Goal: Information Seeking & Learning: Learn about a topic

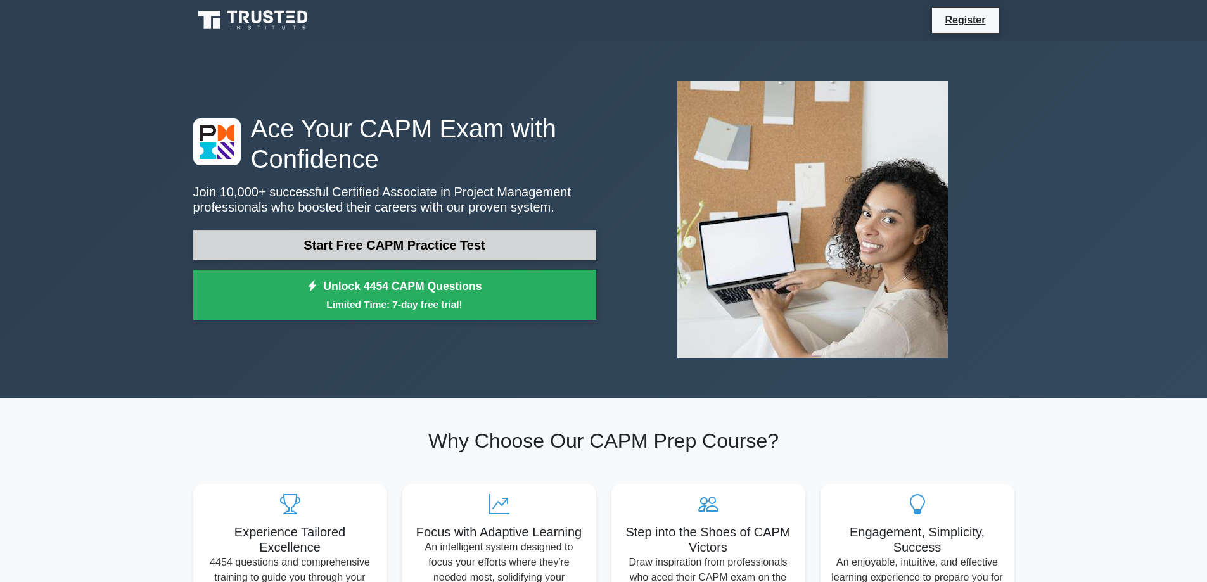
click at [394, 244] on link "Start Free CAPM Practice Test" at bounding box center [394, 245] width 403 height 30
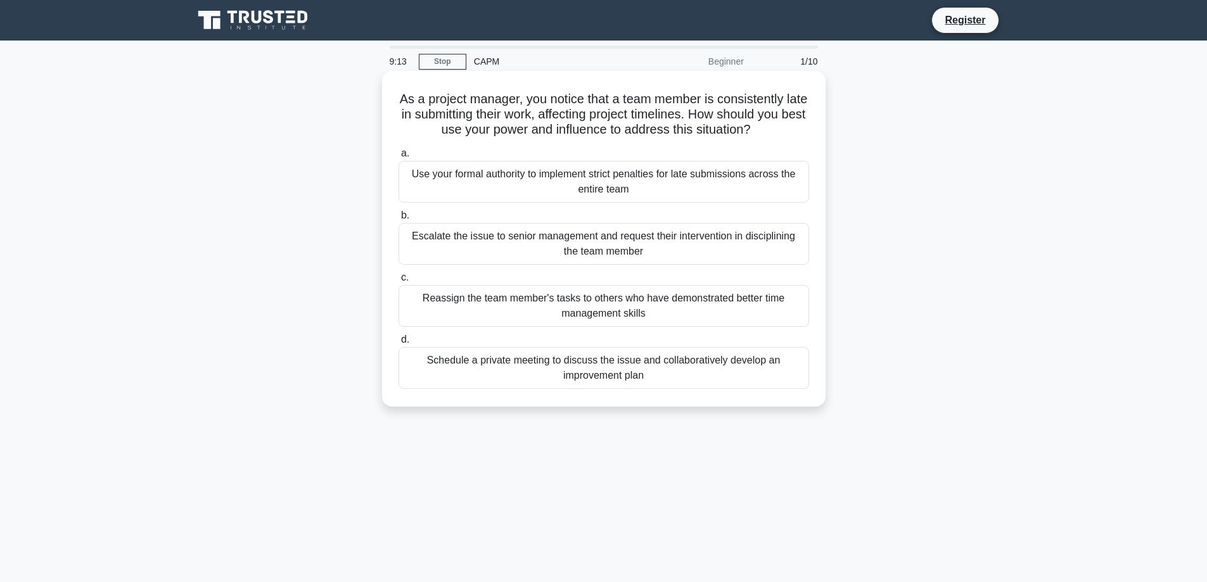
click at [664, 368] on div "Schedule a private meeting to discuss the issue and collaboratively develop an …" at bounding box center [604, 368] width 411 height 42
click at [399, 344] on input "d. Schedule a private meeting to discuss the issue and collaboratively develop …" at bounding box center [399, 340] width 0 height 8
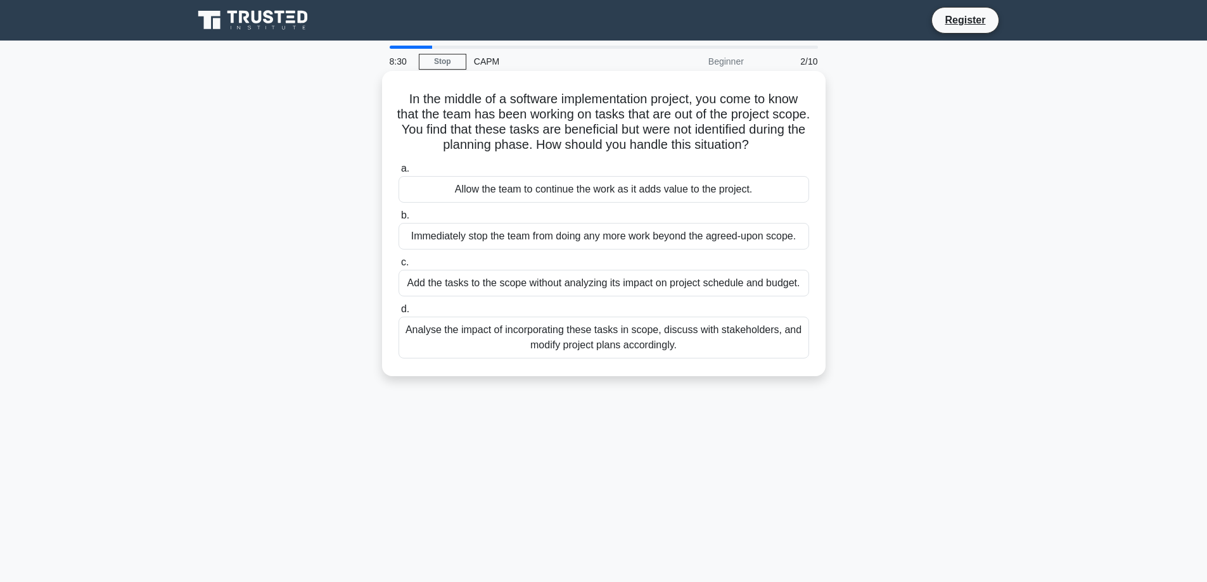
click at [736, 338] on div "Analyse the impact of incorporating these tasks in scope, discuss with stakehol…" at bounding box center [604, 338] width 411 height 42
click at [399, 314] on input "d. Analyse the impact of incorporating these tasks in scope, discuss with stake…" at bounding box center [399, 310] width 0 height 8
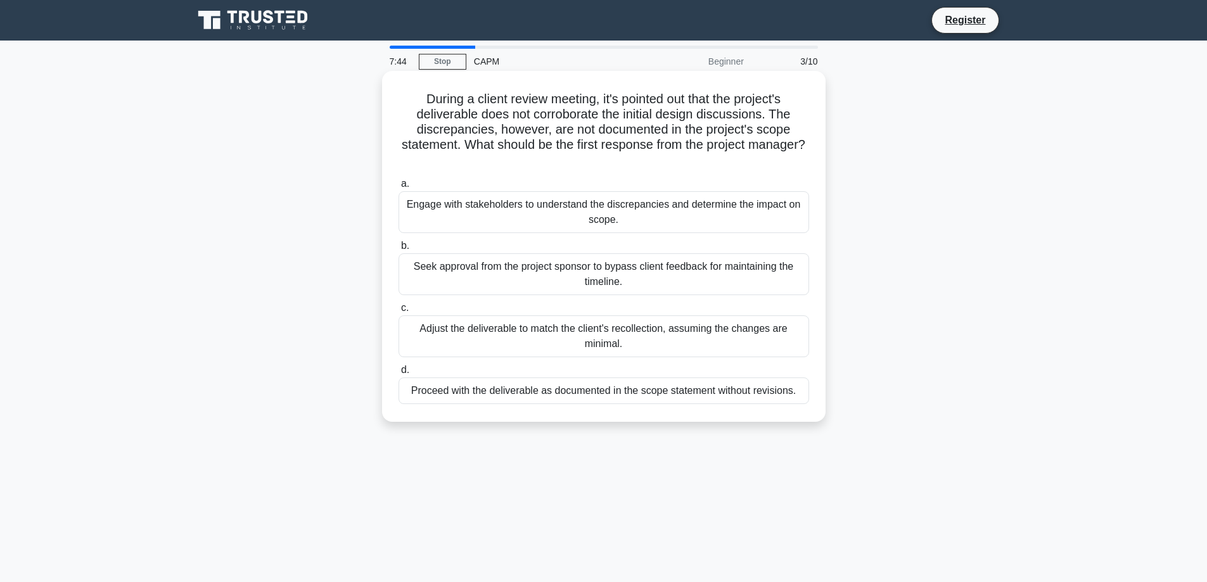
click at [757, 211] on div "Engage with stakeholders to understand the discrepancies and determine the impa…" at bounding box center [604, 212] width 411 height 42
click at [399, 188] on input "a. Engage with stakeholders to understand the discrepancies and determine the i…" at bounding box center [399, 184] width 0 height 8
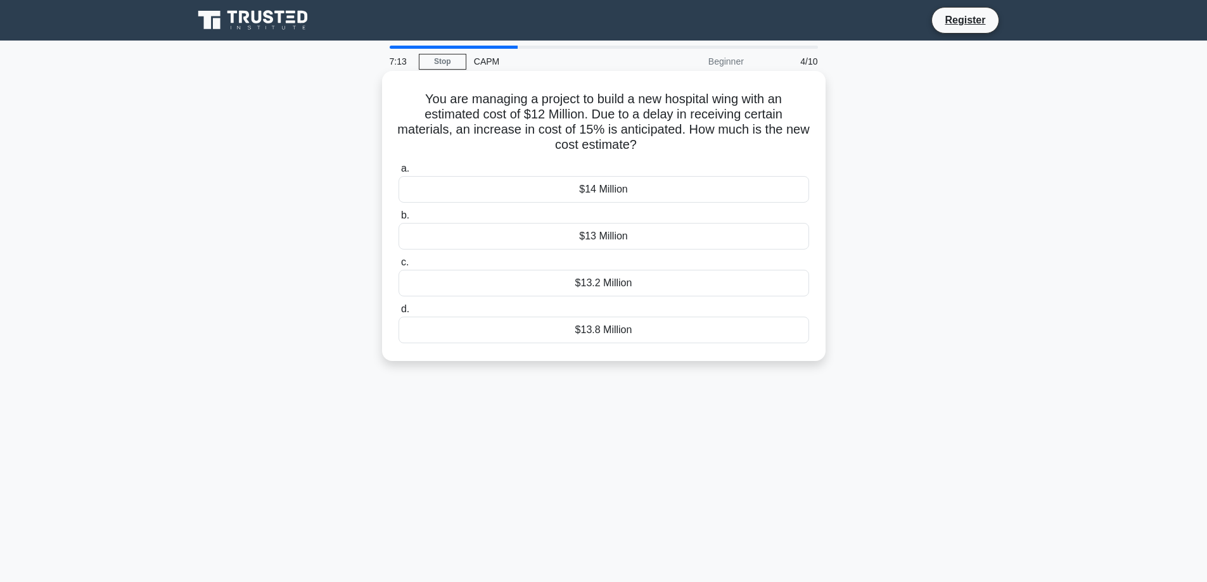
click at [553, 320] on div "$13.8 Million" at bounding box center [604, 330] width 411 height 27
click at [399, 314] on input "d. $13.8 Million" at bounding box center [399, 310] width 0 height 8
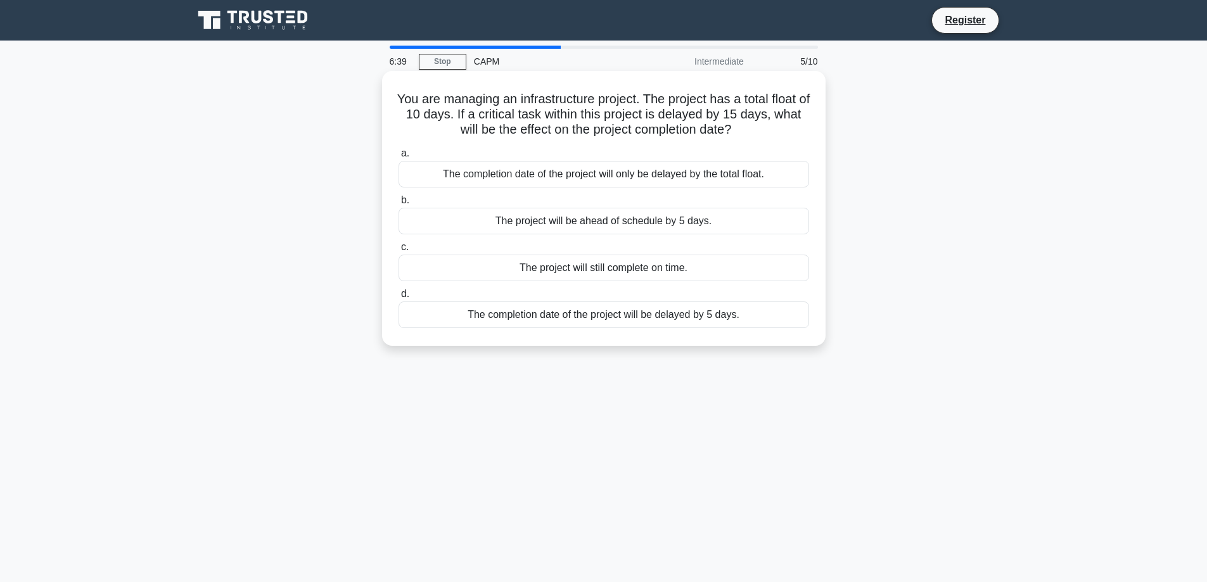
click at [715, 313] on div "The completion date of the project will be delayed by 5 days." at bounding box center [604, 315] width 411 height 27
click at [399, 299] on input "d. The completion date of the project will be delayed by 5 days." at bounding box center [399, 294] width 0 height 8
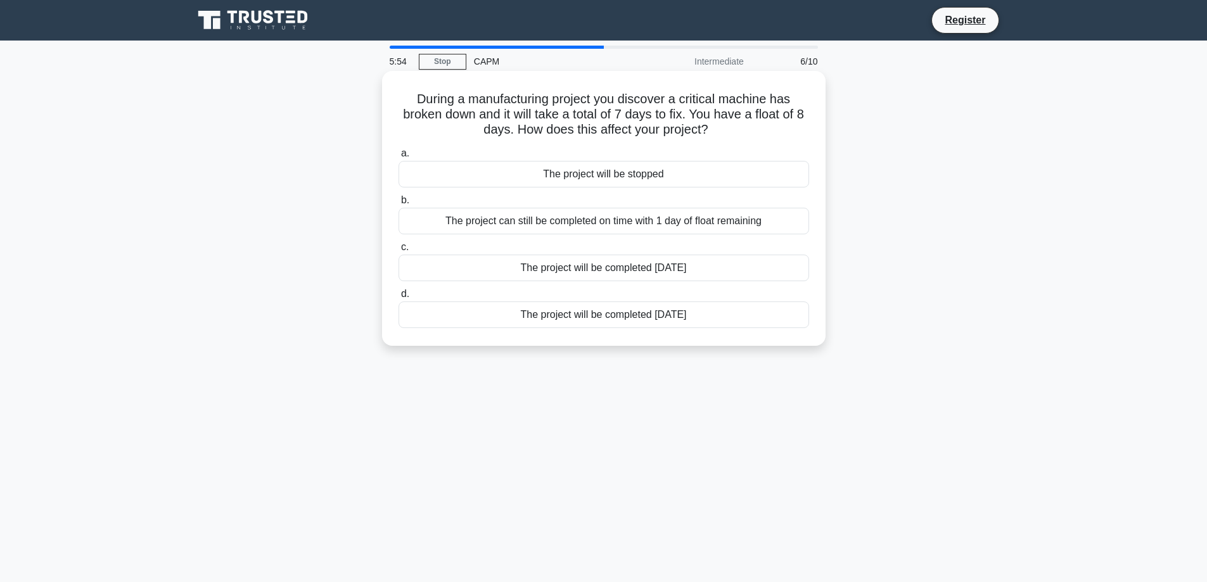
click at [712, 314] on div "The project will be completed 7 days later" at bounding box center [604, 315] width 411 height 27
click at [399, 299] on input "d. The project will be completed 7 days later" at bounding box center [399, 294] width 0 height 8
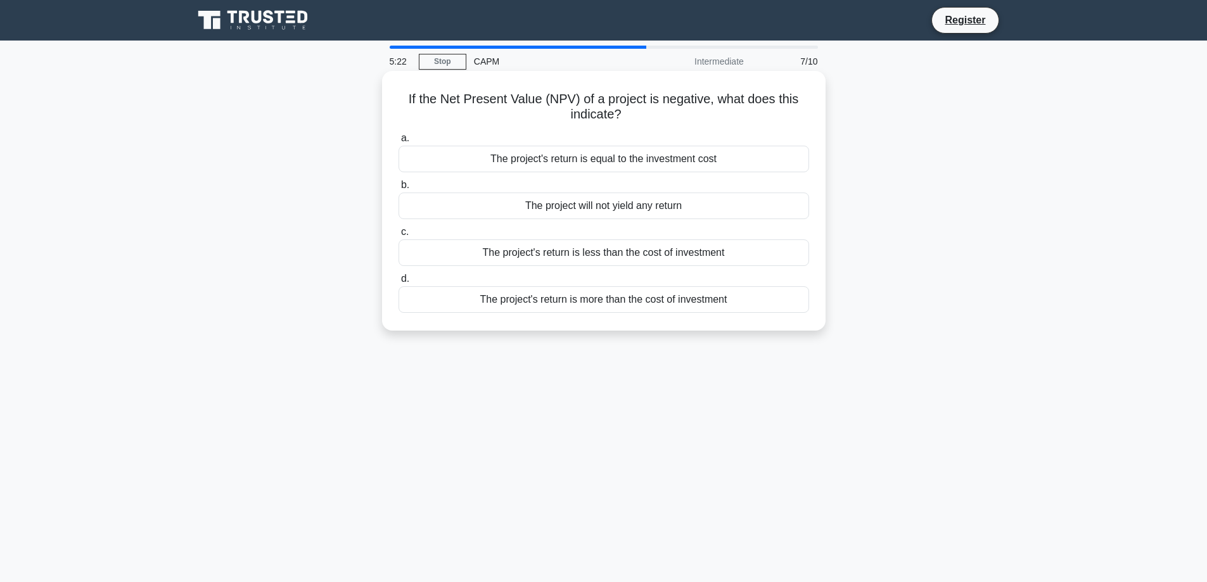
click at [757, 259] on div "The project's return is less than the cost of investment" at bounding box center [604, 253] width 411 height 27
click at [399, 236] on input "c. The project's return is less than the cost of investment" at bounding box center [399, 232] width 0 height 8
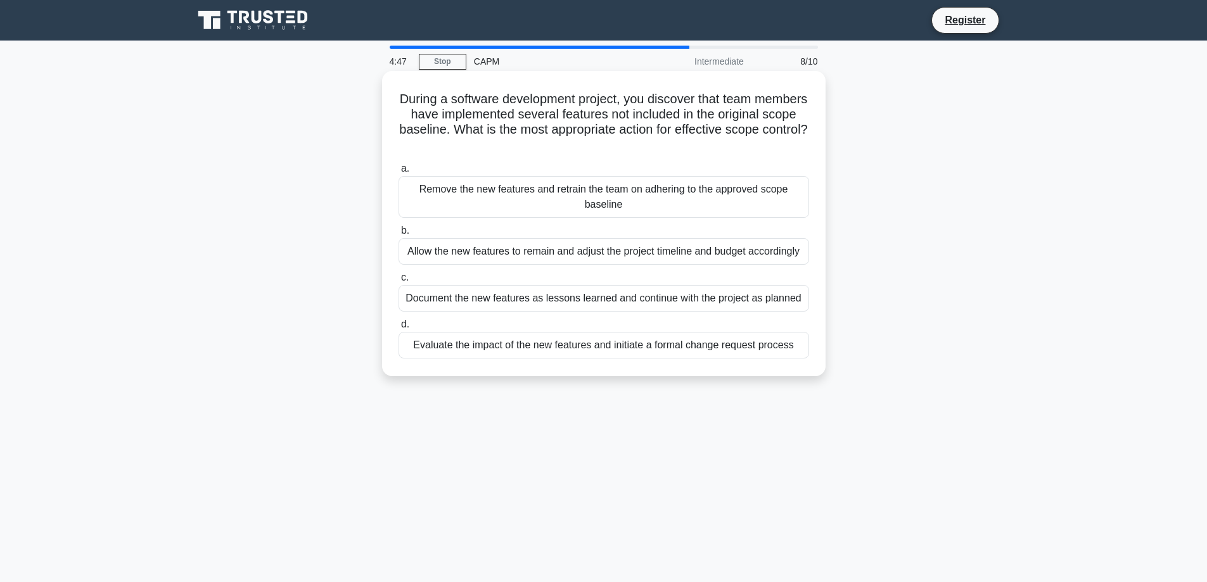
click at [747, 348] on div "Evaluate the impact of the new features and initiate a formal change request pr…" at bounding box center [604, 345] width 411 height 27
click at [399, 329] on input "d. Evaluate the impact of the new features and initiate a formal change request…" at bounding box center [399, 325] width 0 height 8
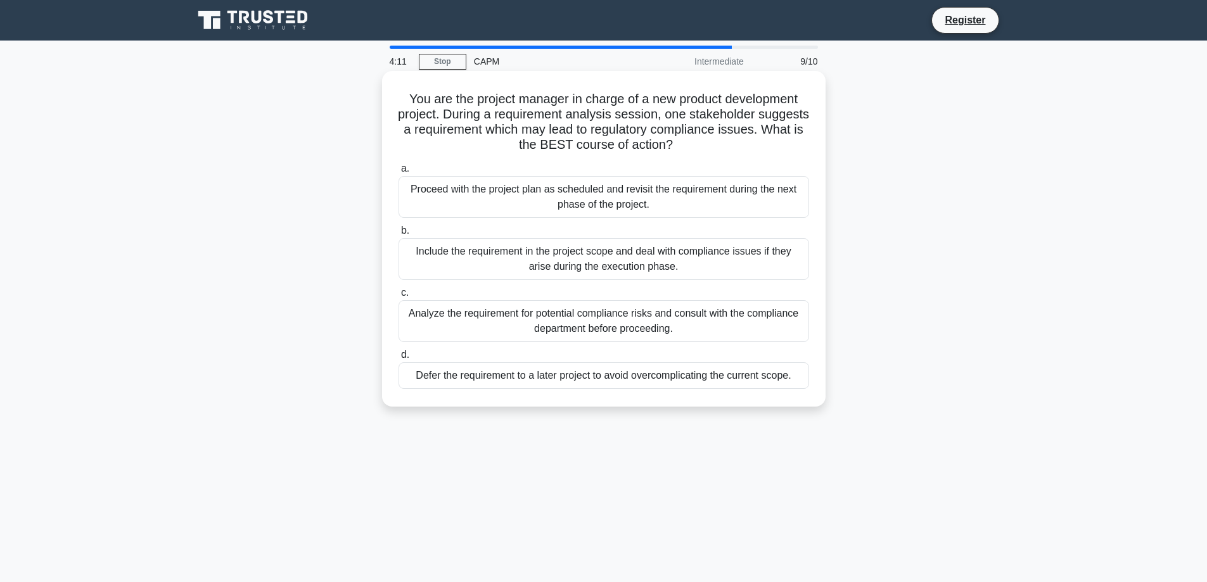
click at [693, 318] on div "Analyze the requirement for potential compliance risks and consult with the com…" at bounding box center [604, 321] width 411 height 42
click at [399, 297] on input "c. Analyze the requirement for potential compliance risks and consult with the …" at bounding box center [399, 293] width 0 height 8
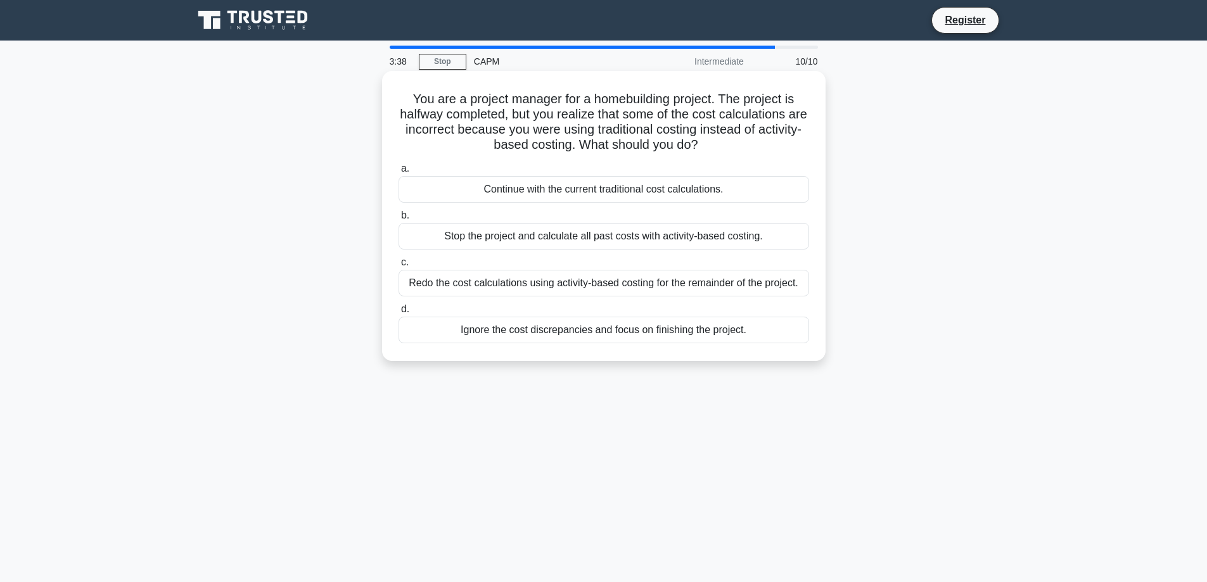
click at [780, 278] on div "Redo the cost calculations using activity-based costing for the remainder of th…" at bounding box center [604, 283] width 411 height 27
click at [399, 267] on input "c. Redo the cost calculations using activity-based costing for the remainder of…" at bounding box center [399, 263] width 0 height 8
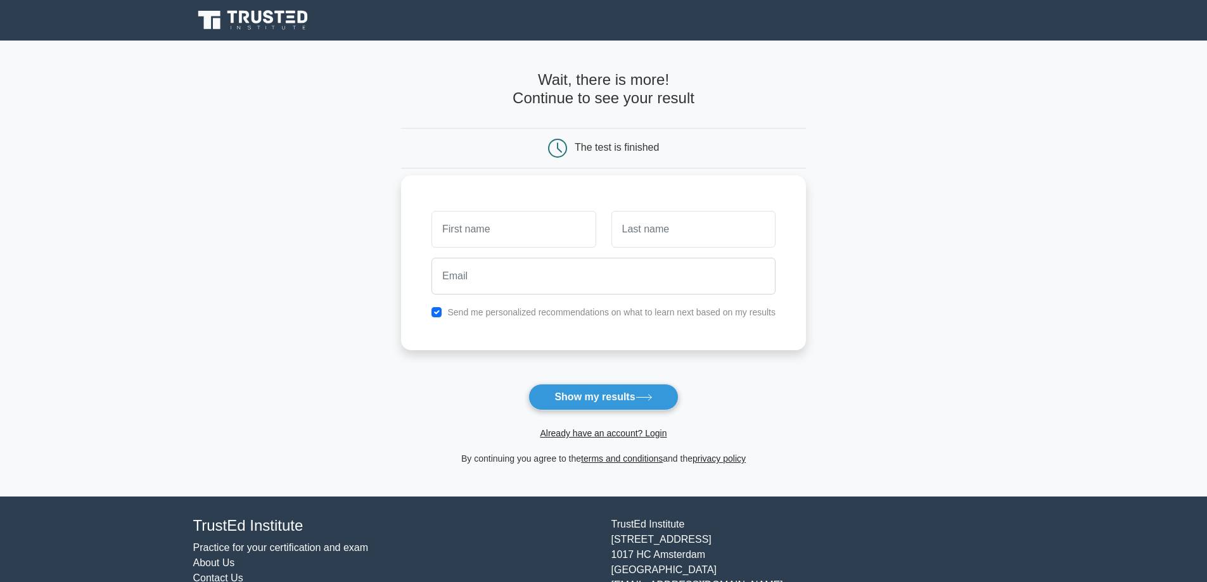
click at [518, 230] on input "text" at bounding box center [514, 229] width 164 height 37
type input "Alyaa"
click at [628, 228] on input "text" at bounding box center [694, 229] width 164 height 37
type input "Al ghadban"
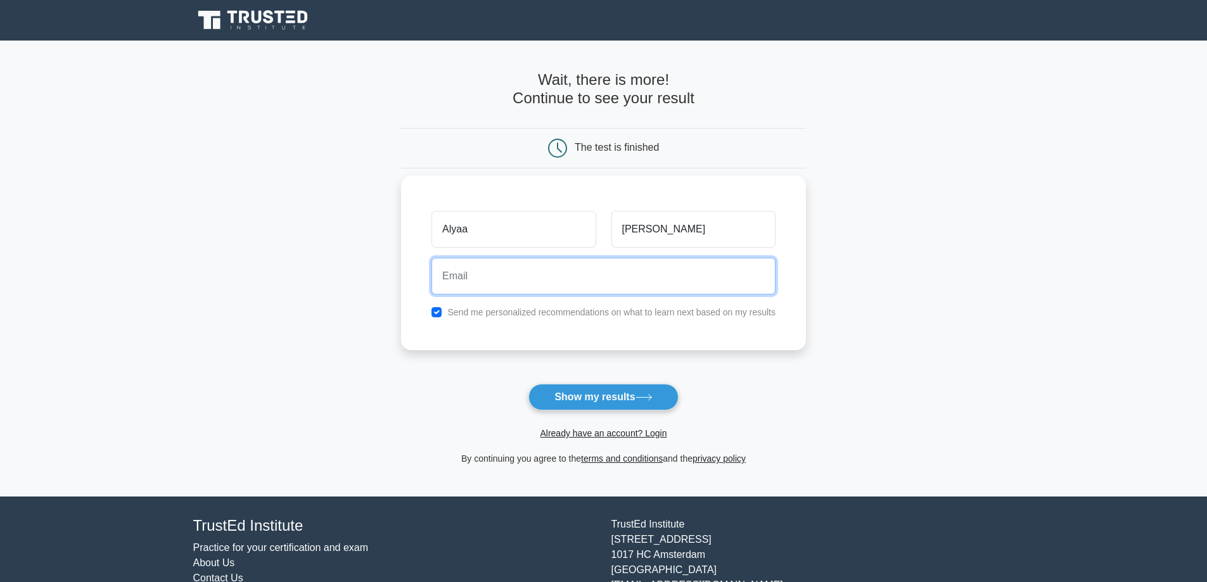
click at [548, 289] on input "email" at bounding box center [604, 276] width 344 height 37
type input "aqasim@bahraincredit.com.bh"
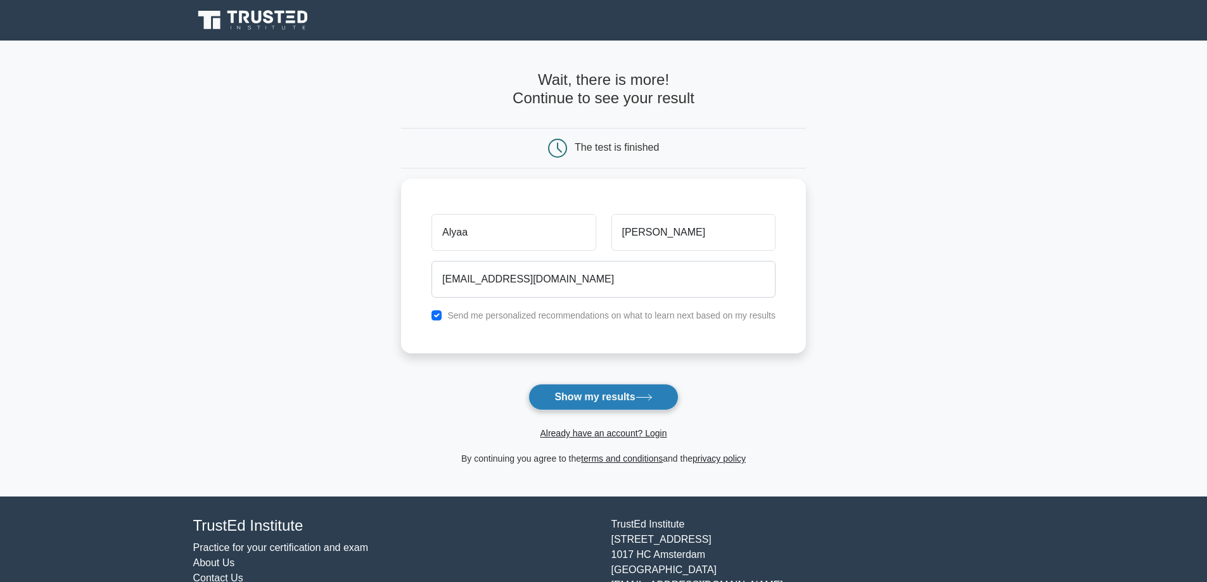
click at [605, 402] on button "Show my results" at bounding box center [604, 397] width 150 height 27
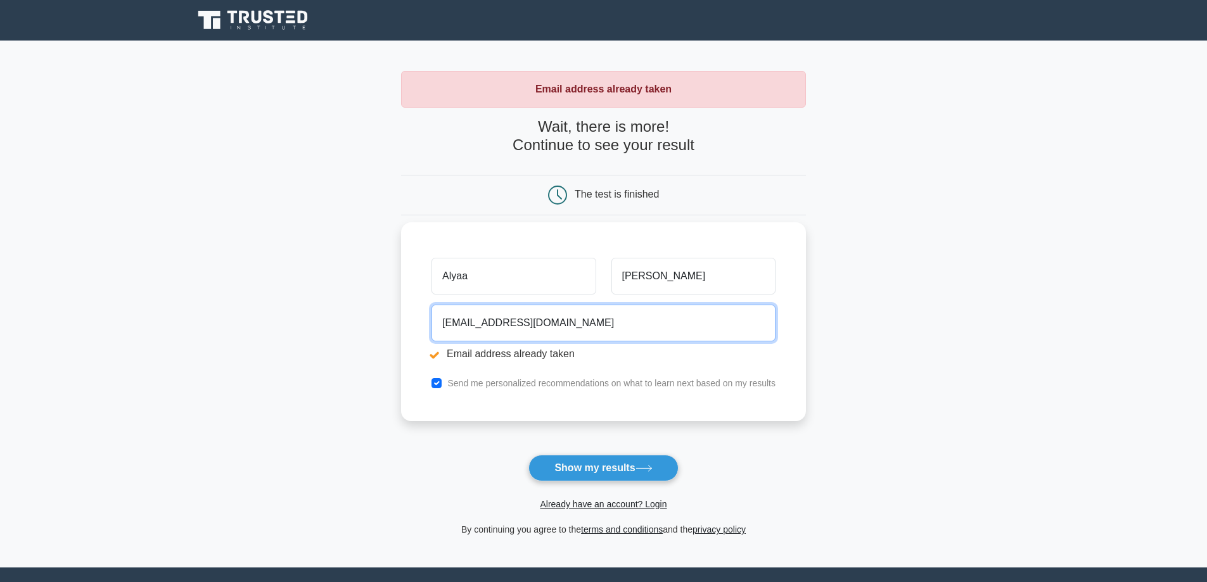
click at [600, 325] on input "aqasim@bahraincredit.com.bh" at bounding box center [604, 323] width 344 height 37
type input "a.a.a.a.alghadban@gmail.com"
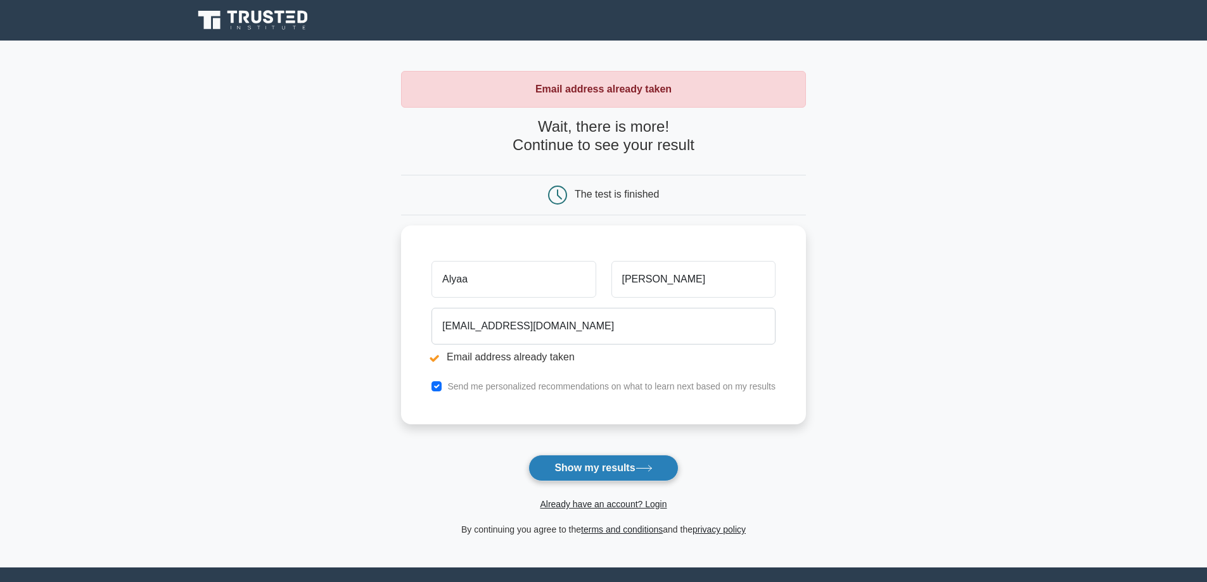
click at [567, 474] on button "Show my results" at bounding box center [604, 468] width 150 height 27
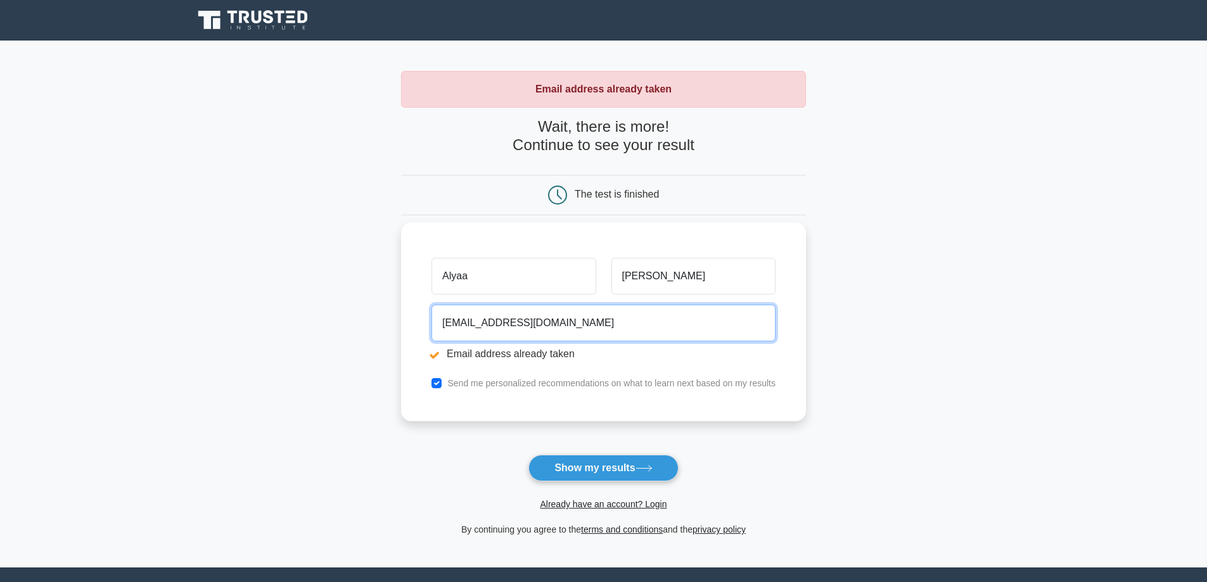
click at [589, 327] on input "a.a.a.a.alghadban@gmail.com" at bounding box center [604, 323] width 344 height 37
type input "layan8692@gmail.com"
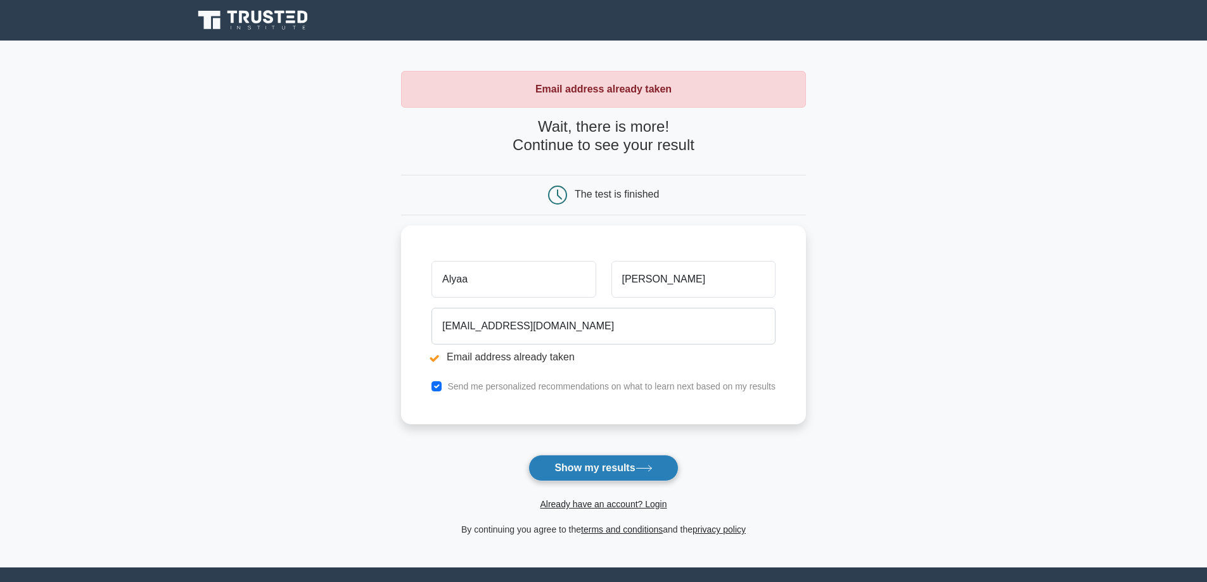
click at [609, 475] on button "Show my results" at bounding box center [604, 468] width 150 height 27
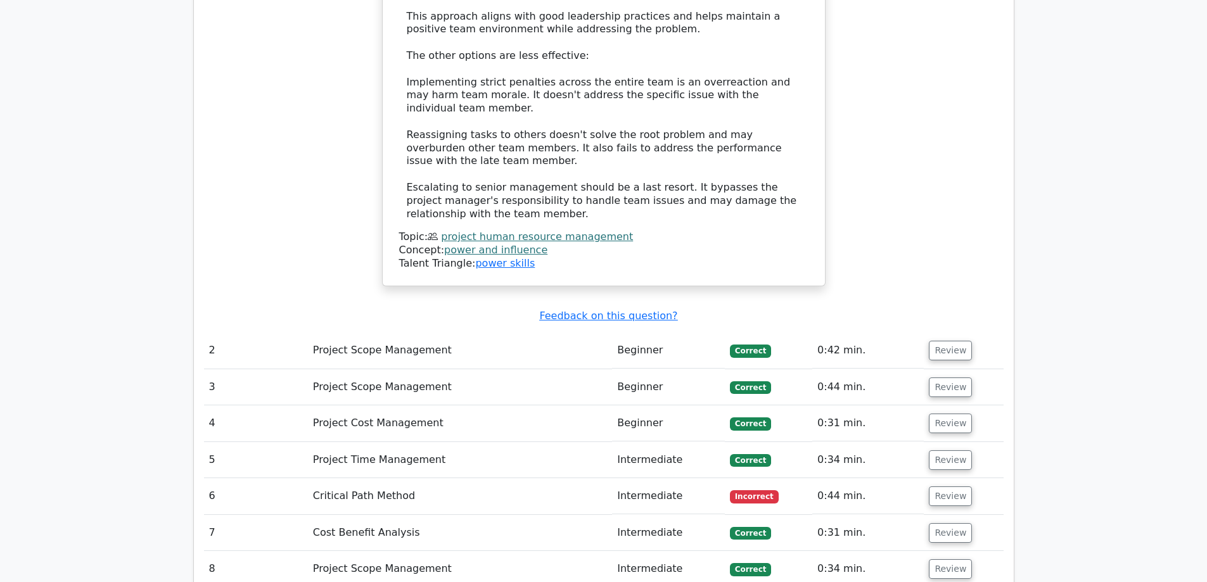
scroll to position [1648, 0]
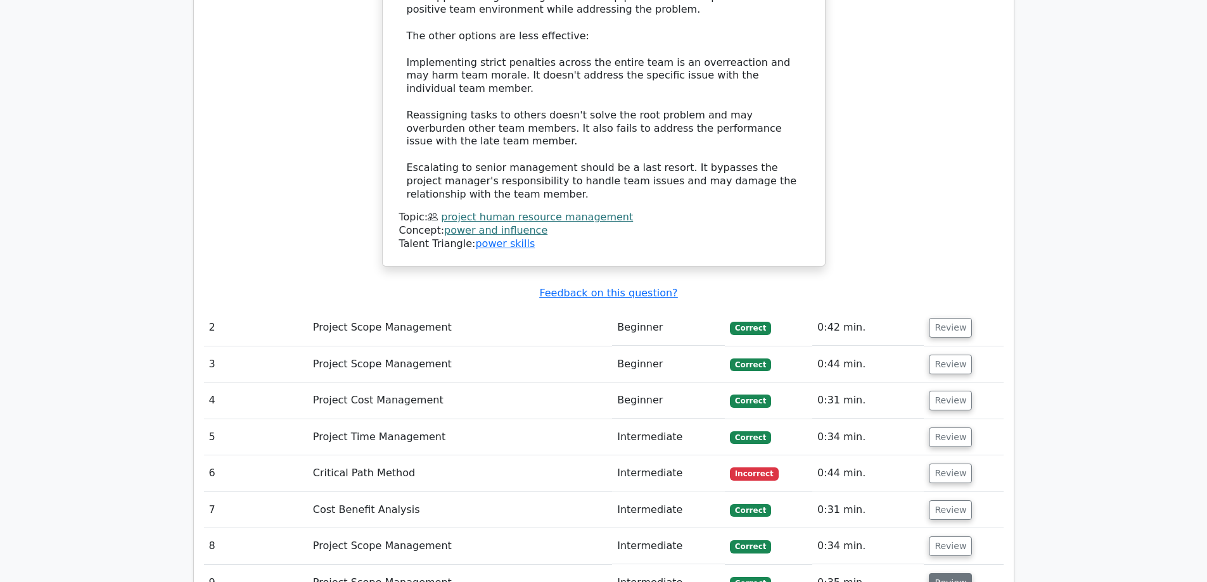
click at [941, 574] on button "Review" at bounding box center [950, 584] width 43 height 20
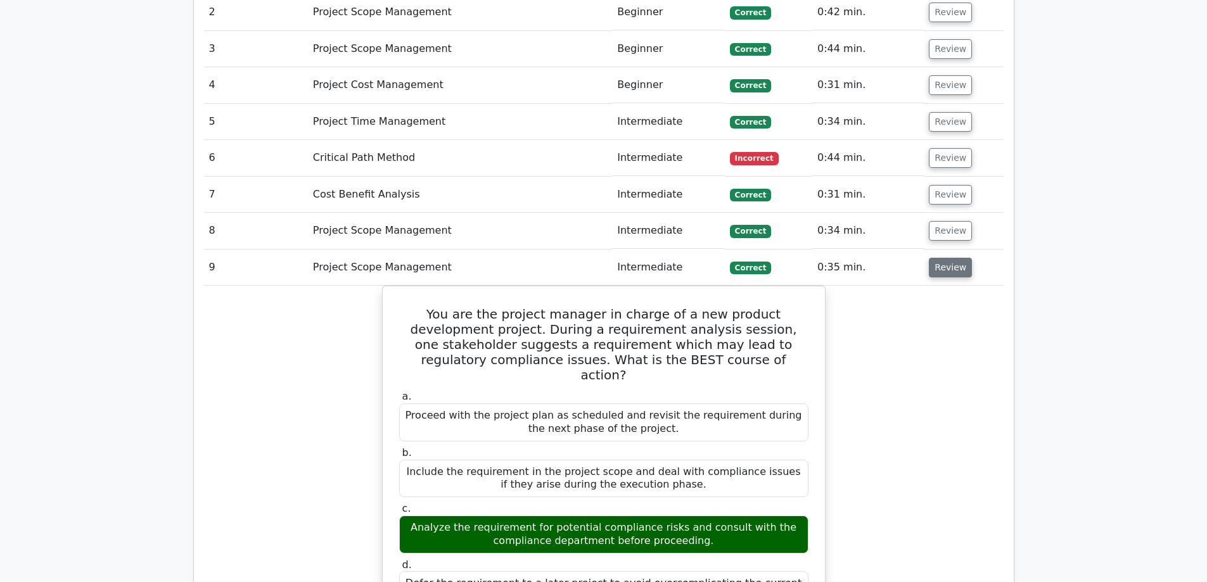
scroll to position [1965, 0]
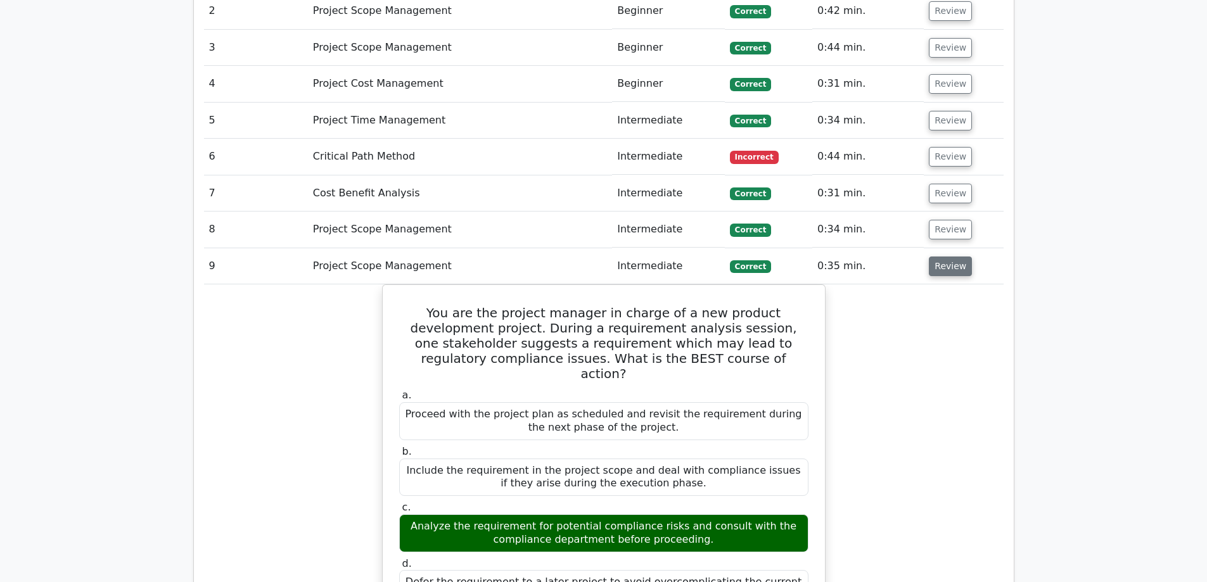
click at [943, 257] on button "Review" at bounding box center [950, 267] width 43 height 20
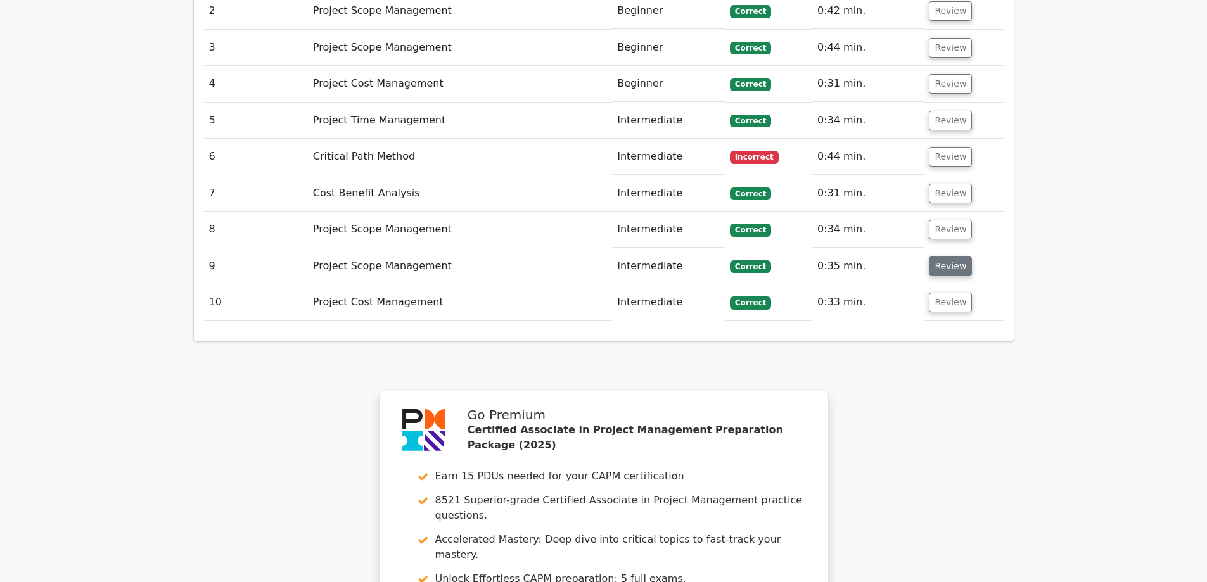
click at [943, 257] on button "Review" at bounding box center [950, 267] width 43 height 20
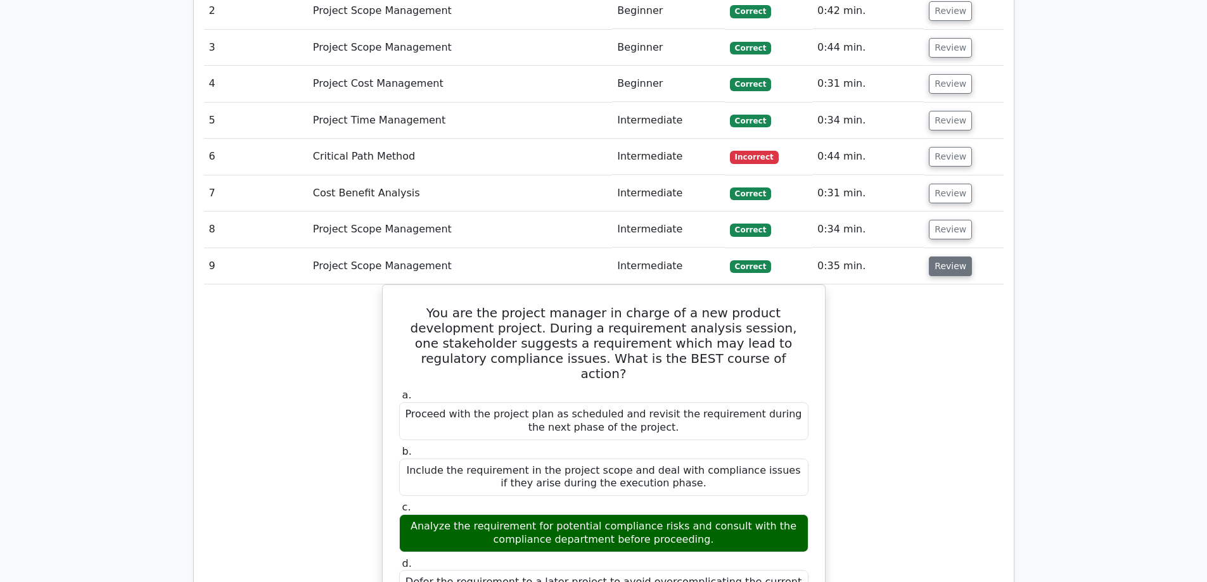
click at [943, 257] on button "Review" at bounding box center [950, 267] width 43 height 20
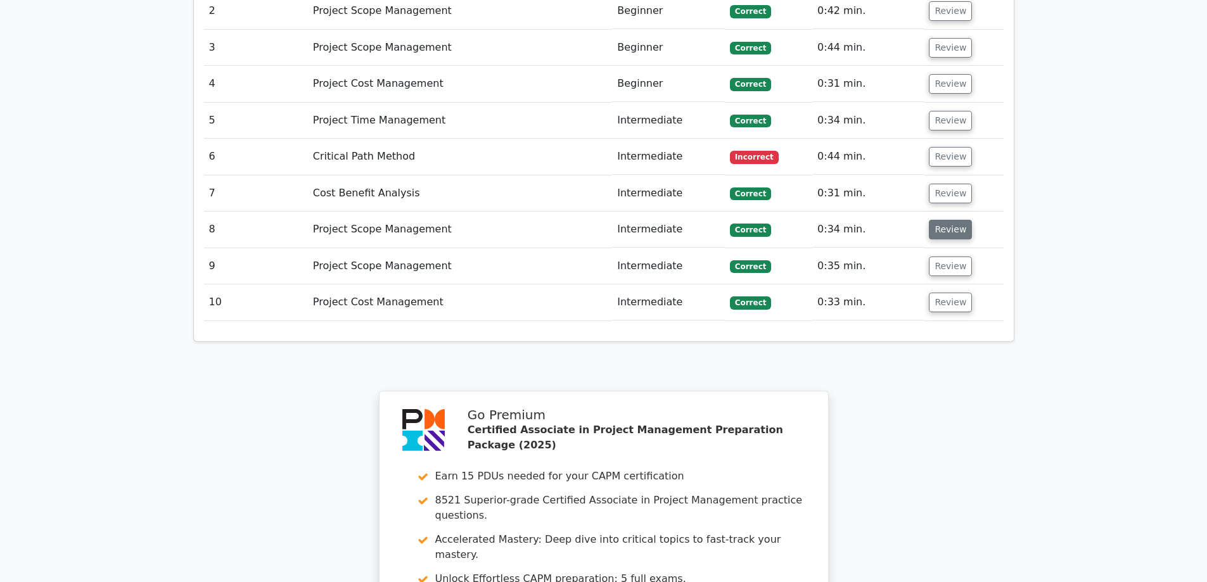
click at [943, 220] on button "Review" at bounding box center [950, 230] width 43 height 20
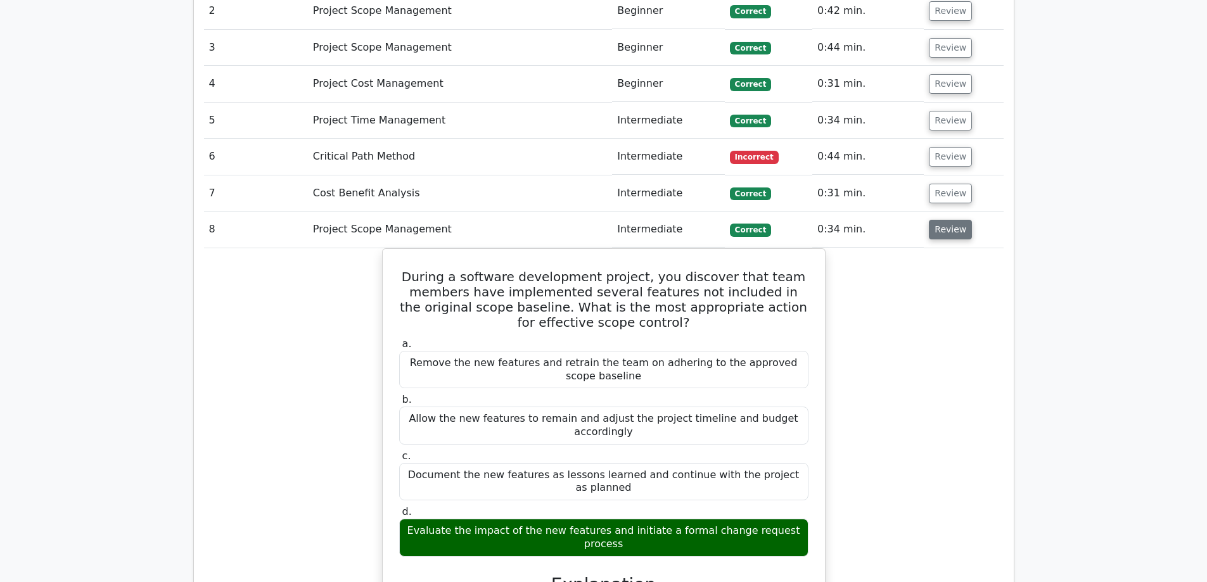
click at [943, 220] on button "Review" at bounding box center [950, 230] width 43 height 20
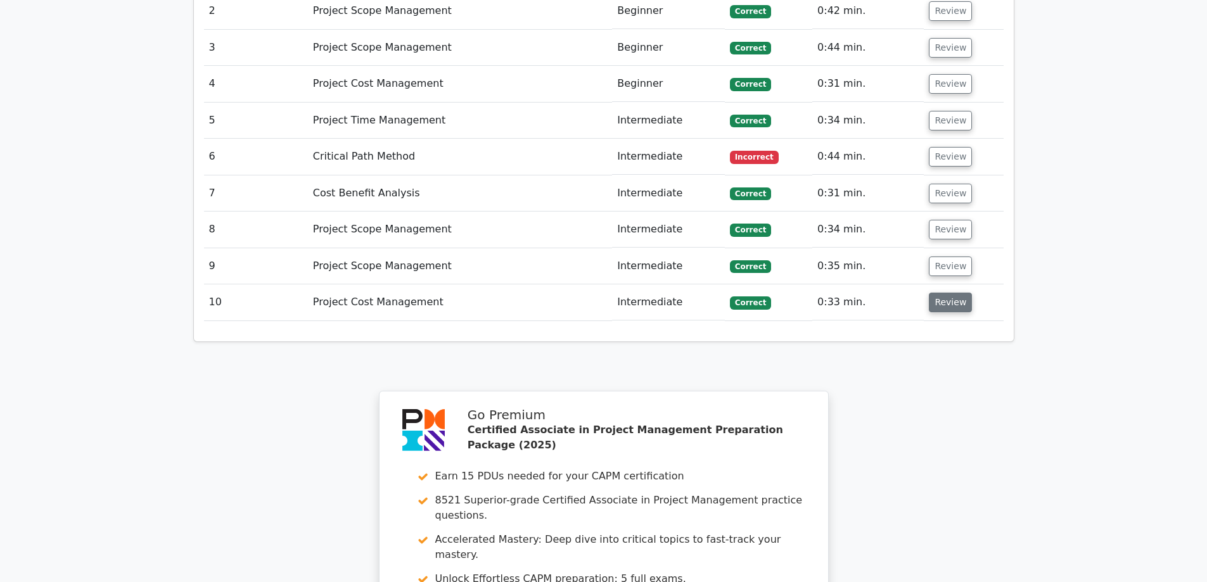
click at [949, 293] on button "Review" at bounding box center [950, 303] width 43 height 20
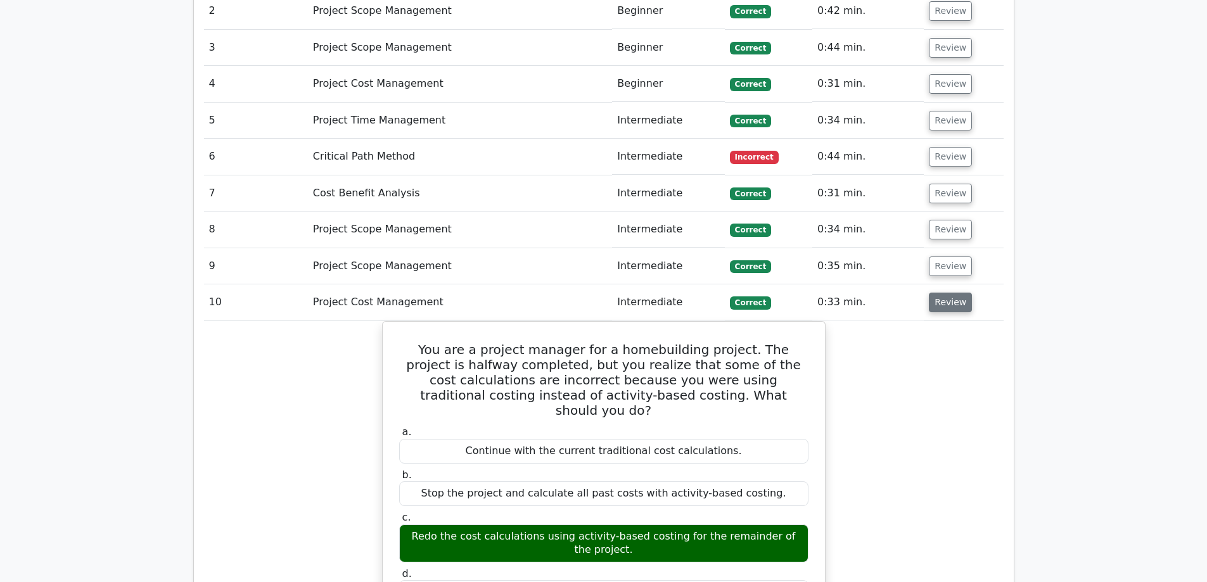
click at [949, 293] on button "Review" at bounding box center [950, 303] width 43 height 20
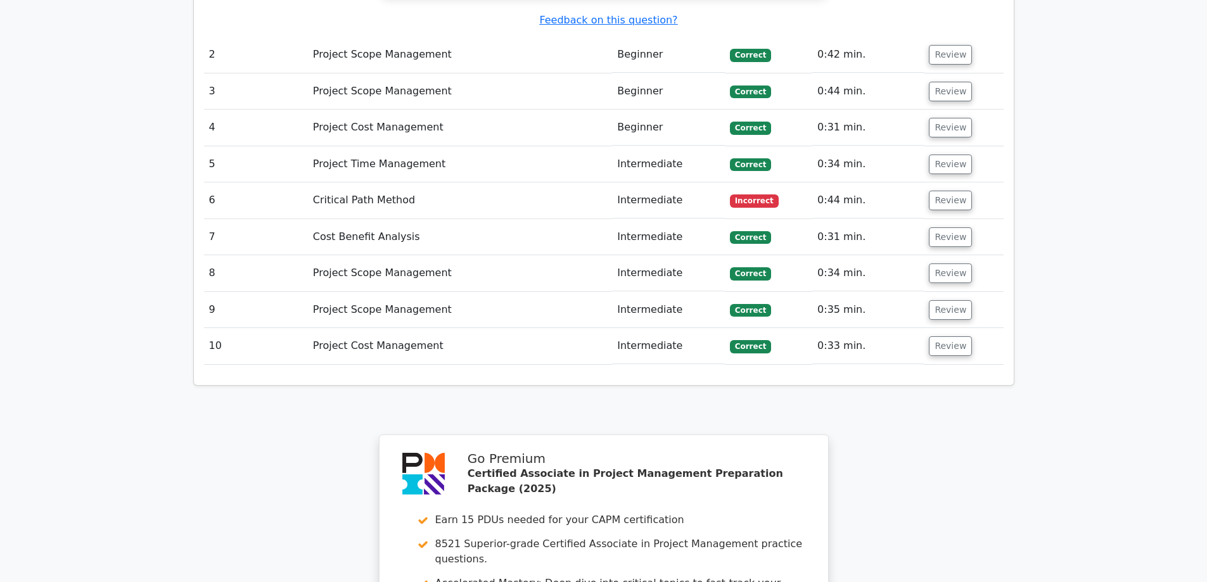
scroll to position [1901, 0]
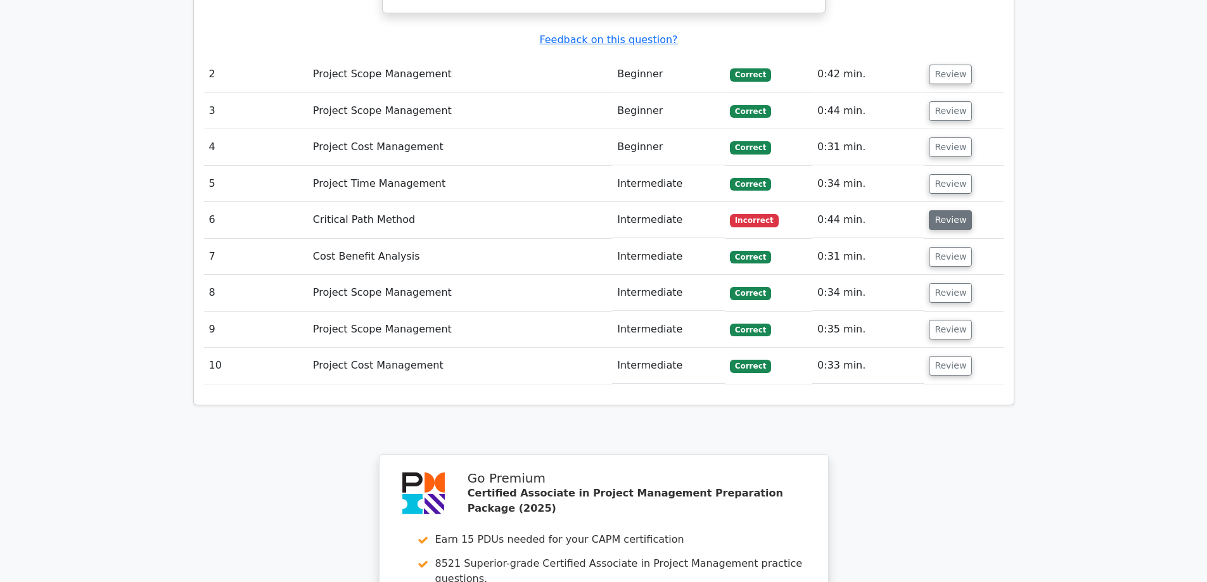
click at [957, 210] on button "Review" at bounding box center [950, 220] width 43 height 20
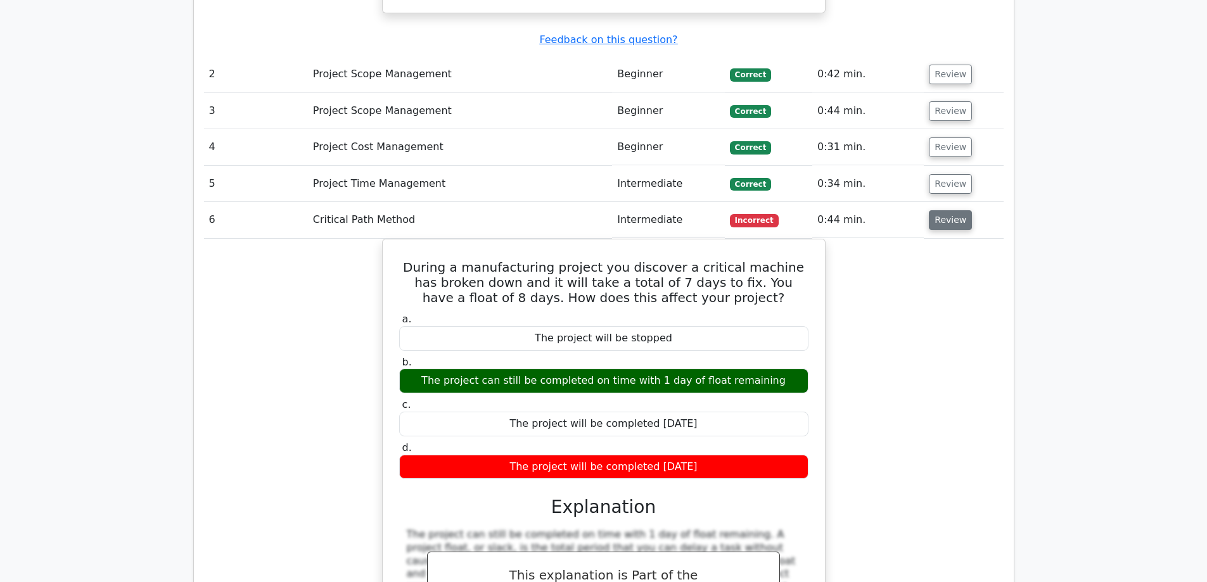
click at [957, 210] on button "Review" at bounding box center [950, 220] width 43 height 20
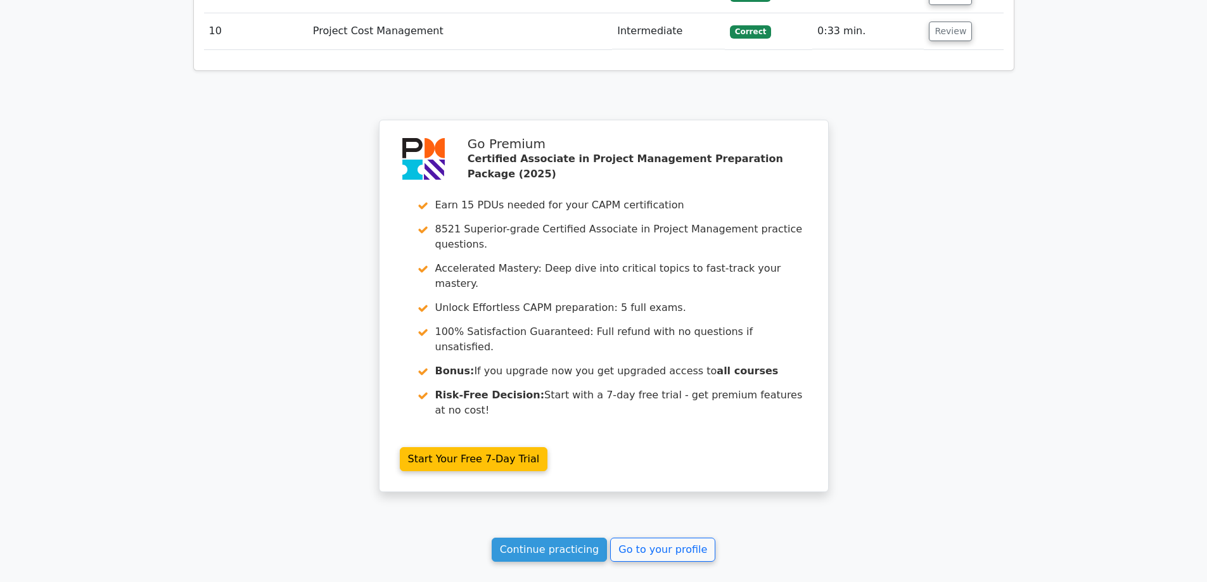
scroll to position [2242, 0]
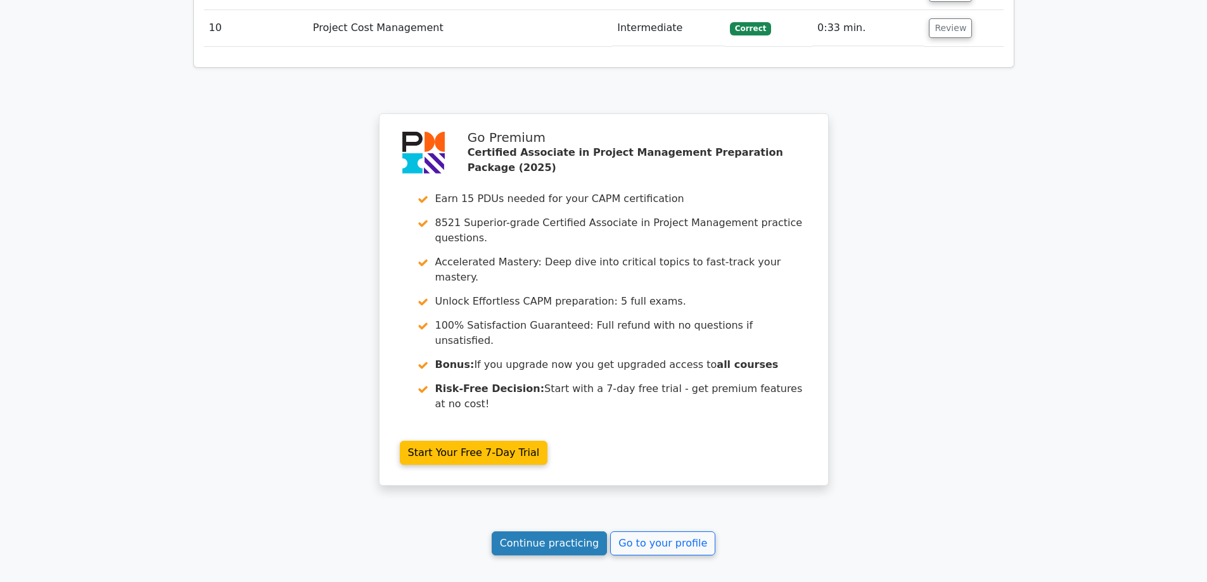
click at [544, 532] on link "Continue practicing" at bounding box center [550, 544] width 116 height 24
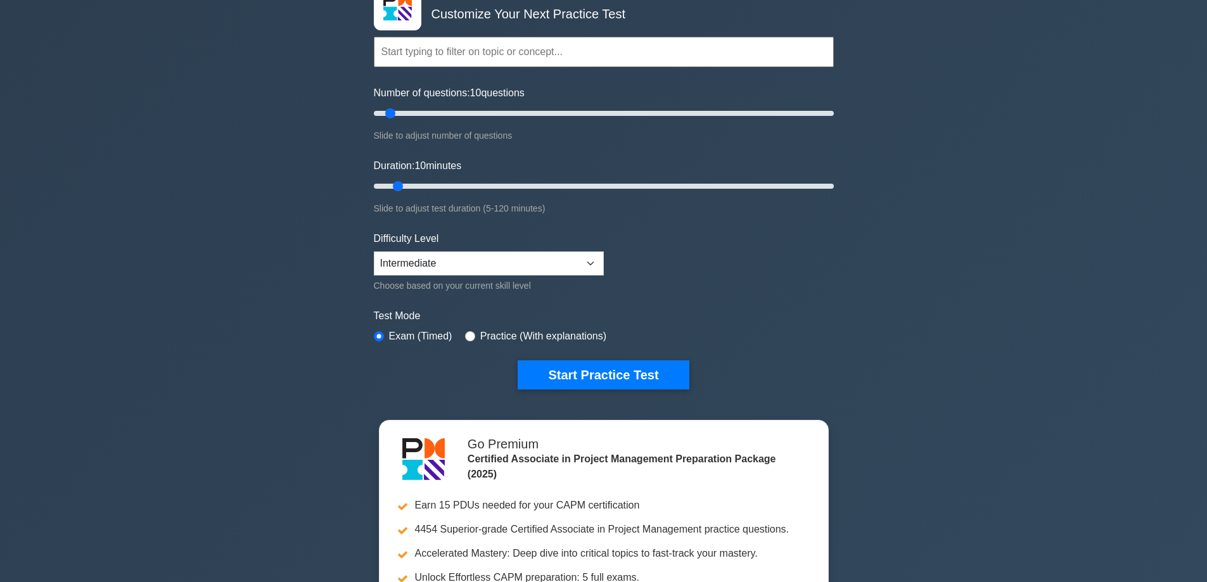
scroll to position [127, 0]
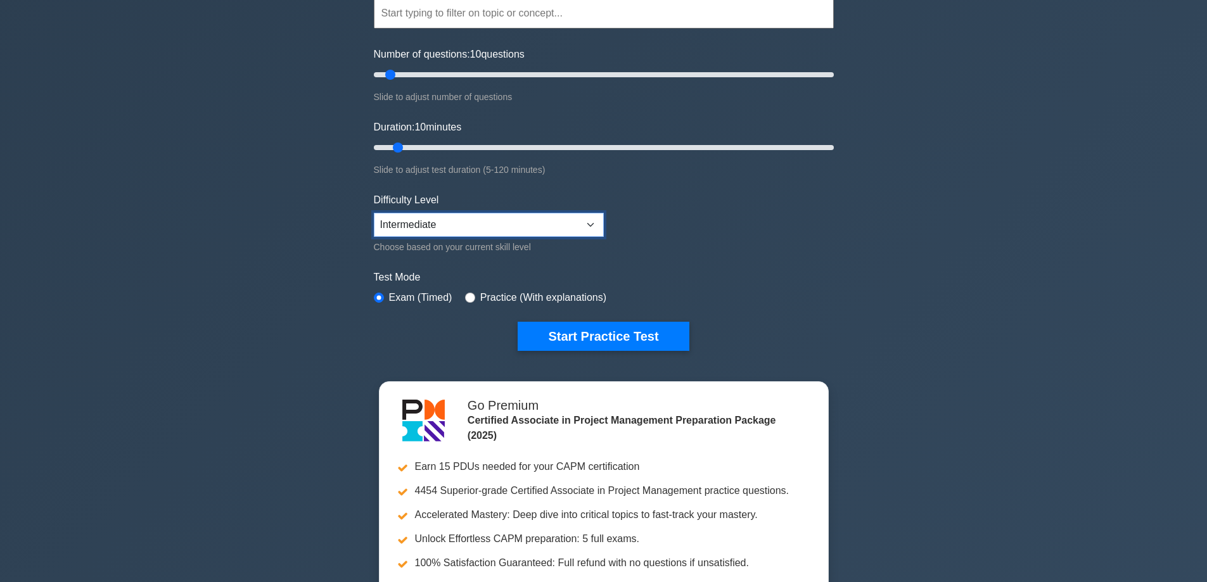
click at [520, 221] on select "Beginner Intermediate Expert" at bounding box center [489, 225] width 230 height 24
select select "expert"
click at [374, 213] on select "Beginner Intermediate Expert" at bounding box center [489, 225] width 230 height 24
click at [640, 338] on button "Start Practice Test" at bounding box center [603, 336] width 171 height 29
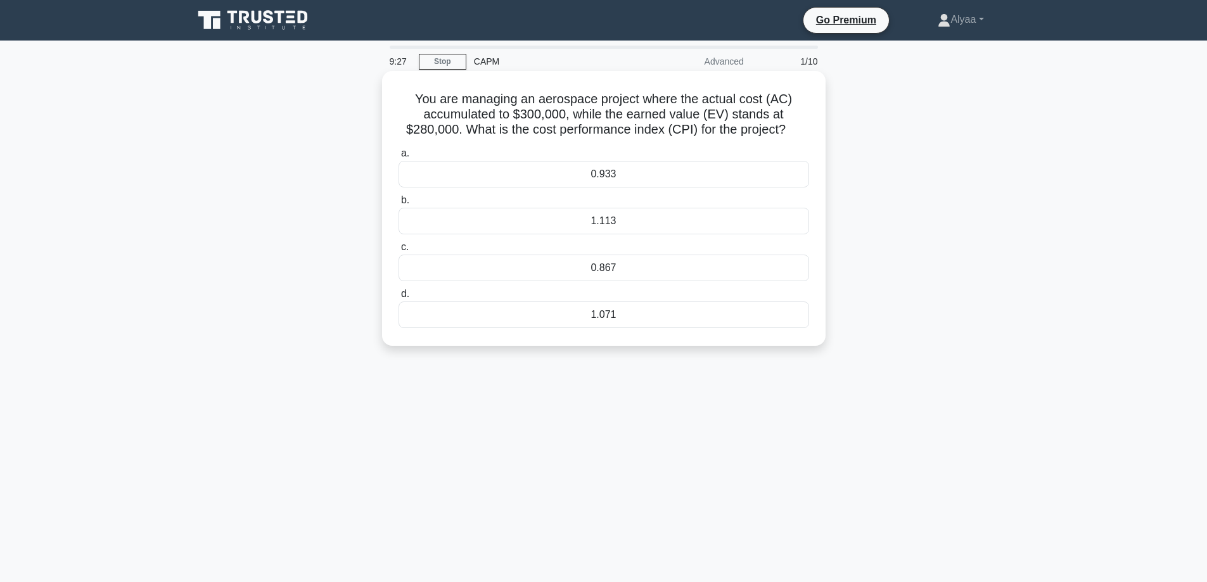
click at [617, 172] on div "0.933" at bounding box center [604, 174] width 411 height 27
click at [399, 158] on input "a. 0.933" at bounding box center [399, 154] width 0 height 8
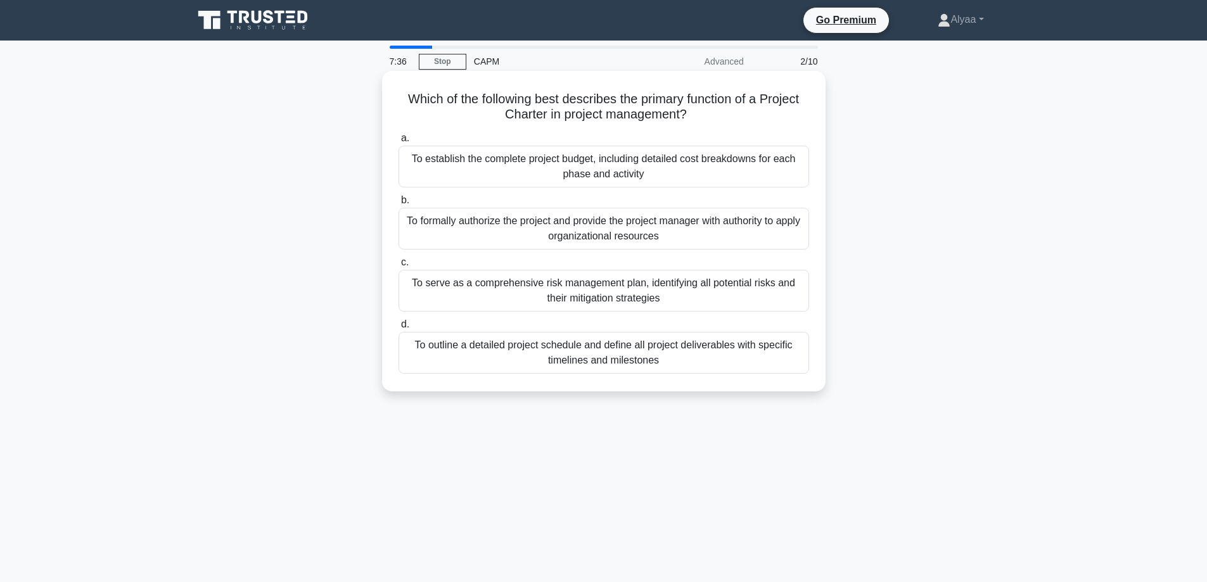
click at [672, 236] on div "To formally authorize the project and provide the project manager with authorit…" at bounding box center [604, 229] width 411 height 42
click at [399, 205] on input "b. To formally authorize the project and provide the project manager with autho…" at bounding box center [399, 200] width 0 height 8
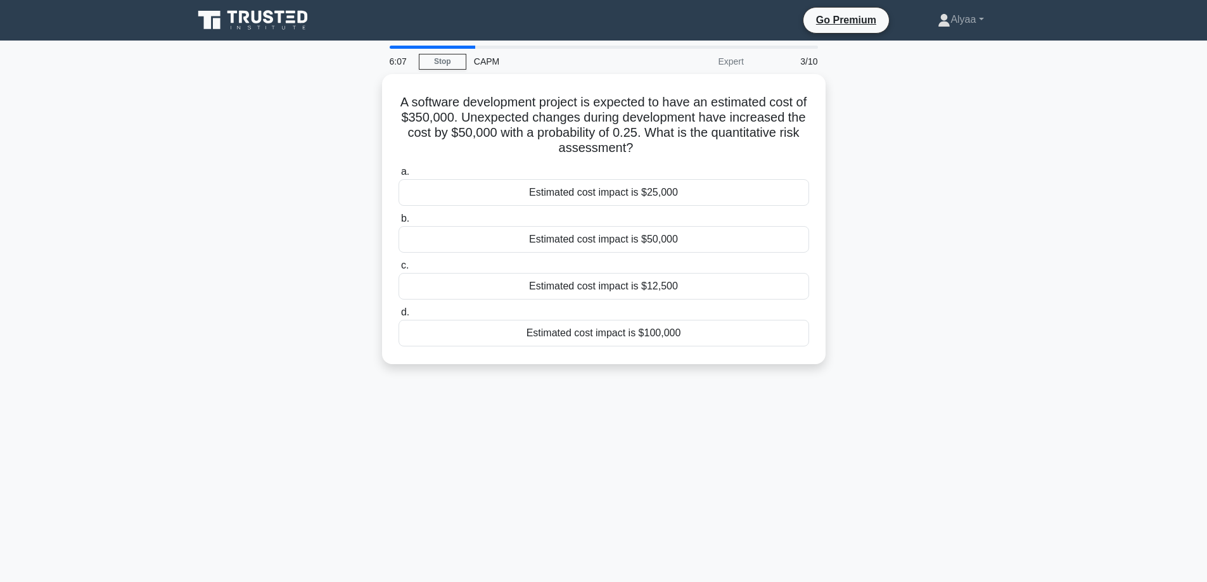
click at [395, 408] on div "6:07 Stop CAPM Expert 3/10 A software development project is expected to have a…" at bounding box center [604, 363] width 837 height 634
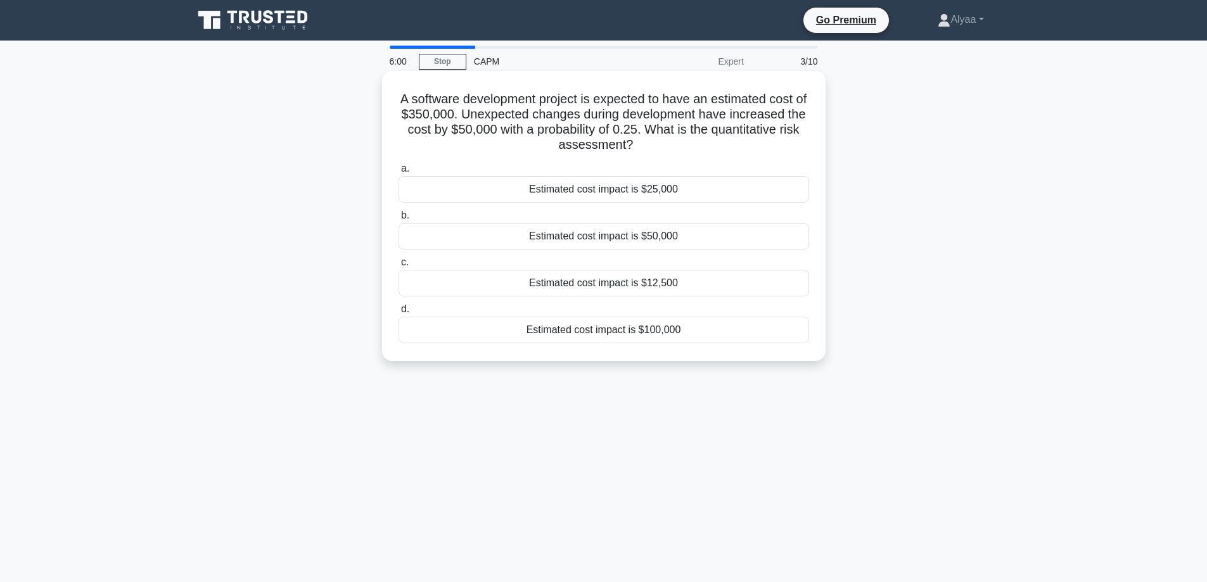
click at [532, 234] on div "Estimated cost impact is $50,000" at bounding box center [604, 236] width 411 height 27
click at [399, 220] on input "b. Estimated cost impact is $50,000" at bounding box center [399, 216] width 0 height 8
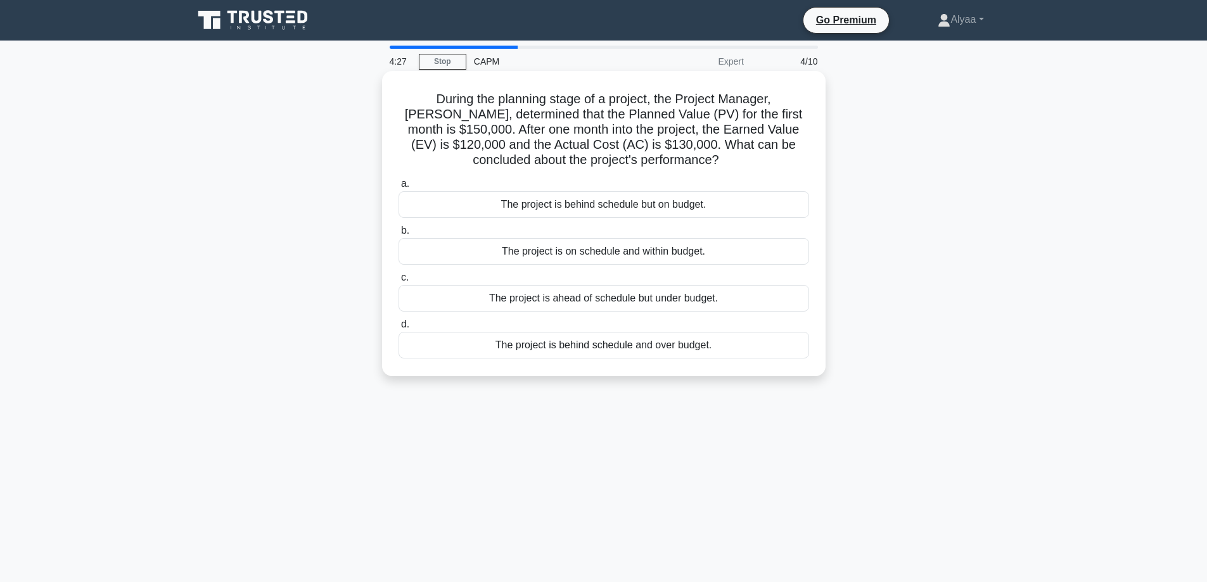
click at [484, 353] on div "The project is behind schedule and over budget." at bounding box center [604, 345] width 411 height 27
click at [399, 329] on input "d. The project is behind schedule and over budget." at bounding box center [399, 325] width 0 height 8
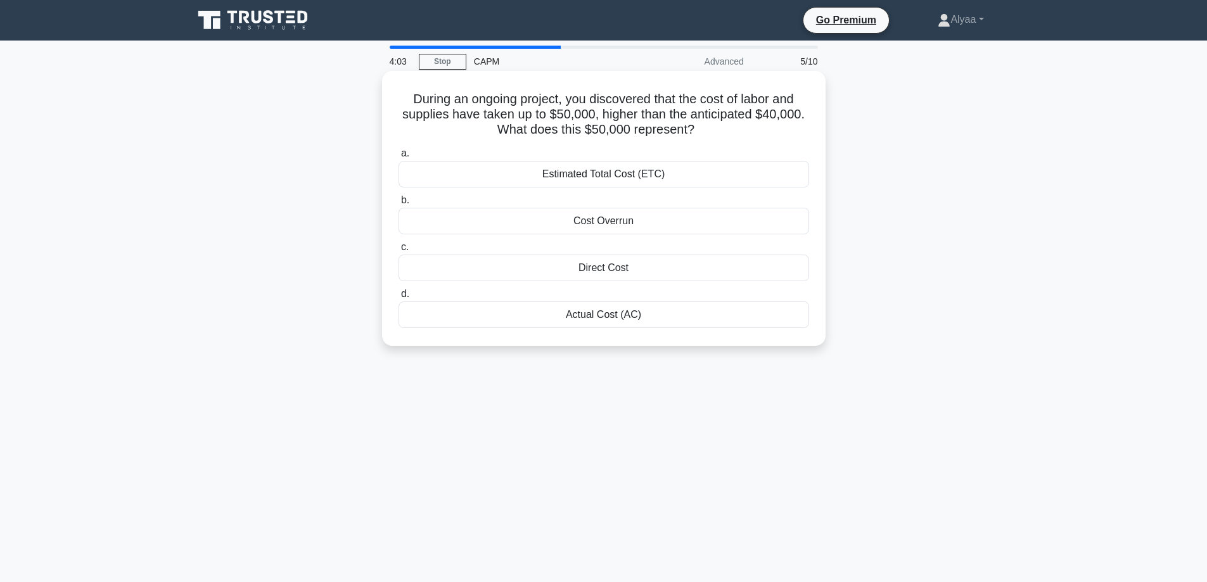
click at [595, 318] on div "Actual Cost (AC)" at bounding box center [604, 315] width 411 height 27
click at [399, 299] on input "d. Actual Cost (AC)" at bounding box center [399, 294] width 0 height 8
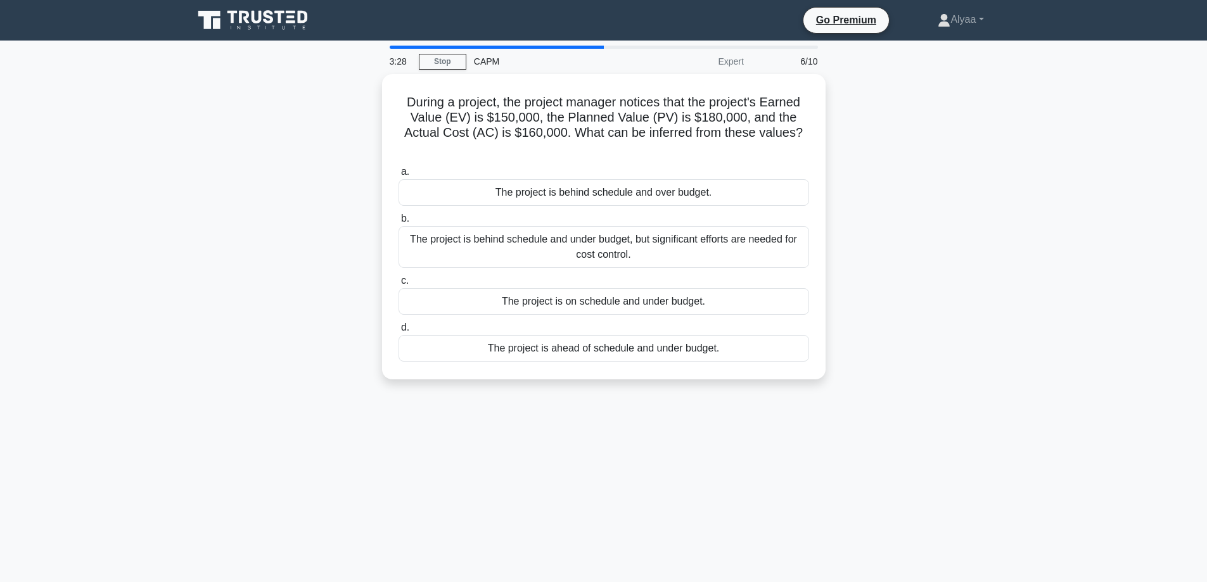
click at [572, 396] on div "3:28 Stop CAPM Expert 6/10 During a project, the project manager notices that t…" at bounding box center [604, 363] width 837 height 634
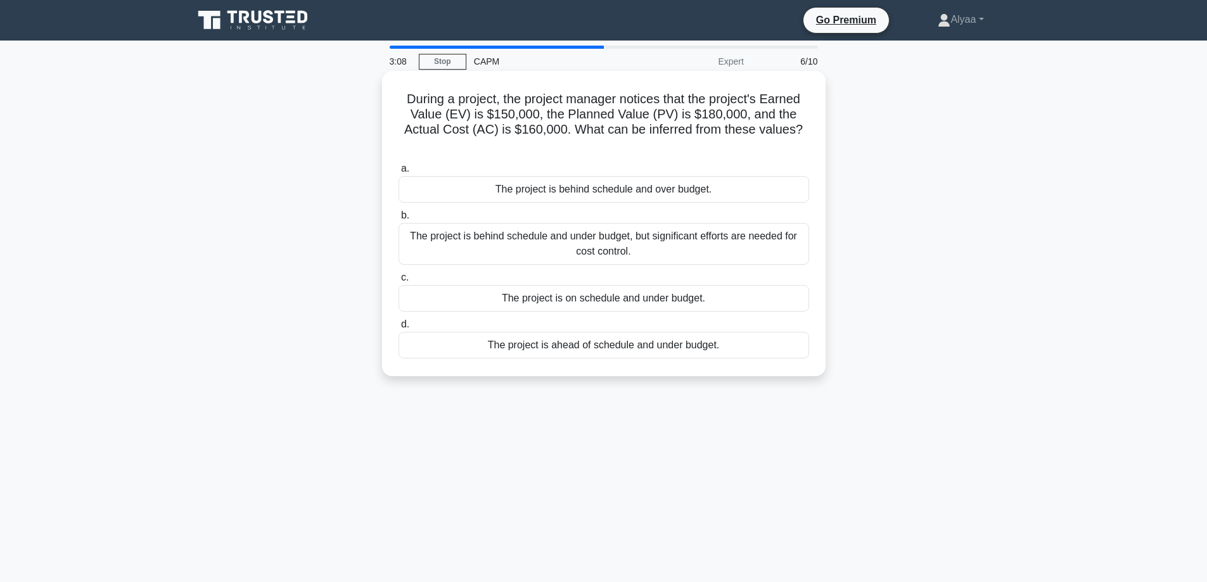
click at [737, 195] on div "The project is behind schedule and over budget." at bounding box center [604, 189] width 411 height 27
click at [399, 173] on input "a. The project is behind schedule and over budget." at bounding box center [399, 169] width 0 height 8
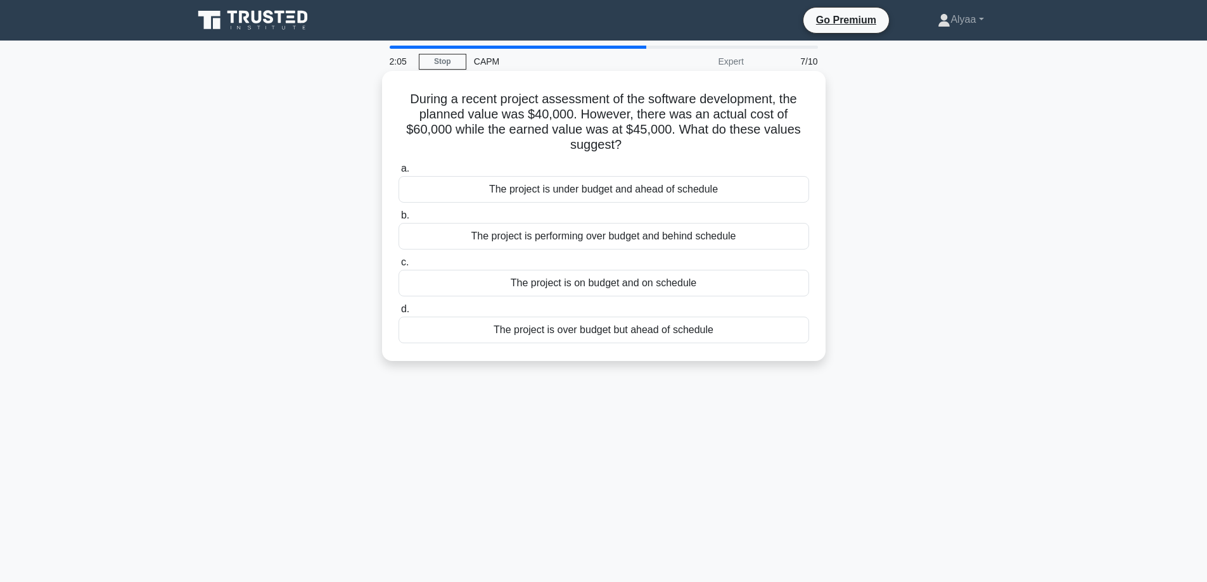
click at [650, 336] on div "The project is over budget but ahead of schedule" at bounding box center [604, 330] width 411 height 27
click at [399, 314] on input "d. The project is over budget but ahead of schedule" at bounding box center [399, 310] width 0 height 8
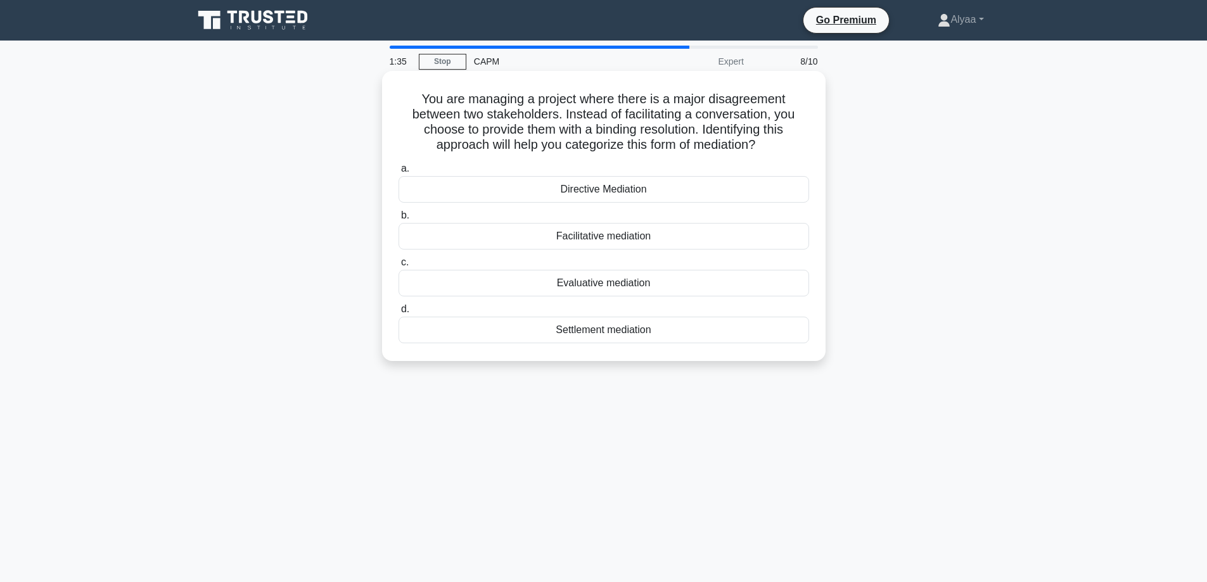
click at [595, 337] on div "Settlement mediation" at bounding box center [604, 330] width 411 height 27
click at [399, 314] on input "d. Settlement mediation" at bounding box center [399, 310] width 0 height 8
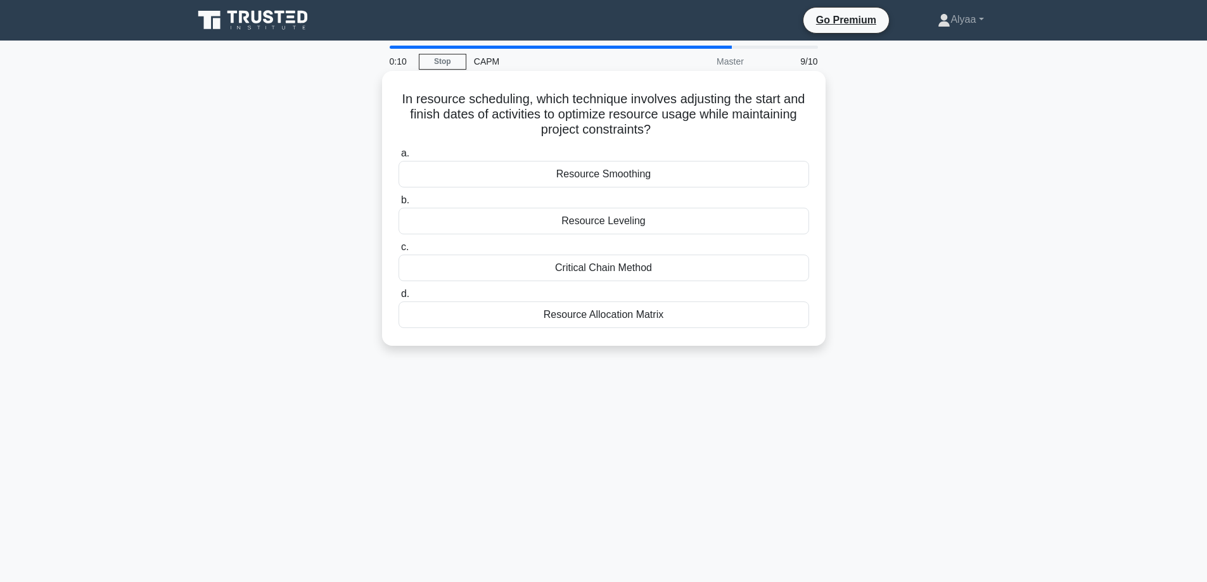
click at [672, 266] on div "Critical Chain Method" at bounding box center [604, 268] width 411 height 27
click at [399, 252] on input "c. Critical Chain Method" at bounding box center [399, 247] width 0 height 8
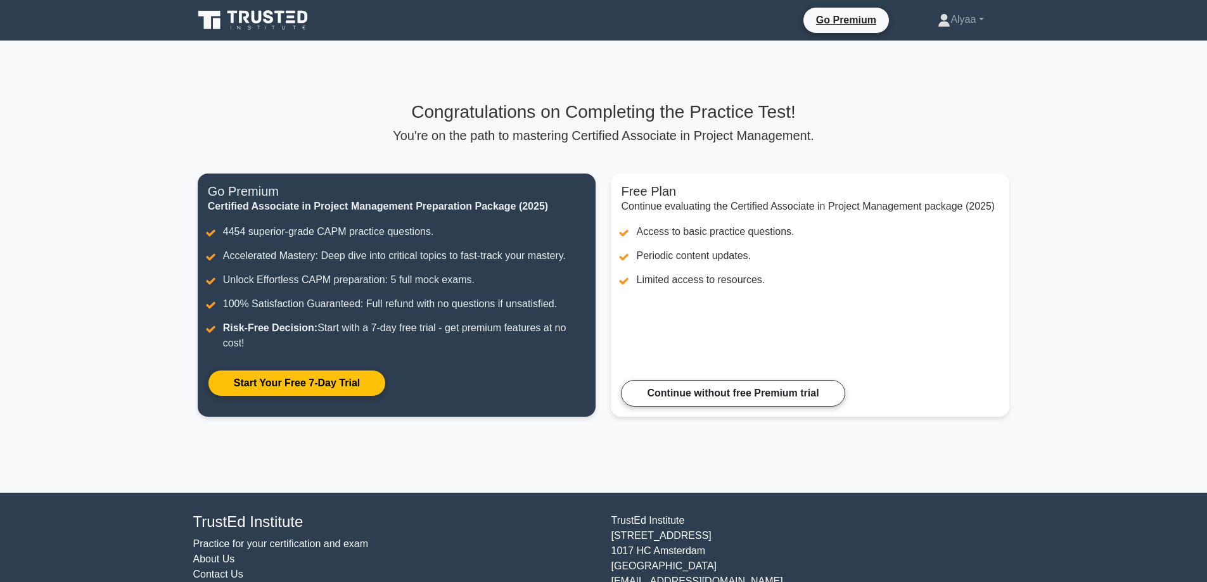
click at [382, 432] on div "Congratulations on Completing the Practice Test! You're on the path to masterin…" at bounding box center [603, 267] width 827 height 453
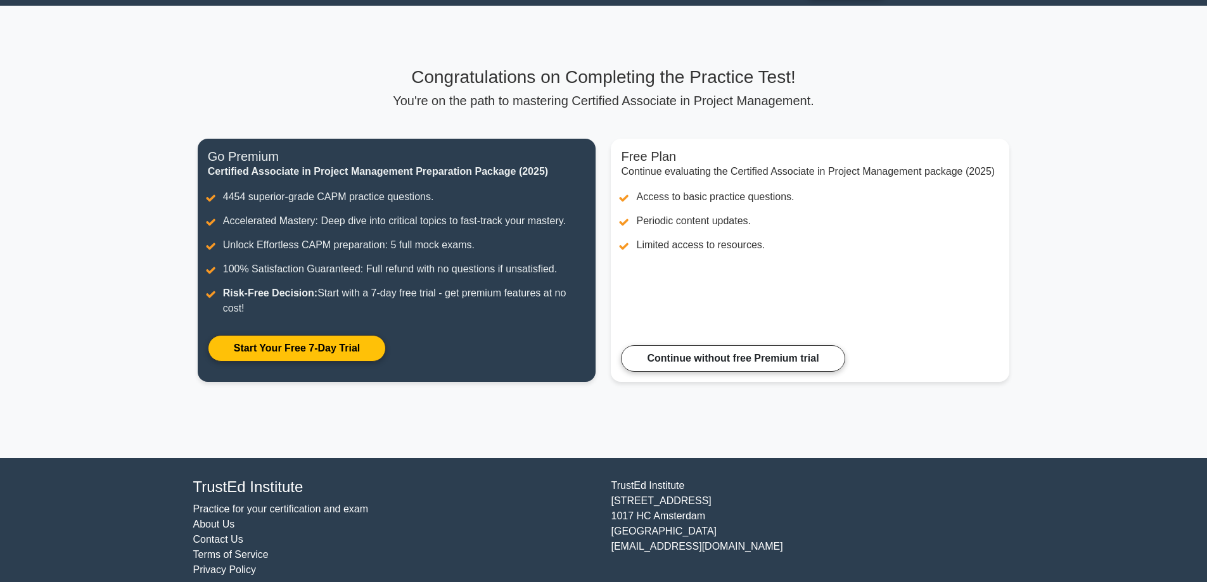
scroll to position [51, 0]
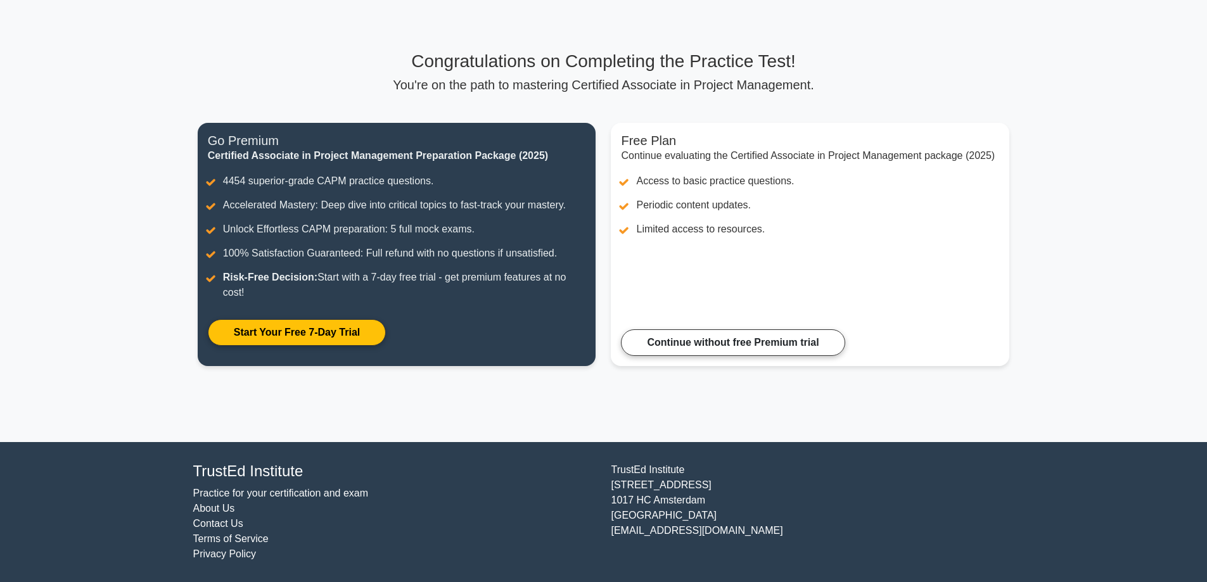
click at [553, 78] on p "You're on the path to mastering Certified Associate in Project Management." at bounding box center [604, 84] width 812 height 15
click at [551, 78] on p "You're on the path to mastering Certified Associate in Project Management." at bounding box center [604, 84] width 812 height 15
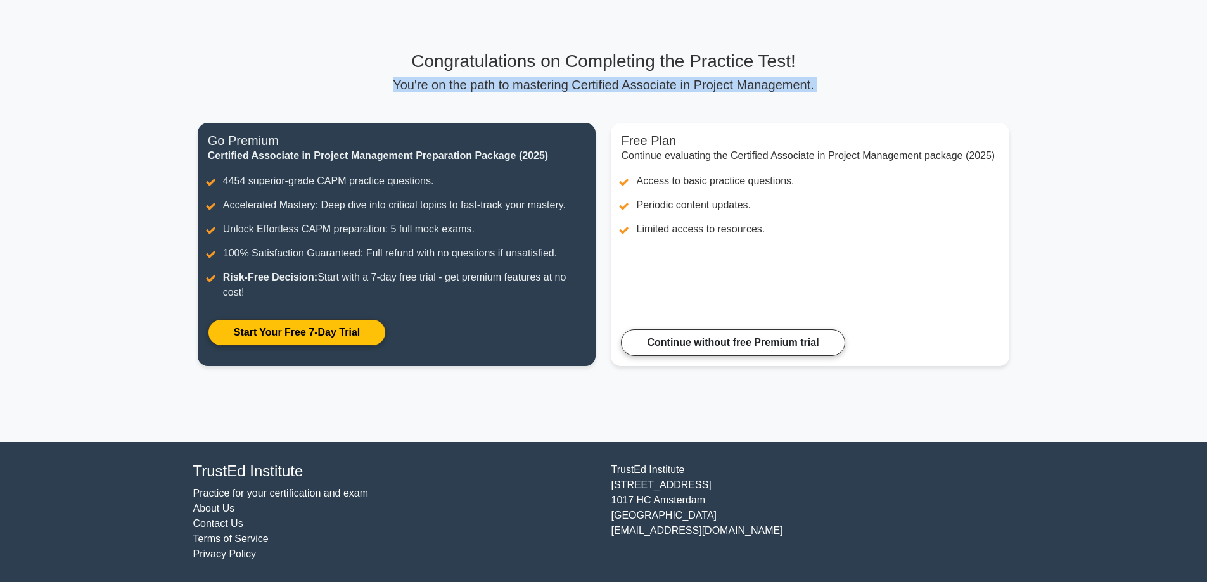
click at [551, 78] on p "You're on the path to mastering Certified Associate in Project Management." at bounding box center [604, 84] width 812 height 15
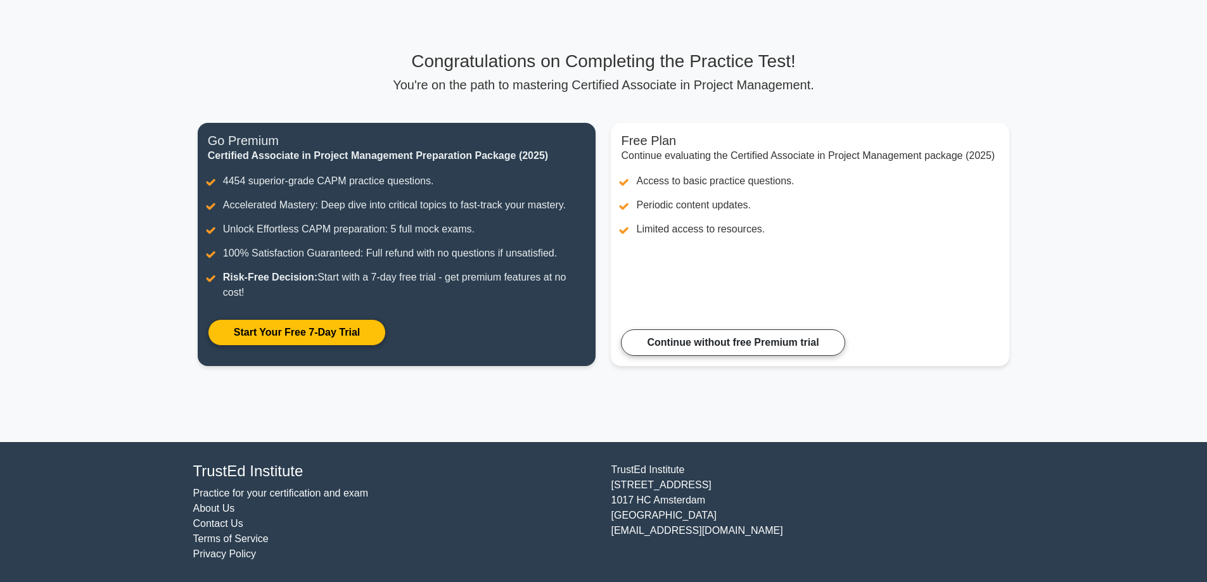
click at [551, 65] on h3 "Congratulations on Completing the Practice Test!" at bounding box center [604, 62] width 812 height 22
click at [552, 60] on h3 "Congratulations on Completing the Practice Test!" at bounding box center [604, 62] width 812 height 22
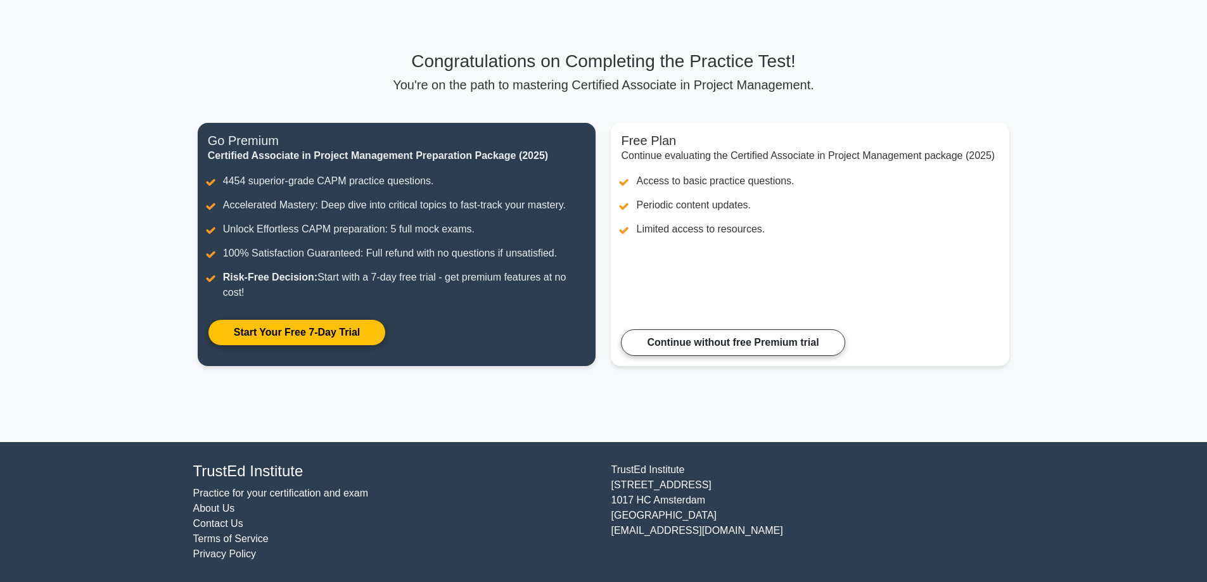
click at [907, 76] on div "Congratulations on Completing the Practice Test! You're on the path to masterin…" at bounding box center [604, 72] width 812 height 42
click at [422, 402] on div "Congratulations on Completing the Practice Test! You're on the path to masterin…" at bounding box center [603, 216] width 827 height 453
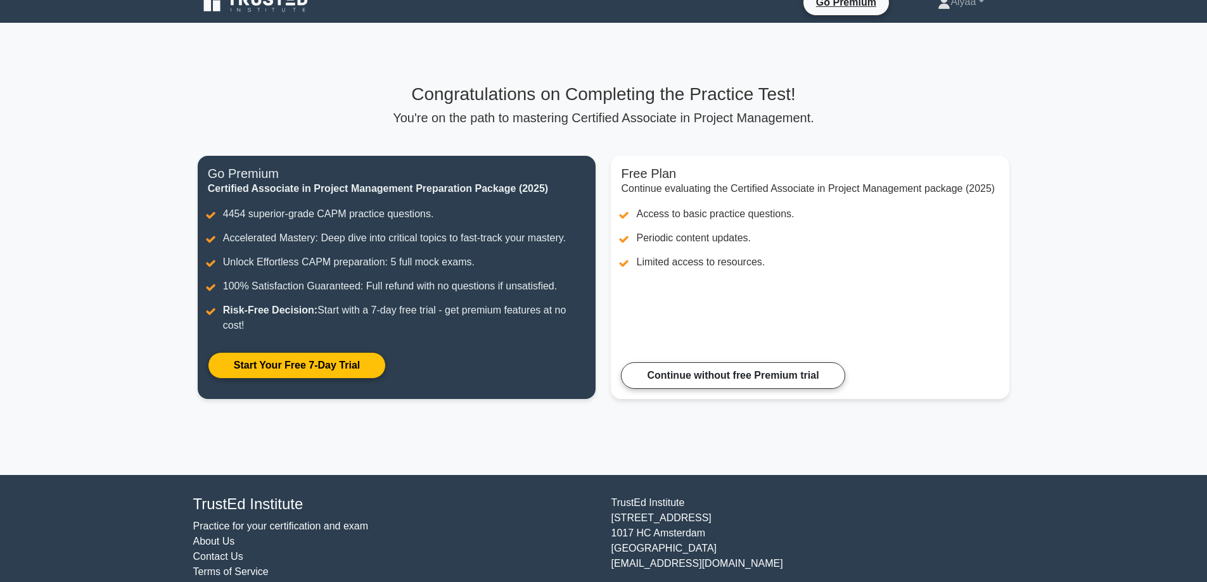
scroll to position [0, 0]
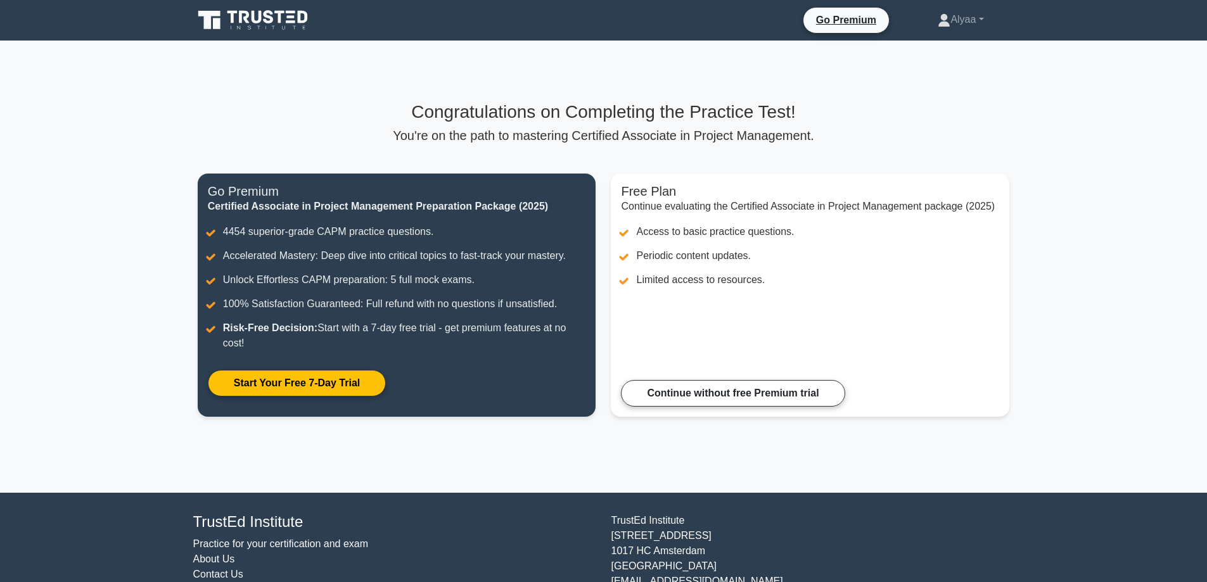
click at [532, 458] on div "Congratulations on Completing the Practice Test! You're on the path to masterin…" at bounding box center [603, 267] width 827 height 453
drag, startPoint x: 519, startPoint y: 447, endPoint x: 472, endPoint y: 433, distance: 48.9
click at [515, 446] on div "Congratulations on Completing the Practice Test! You're on the path to masterin…" at bounding box center [603, 267] width 827 height 453
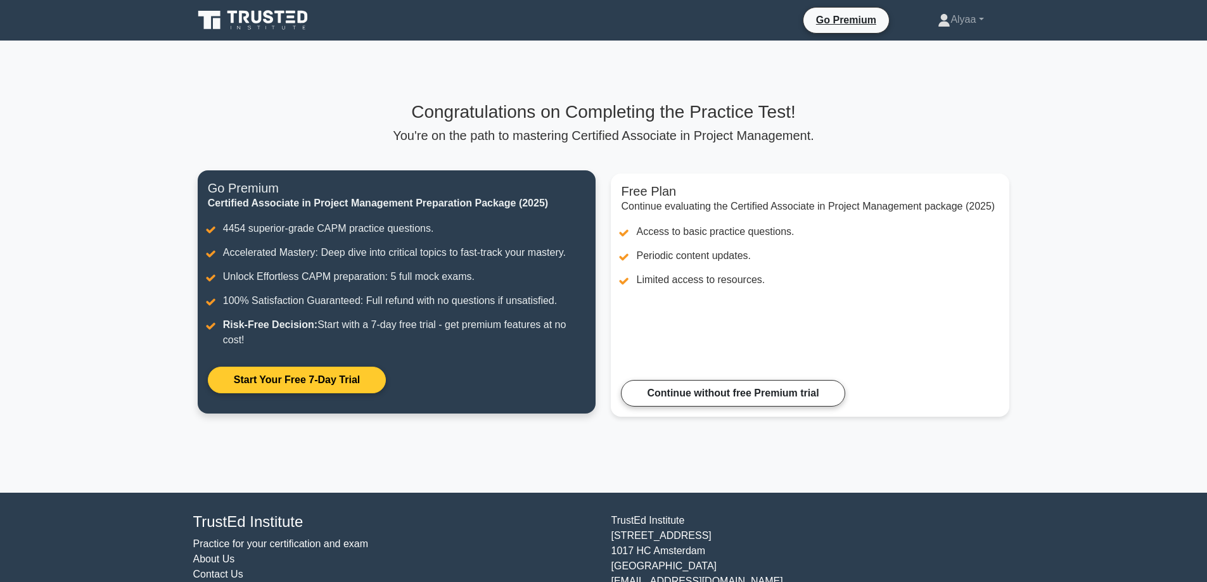
click at [311, 375] on link "Start Your Free 7-Day Trial" at bounding box center [297, 380] width 178 height 27
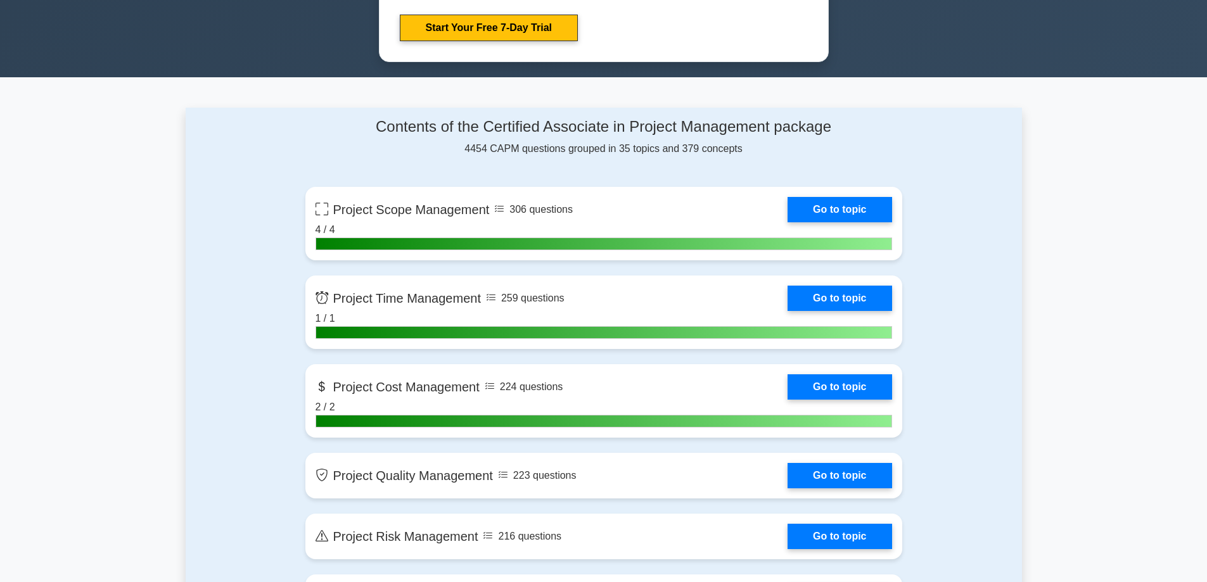
scroll to position [887, 0]
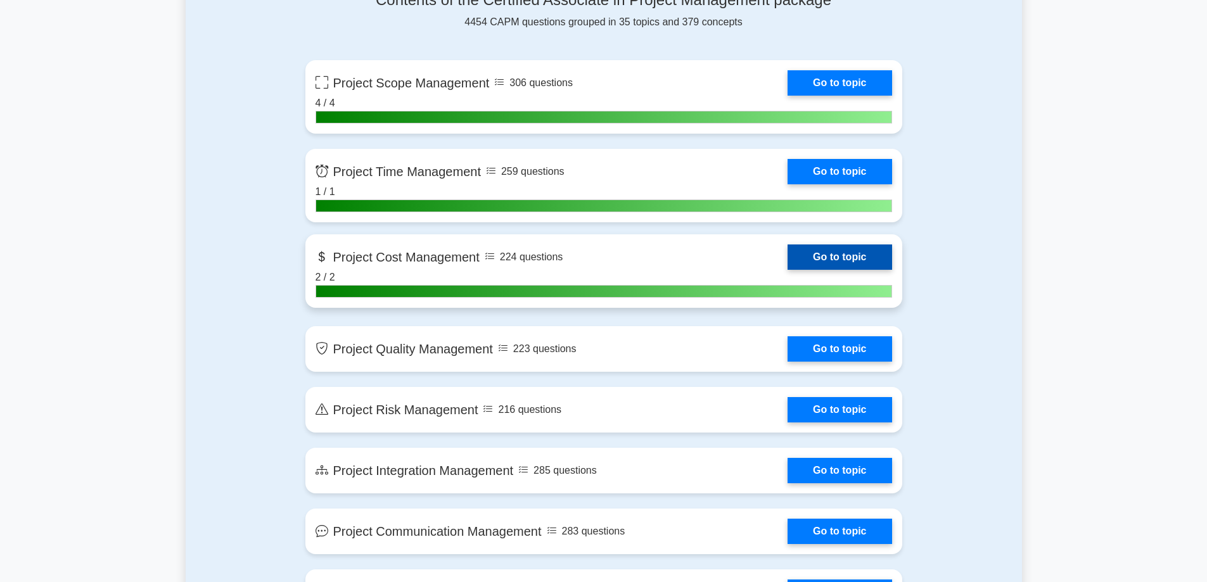
click at [889, 262] on link "Go to topic" at bounding box center [840, 257] width 104 height 25
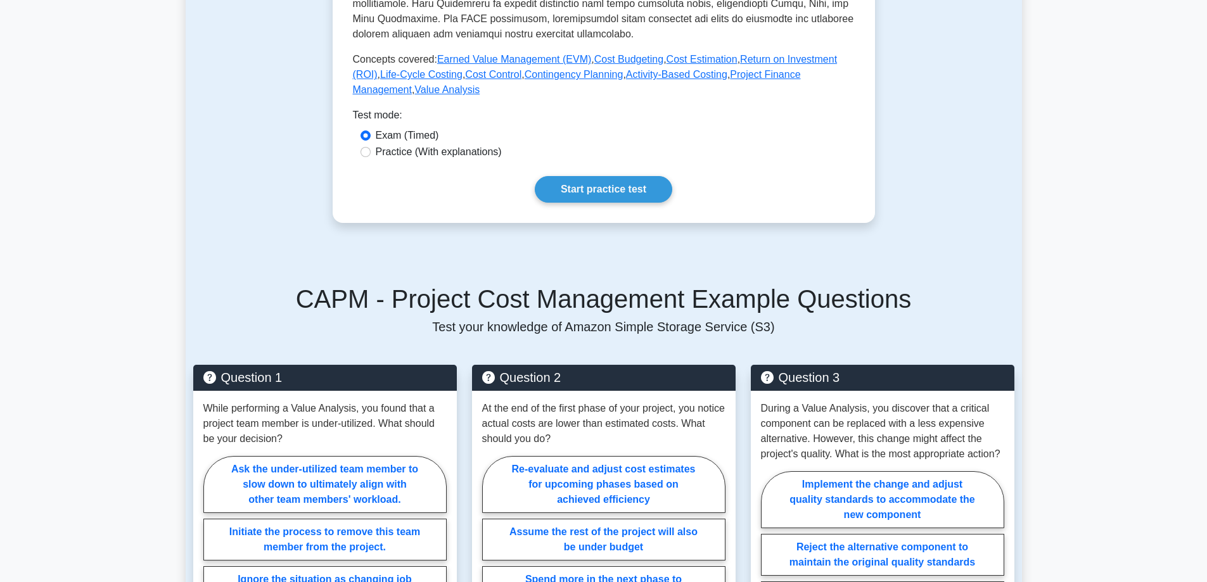
scroll to position [761, 0]
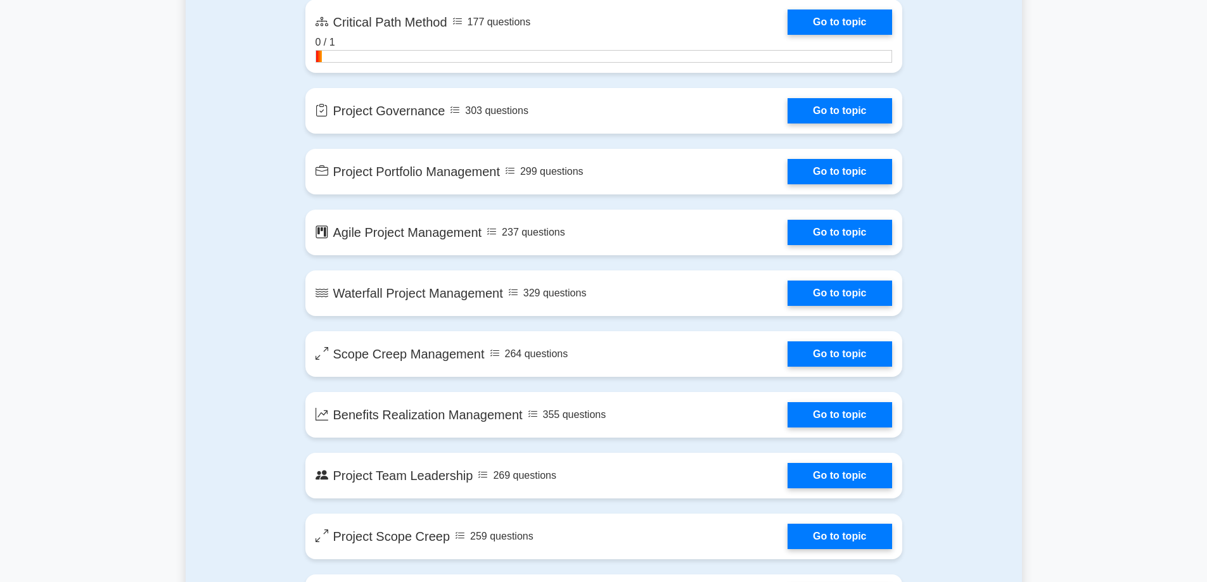
scroll to position [2331, 0]
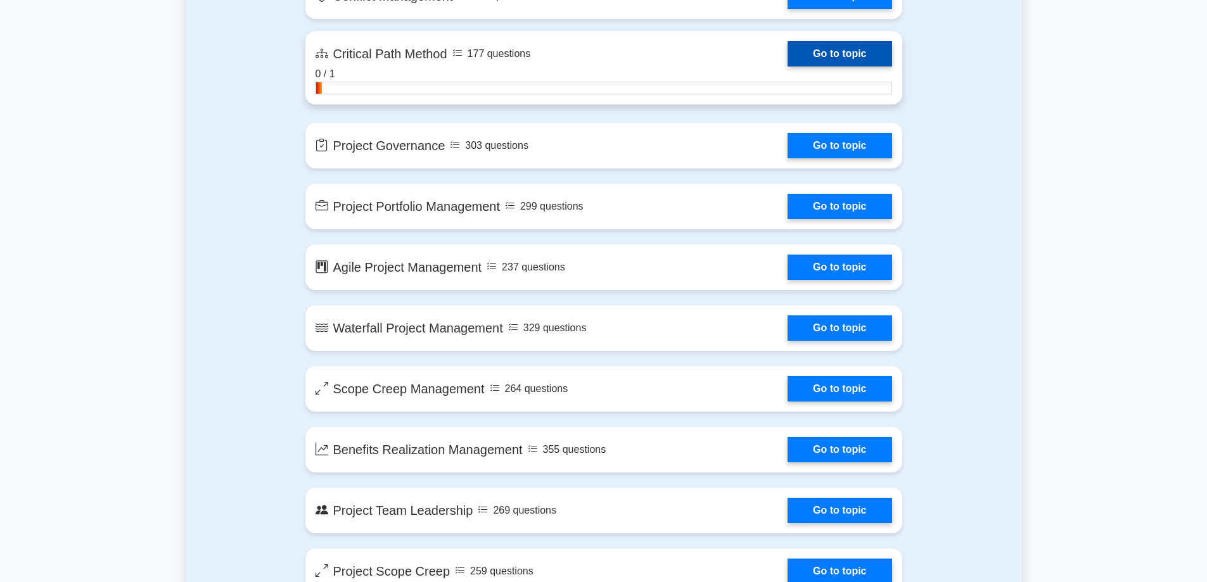
click at [826, 56] on link "Go to topic" at bounding box center [840, 53] width 104 height 25
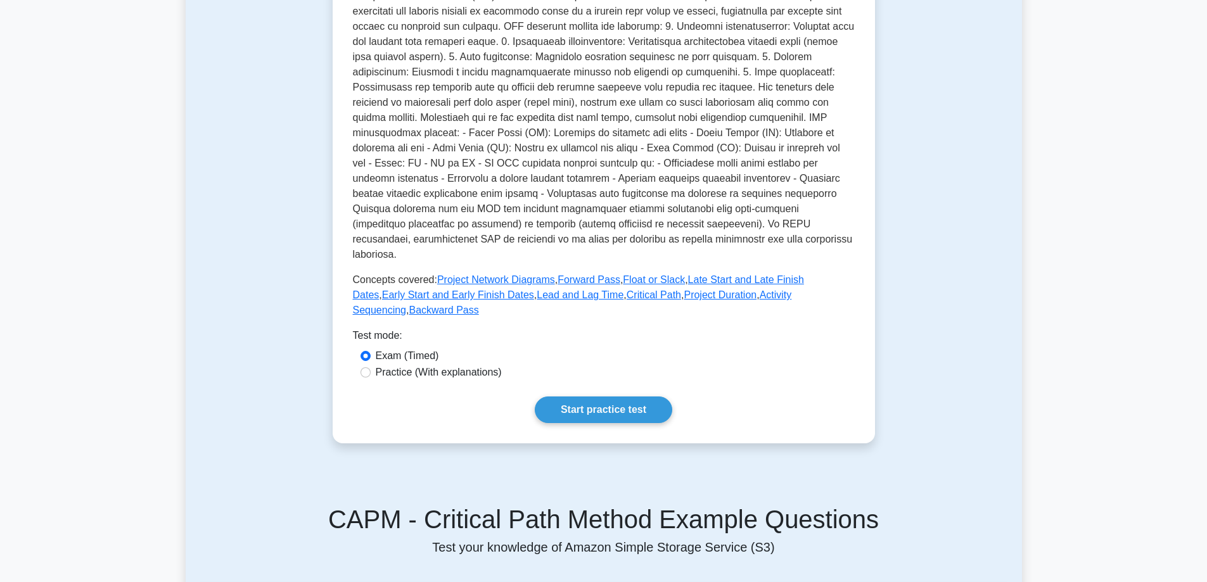
scroll to position [254, 0]
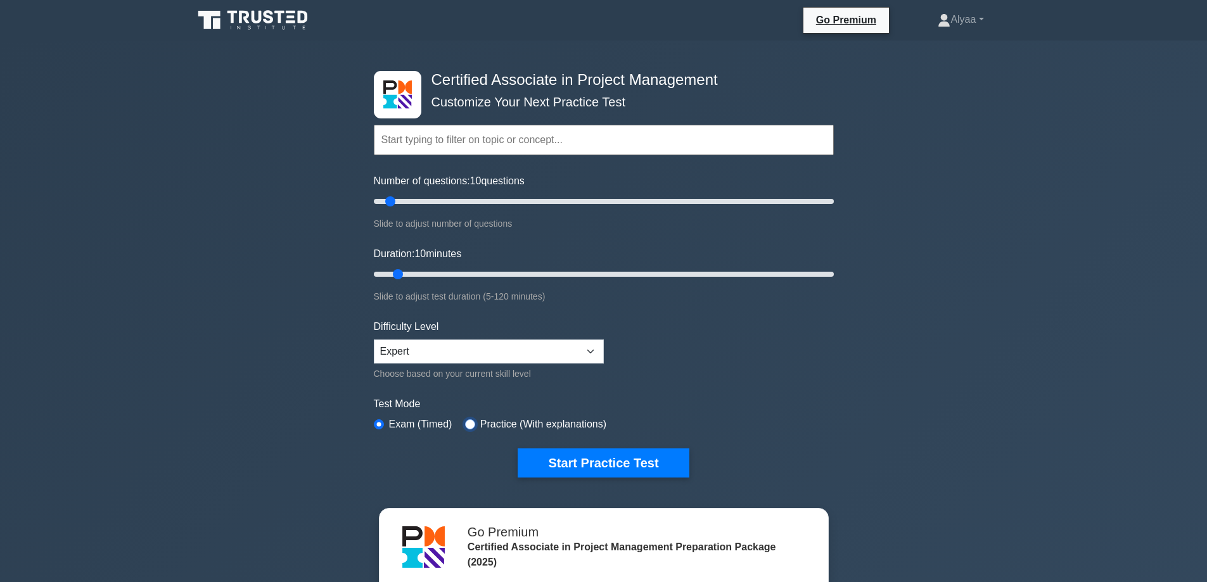
click at [469, 425] on input "radio" at bounding box center [470, 425] width 10 height 10
radio input "true"
click at [626, 459] on button "Start Practice Test" at bounding box center [603, 463] width 171 height 29
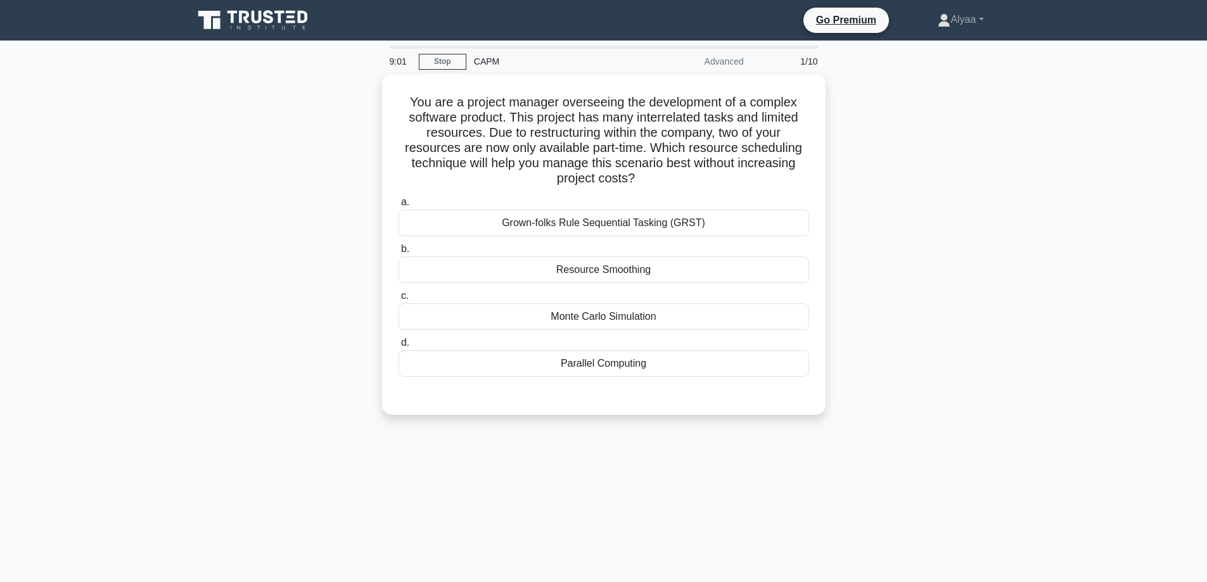
click at [214, 446] on div "9:01 Stop CAPM Advanced 1/10 You are a project manager overseeing the developme…" at bounding box center [604, 363] width 837 height 634
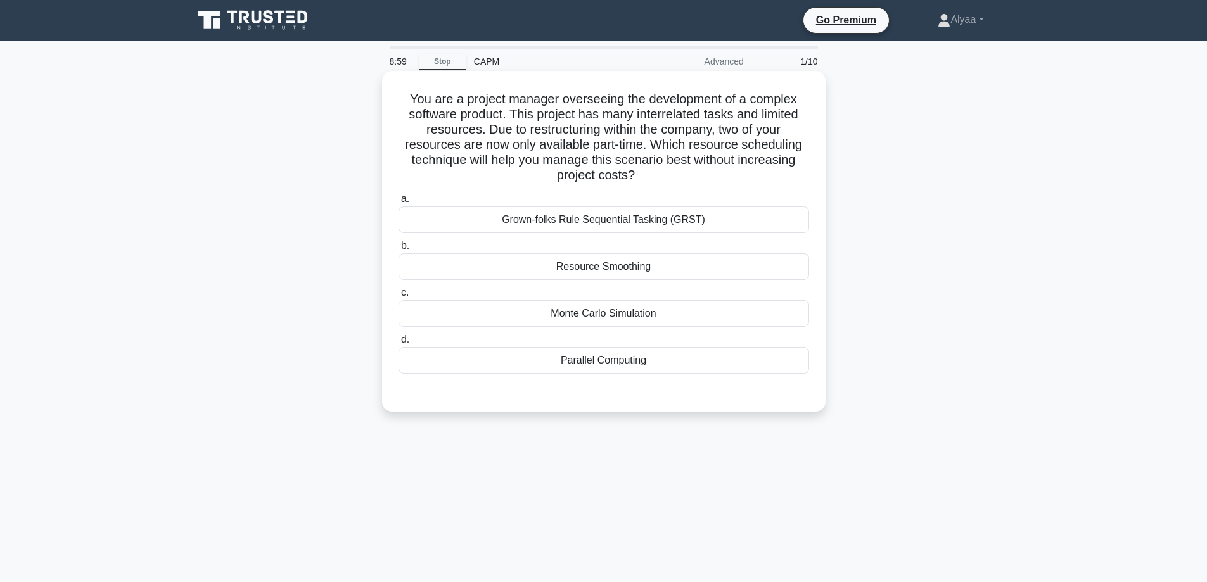
click at [518, 268] on div "Resource Smoothing" at bounding box center [604, 267] width 411 height 27
click at [399, 250] on input "b. Resource Smoothing" at bounding box center [399, 246] width 0 height 8
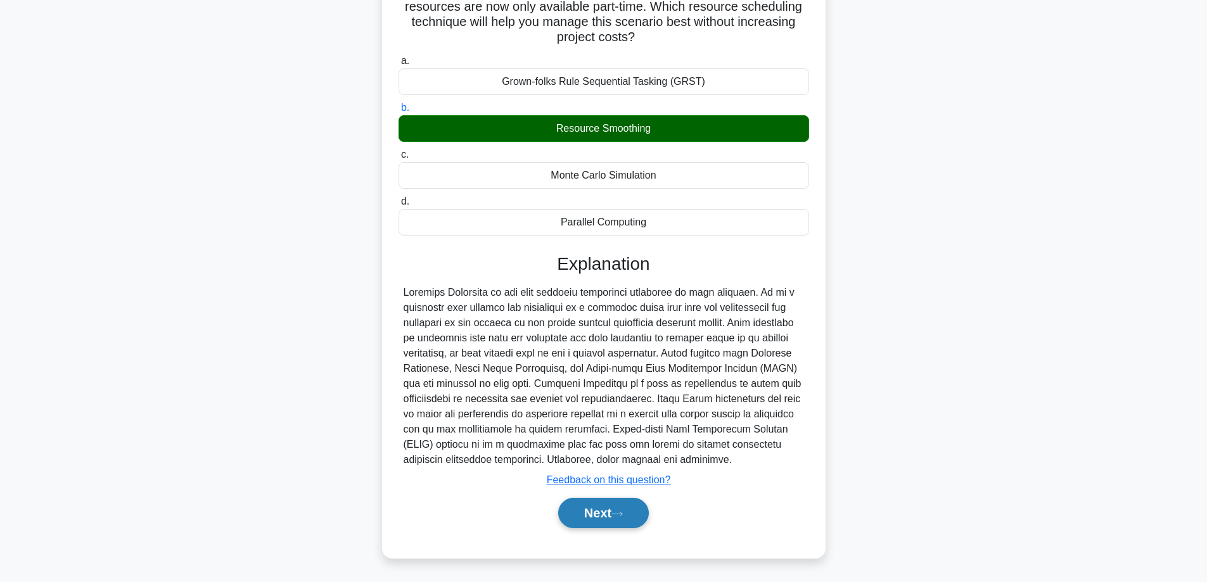
scroll to position [139, 0]
click at [619, 520] on button "Next" at bounding box center [603, 513] width 91 height 30
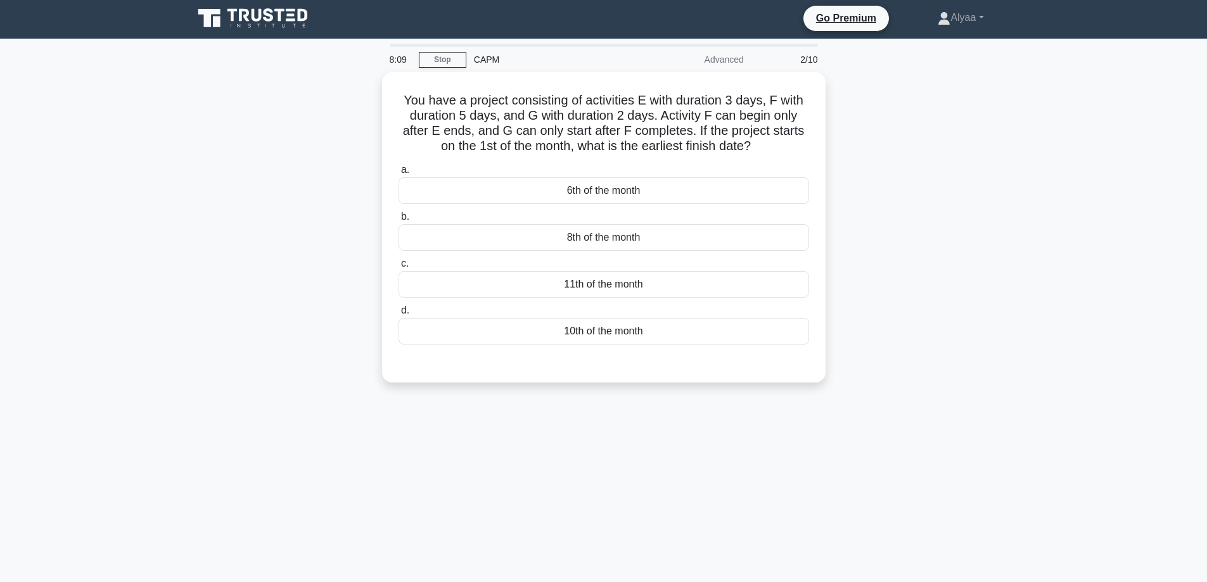
scroll to position [0, 0]
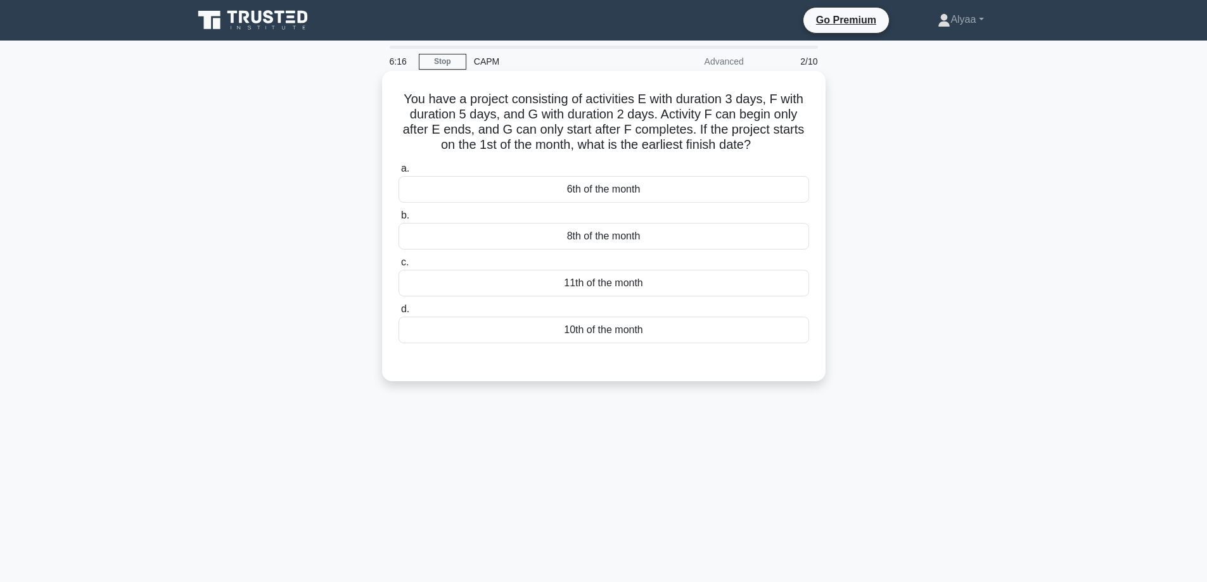
click at [662, 332] on div "10th of the month" at bounding box center [604, 330] width 411 height 27
click at [399, 314] on input "d. 10th of the month" at bounding box center [399, 310] width 0 height 8
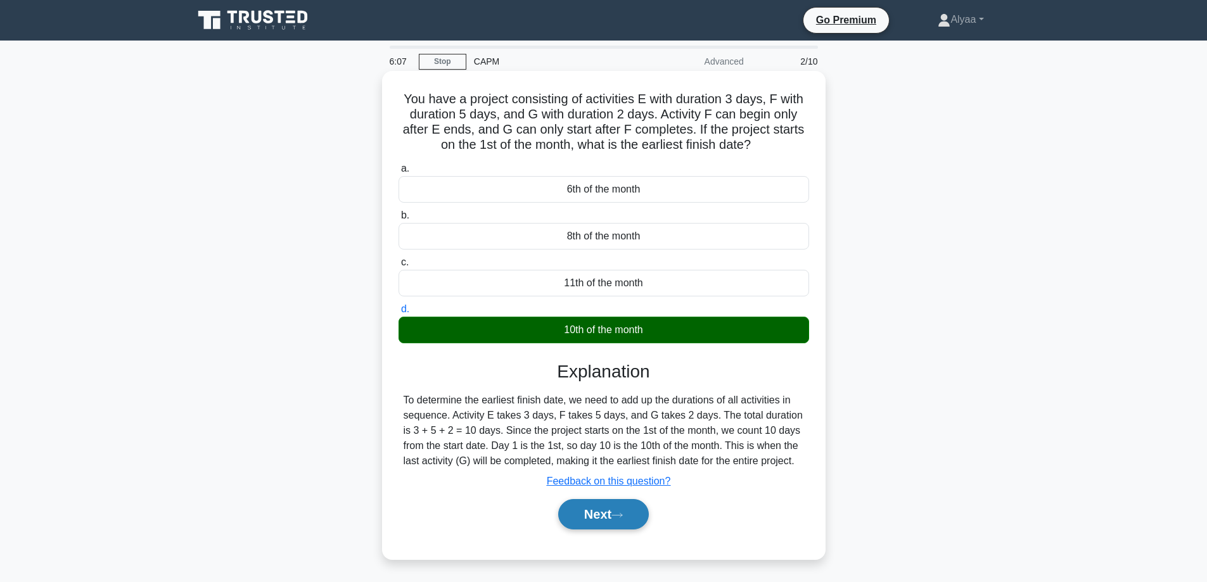
click at [621, 518] on icon at bounding box center [617, 515] width 11 height 7
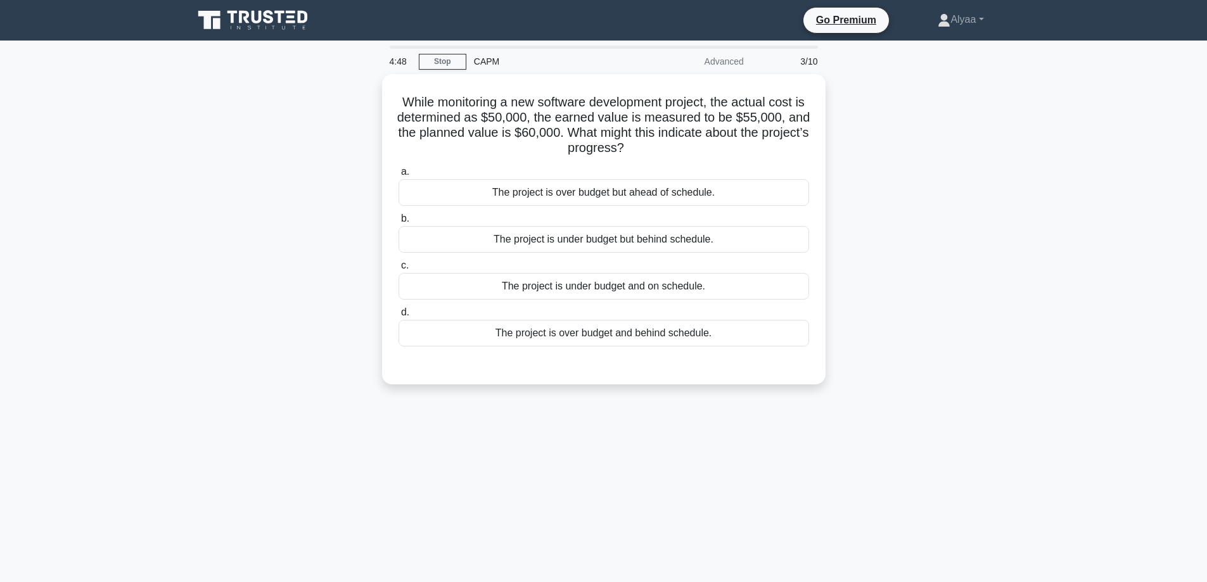
click at [829, 468] on div "4:48 Stop CAPM Advanced 3/10 While monitoring a new software development projec…" at bounding box center [604, 363] width 837 height 634
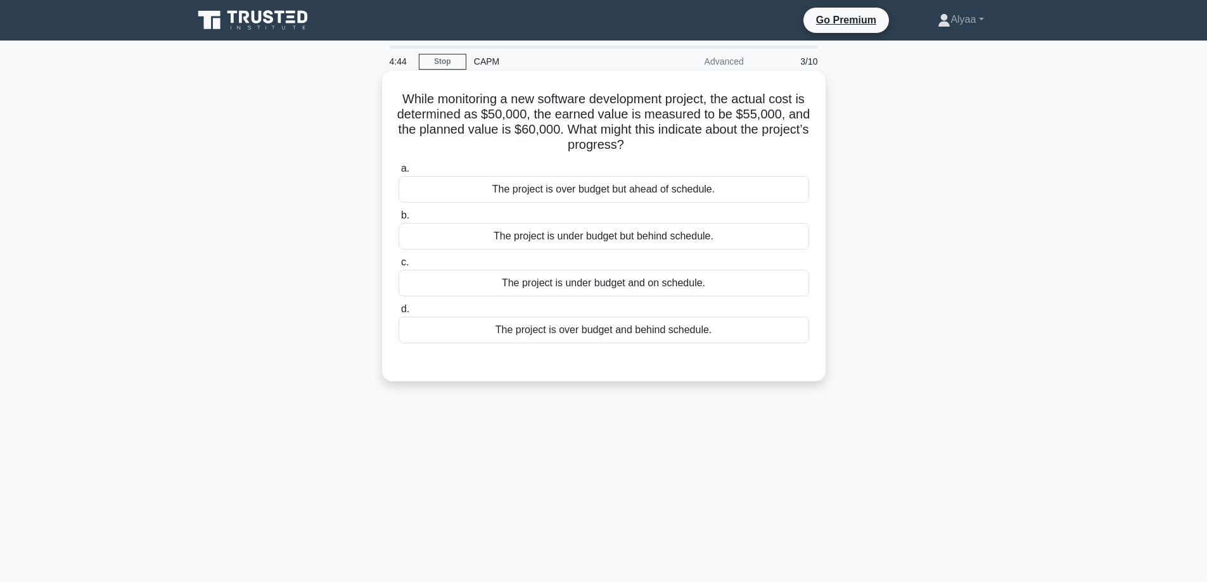
click at [726, 241] on div "The project is under budget but behind schedule." at bounding box center [604, 236] width 411 height 27
click at [399, 220] on input "b. The project is under budget but behind schedule." at bounding box center [399, 216] width 0 height 8
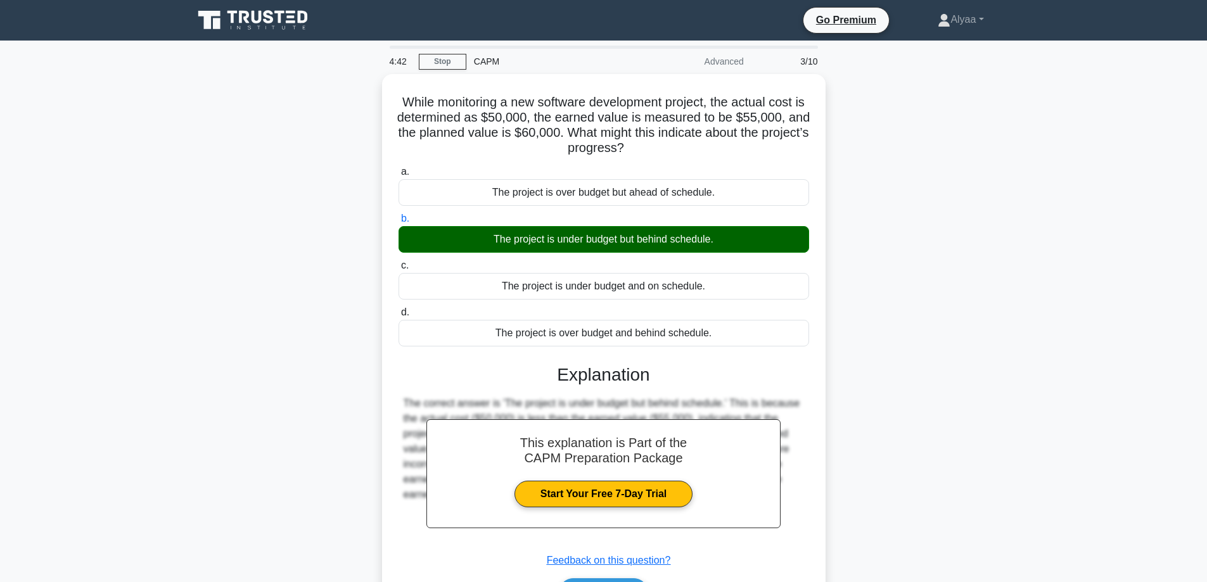
scroll to position [102, 0]
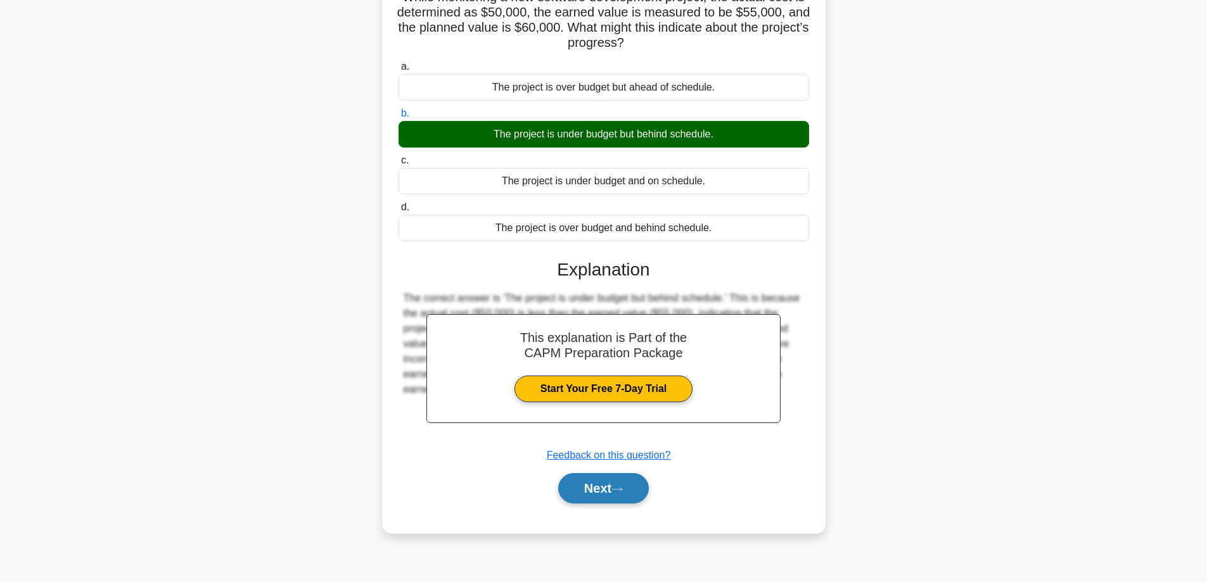
click at [603, 492] on button "Next" at bounding box center [603, 488] width 91 height 30
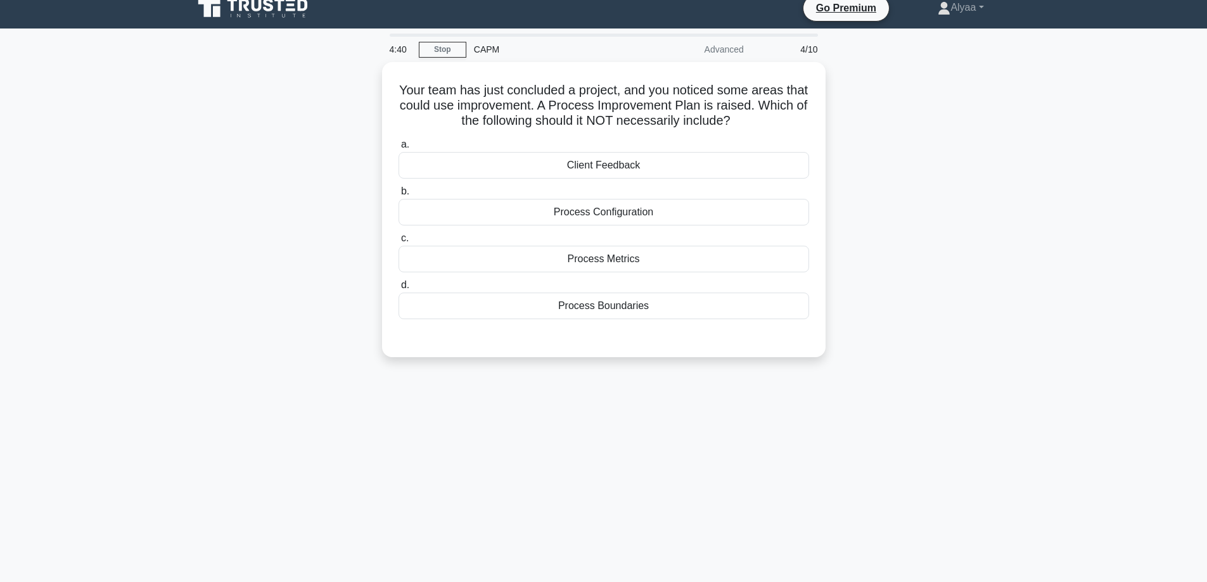
scroll to position [0, 0]
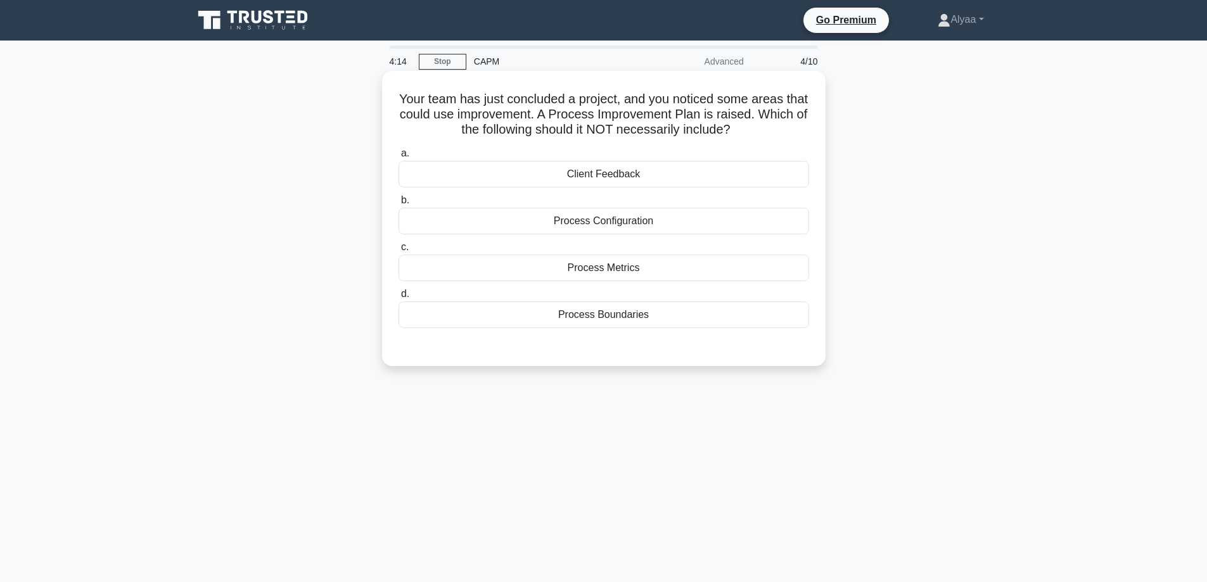
click at [709, 228] on div "Process Configuration" at bounding box center [604, 221] width 411 height 27
click at [399, 205] on input "b. Process Configuration" at bounding box center [399, 200] width 0 height 8
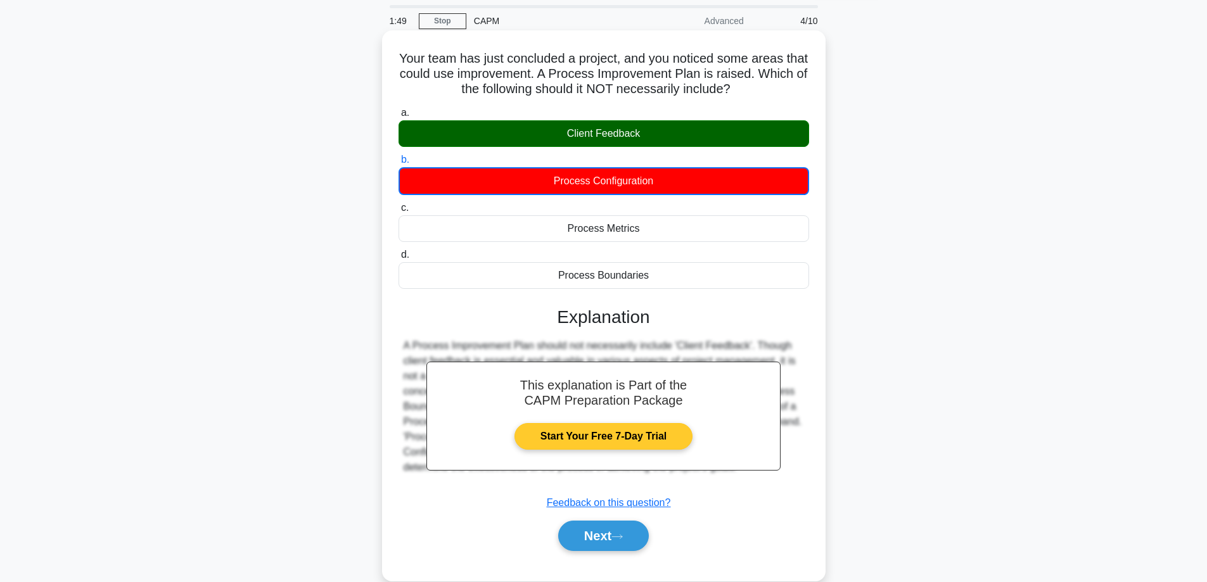
scroll to position [63, 0]
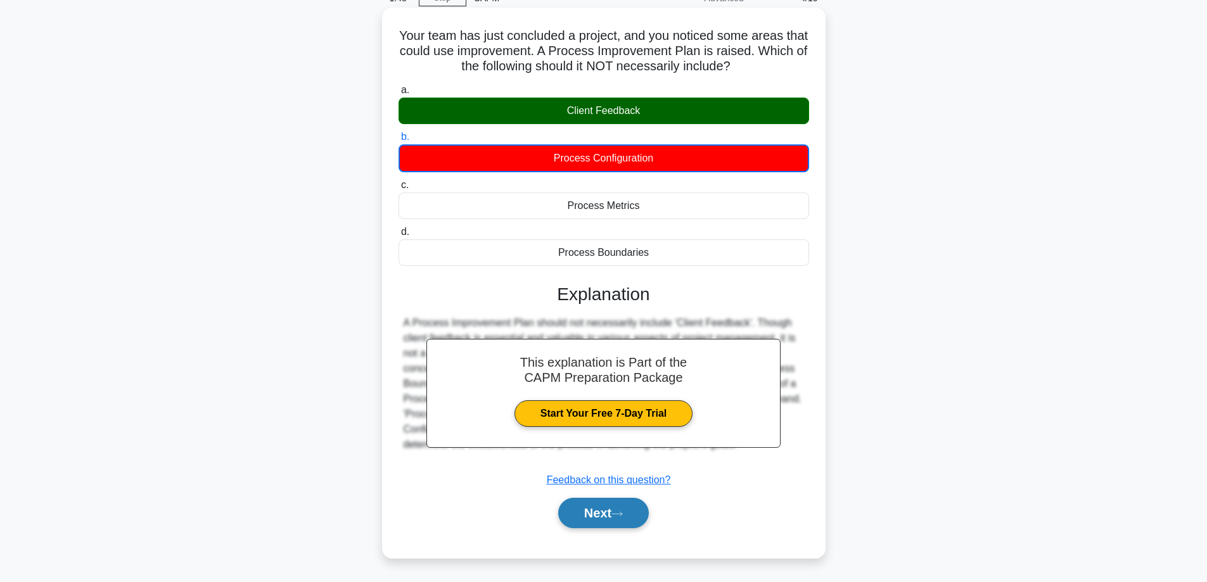
click at [600, 510] on button "Next" at bounding box center [603, 513] width 91 height 30
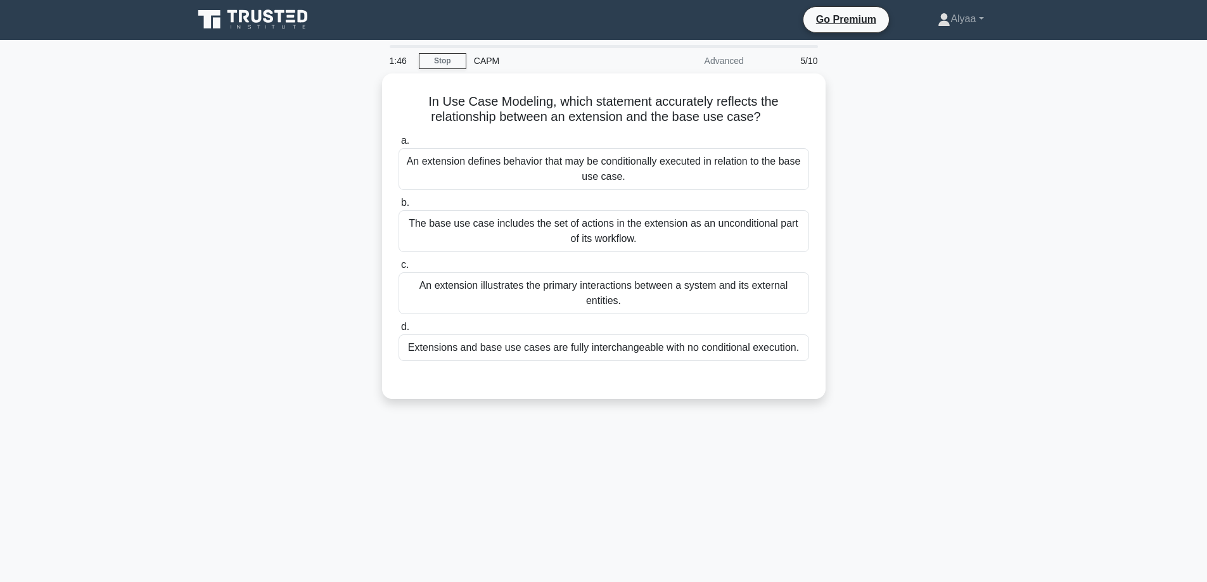
scroll to position [0, 0]
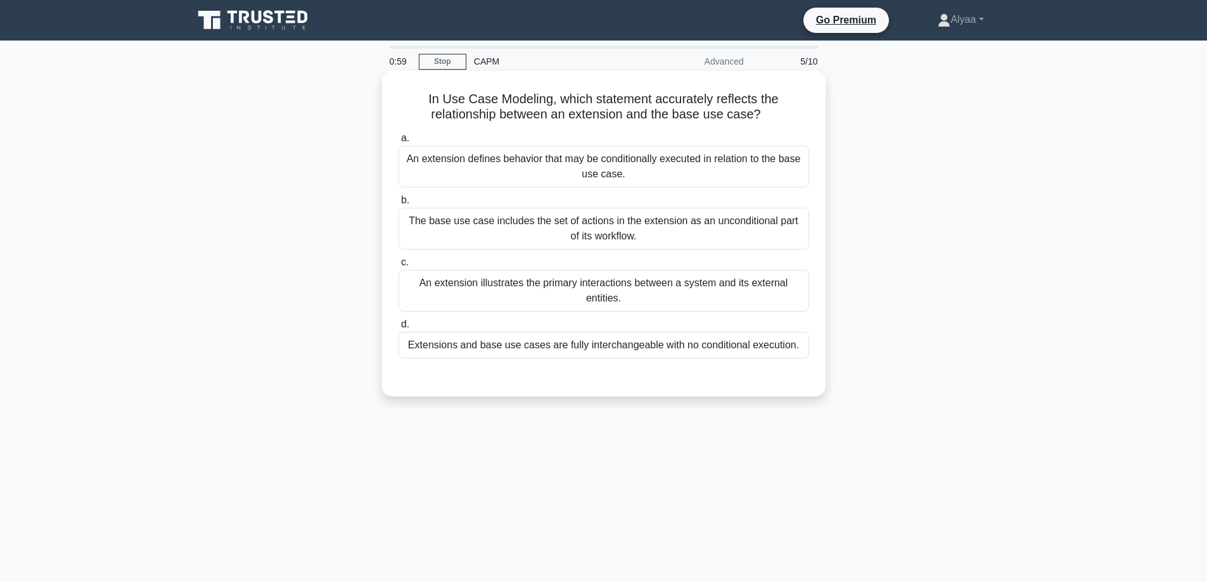
click at [750, 181] on div "An extension defines behavior that may be conditionally executed in relation to…" at bounding box center [604, 167] width 411 height 42
click at [399, 143] on input "a. An extension defines behavior that may be conditionally executed in relation…" at bounding box center [399, 138] width 0 height 8
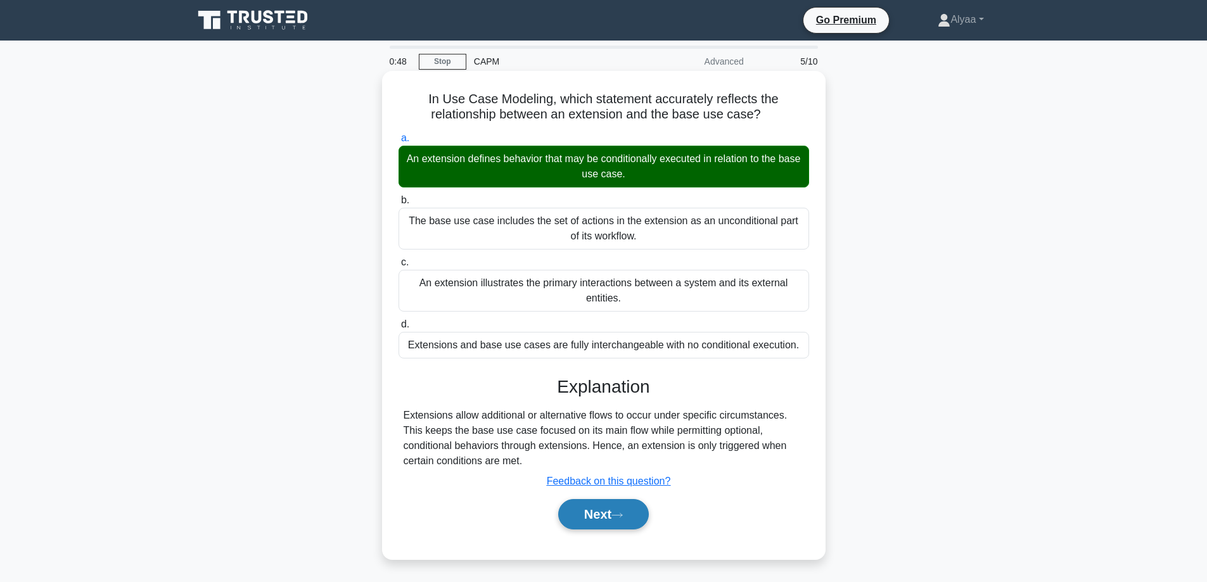
click at [581, 518] on button "Next" at bounding box center [603, 514] width 91 height 30
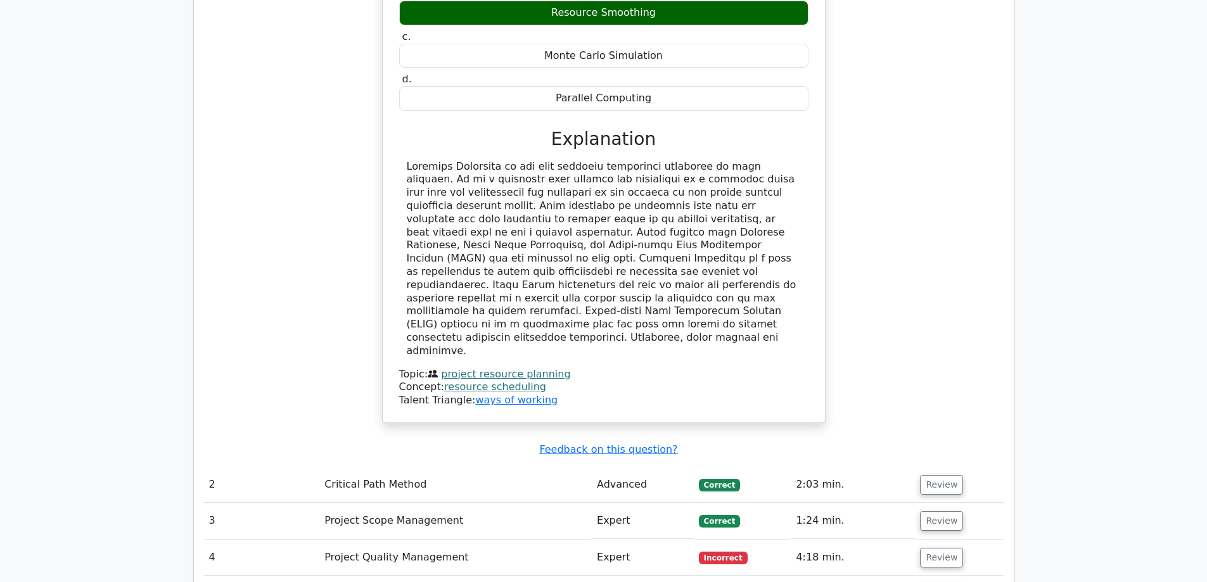
scroll to position [1394, 0]
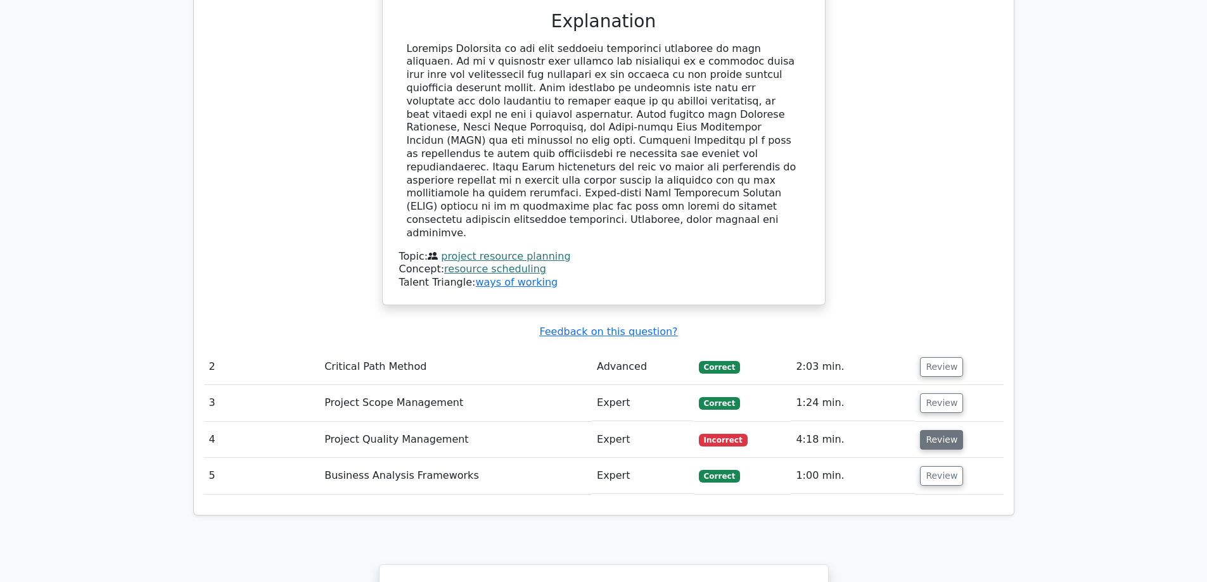
click at [940, 430] on button "Review" at bounding box center [941, 440] width 43 height 20
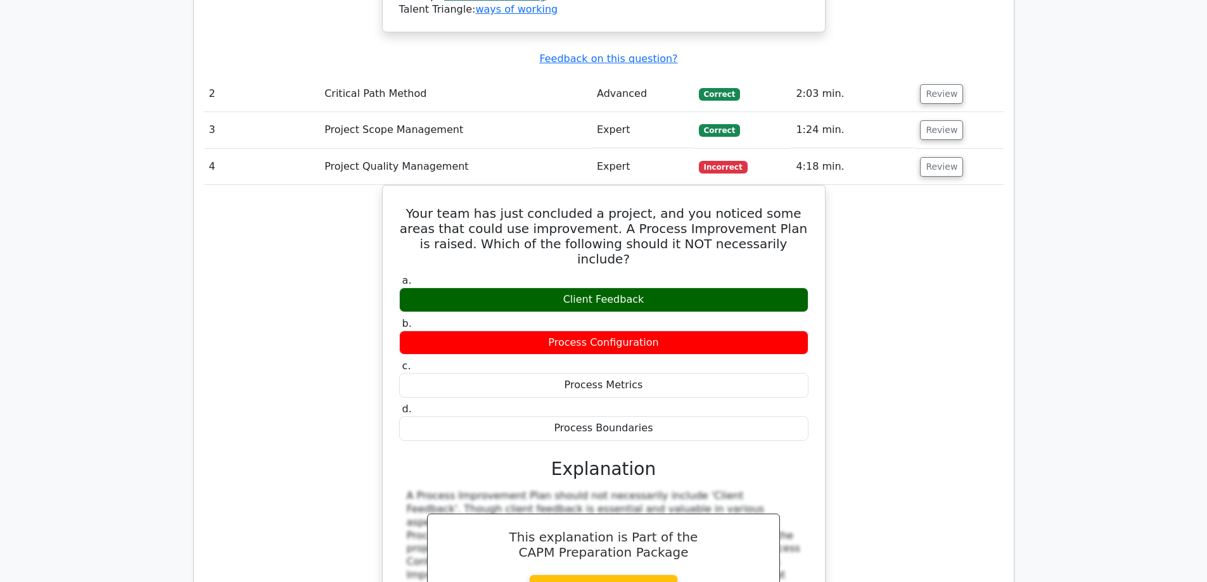
scroll to position [1648, 0]
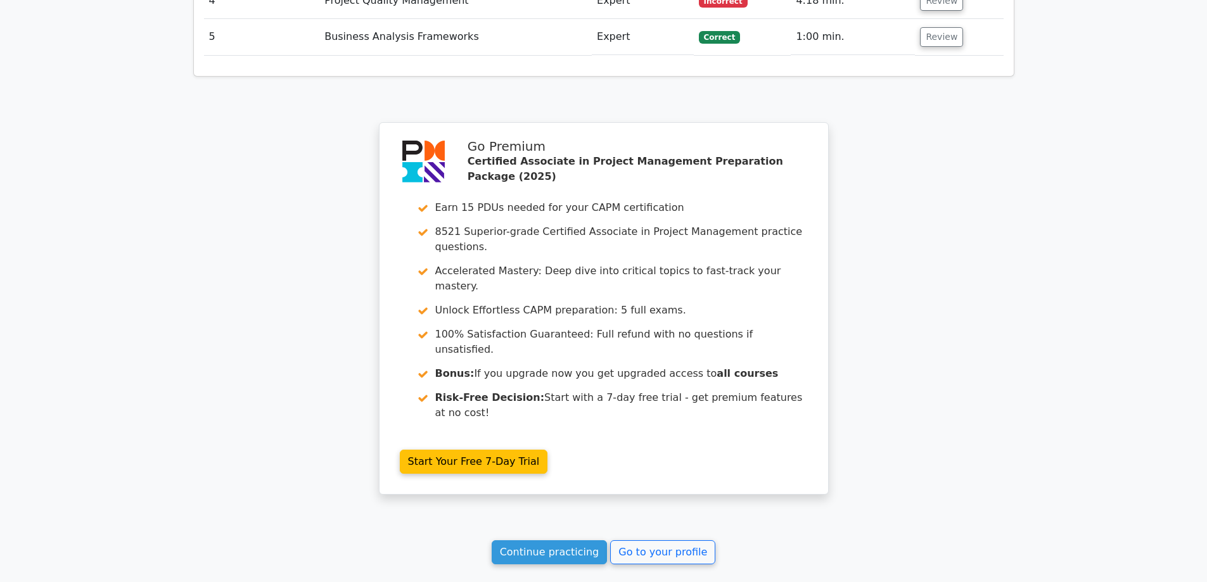
scroll to position [1838, 0]
click at [539, 539] on link "Continue practicing" at bounding box center [550, 551] width 116 height 24
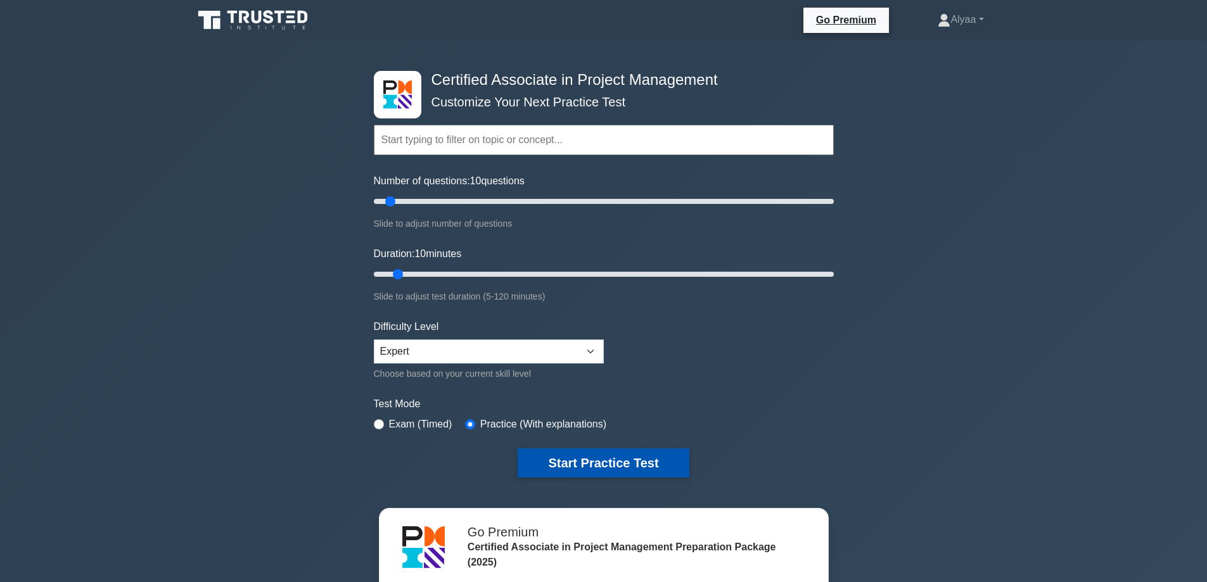
click at [640, 472] on button "Start Practice Test" at bounding box center [603, 463] width 171 height 29
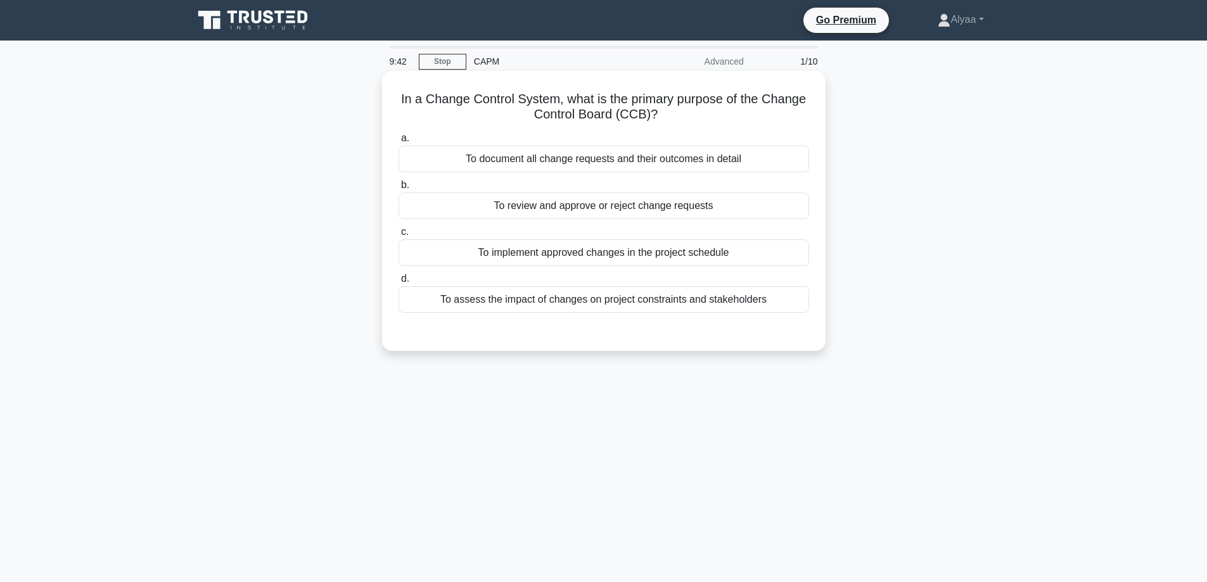
click at [727, 207] on div "To review and approve or reject change requests" at bounding box center [604, 206] width 411 height 27
click at [399, 190] on input "b. To review and approve or reject change requests" at bounding box center [399, 185] width 0 height 8
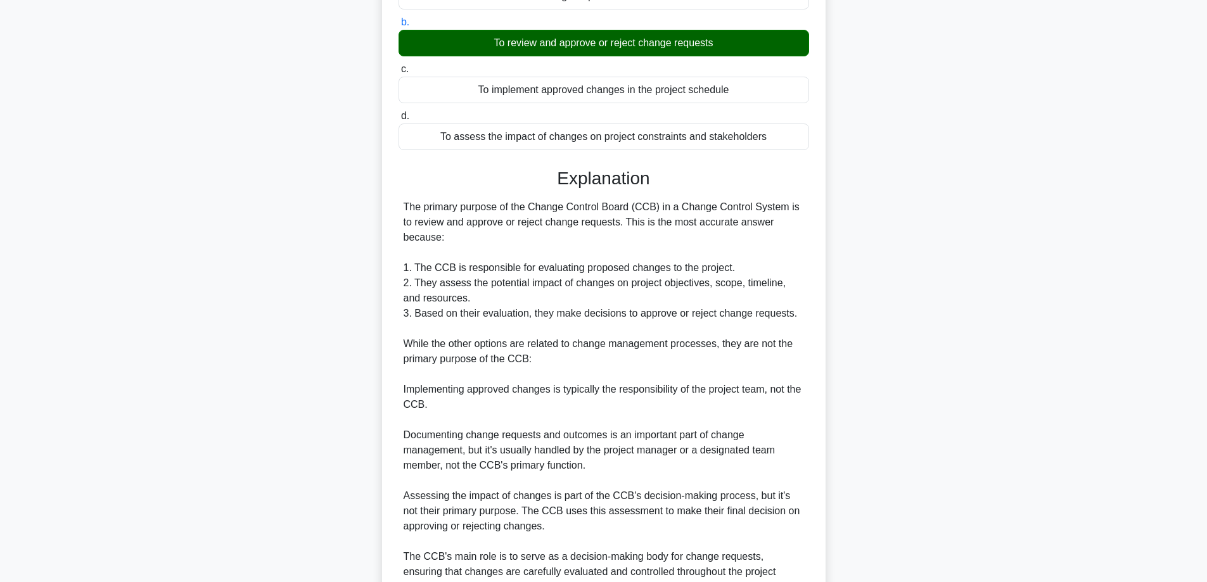
scroll to position [190, 0]
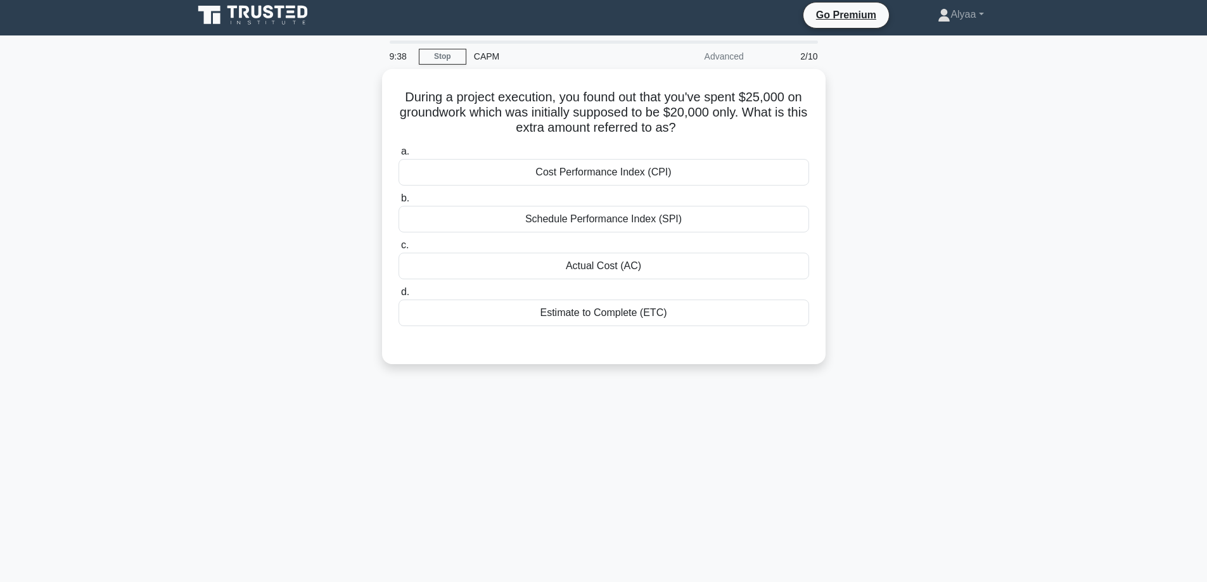
scroll to position [0, 0]
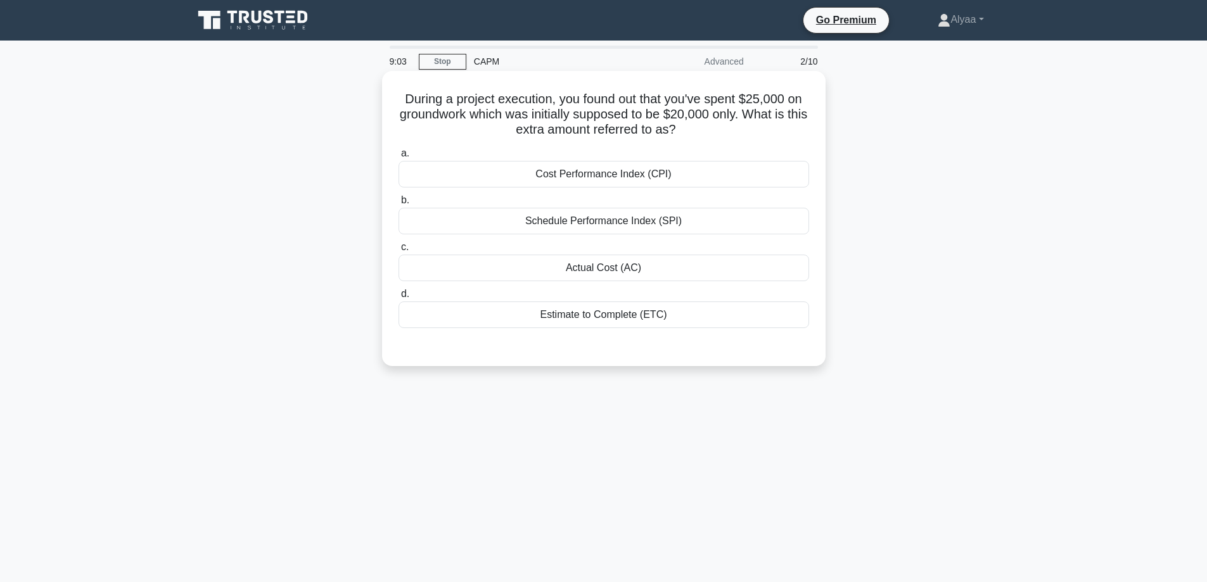
click at [586, 174] on div "Cost Performance Index (CPI)" at bounding box center [604, 174] width 411 height 27
click at [399, 158] on input "a. Cost Performance Index (CPI)" at bounding box center [399, 154] width 0 height 8
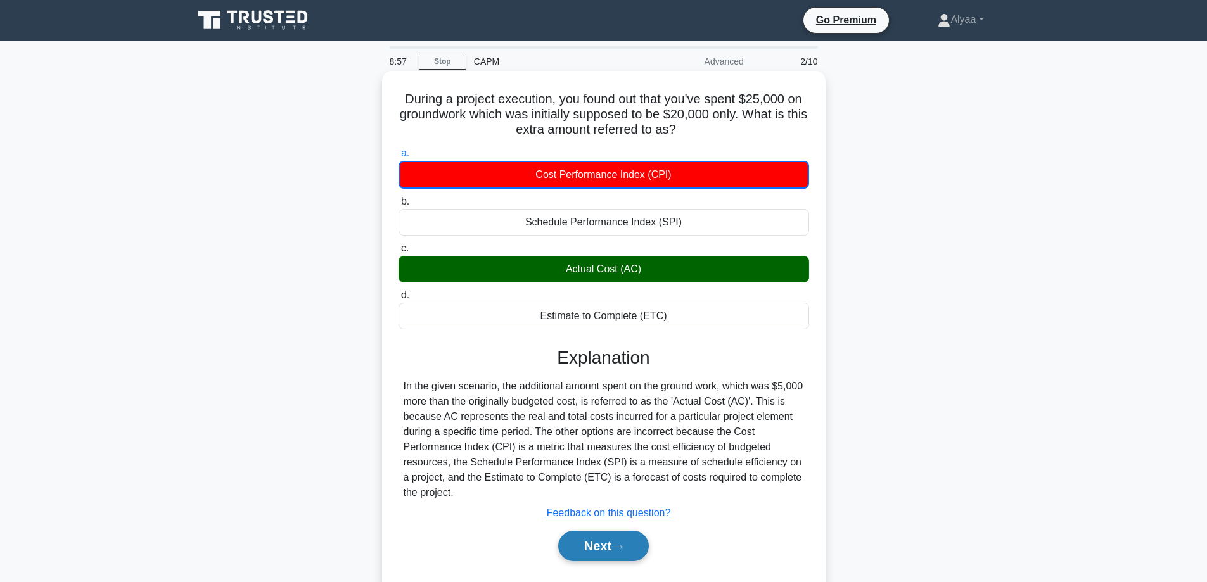
click at [606, 547] on button "Next" at bounding box center [603, 546] width 91 height 30
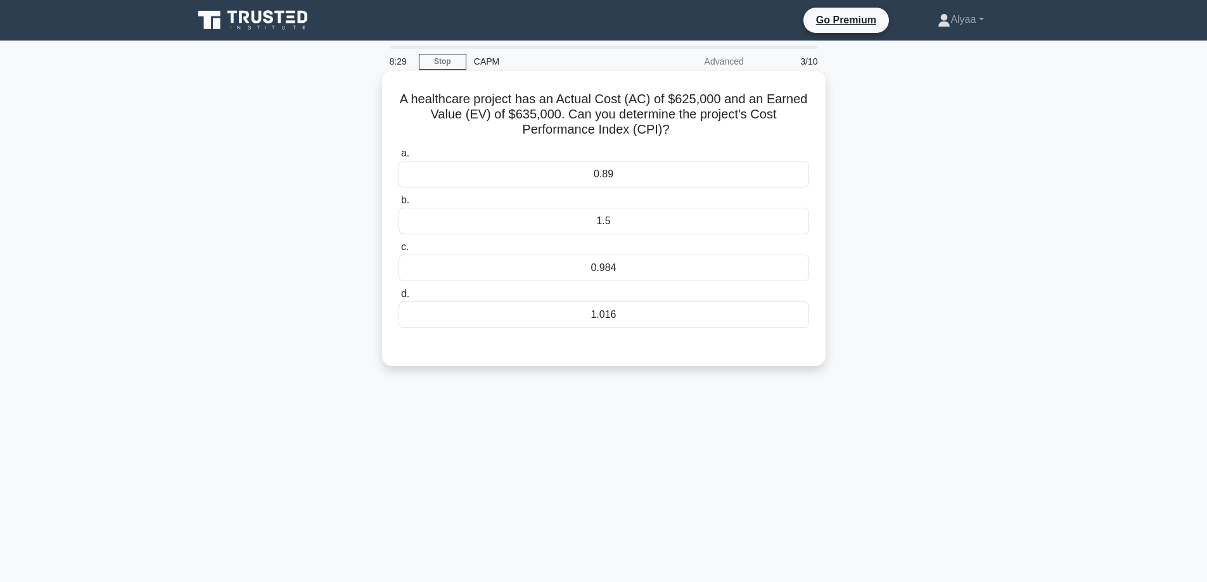
click at [643, 305] on div "1.016" at bounding box center [604, 315] width 411 height 27
click at [399, 299] on input "d. 1.016" at bounding box center [399, 294] width 0 height 8
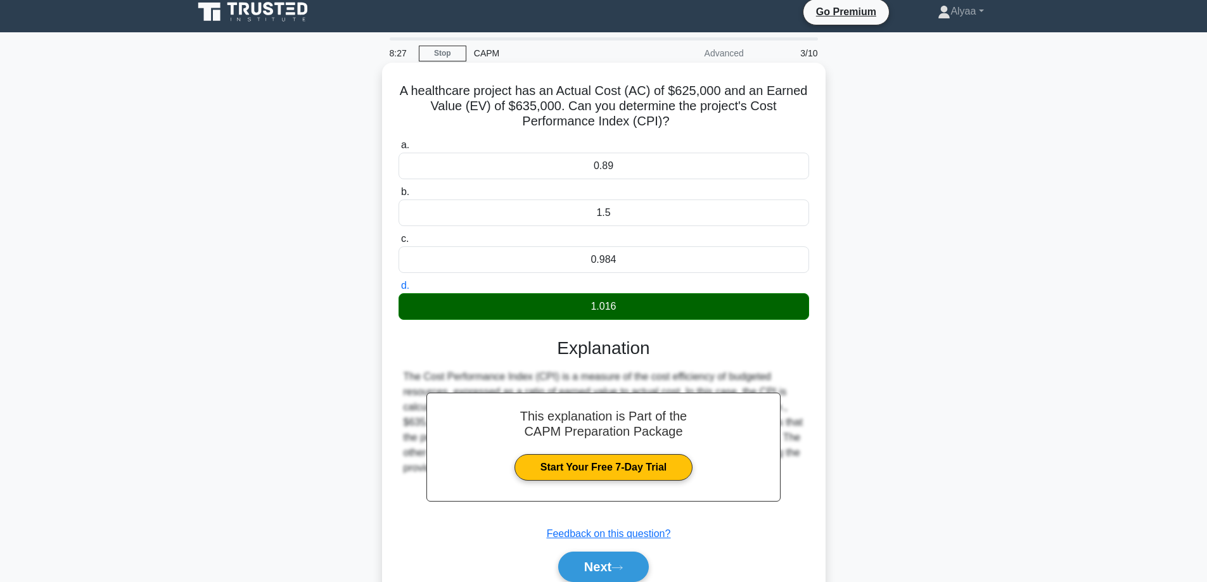
scroll to position [63, 0]
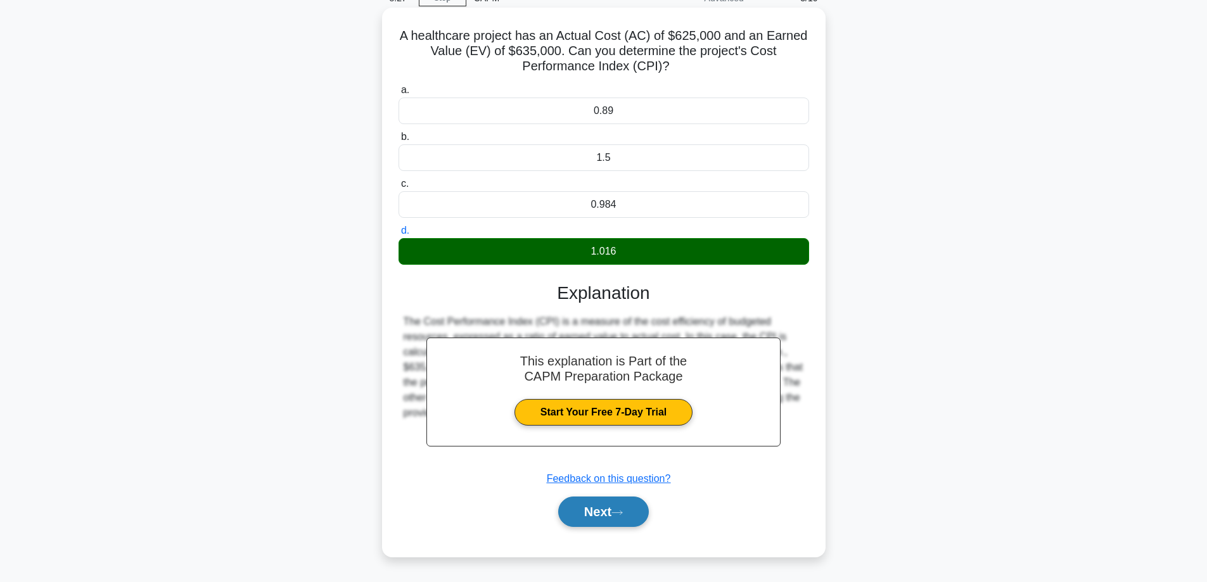
click at [621, 513] on icon at bounding box center [617, 513] width 11 height 7
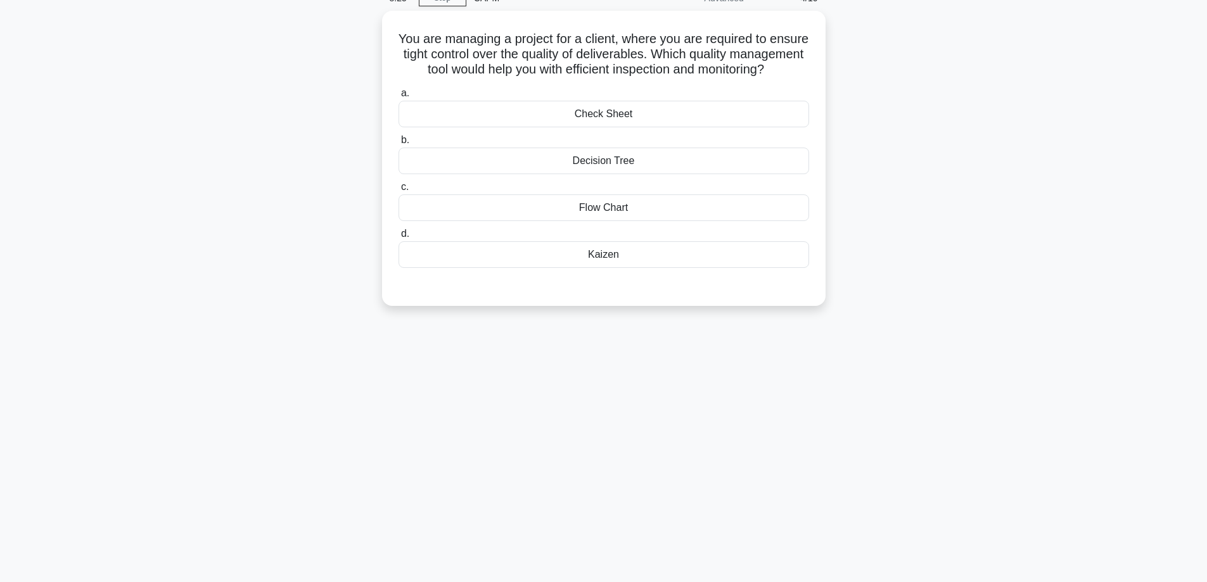
scroll to position [0, 0]
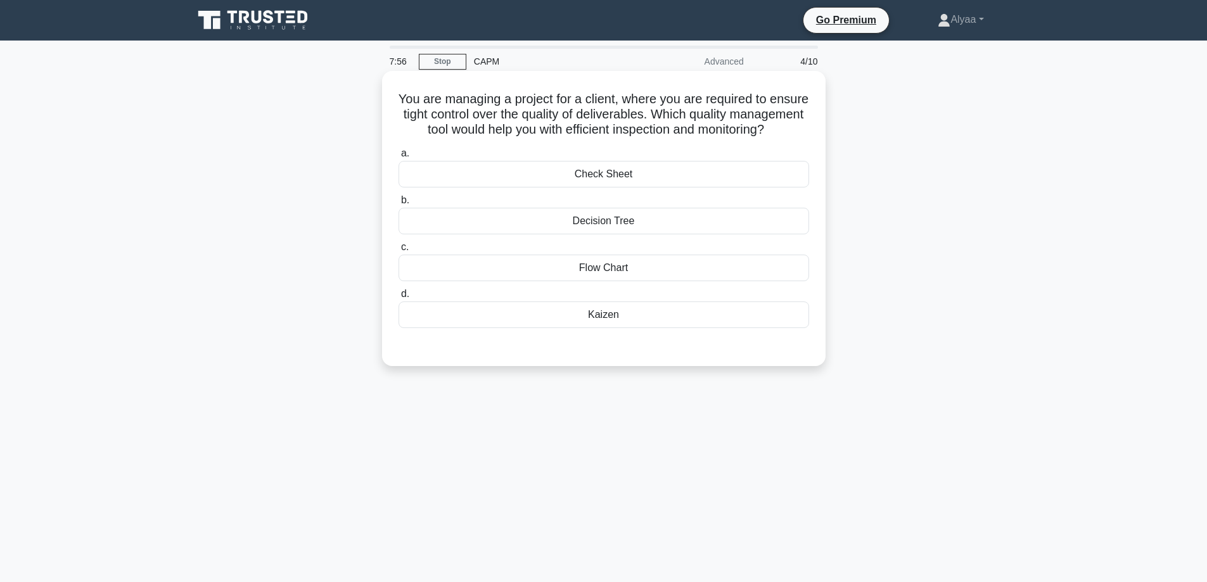
click at [603, 235] on div "Decision Tree" at bounding box center [604, 221] width 411 height 27
click at [399, 205] on input "b. Decision Tree" at bounding box center [399, 200] width 0 height 8
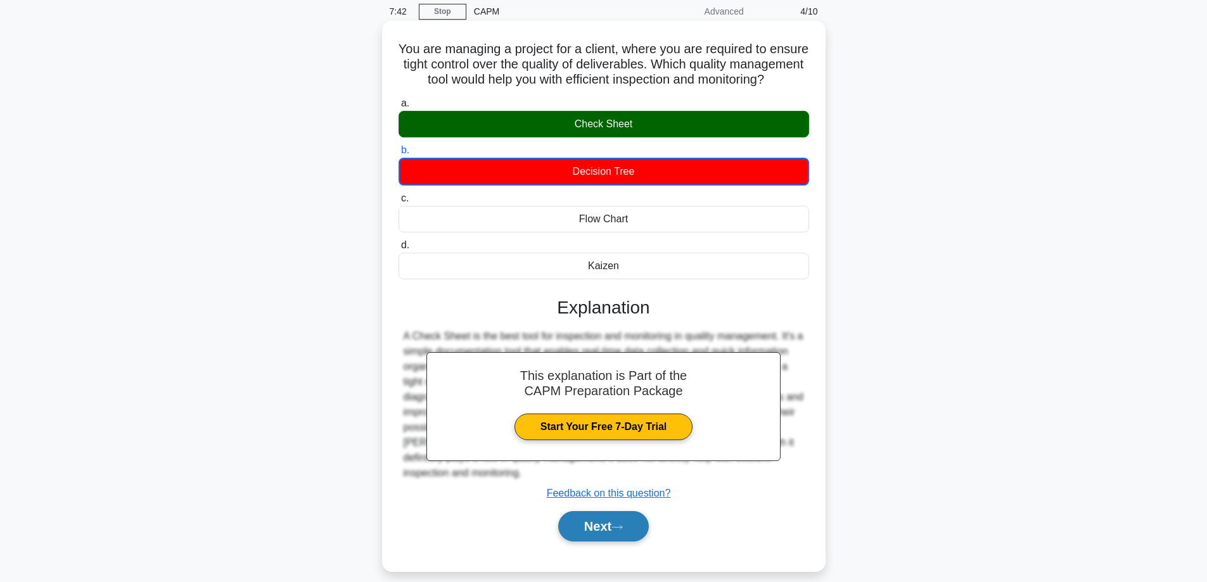
scroll to position [102, 0]
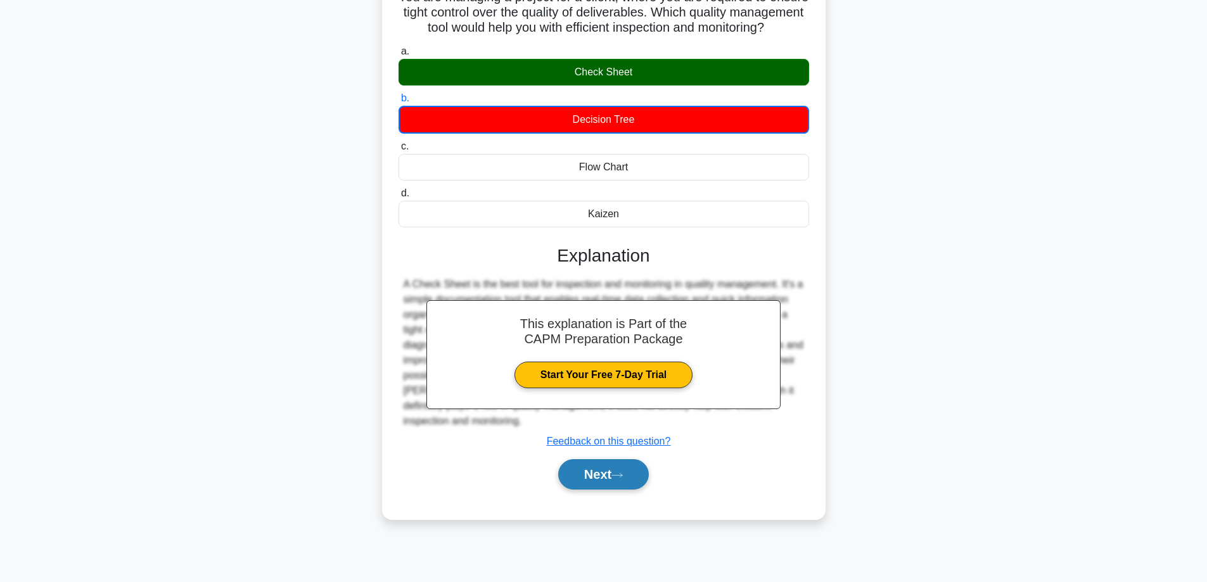
click at [633, 484] on button "Next" at bounding box center [603, 475] width 91 height 30
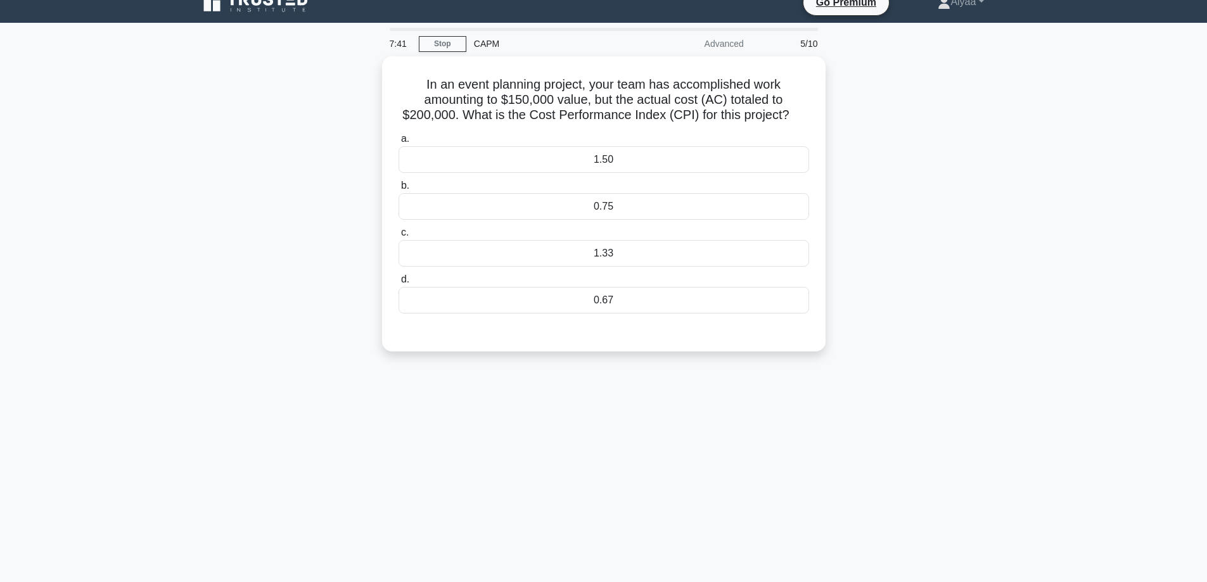
scroll to position [0, 0]
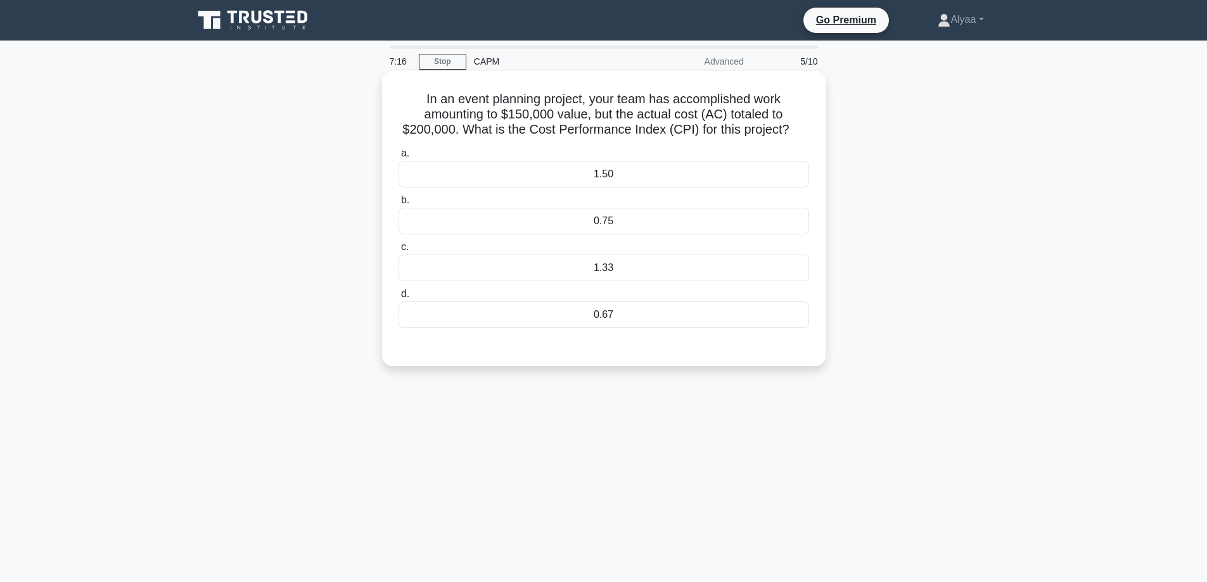
click at [602, 223] on div "0.75" at bounding box center [604, 221] width 411 height 27
click at [399, 205] on input "b. 0.75" at bounding box center [399, 200] width 0 height 8
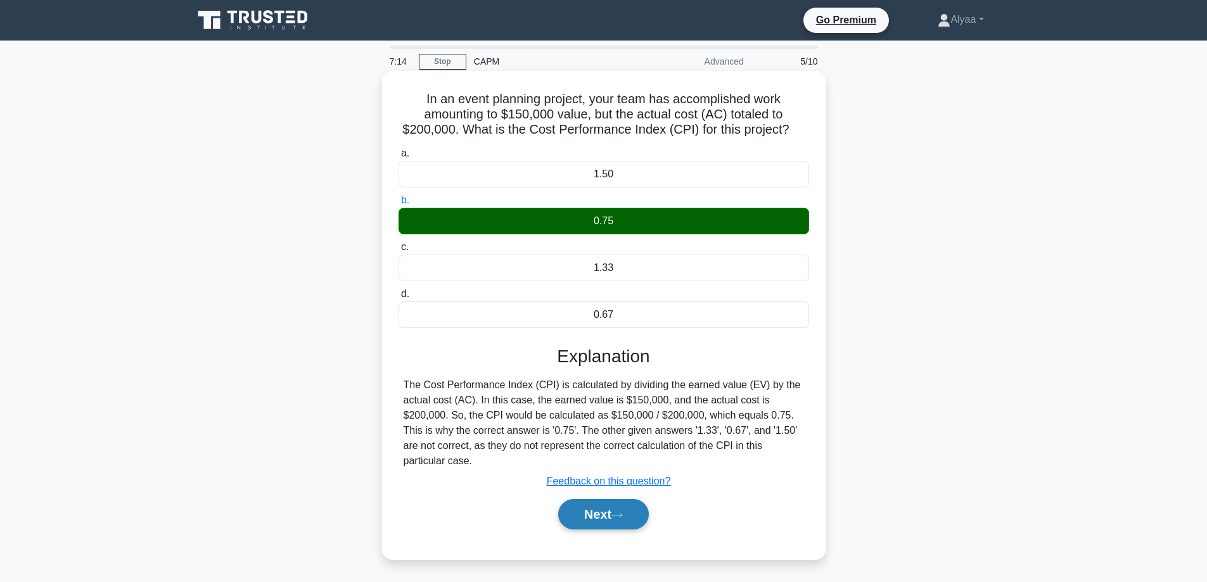
click at [600, 505] on button "Next" at bounding box center [603, 514] width 91 height 30
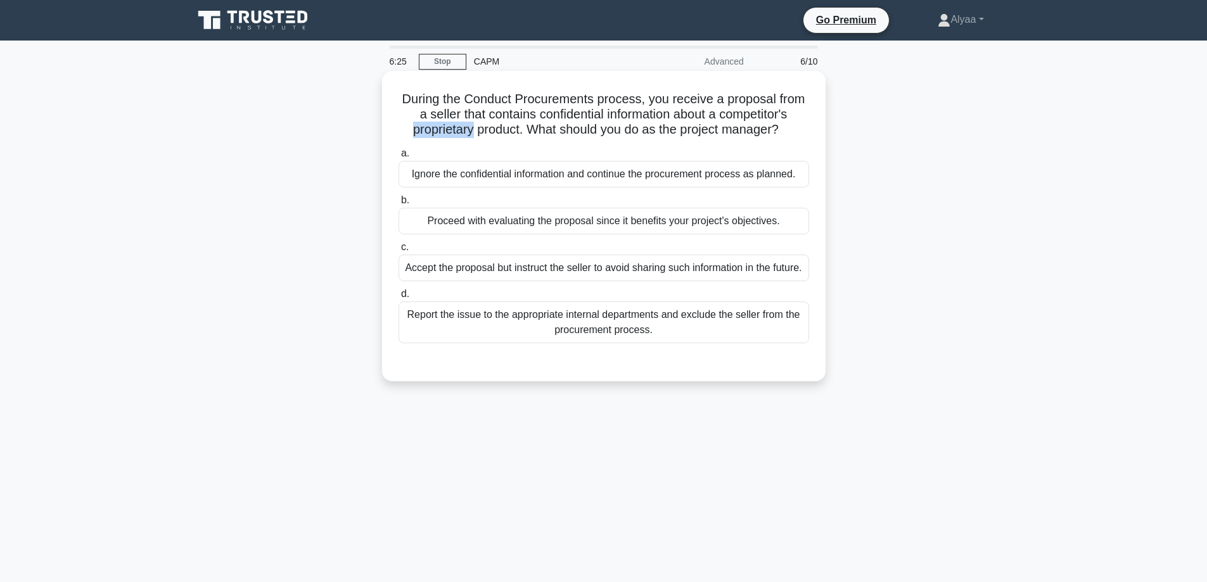
drag, startPoint x: 401, startPoint y: 130, endPoint x: 468, endPoint y: 133, distance: 66.6
click at [468, 133] on h5 "During the Conduct Procurements process, you receive a proposal from a seller t…" at bounding box center [603, 114] width 413 height 47
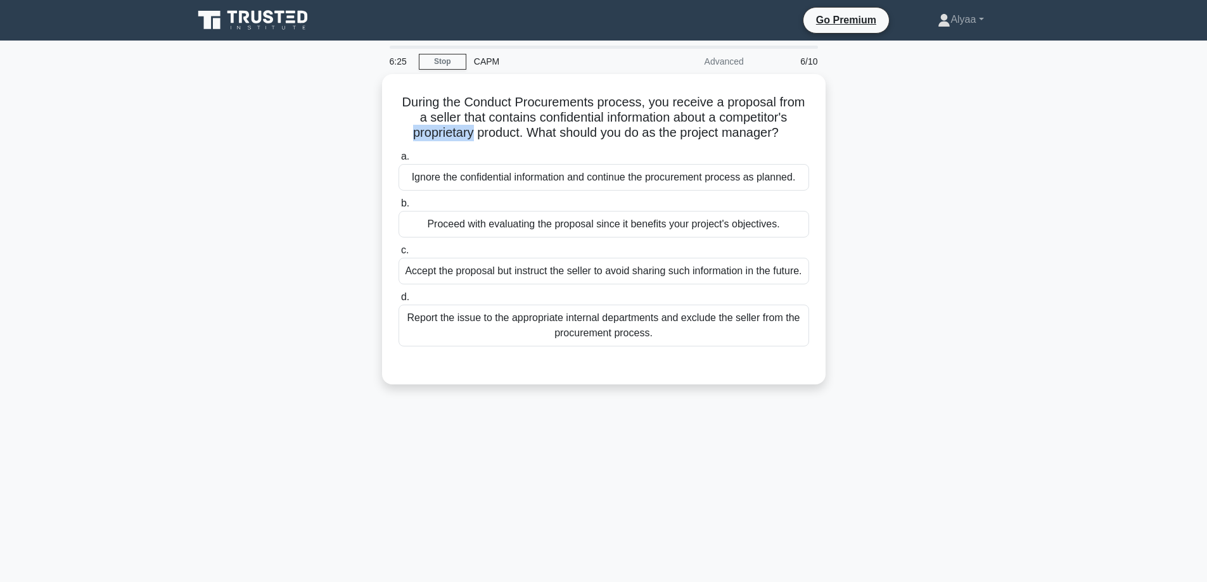
copy h5 "proprietary"
click at [476, 471] on div "6:09 Stop CAPM Advanced 6/10 During the Conduct Procurements process, you recei…" at bounding box center [604, 363] width 837 height 634
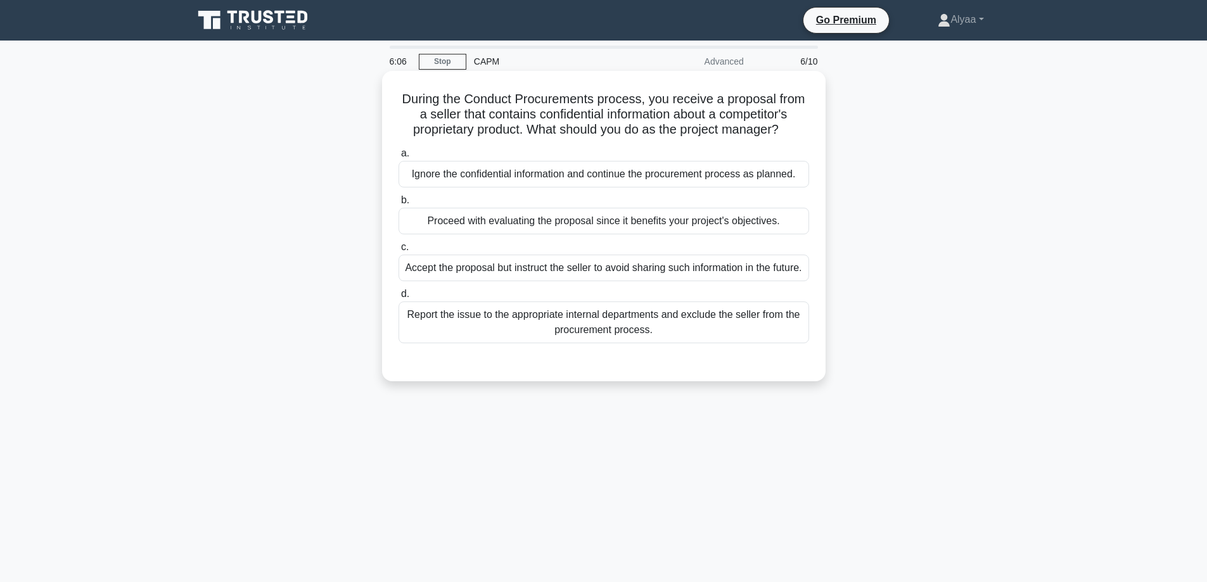
click at [670, 344] on div "Report the issue to the appropriate internal departments and exclude the seller…" at bounding box center [604, 323] width 411 height 42
click at [399, 299] on input "d. Report the issue to the appropriate internal departments and exclude the sel…" at bounding box center [399, 294] width 0 height 8
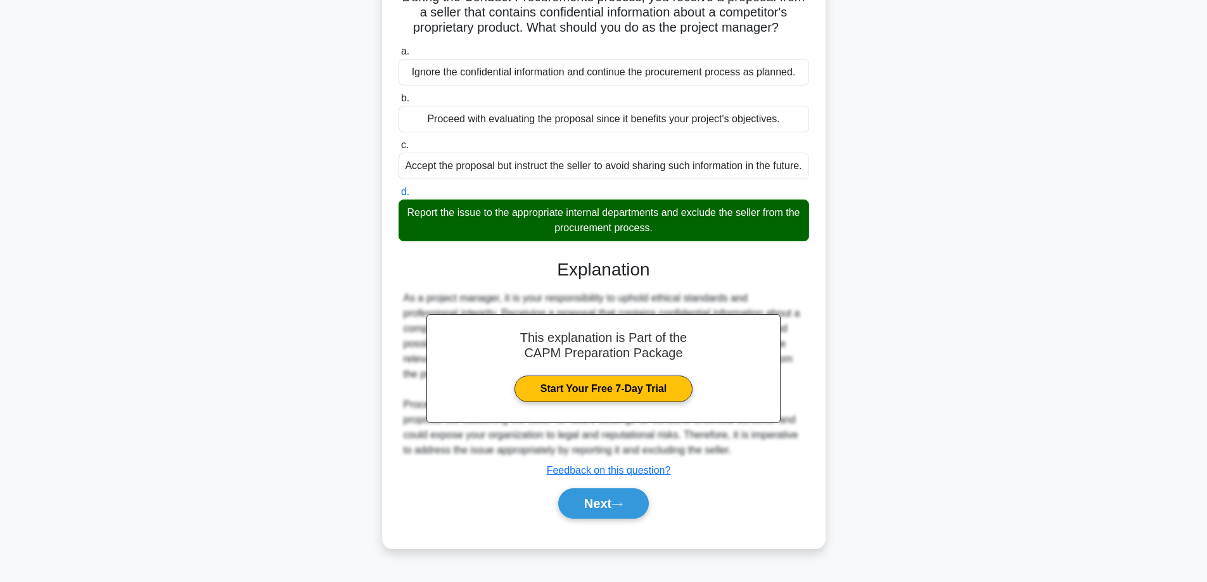
scroll to position [108, 0]
click at [606, 510] on button "Next" at bounding box center [603, 504] width 91 height 30
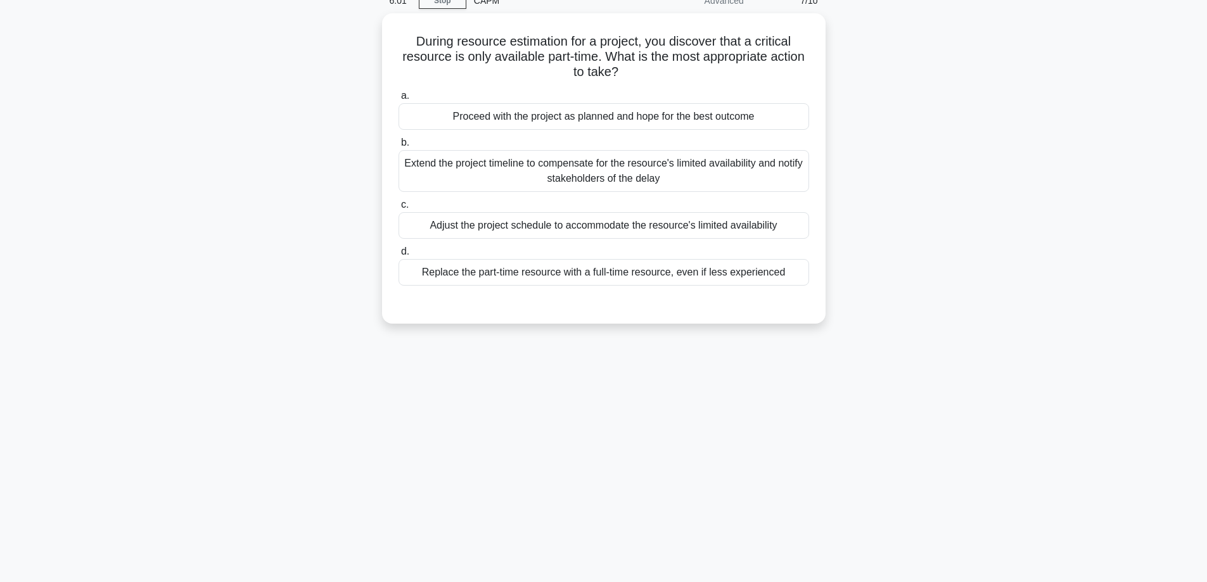
scroll to position [39, 0]
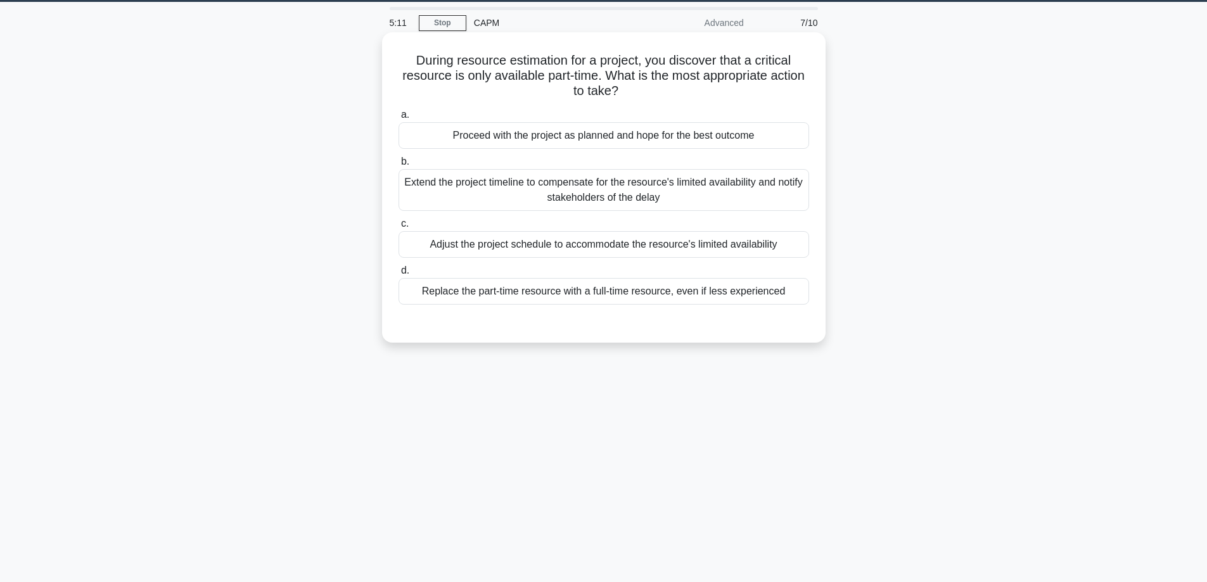
click at [575, 197] on div "Extend the project timeline to compensate for the resource's limited availabili…" at bounding box center [604, 190] width 411 height 42
click at [399, 166] on input "b. Extend the project timeline to compensate for the resource's limited availab…" at bounding box center [399, 162] width 0 height 8
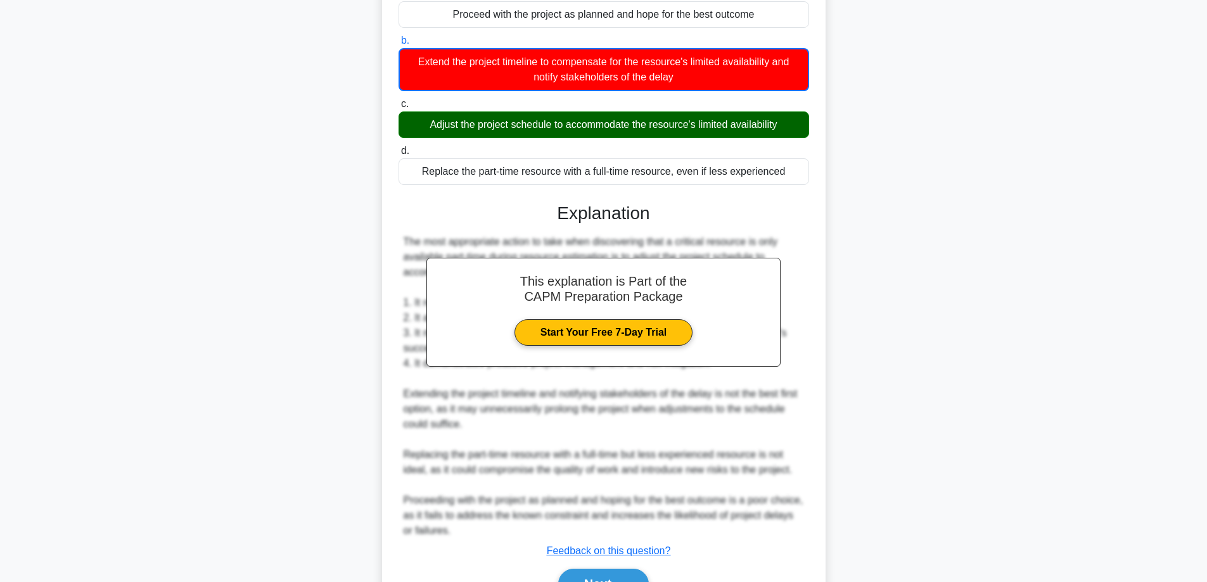
scroll to position [229, 0]
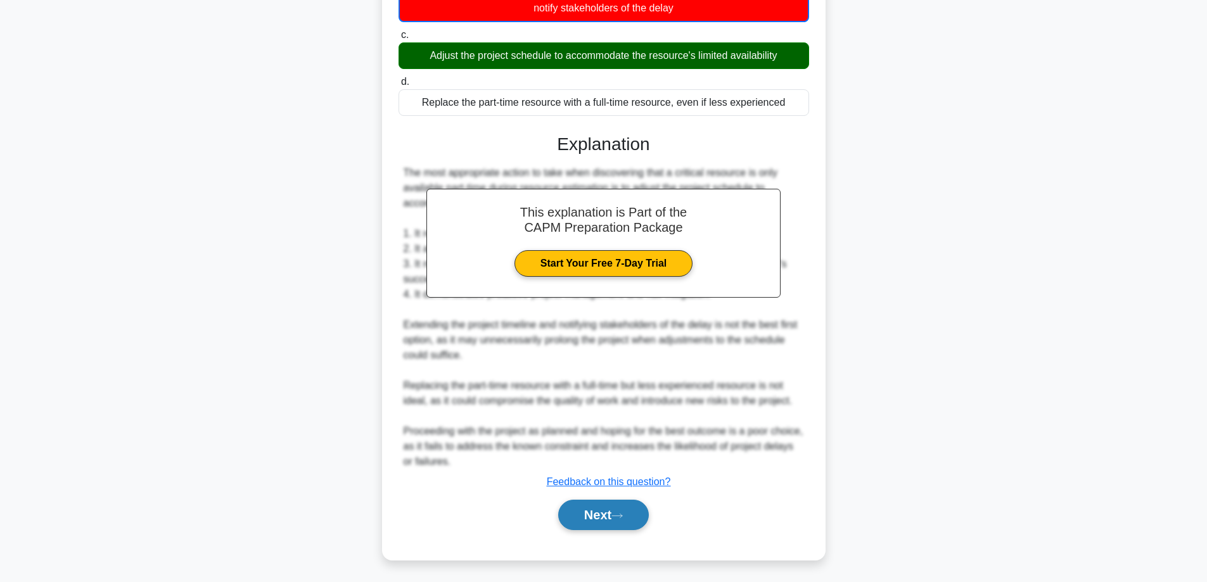
click at [595, 523] on button "Next" at bounding box center [603, 515] width 91 height 30
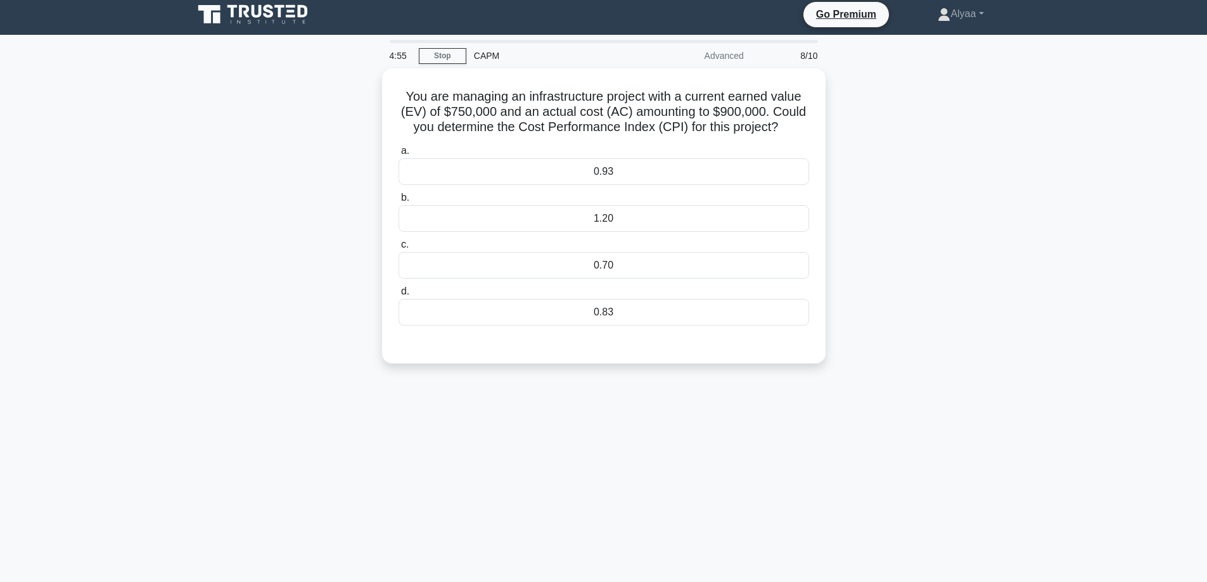
scroll to position [0, 0]
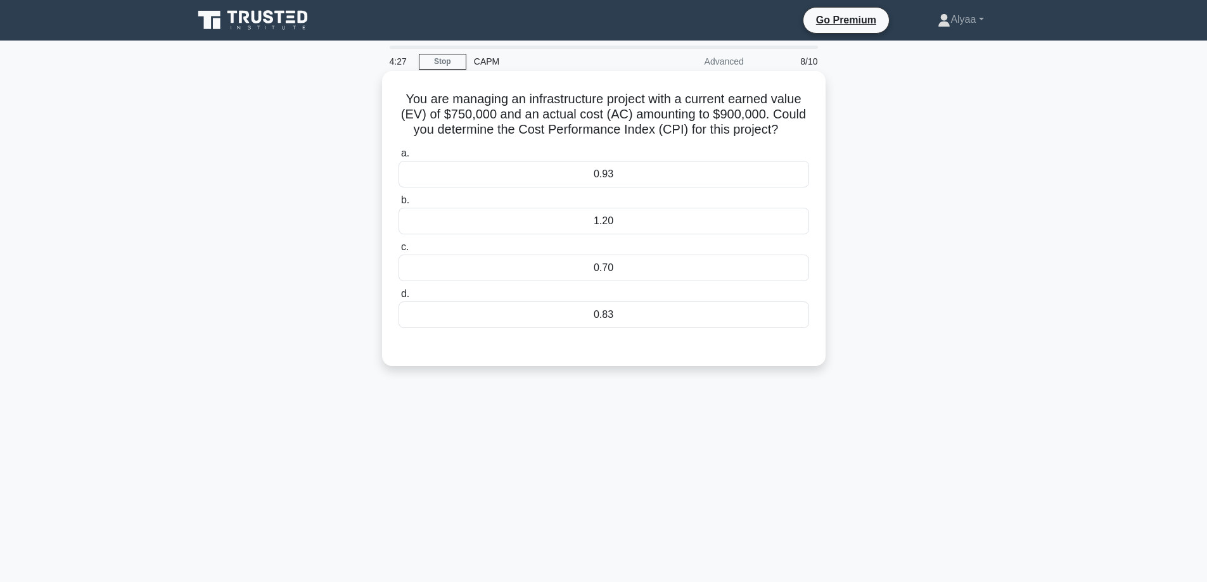
click at [639, 314] on div "0.83" at bounding box center [604, 315] width 411 height 27
click at [399, 299] on input "d. 0.83" at bounding box center [399, 294] width 0 height 8
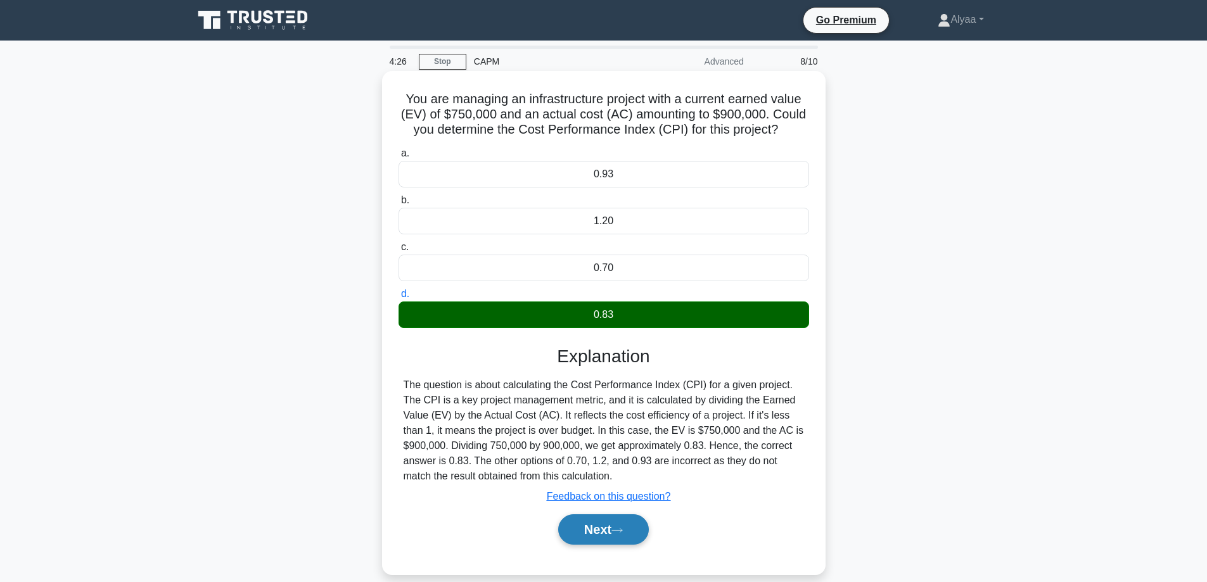
click at [608, 536] on button "Next" at bounding box center [603, 530] width 91 height 30
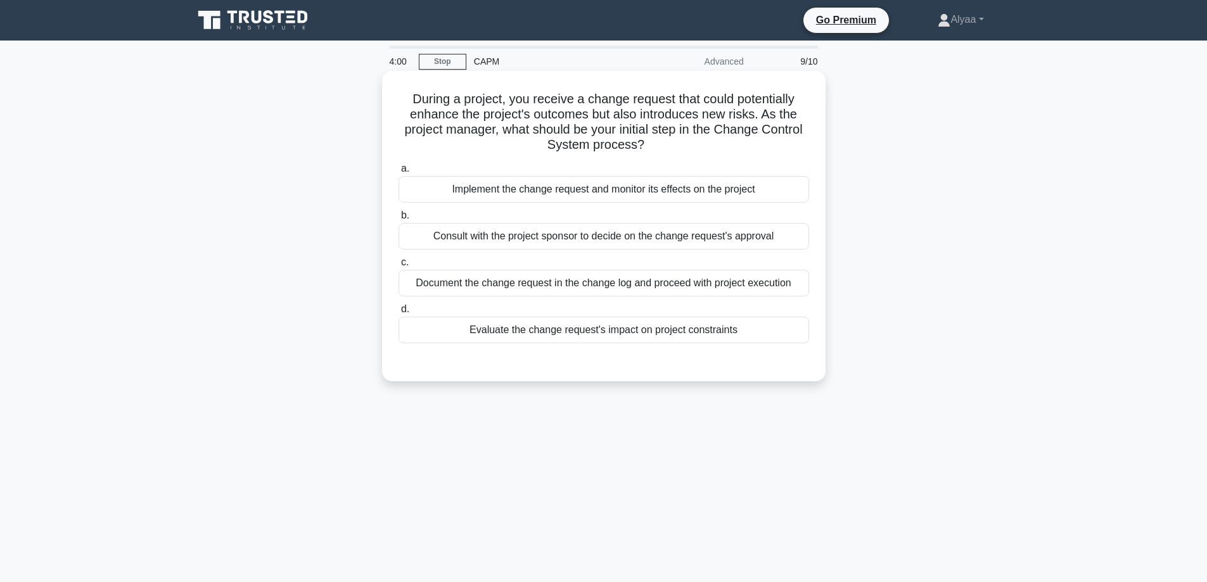
click at [657, 333] on div "Evaluate the change request's impact on project constraints" at bounding box center [604, 330] width 411 height 27
click at [399, 314] on input "d. Evaluate the change request's impact on project constraints" at bounding box center [399, 310] width 0 height 8
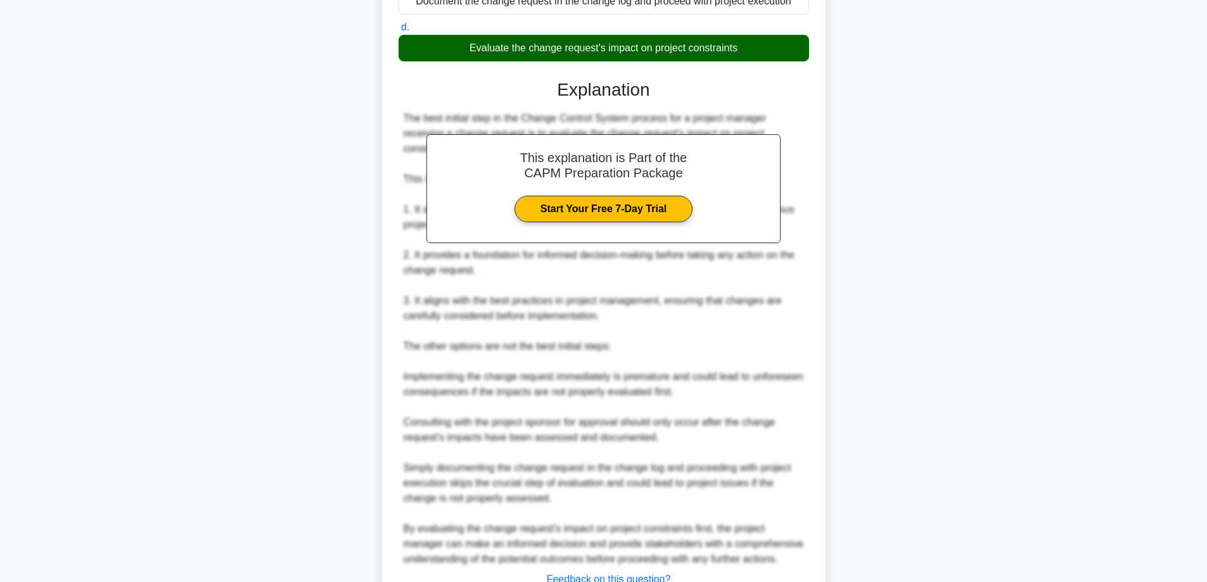
scroll to position [380, 0]
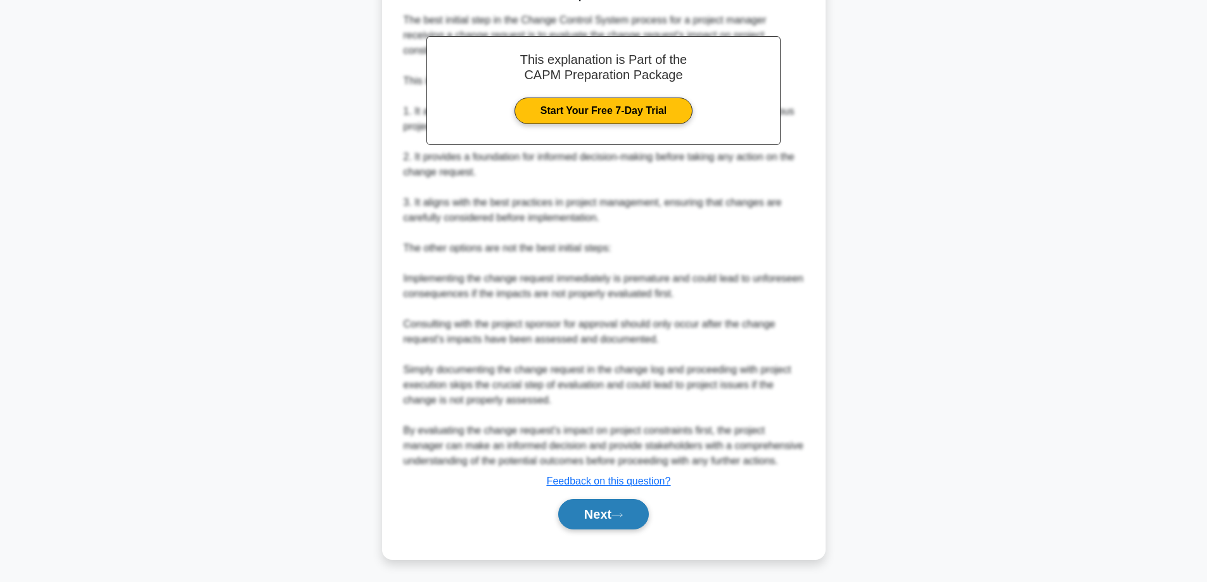
click at [623, 519] on icon at bounding box center [617, 515] width 11 height 7
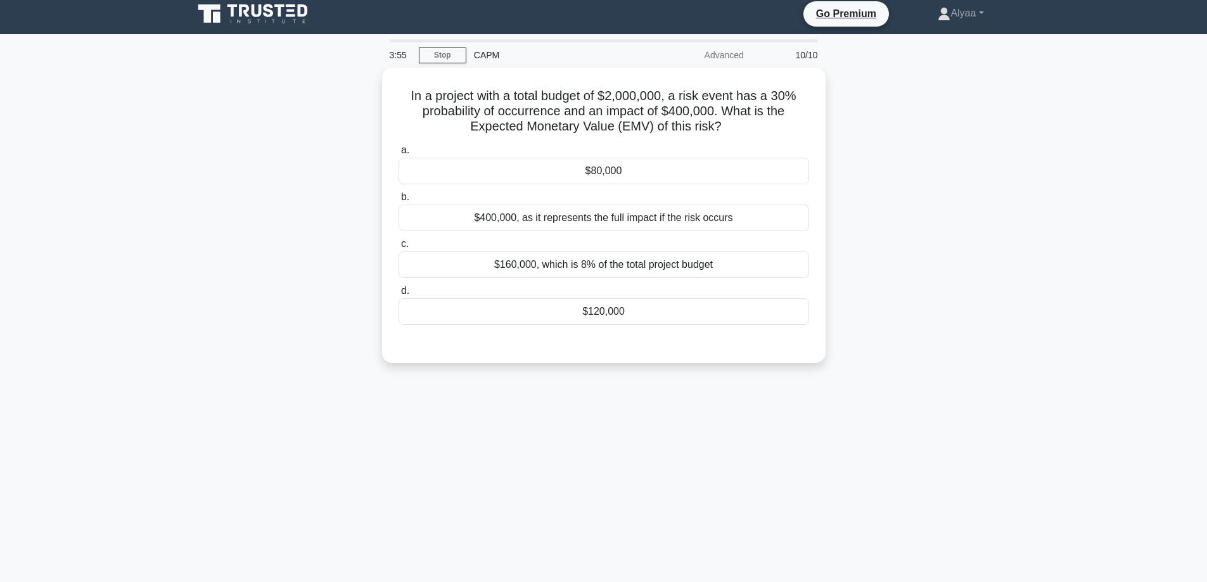
scroll to position [0, 0]
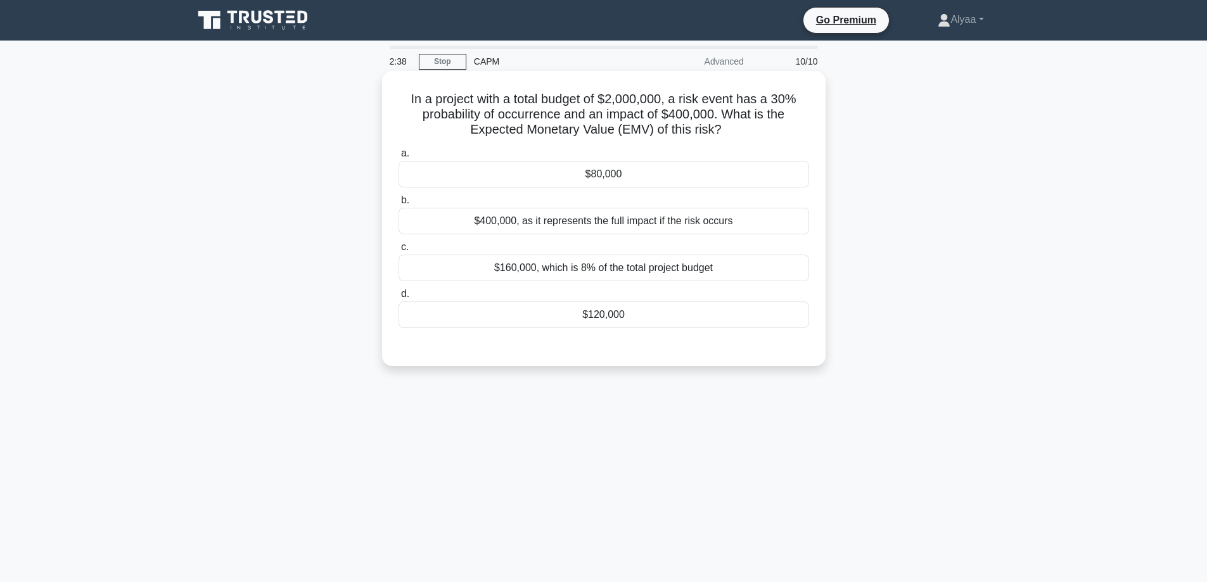
click at [572, 222] on div "$400,000, as it represents the full impact if the risk occurs" at bounding box center [604, 221] width 411 height 27
click at [399, 205] on input "b. $400,000, as it represents the full impact if the risk occurs" at bounding box center [399, 200] width 0 height 8
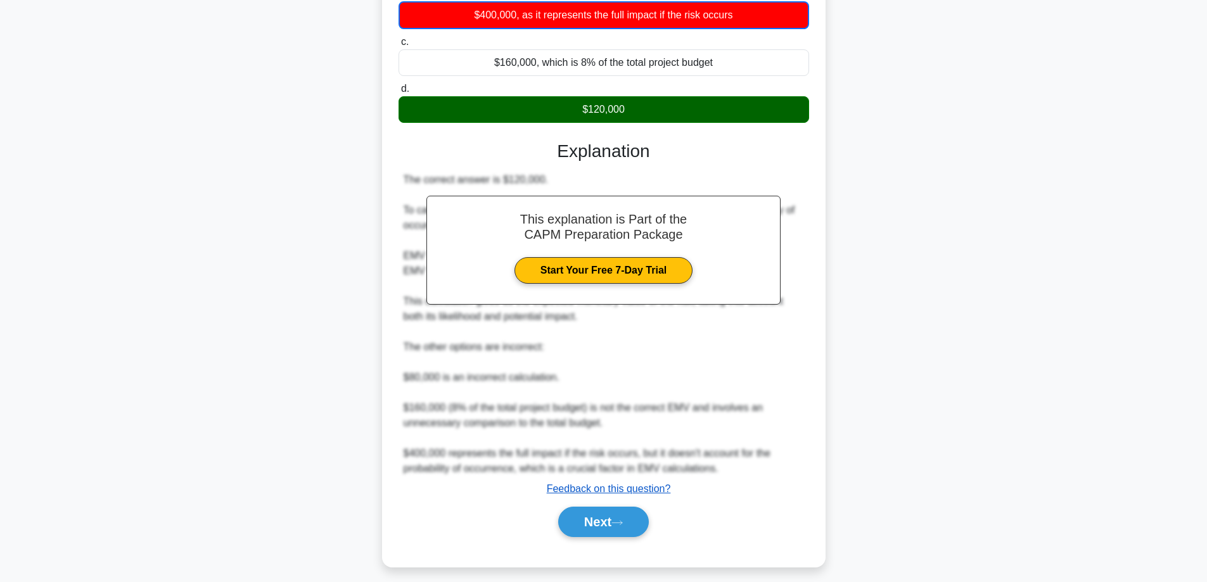
scroll to position [216, 0]
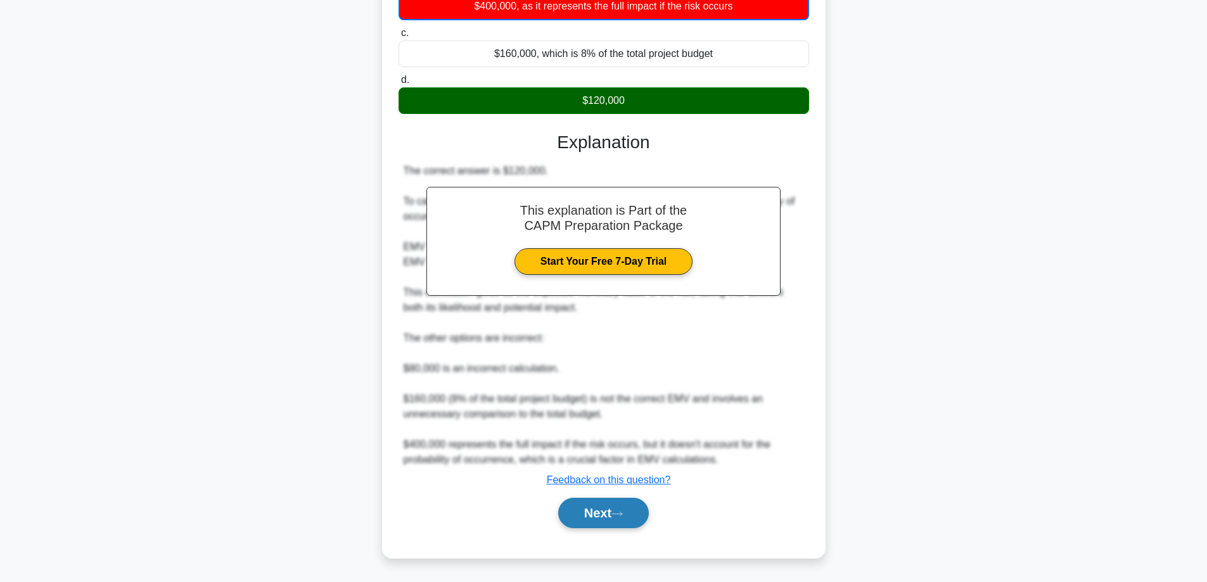
click at [600, 513] on button "Next" at bounding box center [603, 513] width 91 height 30
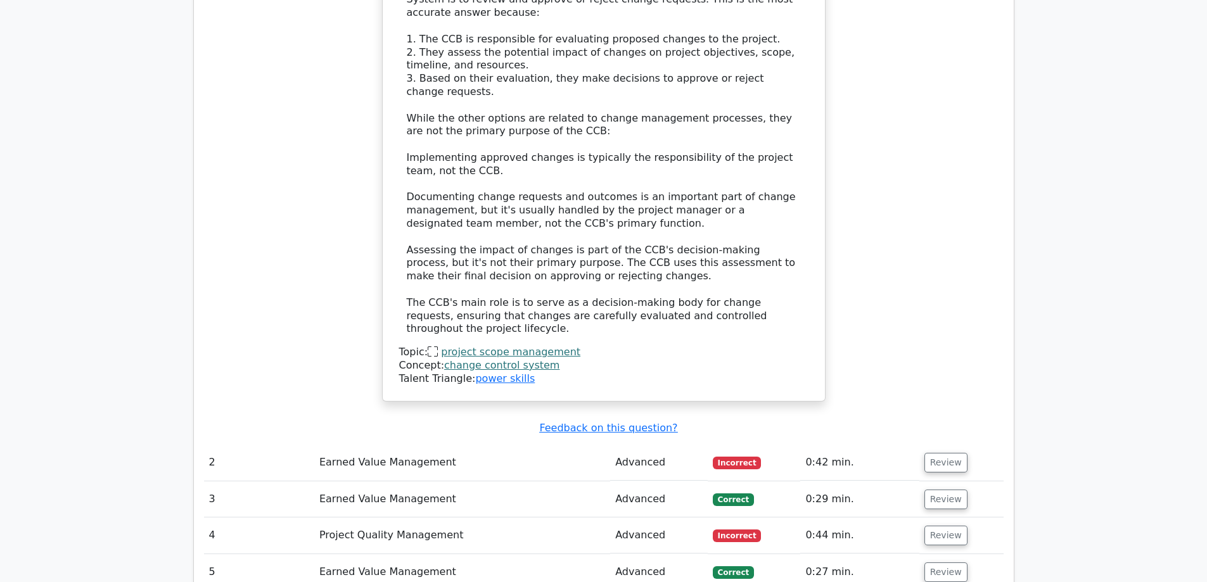
scroll to position [1585, 0]
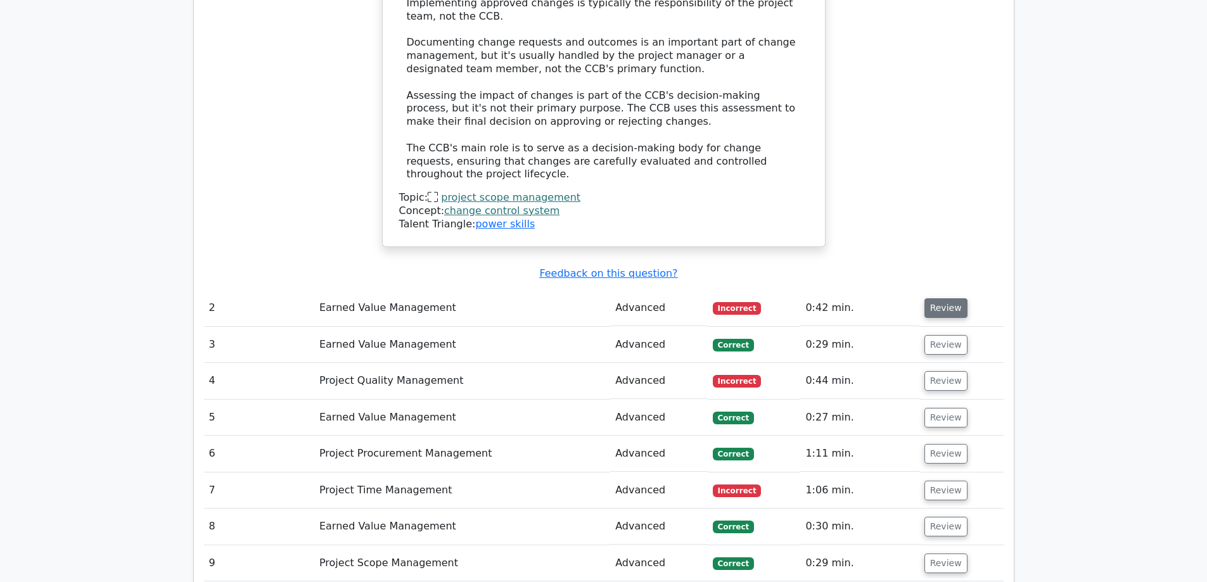
click at [952, 299] on button "Review" at bounding box center [946, 309] width 43 height 20
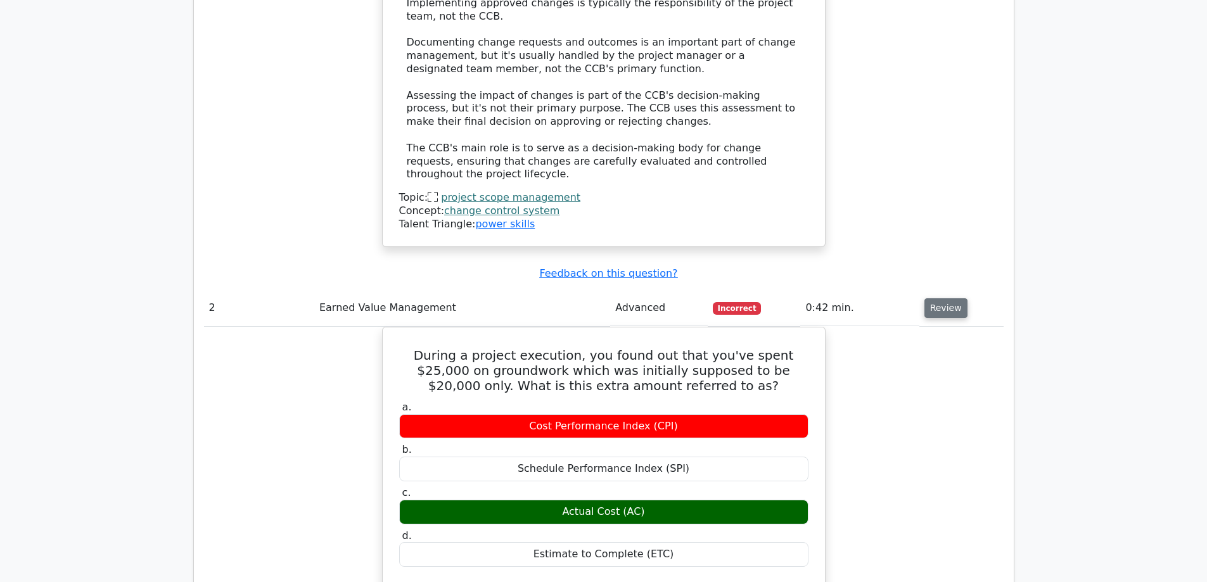
click at [952, 299] on button "Review" at bounding box center [946, 309] width 43 height 20
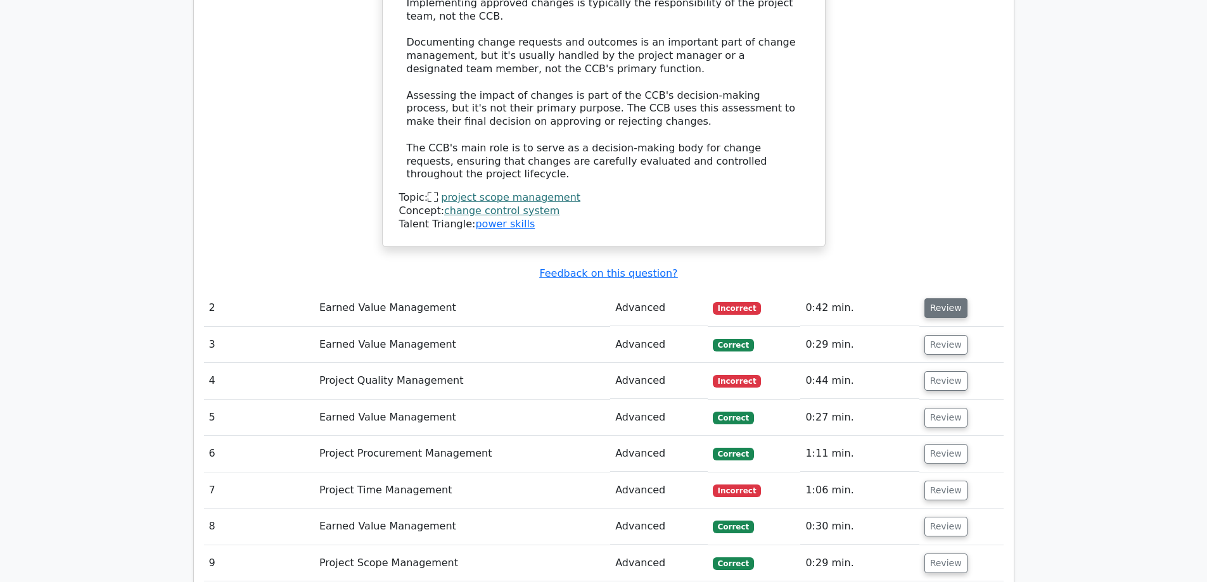
click at [952, 299] on button "Review" at bounding box center [946, 309] width 43 height 20
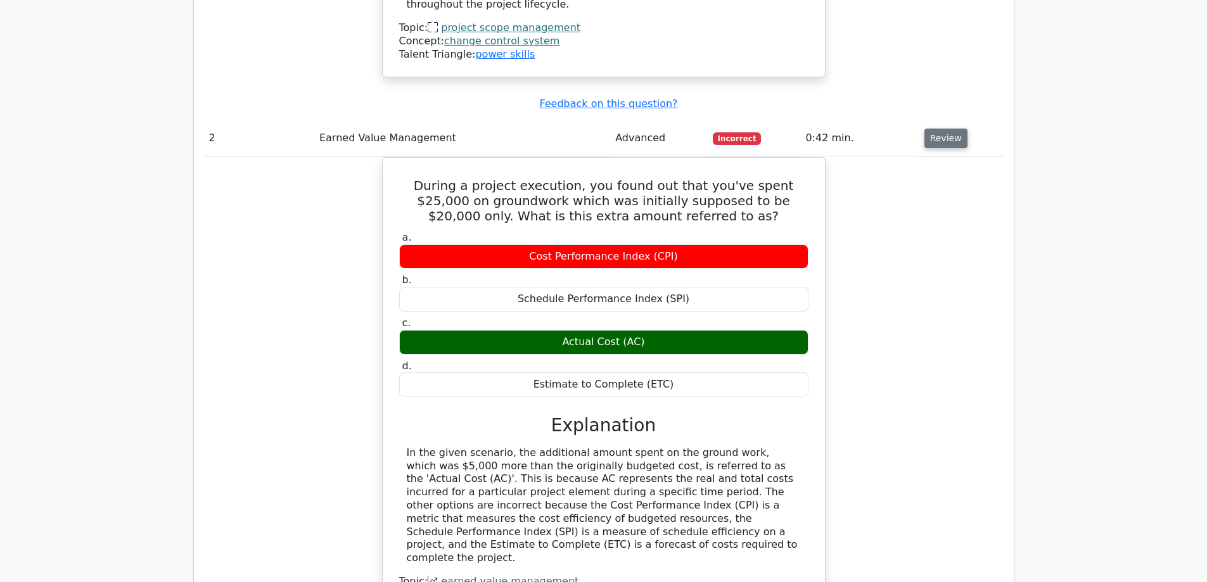
scroll to position [1775, 0]
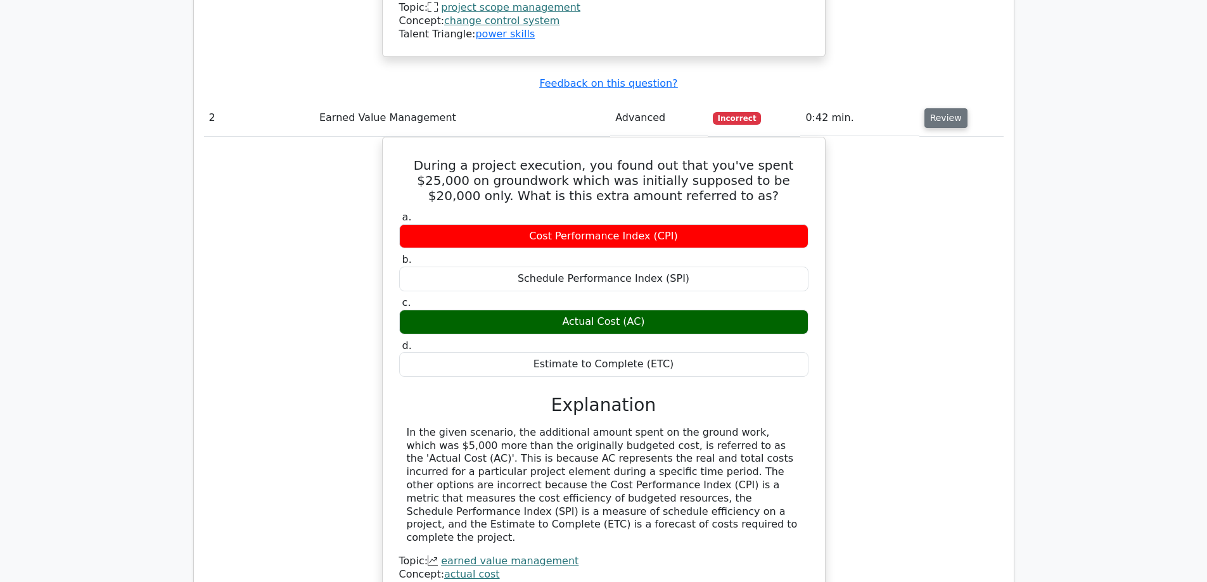
click at [937, 108] on button "Review" at bounding box center [946, 118] width 43 height 20
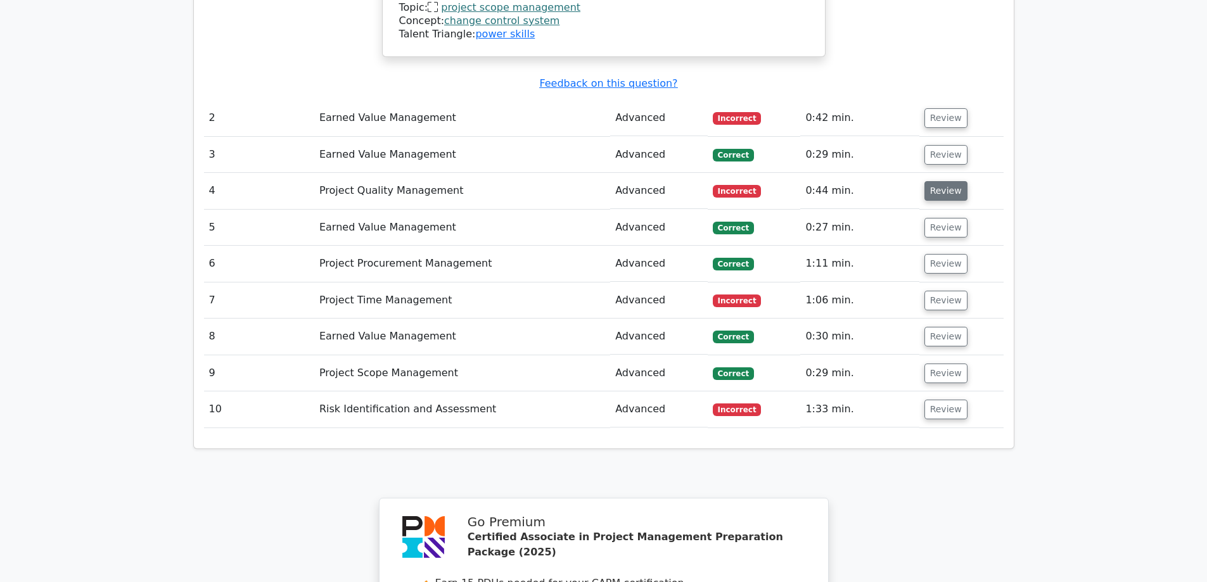
click at [941, 181] on button "Review" at bounding box center [946, 191] width 43 height 20
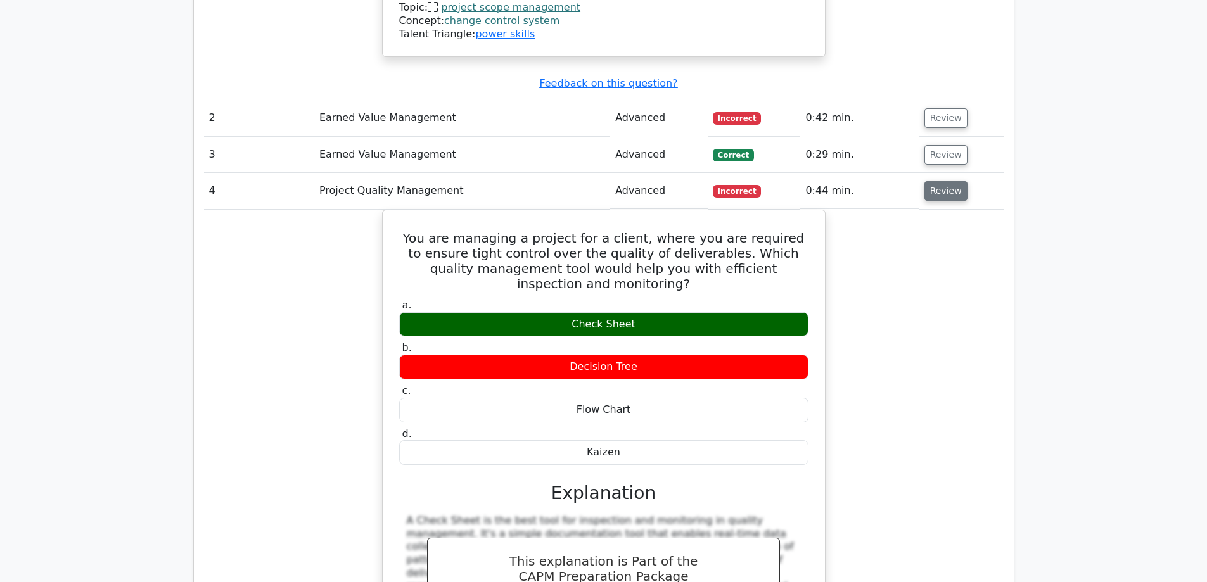
click at [941, 181] on button "Review" at bounding box center [946, 191] width 43 height 20
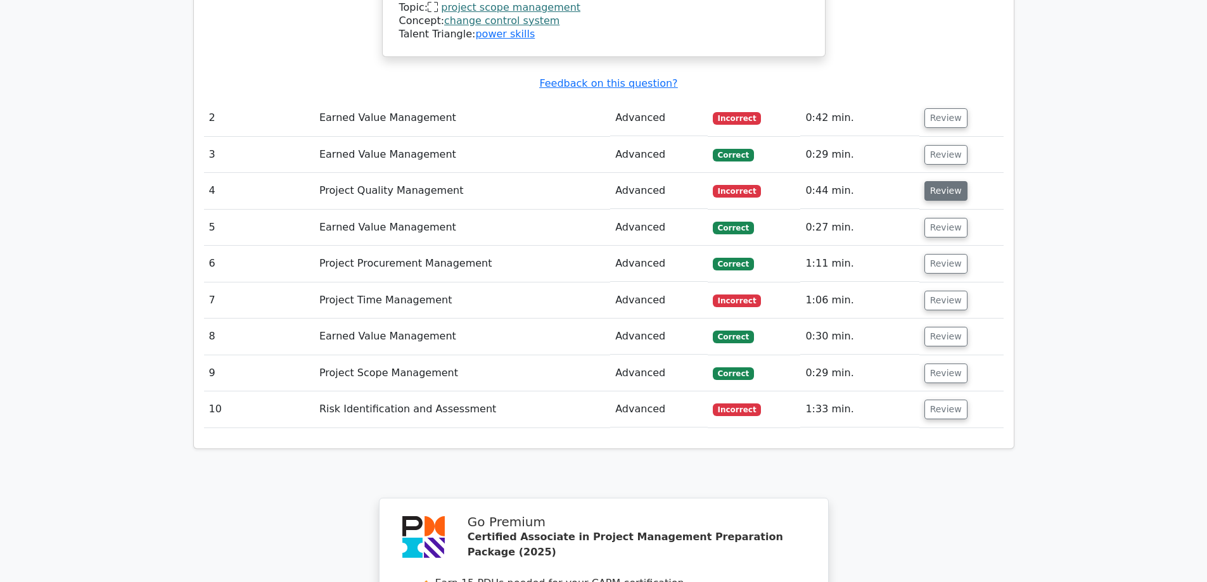
click at [941, 181] on button "Review" at bounding box center [946, 191] width 43 height 20
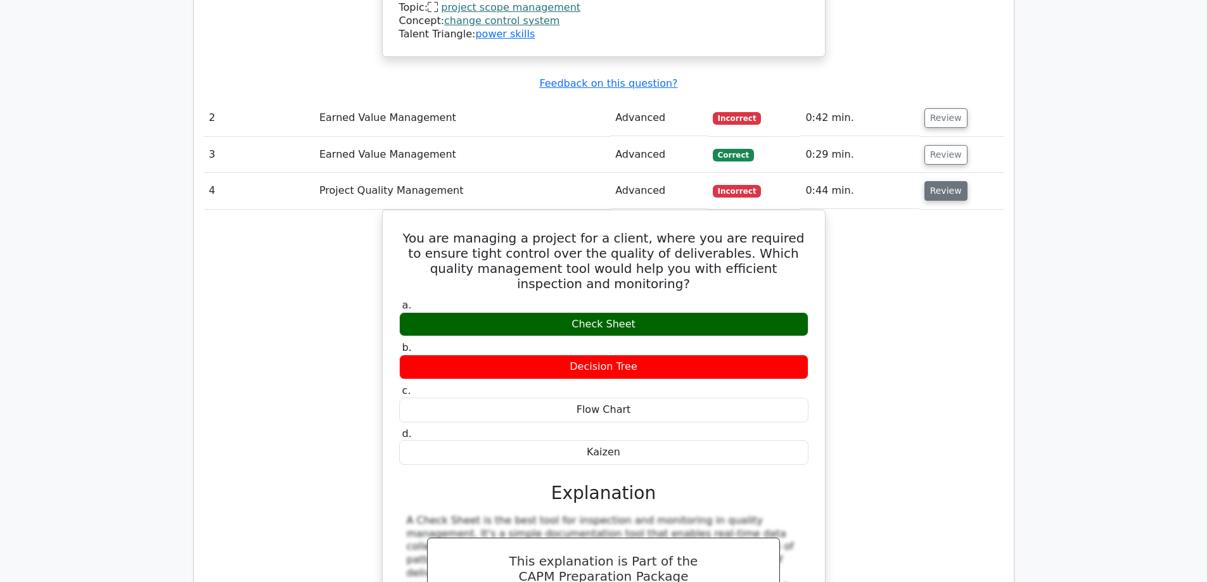
click at [941, 181] on button "Review" at bounding box center [946, 191] width 43 height 20
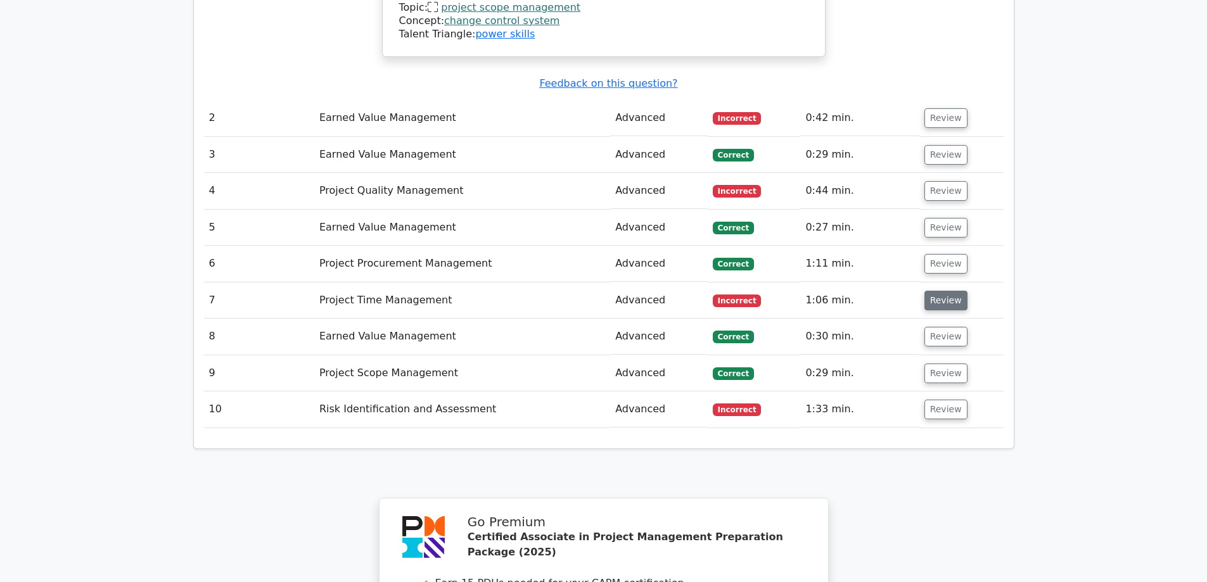
click at [941, 291] on button "Review" at bounding box center [946, 301] width 43 height 20
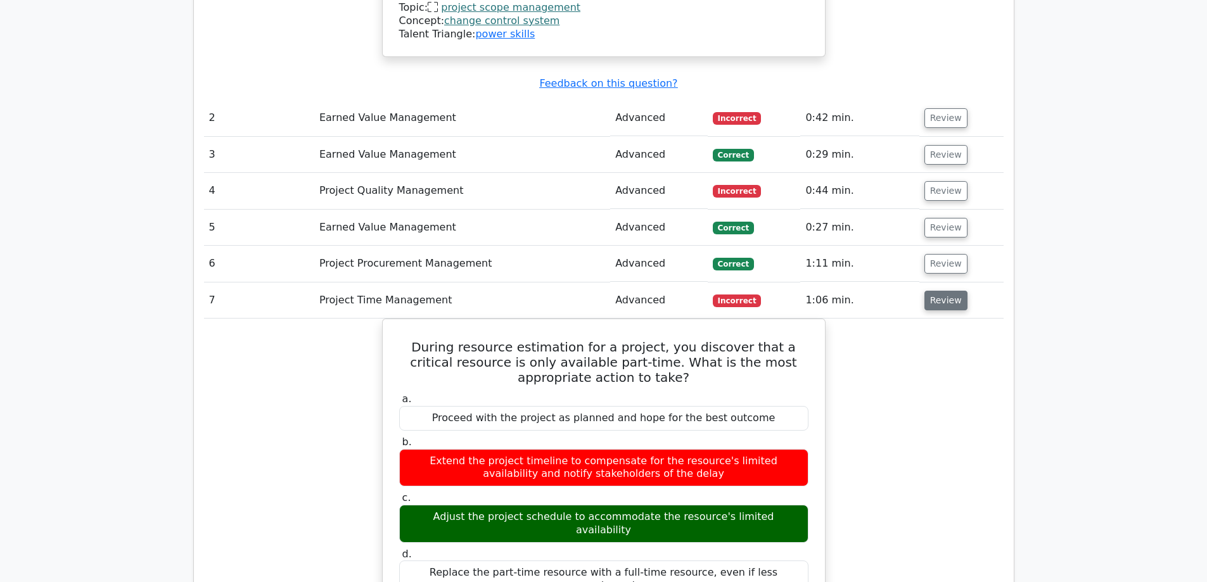
click at [941, 291] on button "Review" at bounding box center [946, 301] width 43 height 20
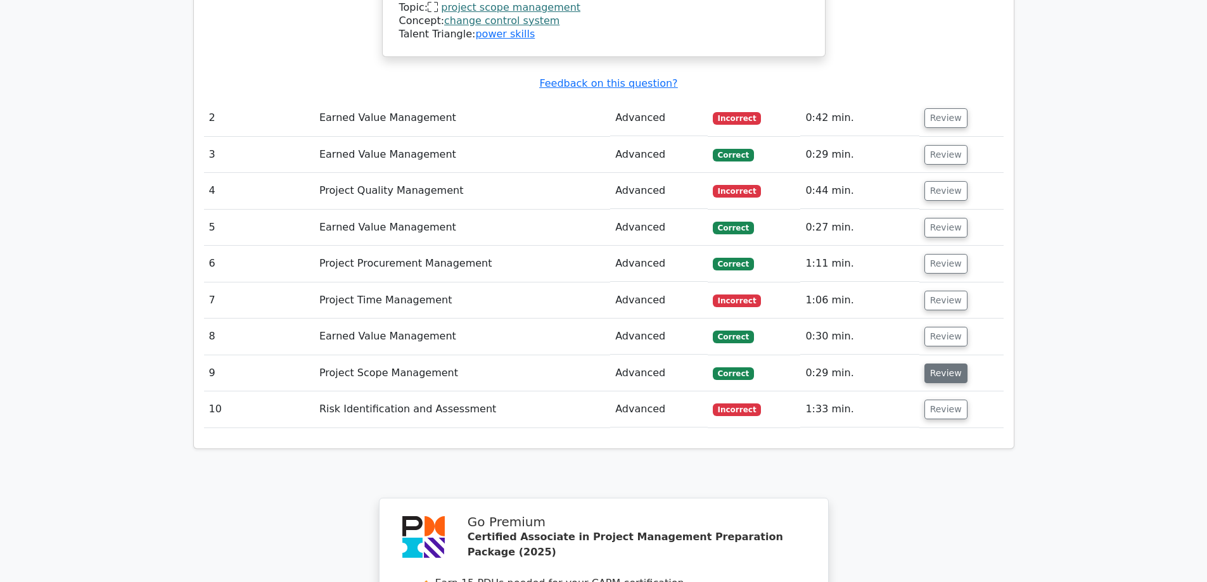
click at [946, 364] on button "Review" at bounding box center [946, 374] width 43 height 20
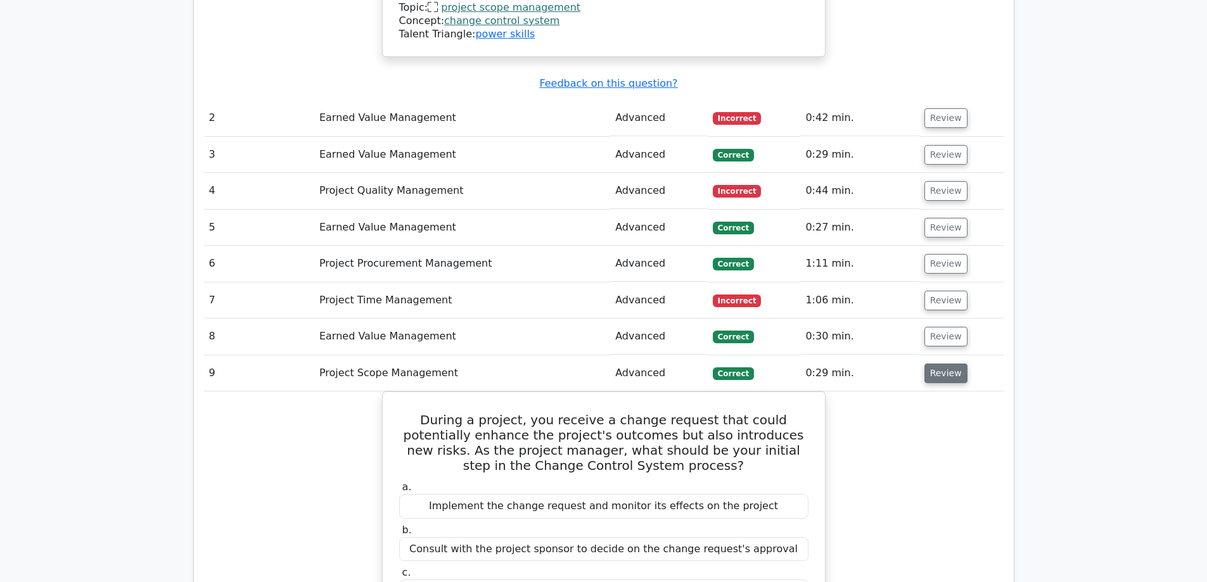
click at [946, 364] on button "Review" at bounding box center [946, 374] width 43 height 20
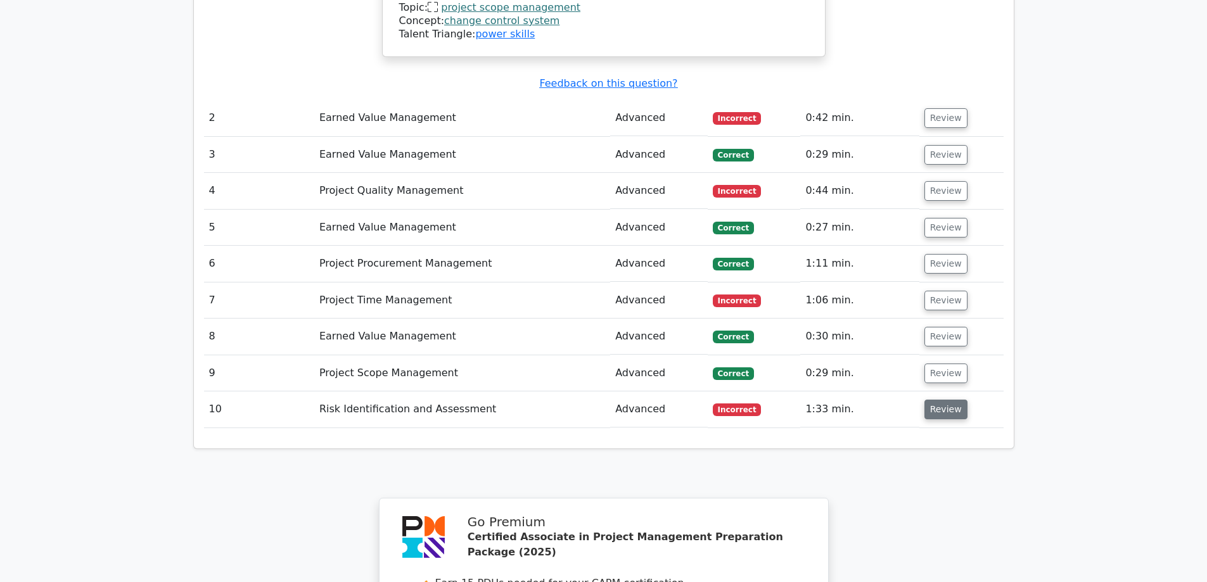
click at [934, 400] on button "Review" at bounding box center [946, 410] width 43 height 20
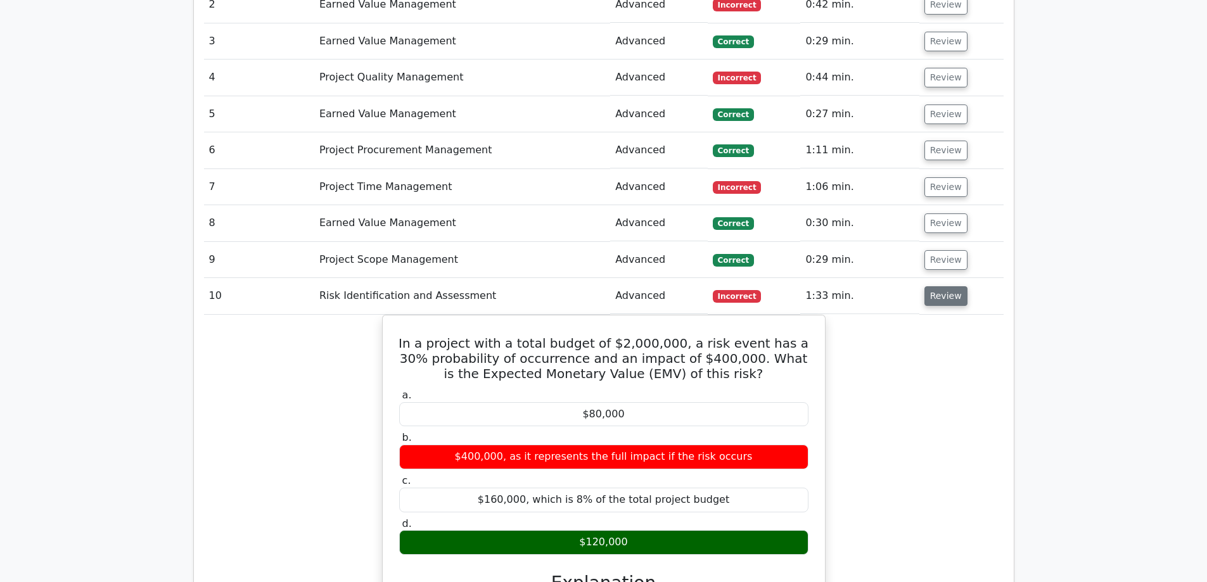
scroll to position [1901, 0]
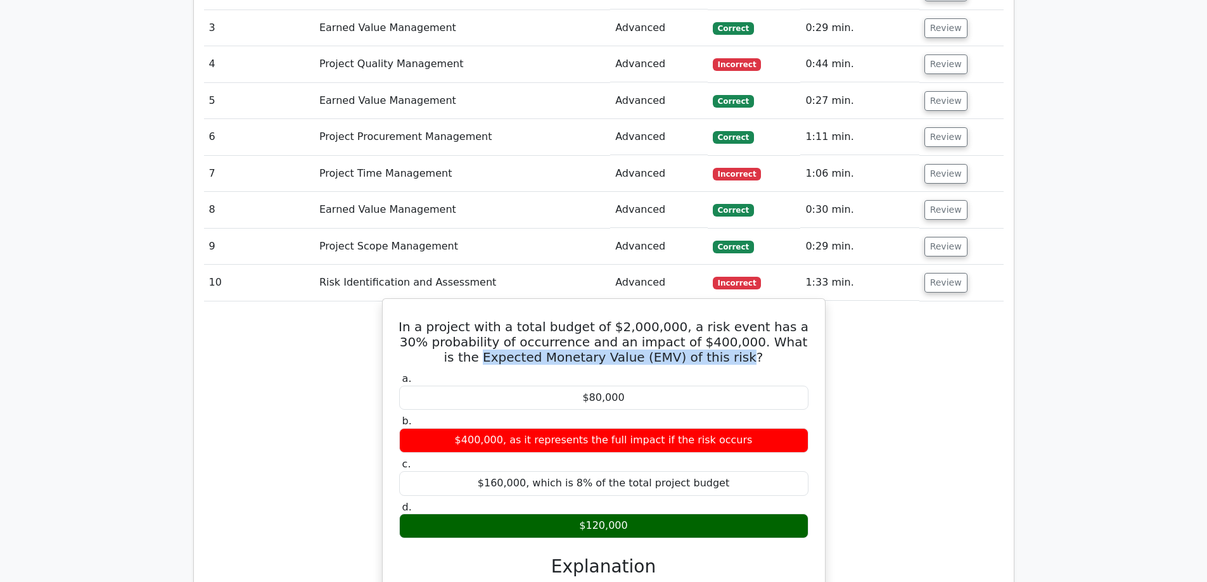
drag, startPoint x: 472, startPoint y: 271, endPoint x: 724, endPoint y: 274, distance: 252.3
click at [724, 319] on h5 "In a project with a total budget of $2,000,000, a risk event has a 30% probabil…" at bounding box center [604, 342] width 412 height 46
copy h5 "Expected Monetary Value (EMV) of this risk"
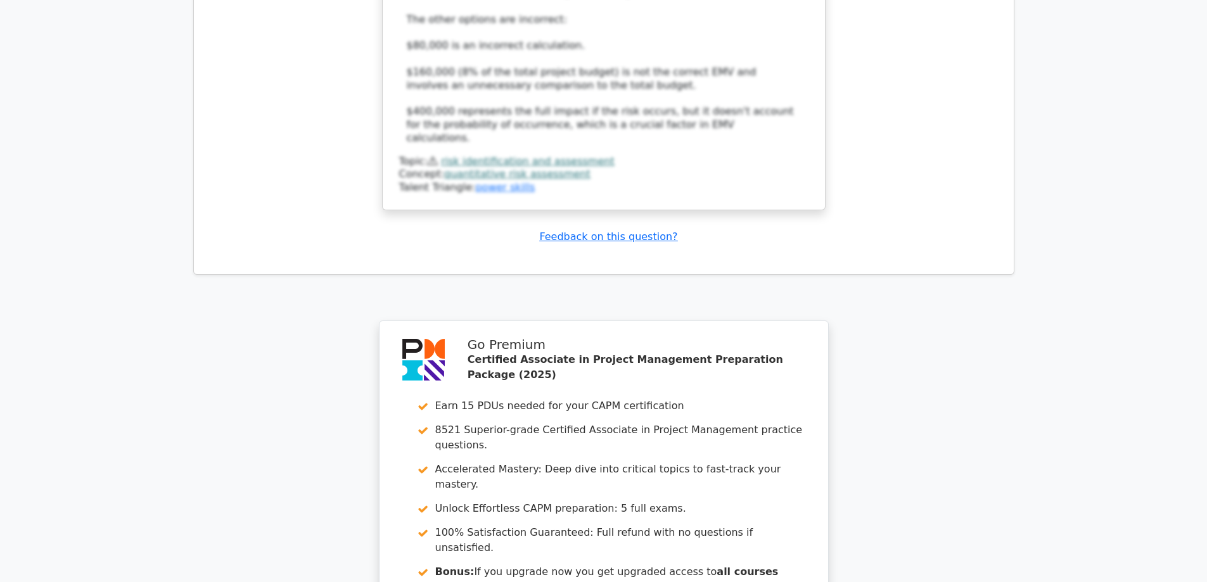
scroll to position [2789, 0]
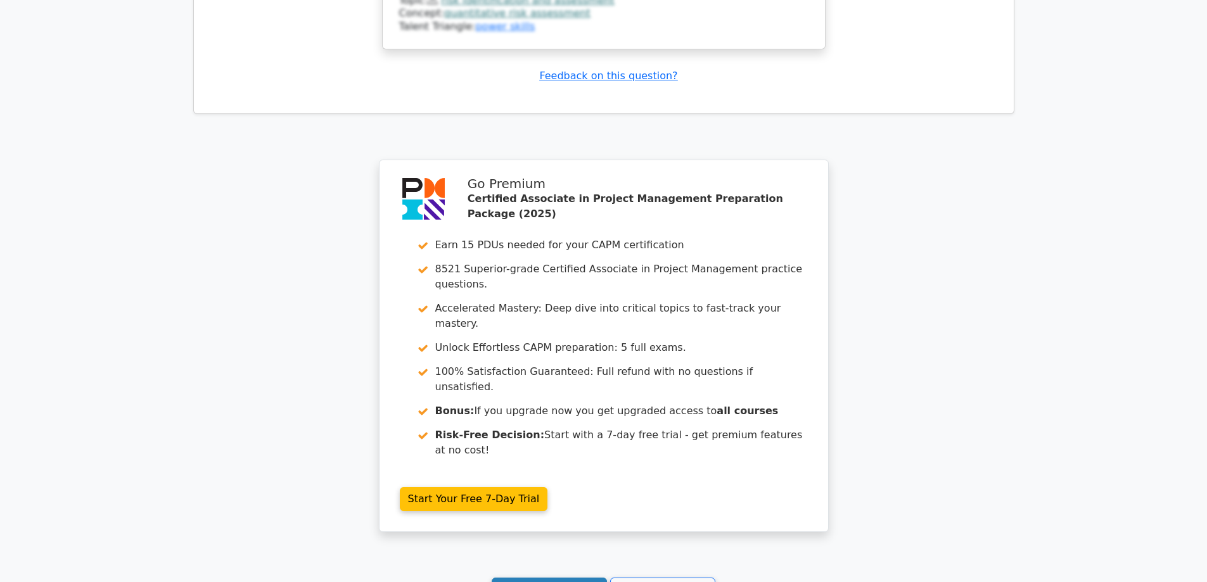
click at [534, 578] on link "Continue practicing" at bounding box center [550, 590] width 116 height 24
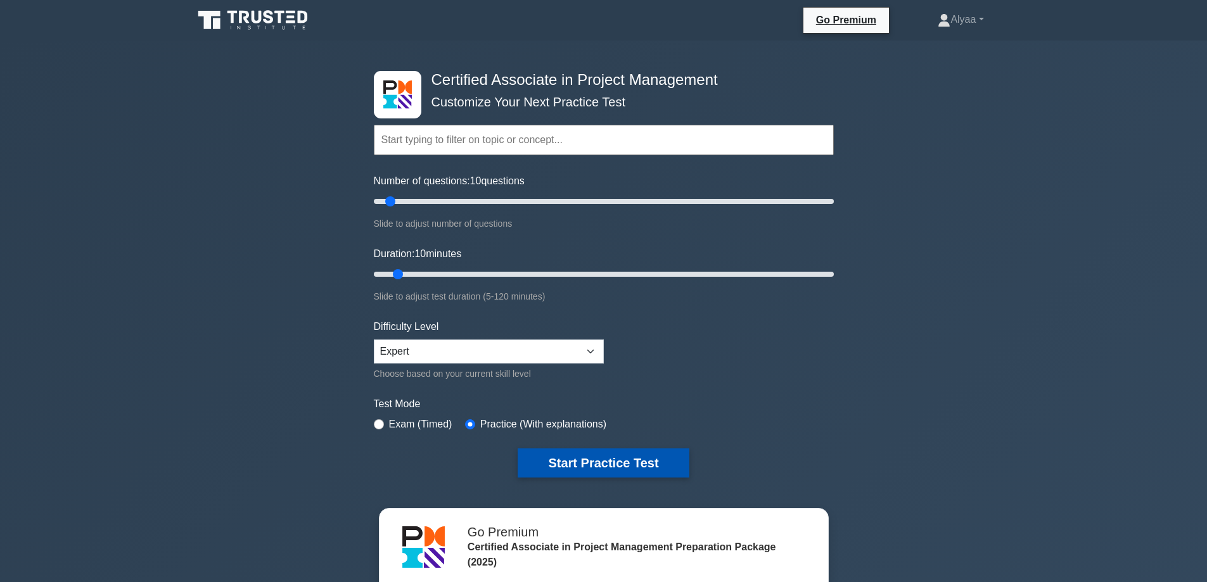
click at [623, 470] on button "Start Practice Test" at bounding box center [603, 463] width 171 height 29
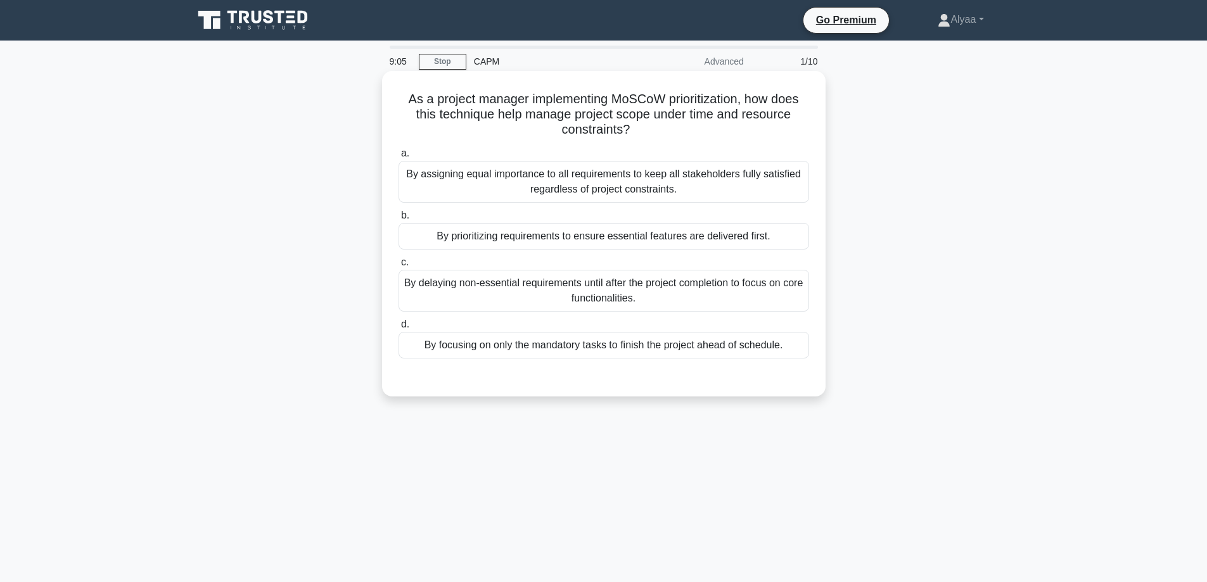
click at [771, 182] on div "By assigning equal importance to all requirements to keep all stakeholders full…" at bounding box center [604, 182] width 411 height 42
click at [399, 158] on input "a. By assigning equal importance to all requirements to keep all stakeholders f…" at bounding box center [399, 154] width 0 height 8
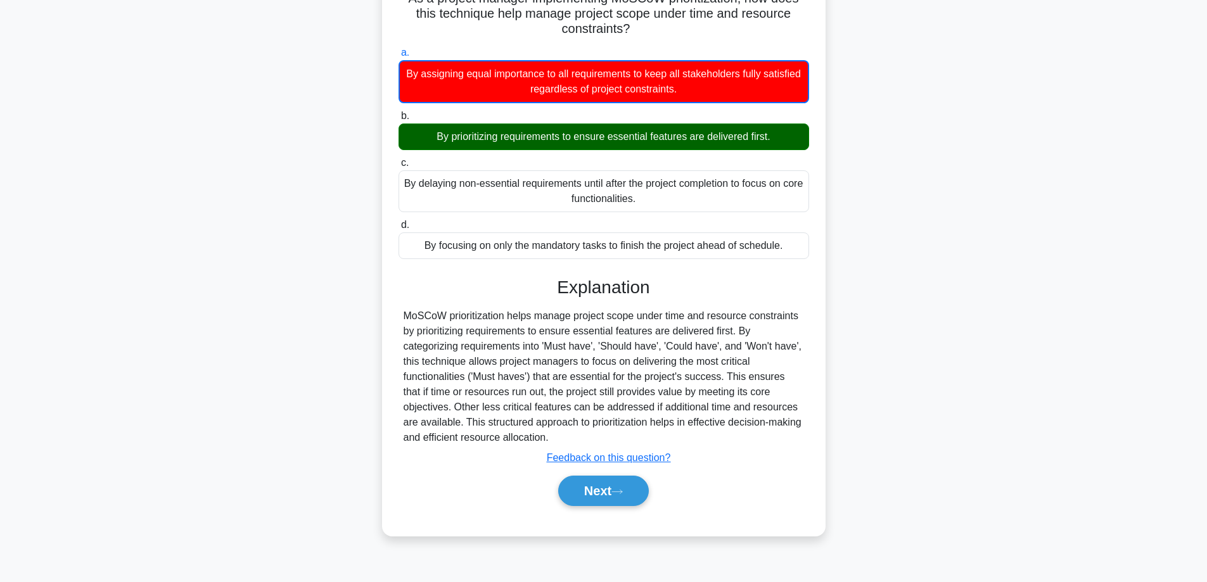
scroll to position [102, 0]
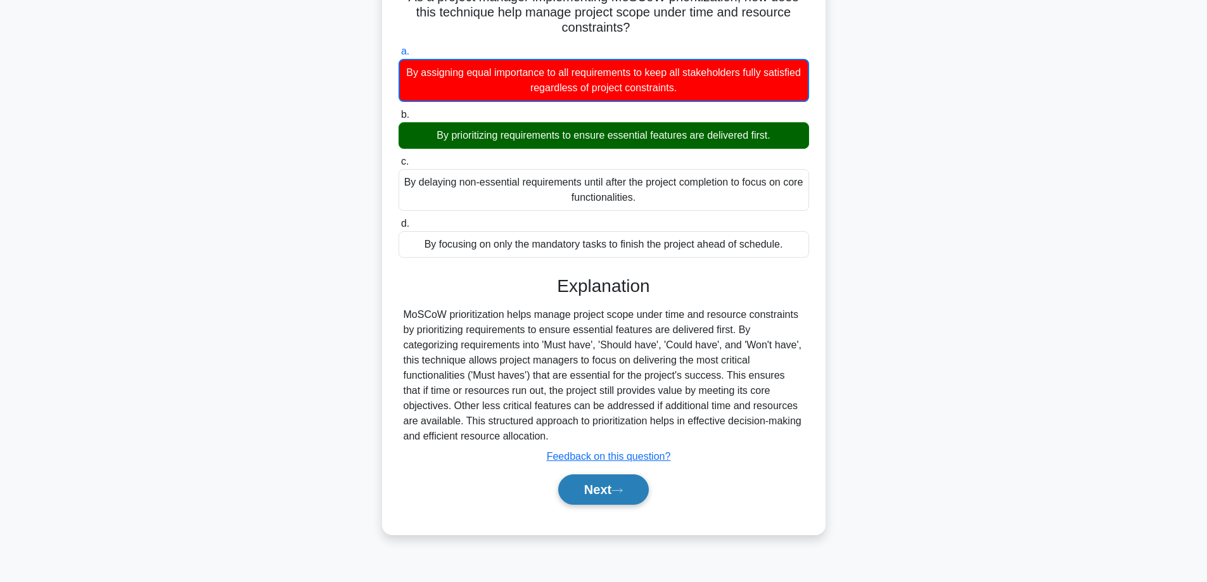
click at [572, 494] on button "Next" at bounding box center [603, 490] width 91 height 30
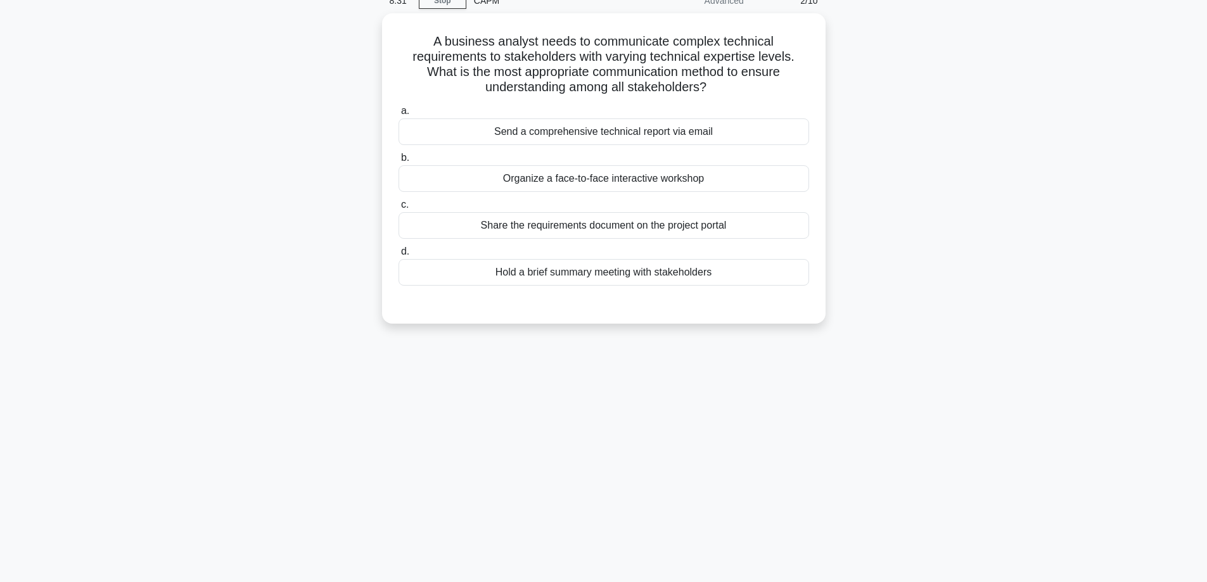
scroll to position [39, 0]
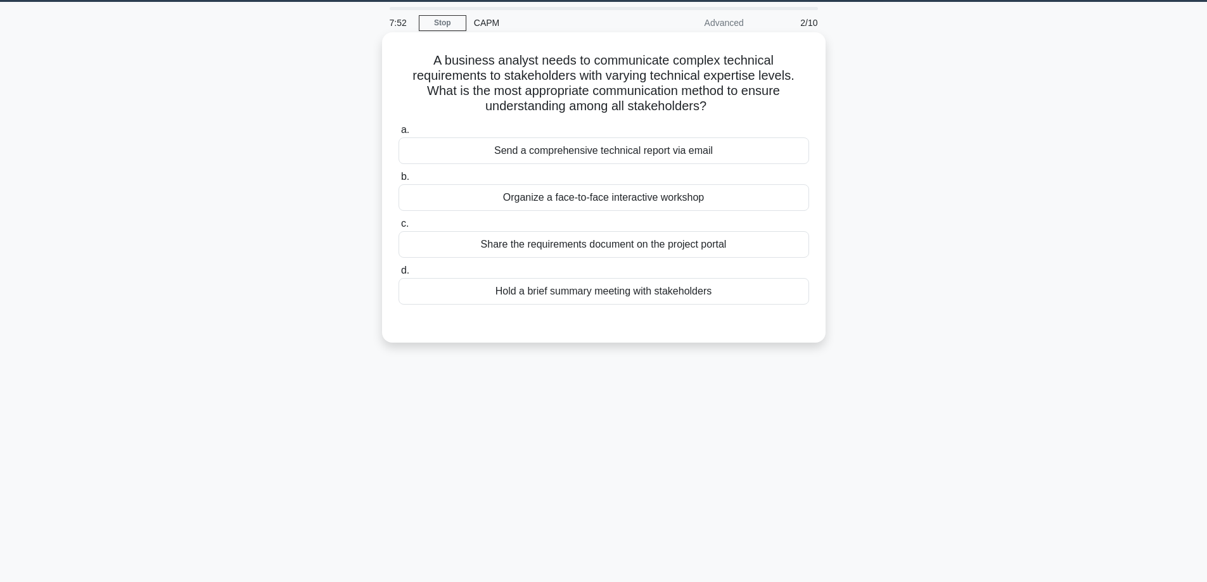
click at [782, 205] on div "Organize a face-to-face interactive workshop" at bounding box center [604, 197] width 411 height 27
click at [399, 181] on input "b. Organize a face-to-face interactive workshop" at bounding box center [399, 177] width 0 height 8
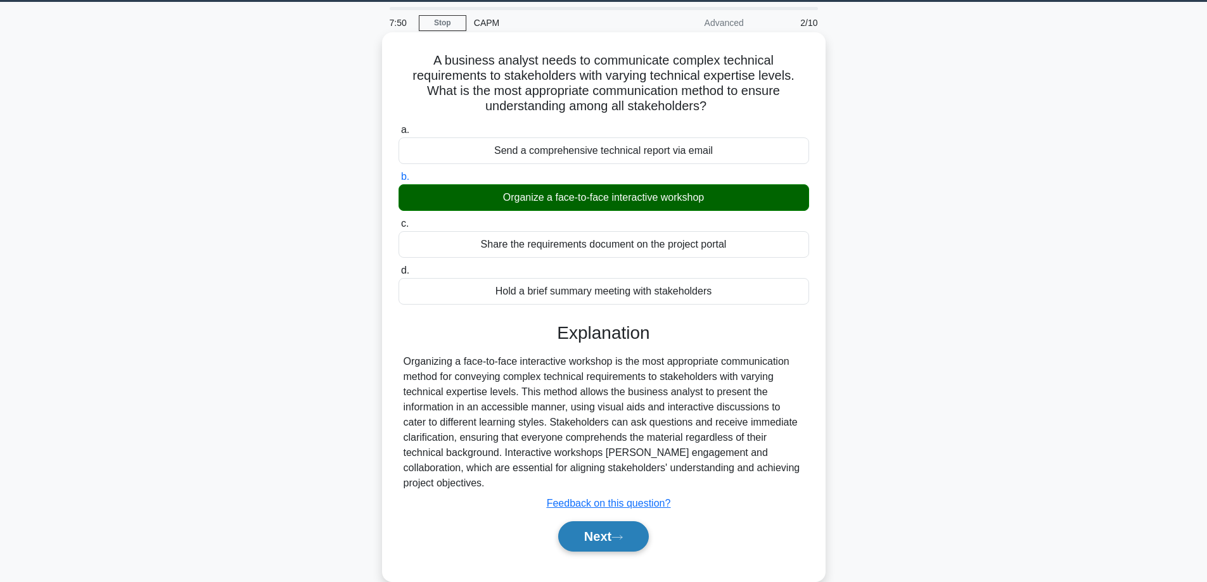
click at [622, 522] on button "Next" at bounding box center [603, 537] width 91 height 30
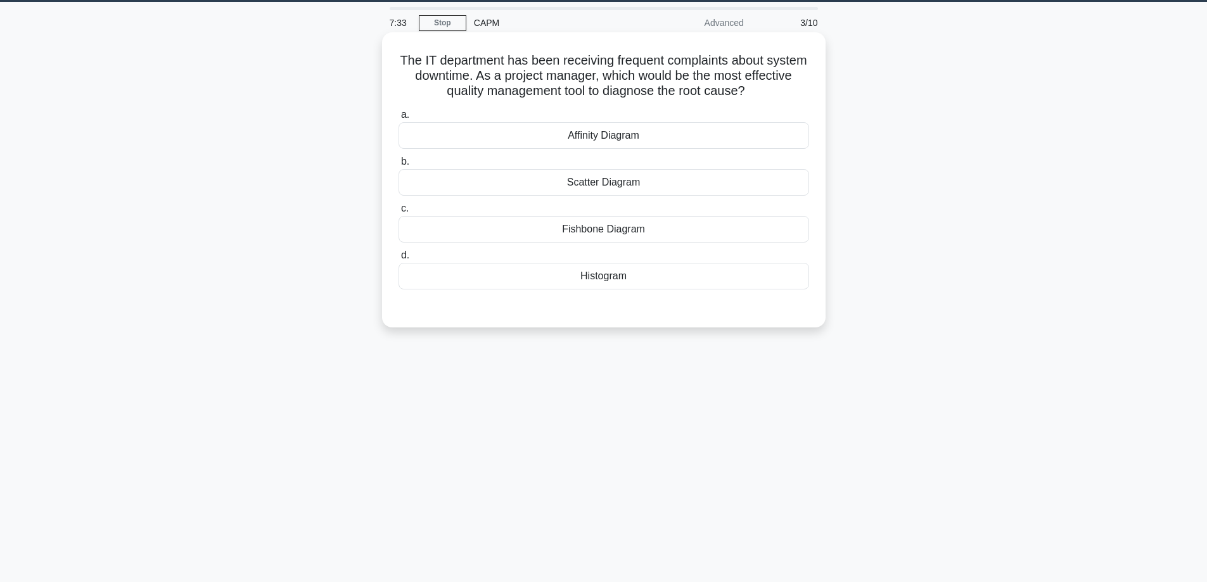
click at [713, 234] on div "Fishbone Diagram" at bounding box center [604, 229] width 411 height 27
click at [399, 213] on input "c. Fishbone Diagram" at bounding box center [399, 209] width 0 height 8
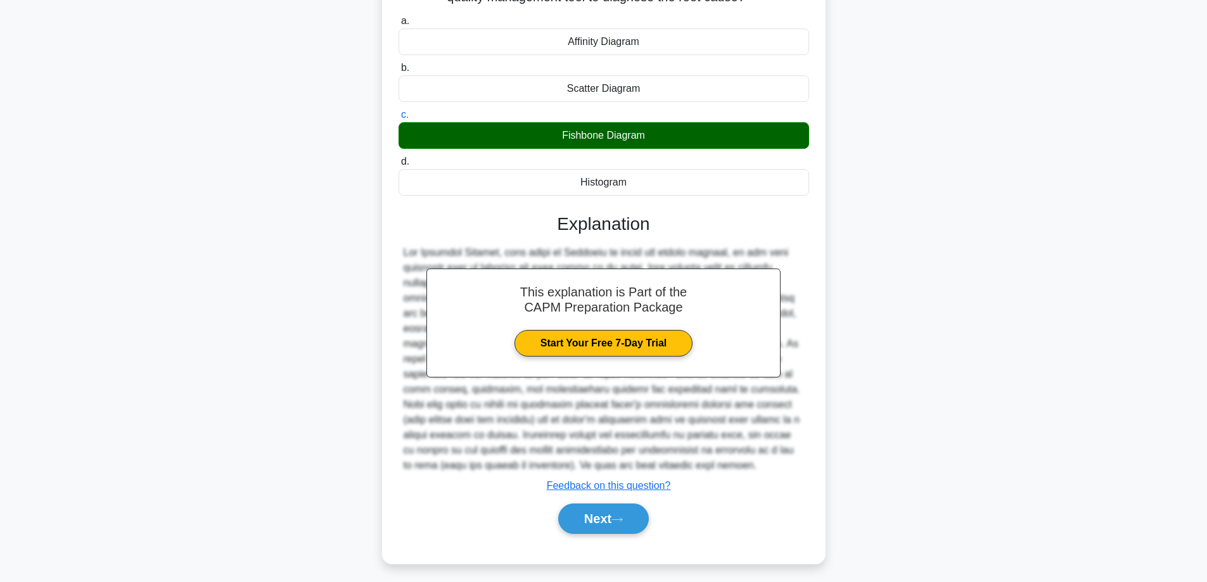
scroll to position [139, 0]
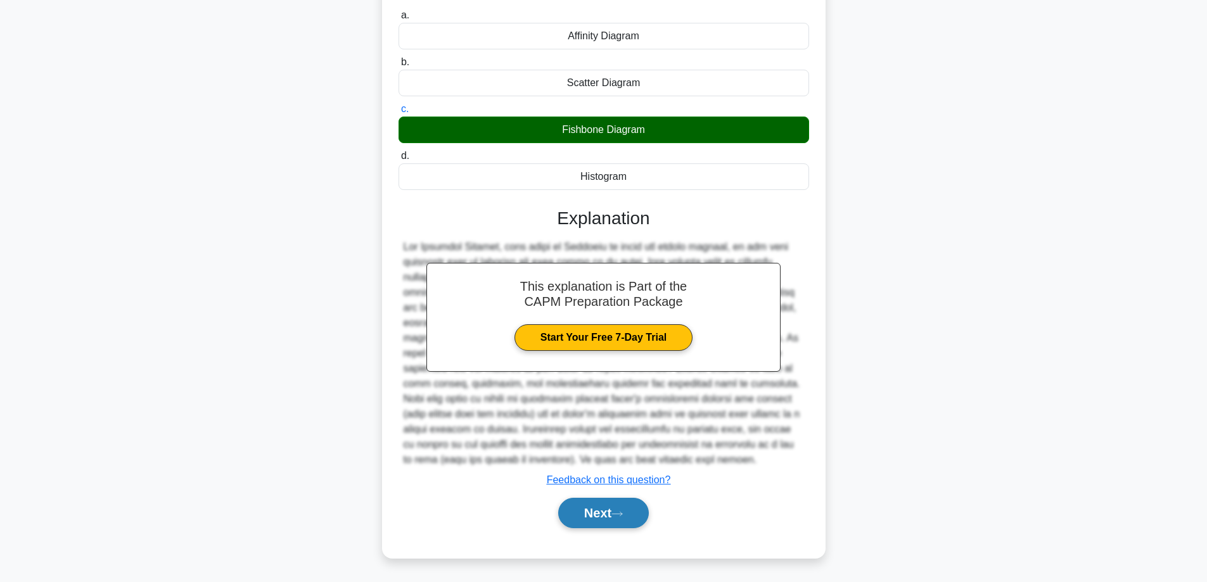
click at [631, 519] on button "Next" at bounding box center [603, 513] width 91 height 30
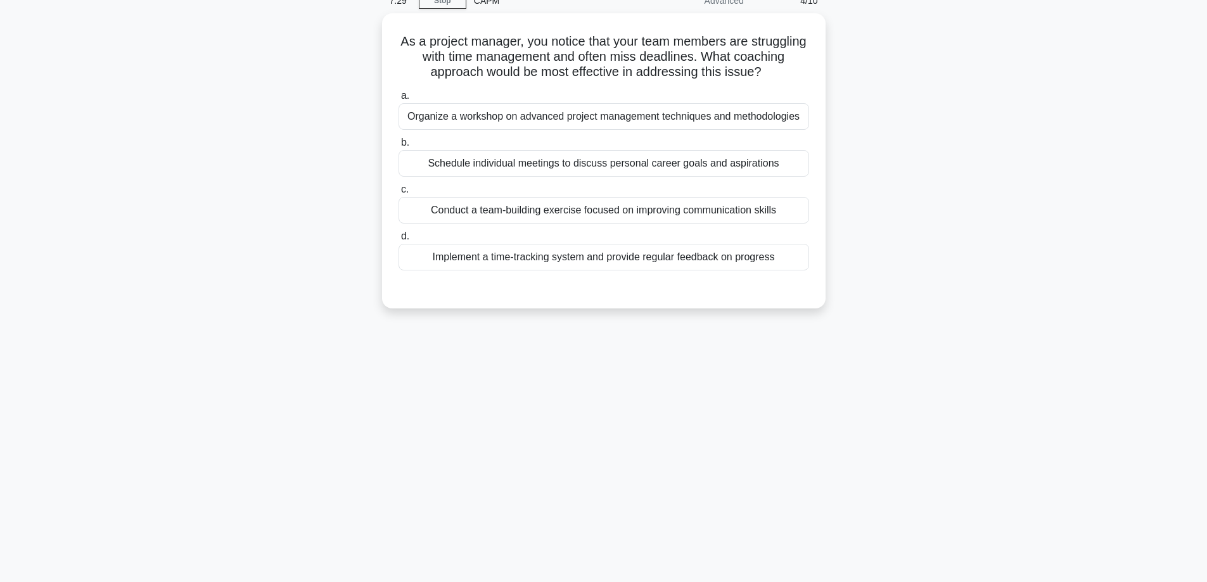
scroll to position [39, 0]
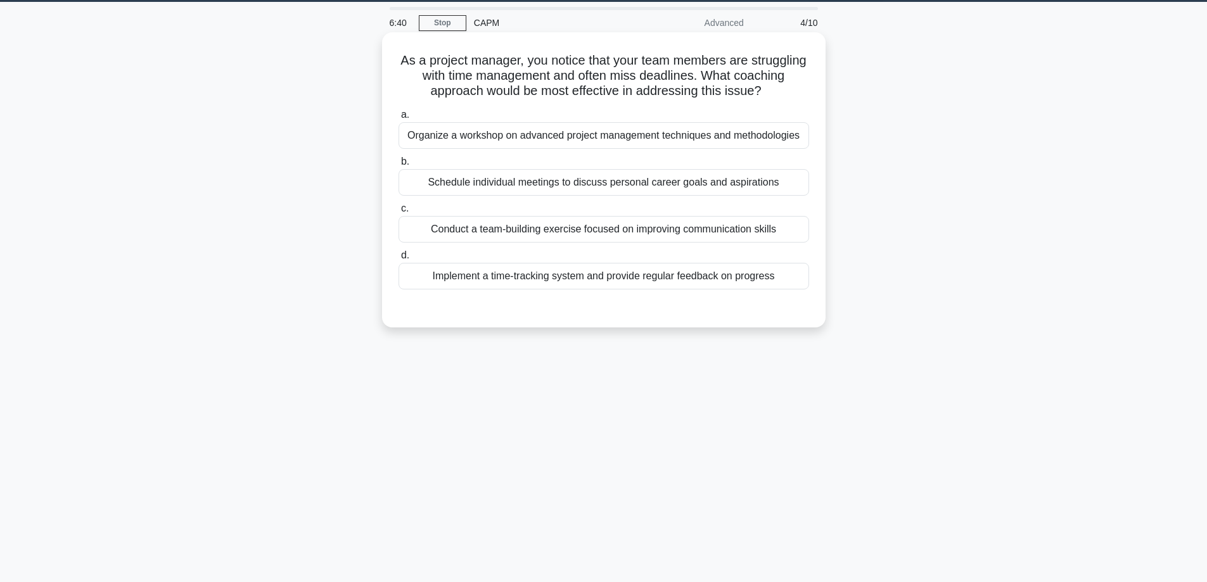
click at [724, 278] on div "Implement a time-tracking system and provide regular feedback on progress" at bounding box center [604, 276] width 411 height 27
click at [399, 260] on input "d. Implement a time-tracking system and provide regular feedback on progress" at bounding box center [399, 256] width 0 height 8
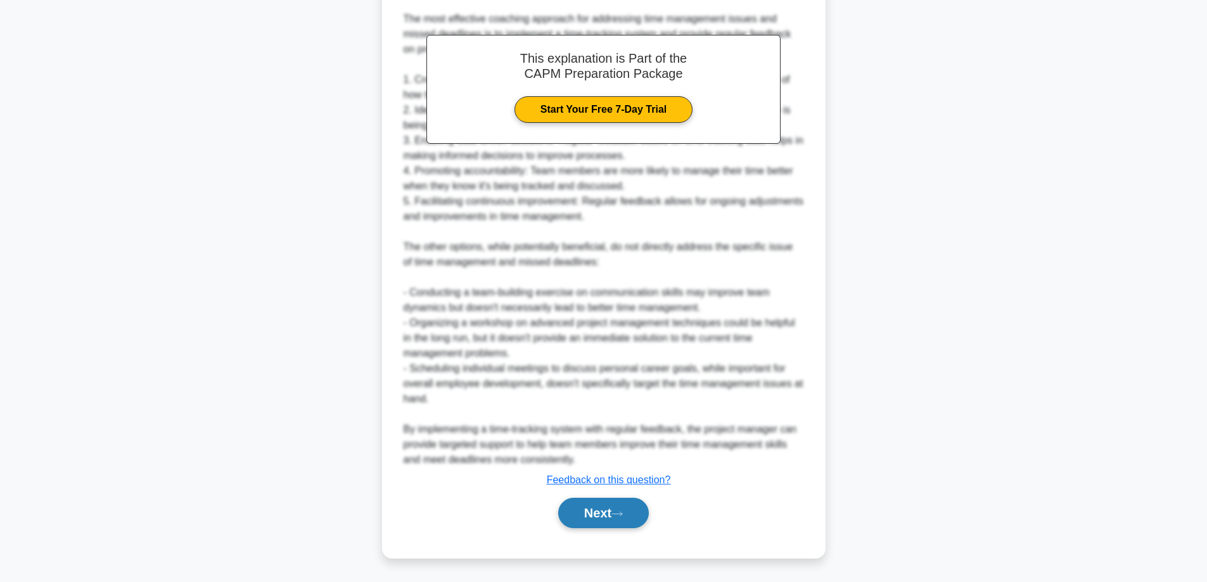
click at [584, 515] on button "Next" at bounding box center [603, 513] width 91 height 30
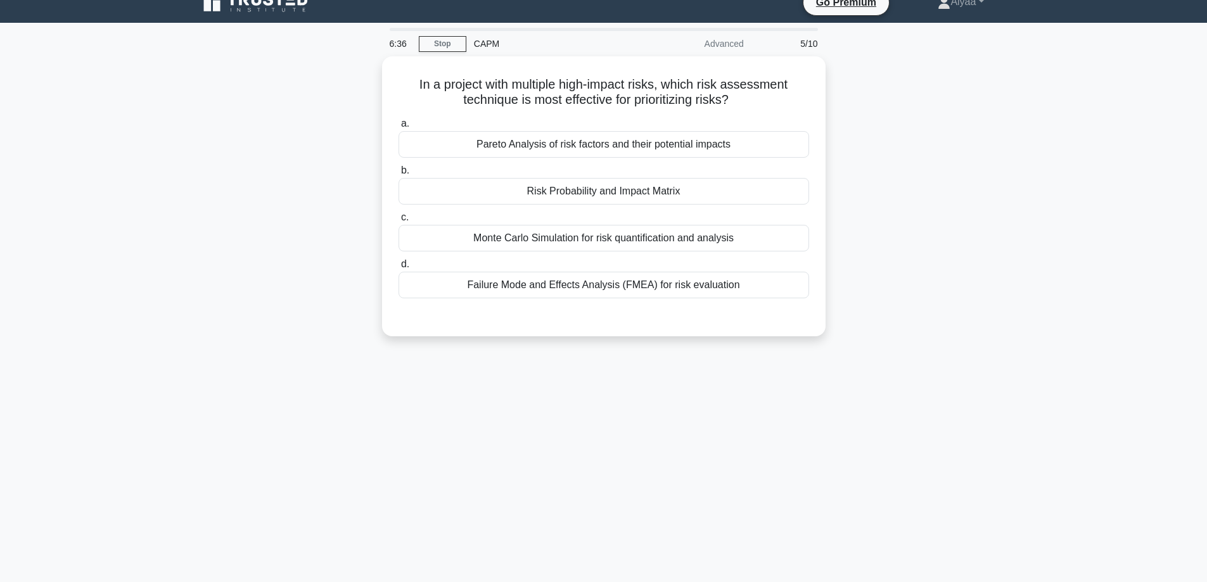
scroll to position [0, 0]
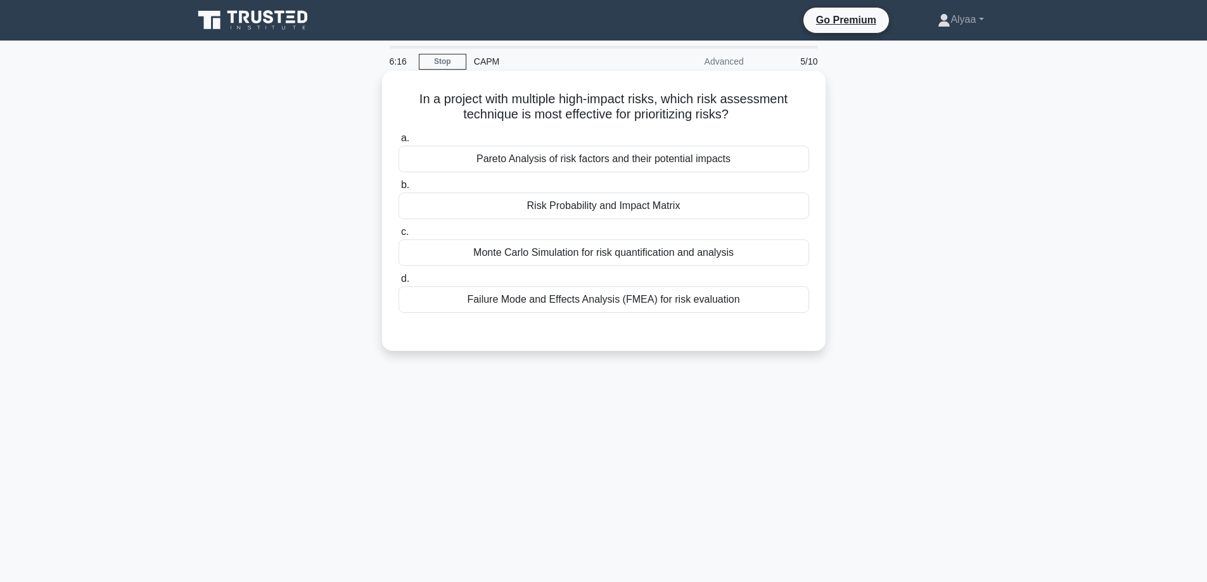
click at [667, 209] on div "Risk Probability and Impact Matrix" at bounding box center [604, 206] width 411 height 27
click at [399, 190] on input "b. Risk Probability and Impact Matrix" at bounding box center [399, 185] width 0 height 8
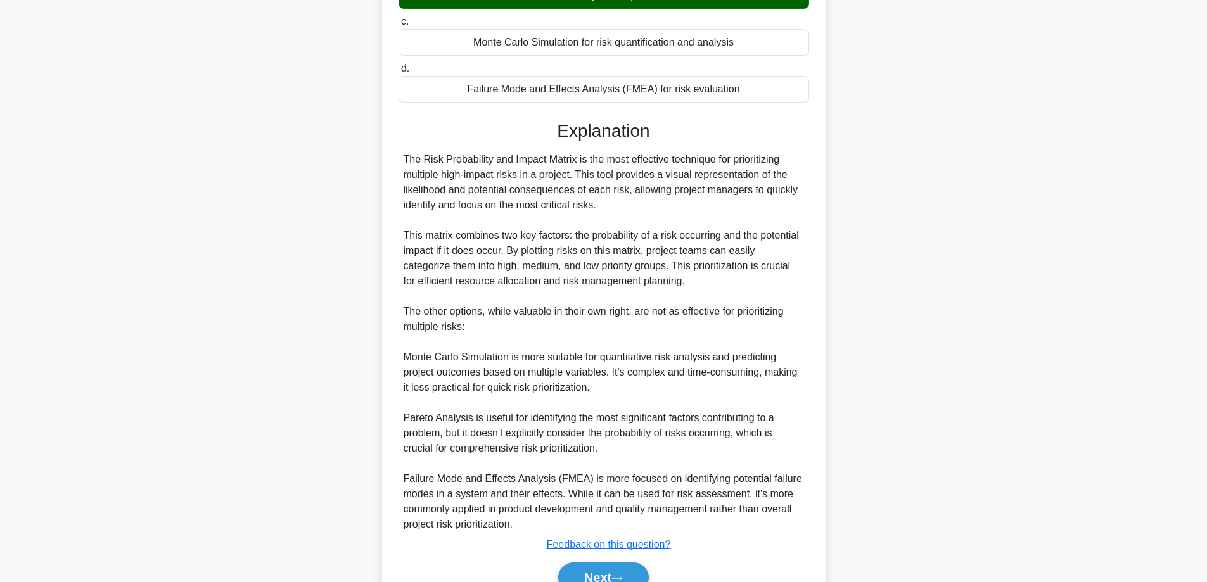
scroll to position [254, 0]
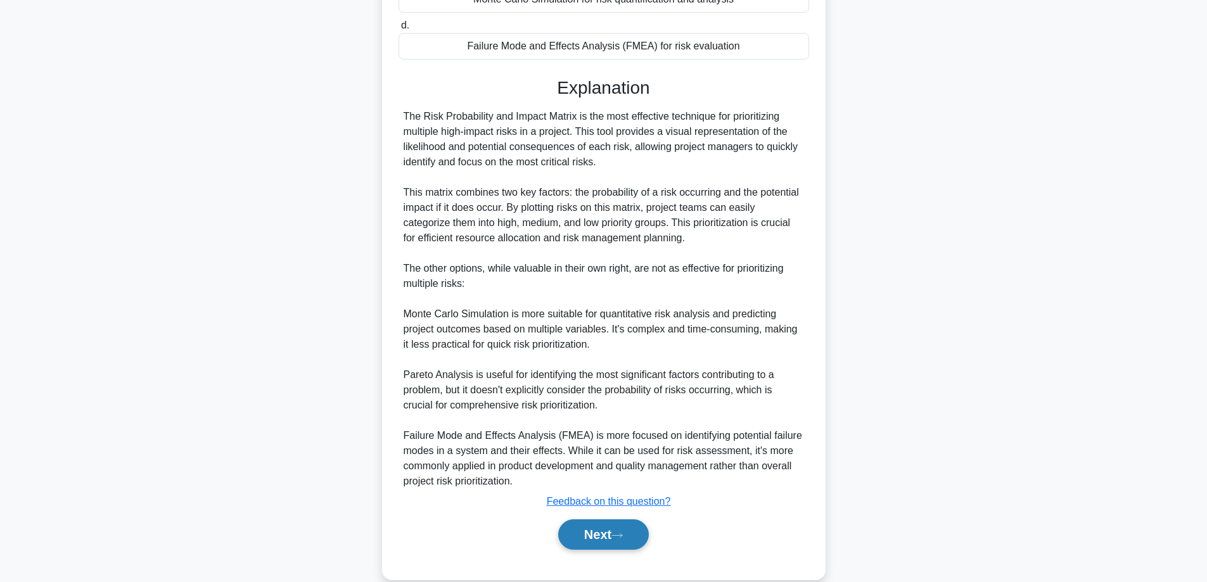
click at [610, 535] on button "Next" at bounding box center [603, 535] width 91 height 30
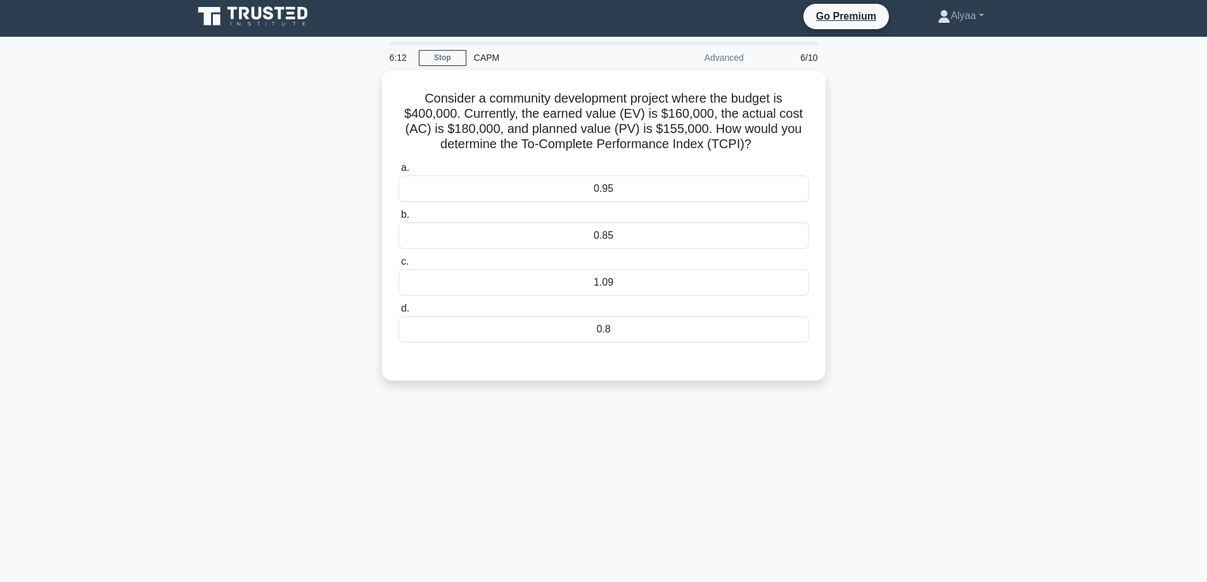
scroll to position [0, 0]
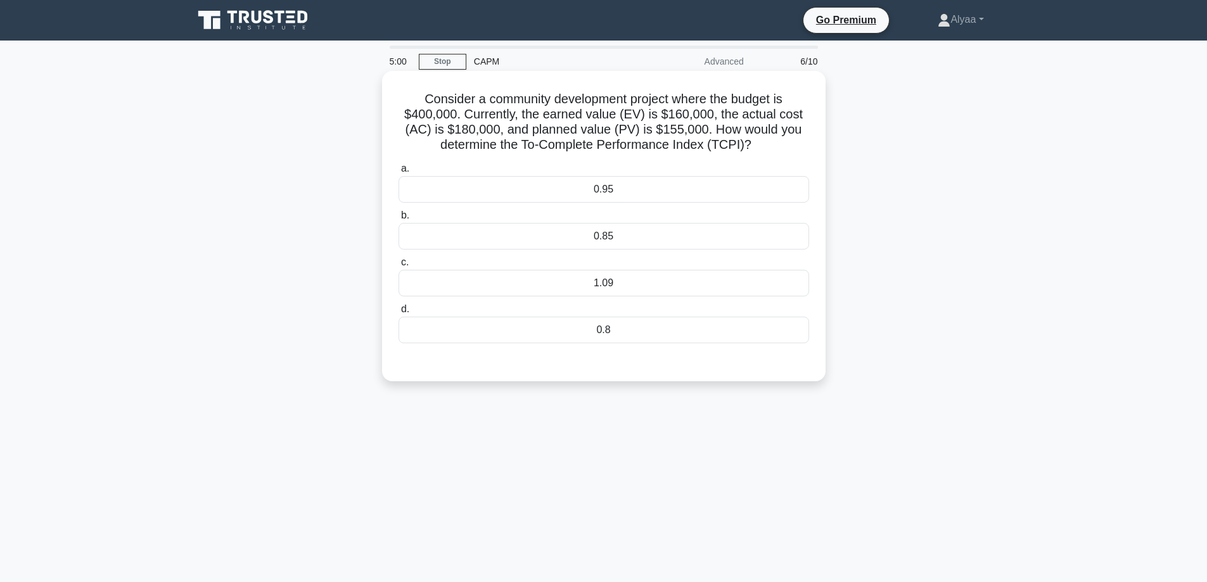
click at [623, 329] on div "0.8" at bounding box center [604, 330] width 411 height 27
click at [399, 314] on input "d. 0.8" at bounding box center [399, 310] width 0 height 8
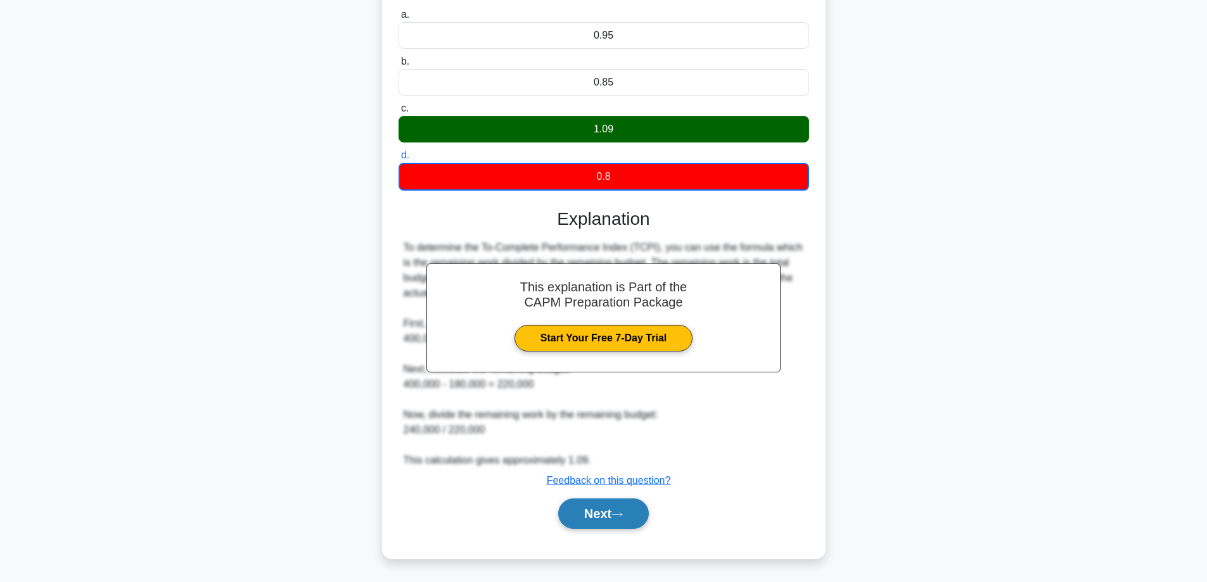
scroll to position [155, 0]
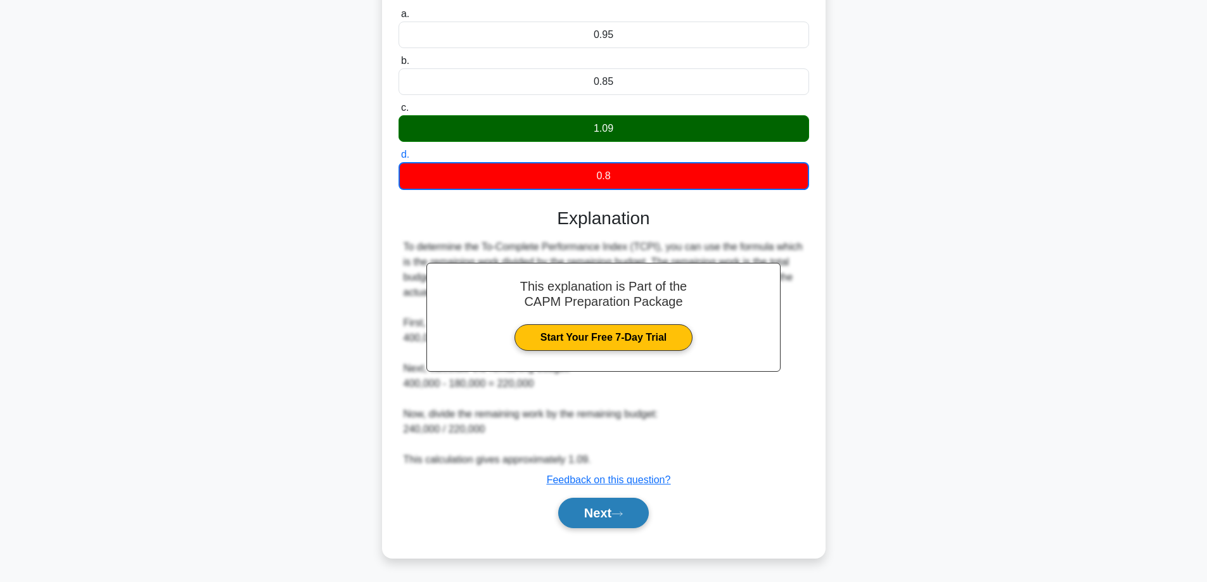
click at [648, 514] on button "Next" at bounding box center [603, 513] width 91 height 30
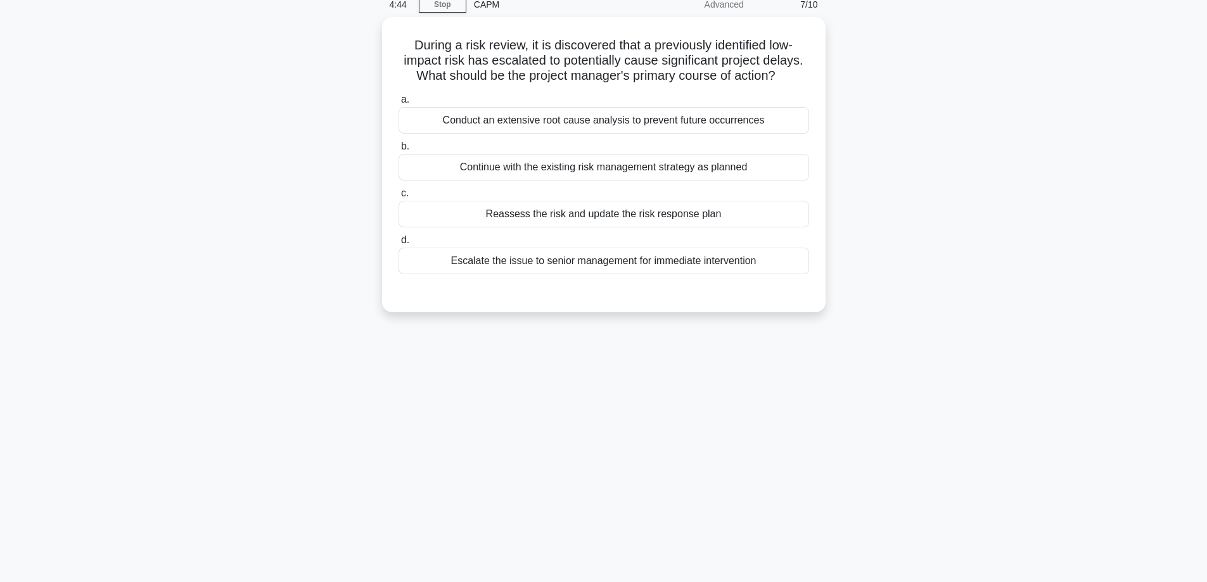
scroll to position [0, 0]
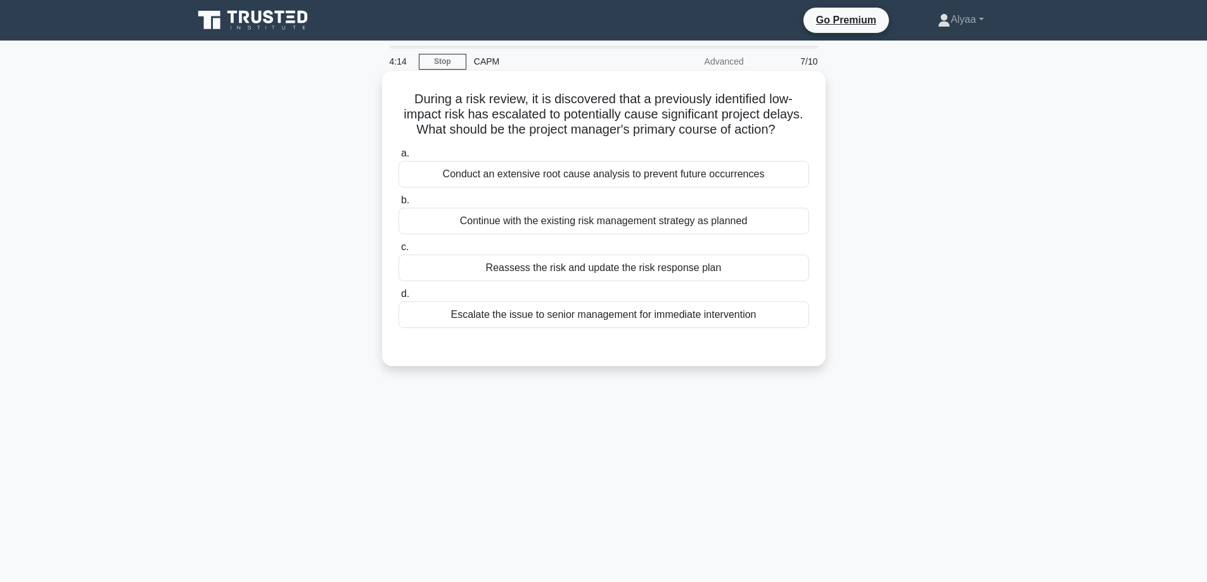
click at [776, 274] on div "Reassess the risk and update the risk response plan" at bounding box center [604, 268] width 411 height 27
click at [399, 252] on input "c. Reassess the risk and update the risk response plan" at bounding box center [399, 247] width 0 height 8
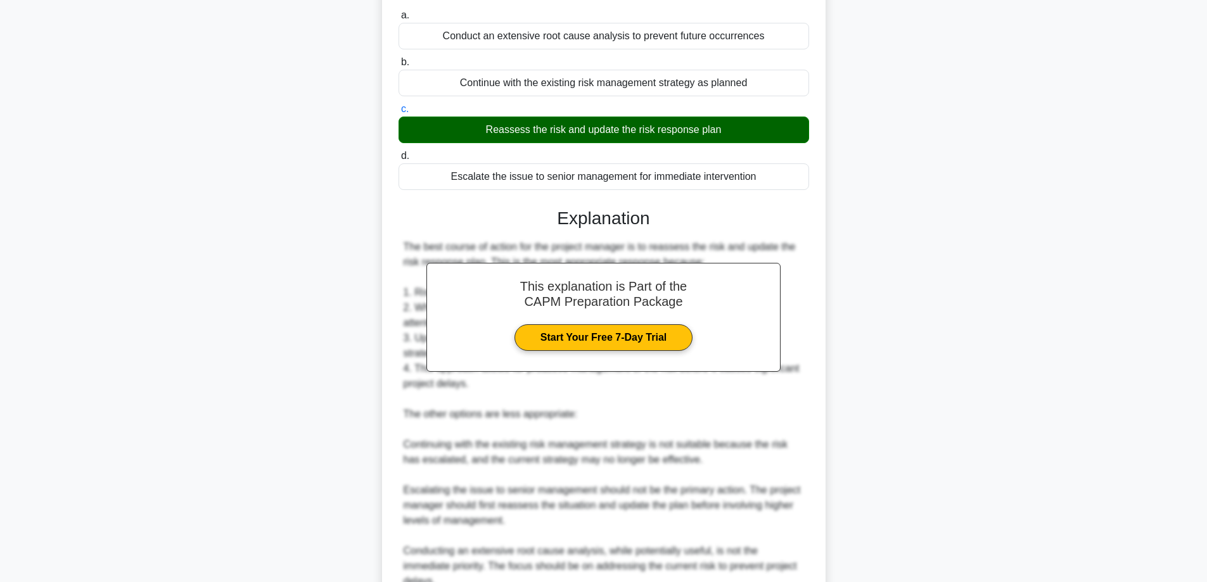
scroll to position [190, 0]
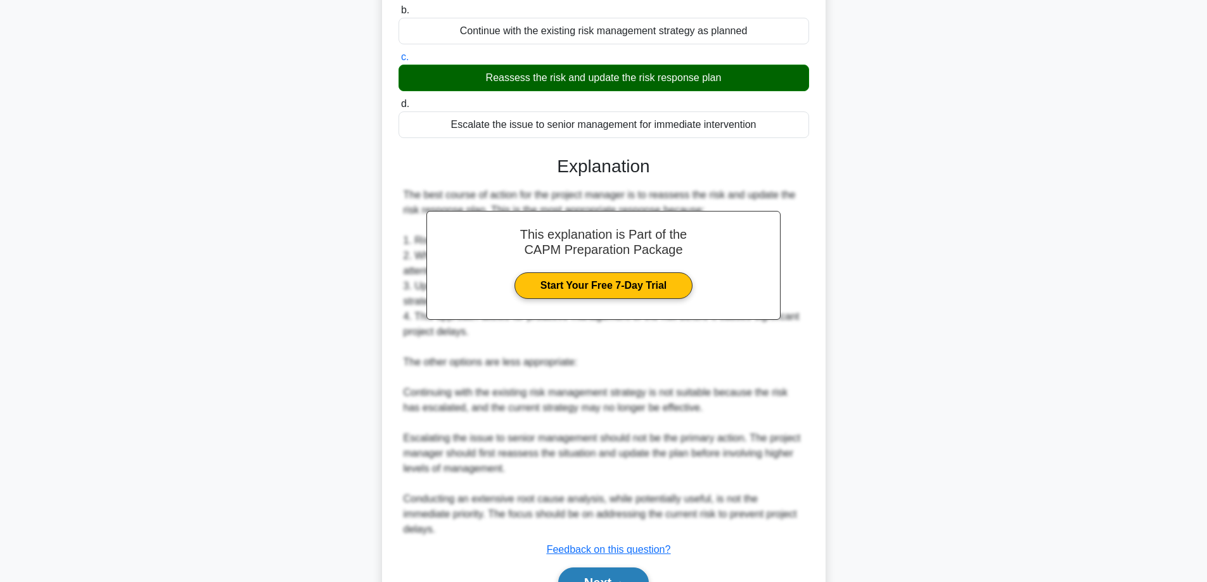
click at [600, 574] on button "Next" at bounding box center [603, 583] width 91 height 30
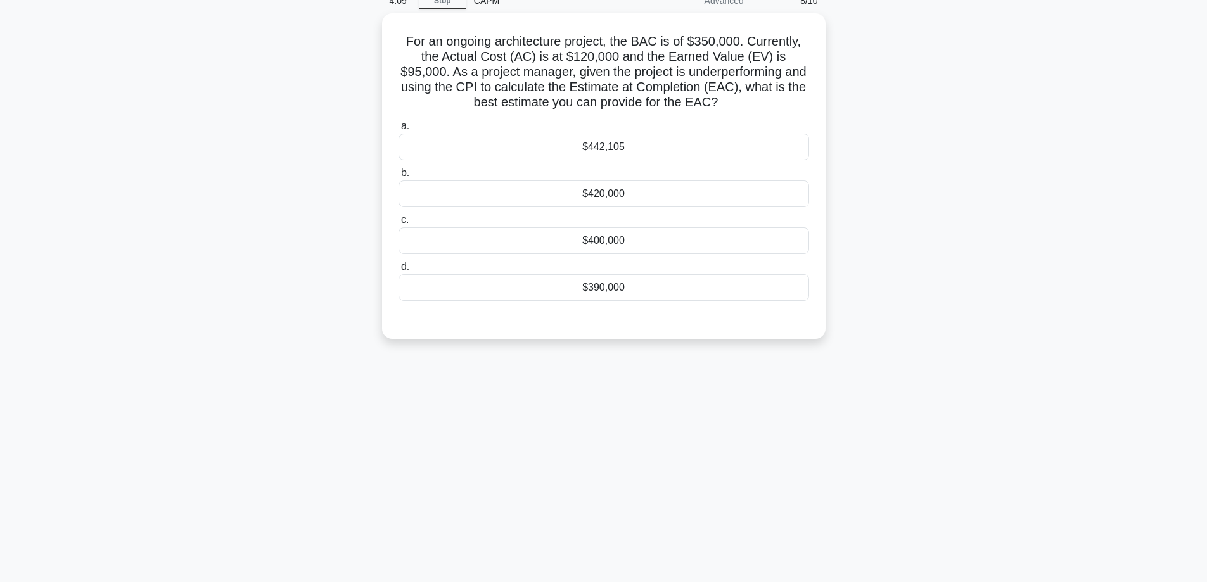
scroll to position [0, 0]
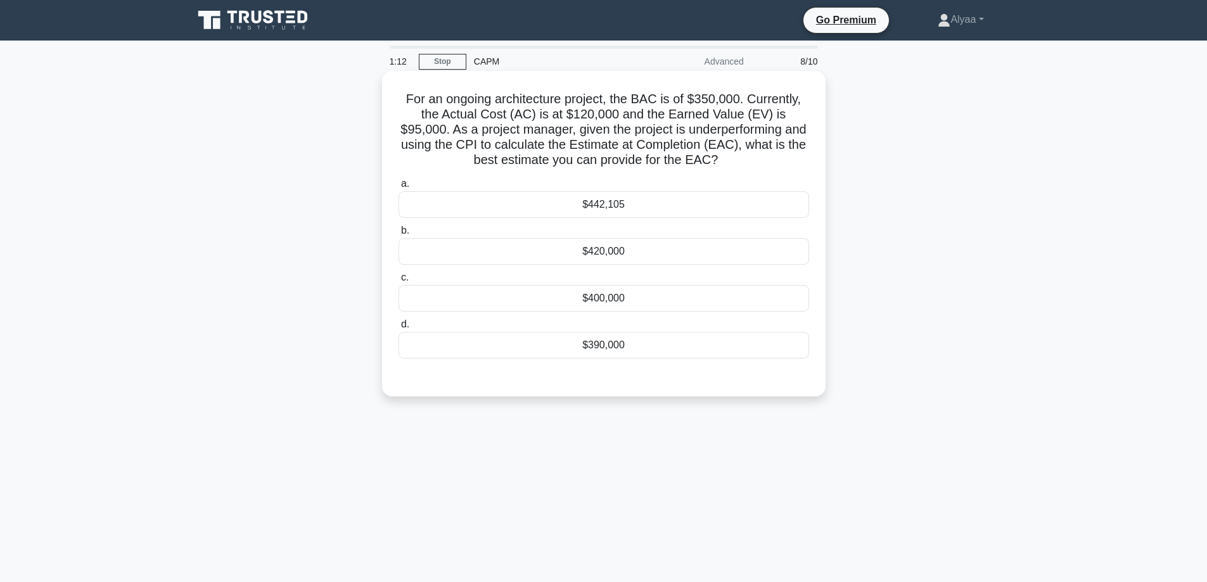
click at [616, 200] on div "$442,105" at bounding box center [604, 204] width 411 height 27
click at [399, 188] on input "a. $442,105" at bounding box center [399, 184] width 0 height 8
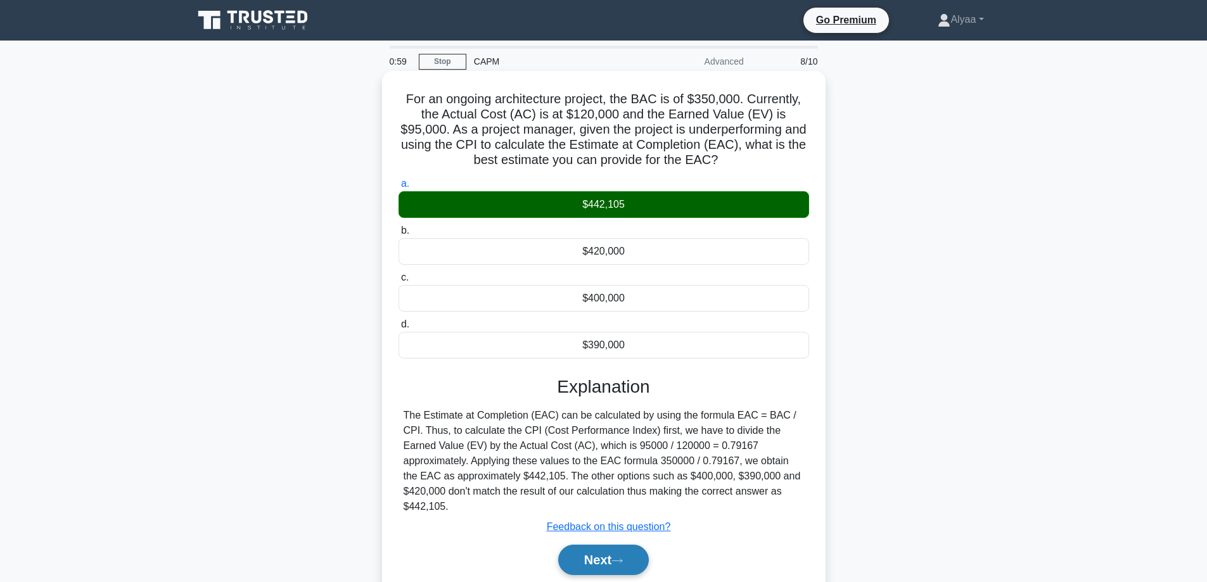
click at [568, 556] on button "Next" at bounding box center [603, 560] width 91 height 30
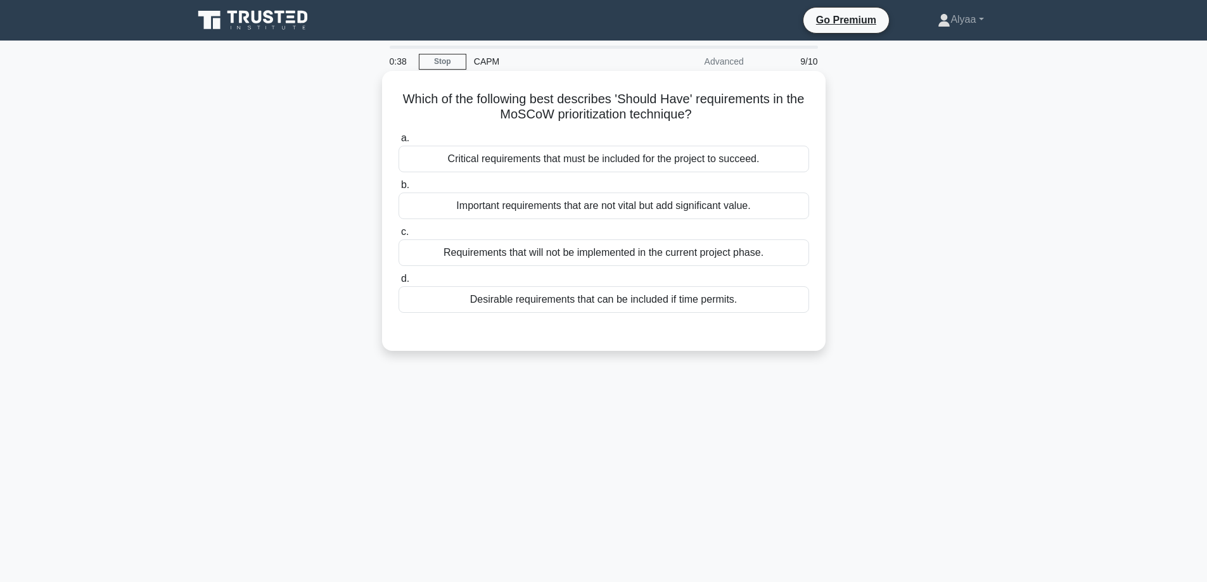
click at [775, 208] on div "Important requirements that are not vital but add significant value." at bounding box center [604, 206] width 411 height 27
click at [399, 190] on input "b. Important requirements that are not vital but add significant value." at bounding box center [399, 185] width 0 height 8
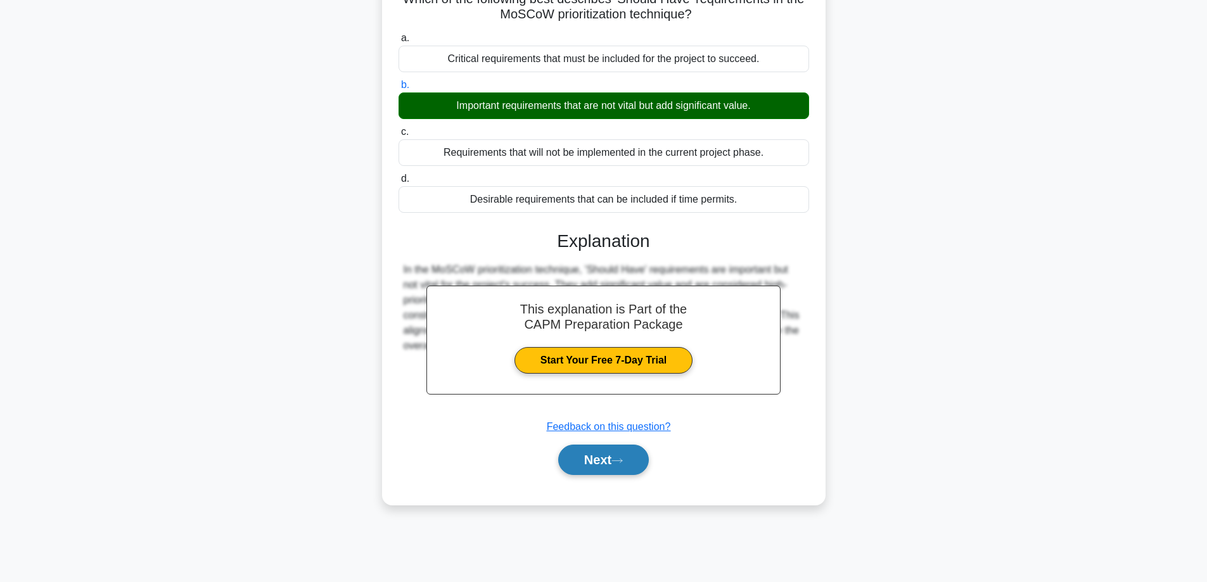
scroll to position [102, 0]
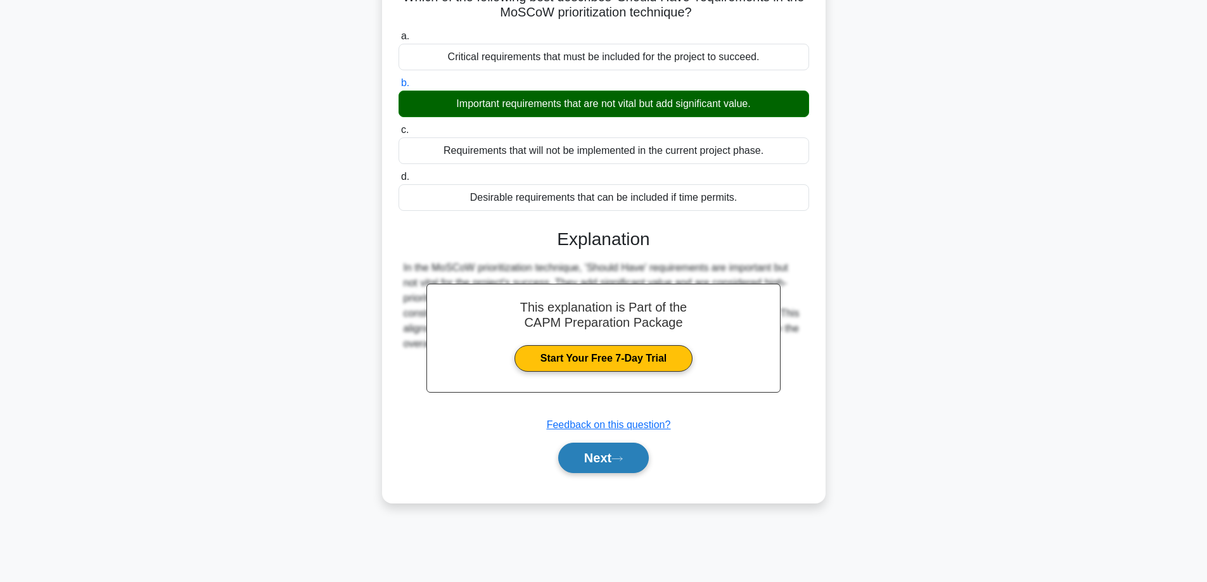
click at [609, 450] on button "Next" at bounding box center [603, 458] width 91 height 30
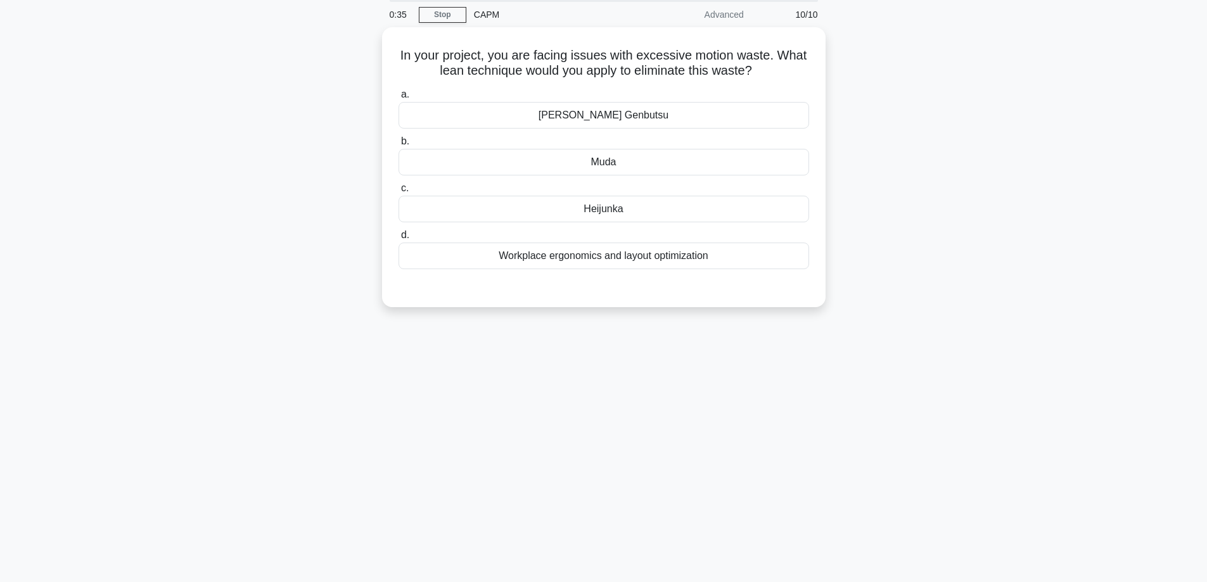
scroll to position [0, 0]
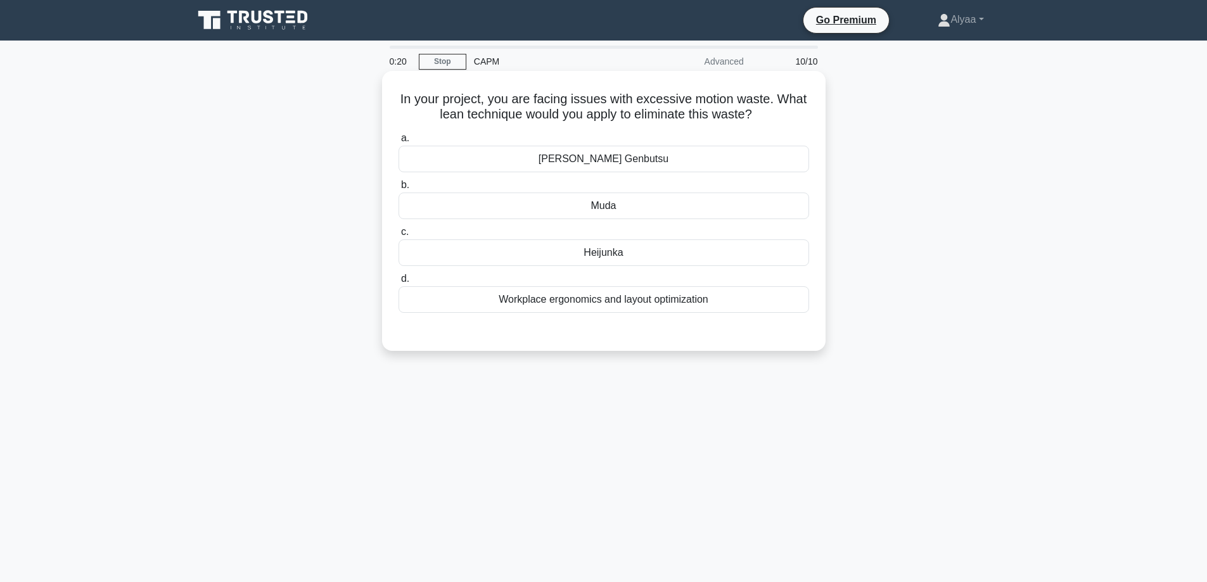
click at [723, 305] on div "Workplace ergonomics and layout optimization" at bounding box center [604, 299] width 411 height 27
click at [399, 283] on input "d. Workplace ergonomics and layout optimization" at bounding box center [399, 279] width 0 height 8
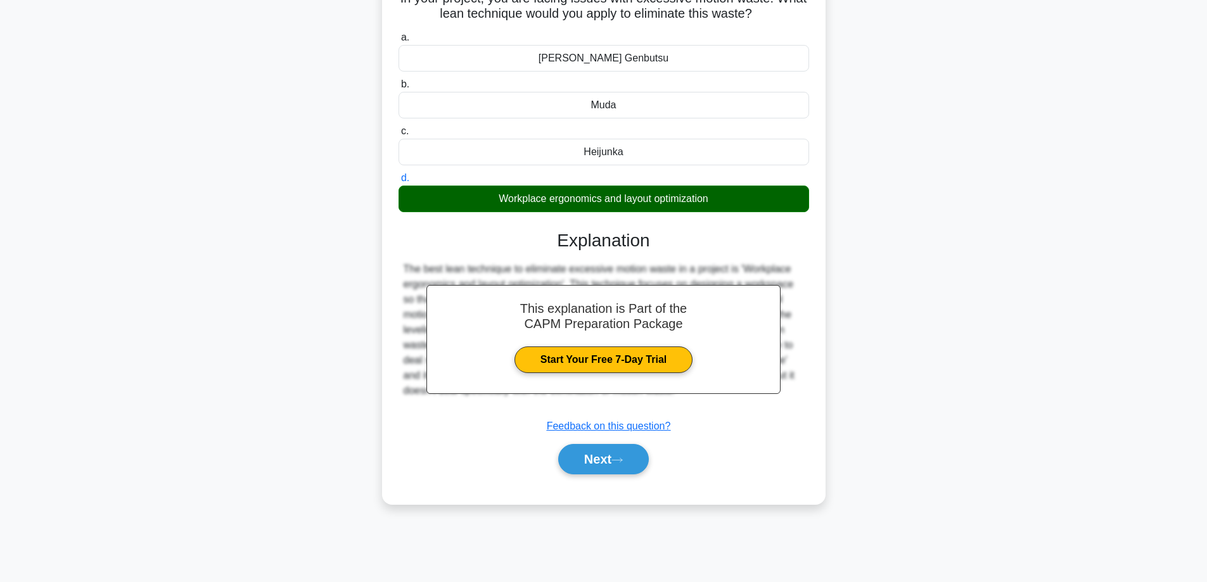
scroll to position [102, 0]
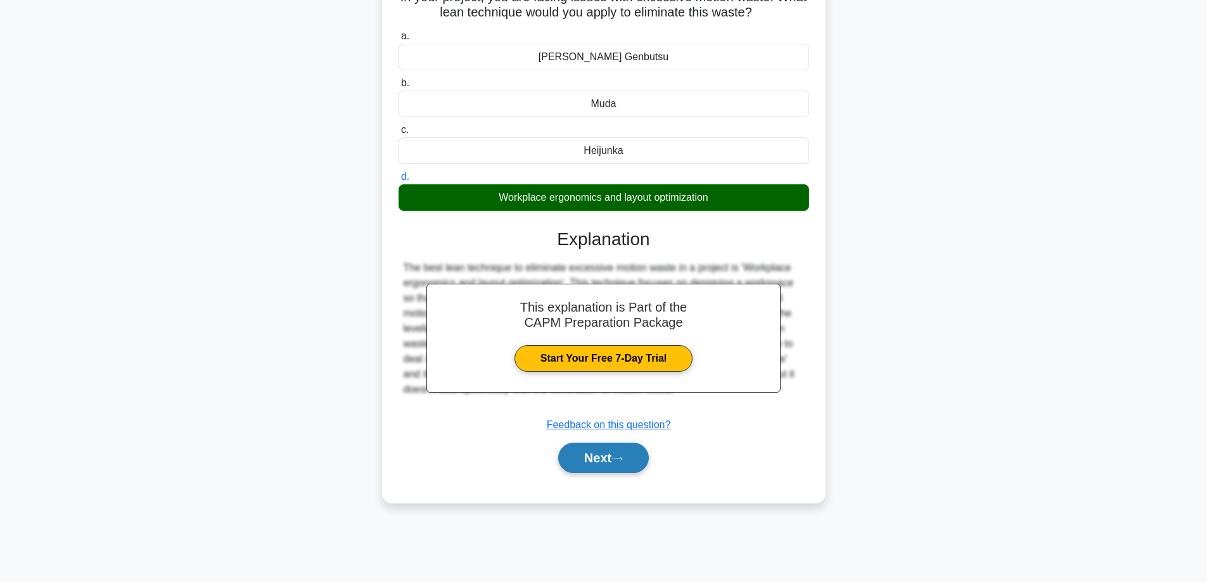
click at [617, 467] on button "Next" at bounding box center [603, 458] width 91 height 30
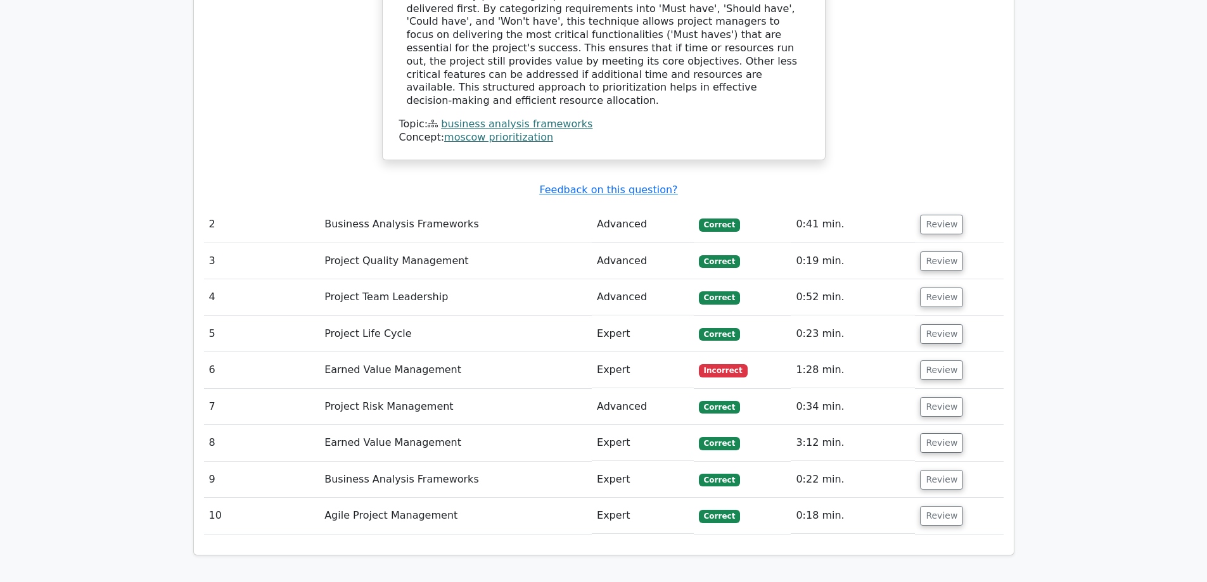
scroll to position [1521, 0]
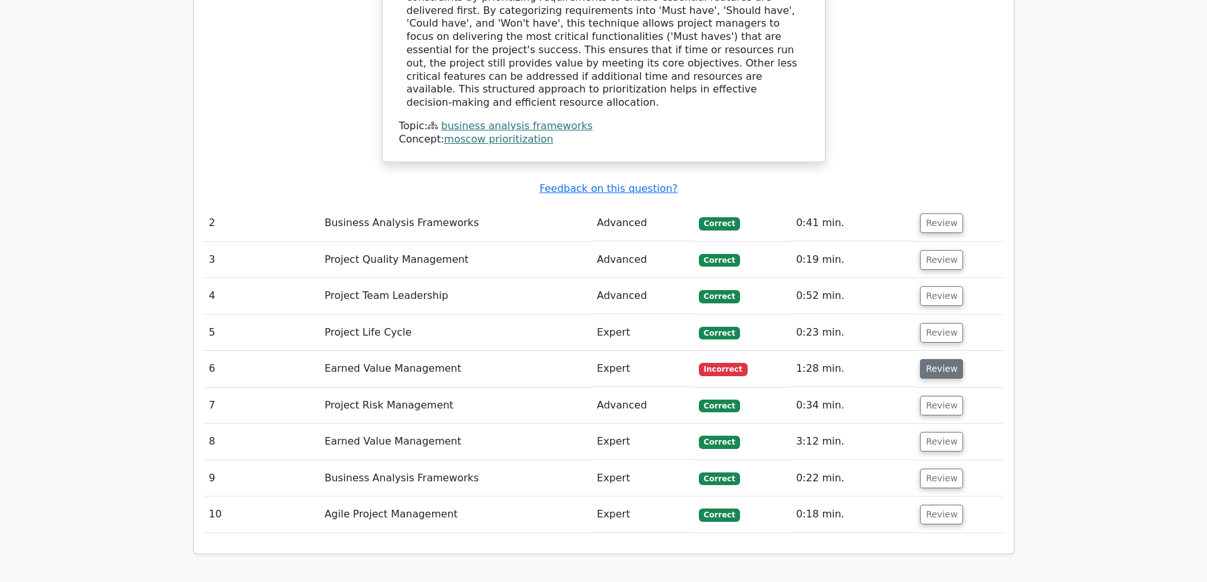
click at [932, 359] on button "Review" at bounding box center [941, 369] width 43 height 20
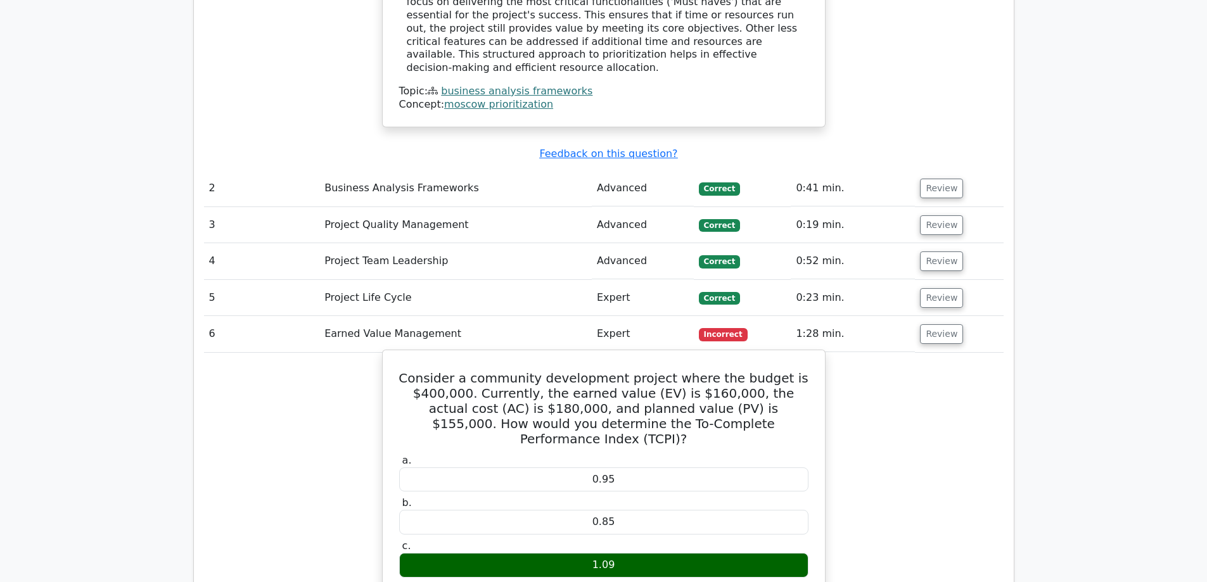
scroll to position [1585, 0]
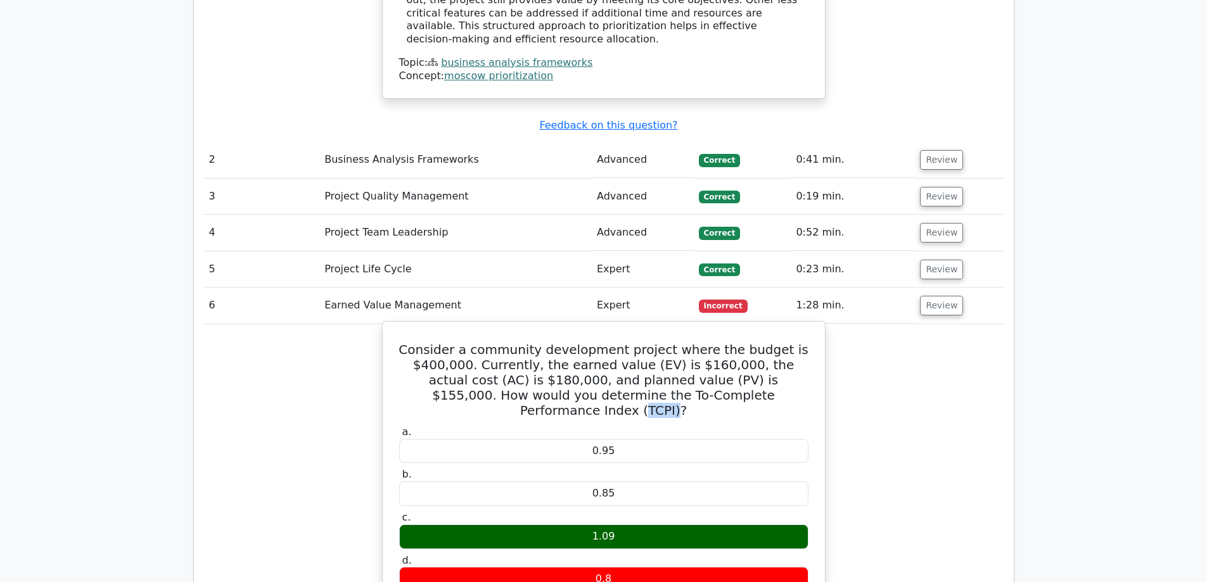
drag, startPoint x: 723, startPoint y: 305, endPoint x: 753, endPoint y: 305, distance: 29.8
click at [753, 342] on h5 "Consider a community development project where the budget is $400,000. Currentl…" at bounding box center [604, 380] width 412 height 76
copy h5 "TCPI)"
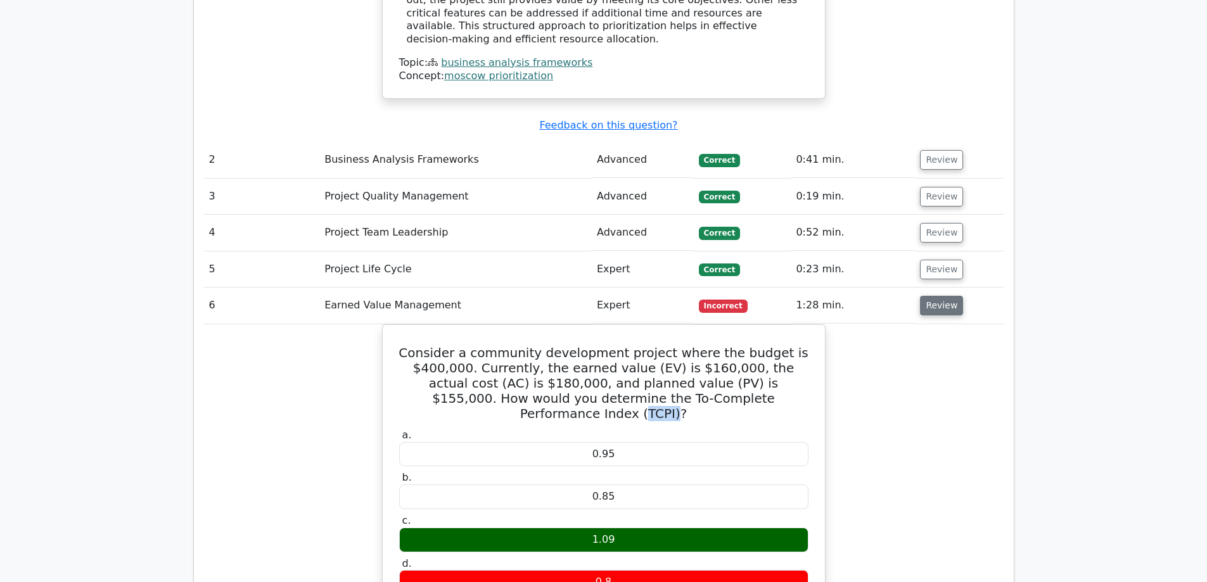
click at [934, 296] on button "Review" at bounding box center [941, 306] width 43 height 20
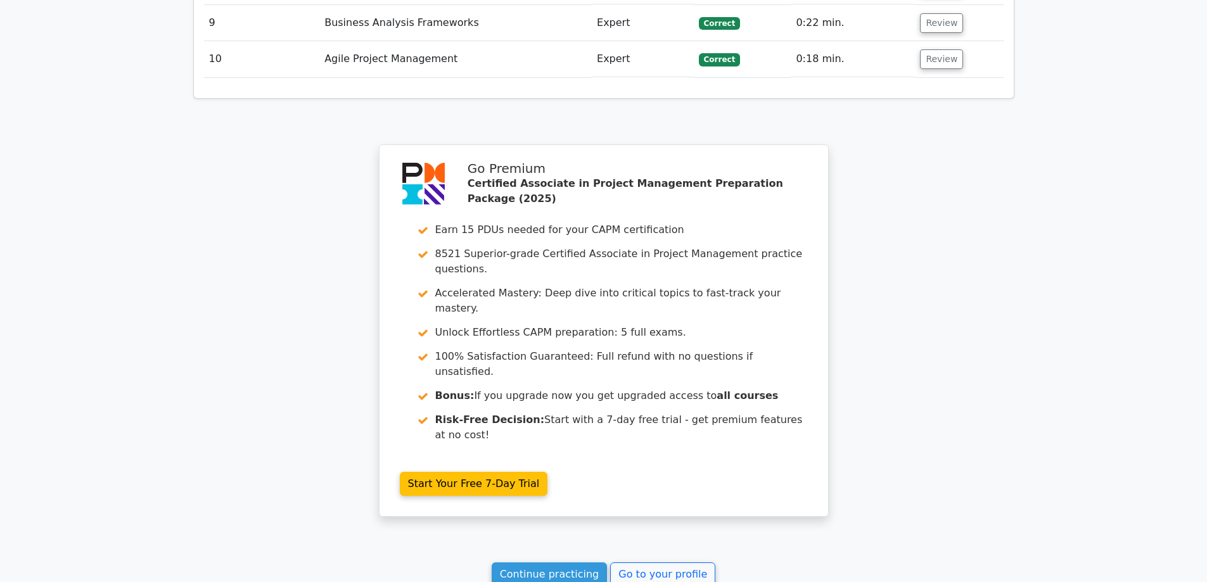
scroll to position [2026, 0]
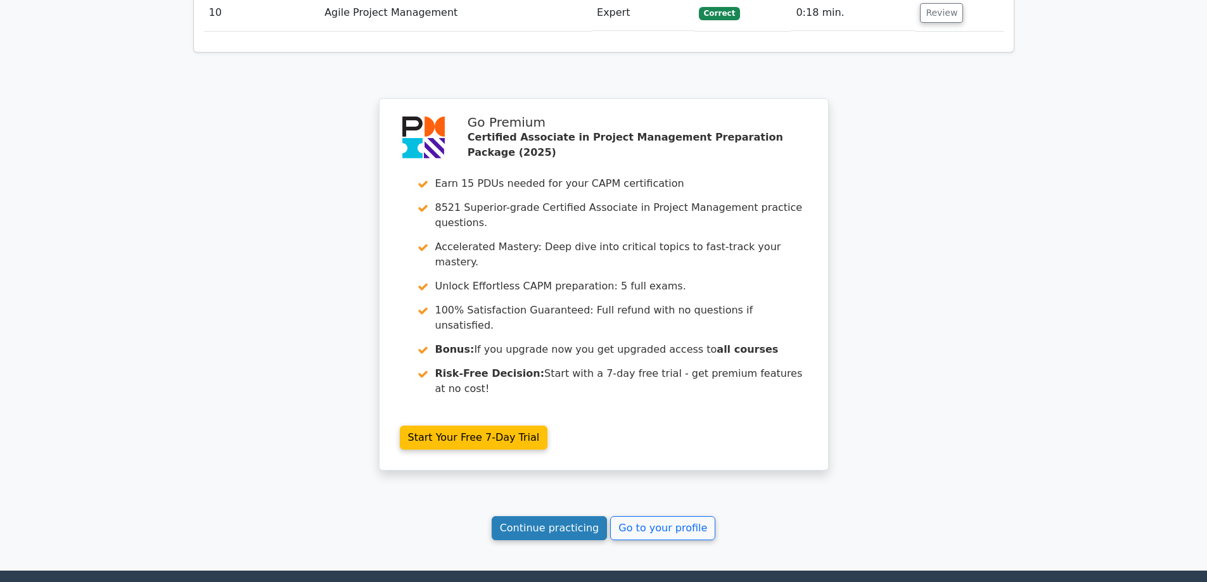
click at [537, 517] on link "Continue practicing" at bounding box center [550, 529] width 116 height 24
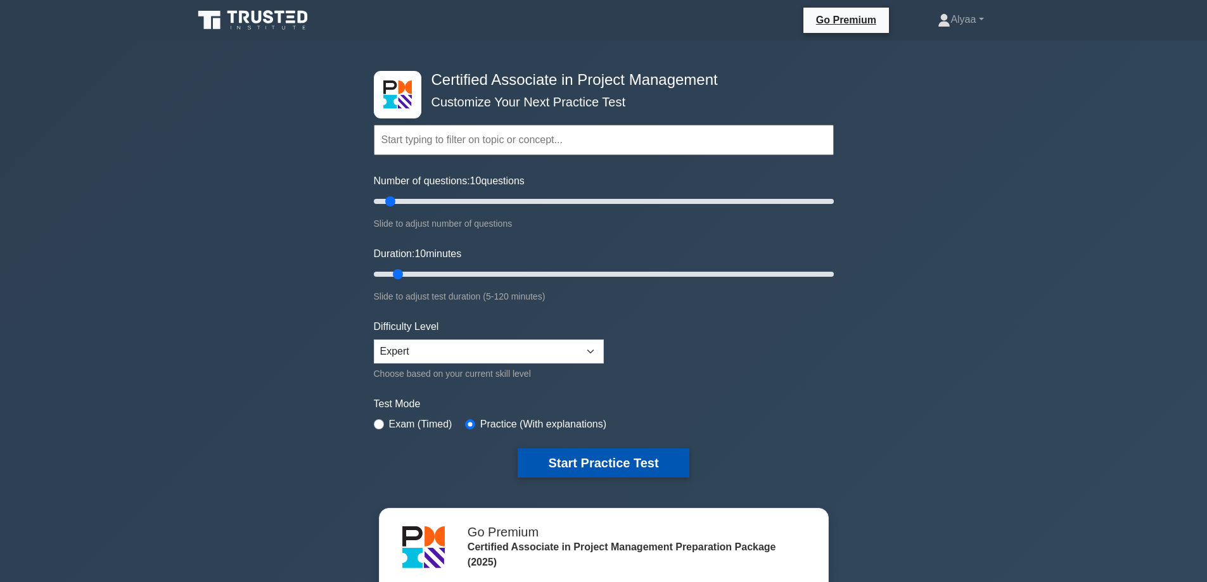
click at [601, 460] on button "Start Practice Test" at bounding box center [603, 463] width 171 height 29
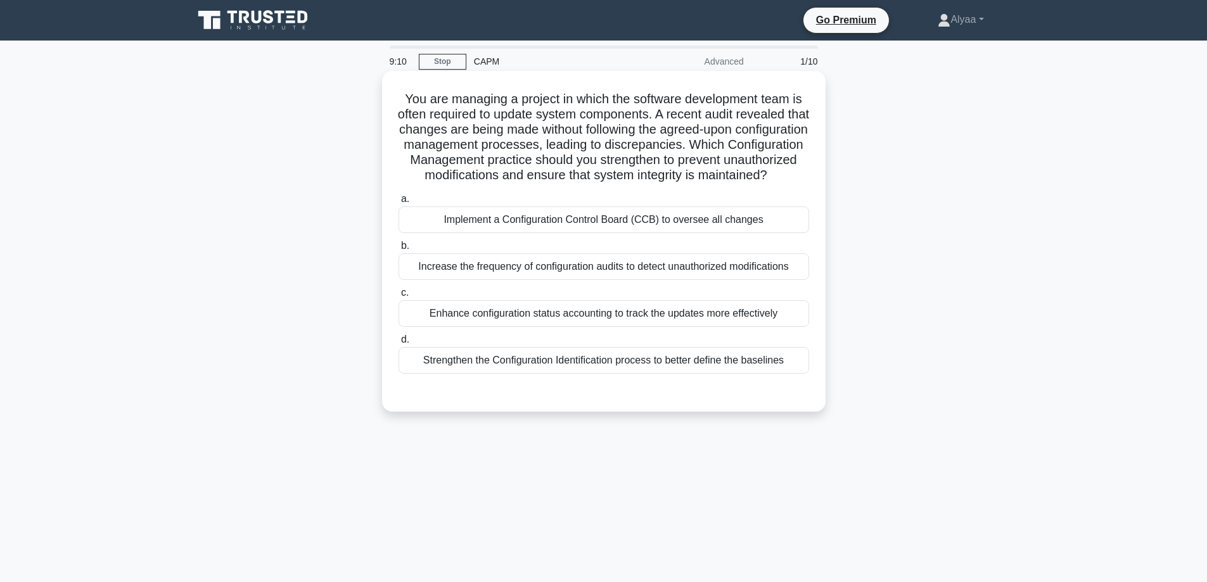
click at [743, 374] on div "Strengthen the Configuration Identification process to better define the baseli…" at bounding box center [604, 360] width 411 height 27
click at [399, 344] on input "d. Strengthen the Configuration Identification process to better define the bas…" at bounding box center [399, 340] width 0 height 8
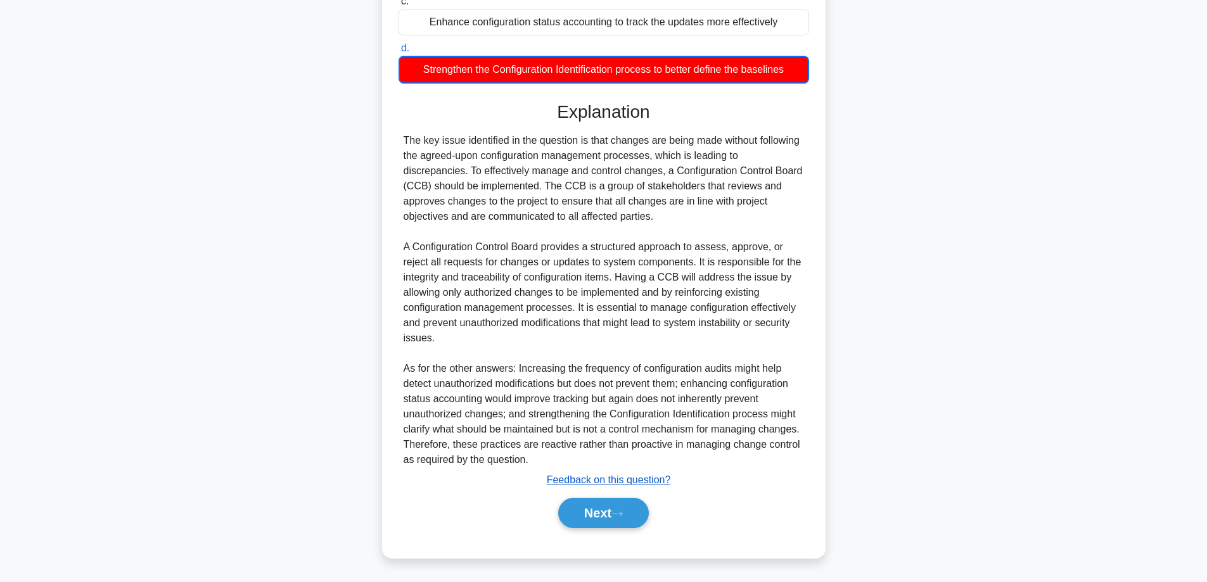
scroll to position [307, 0]
click at [586, 515] on button "Next" at bounding box center [603, 513] width 91 height 30
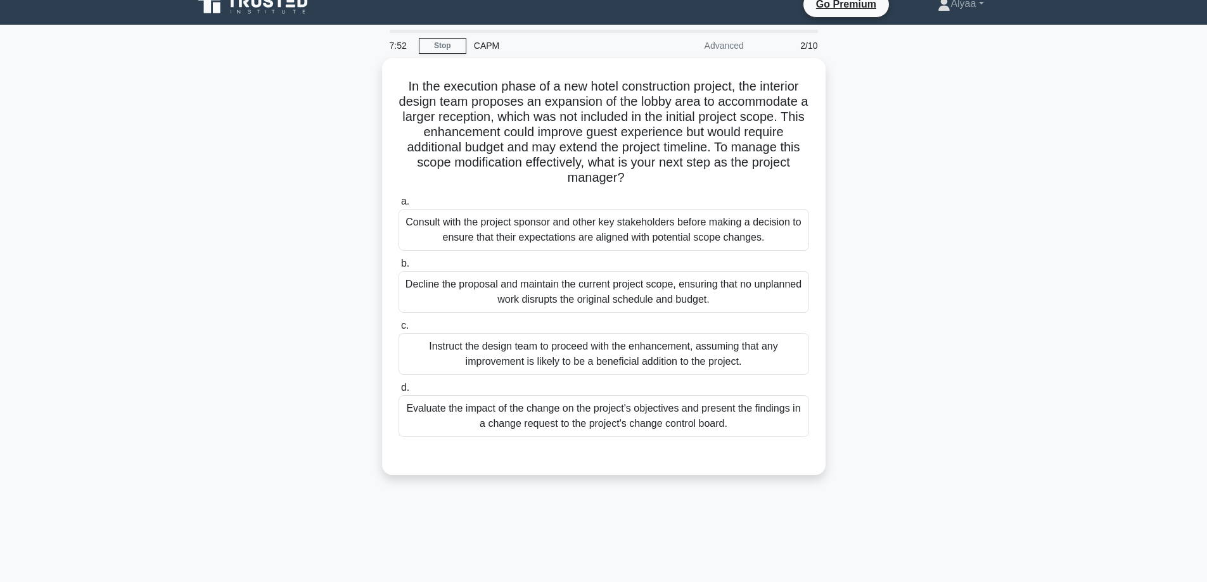
scroll to position [0, 0]
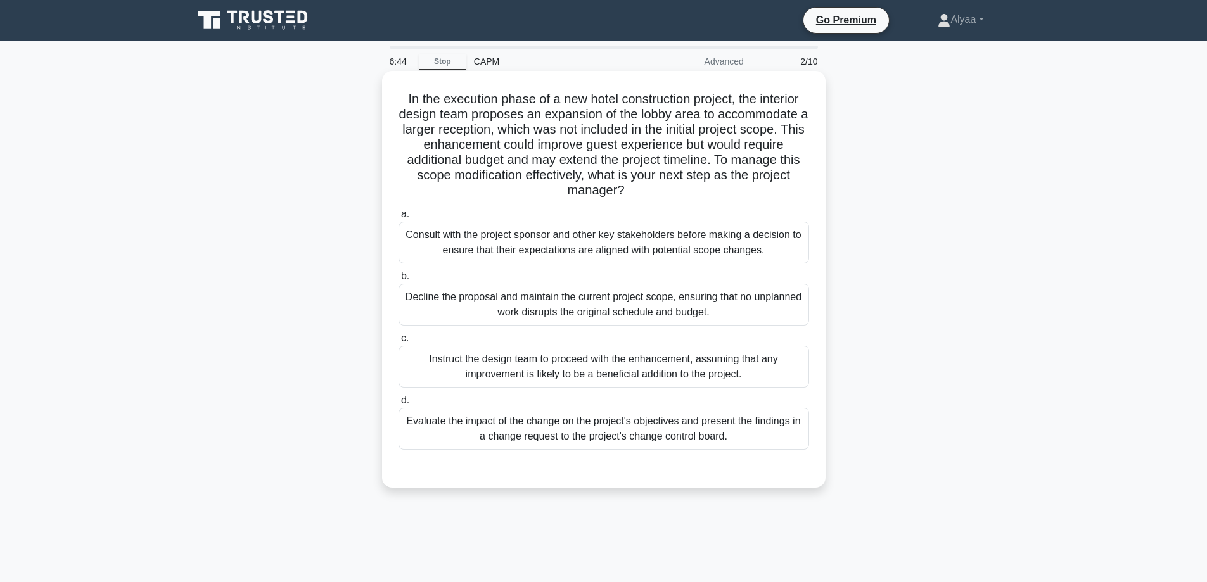
click at [762, 440] on div "Evaluate the impact of the change on the project's objectives and present the f…" at bounding box center [604, 429] width 411 height 42
click at [399, 405] on input "d. Evaluate the impact of the change on the project's objectives and present th…" at bounding box center [399, 401] width 0 height 8
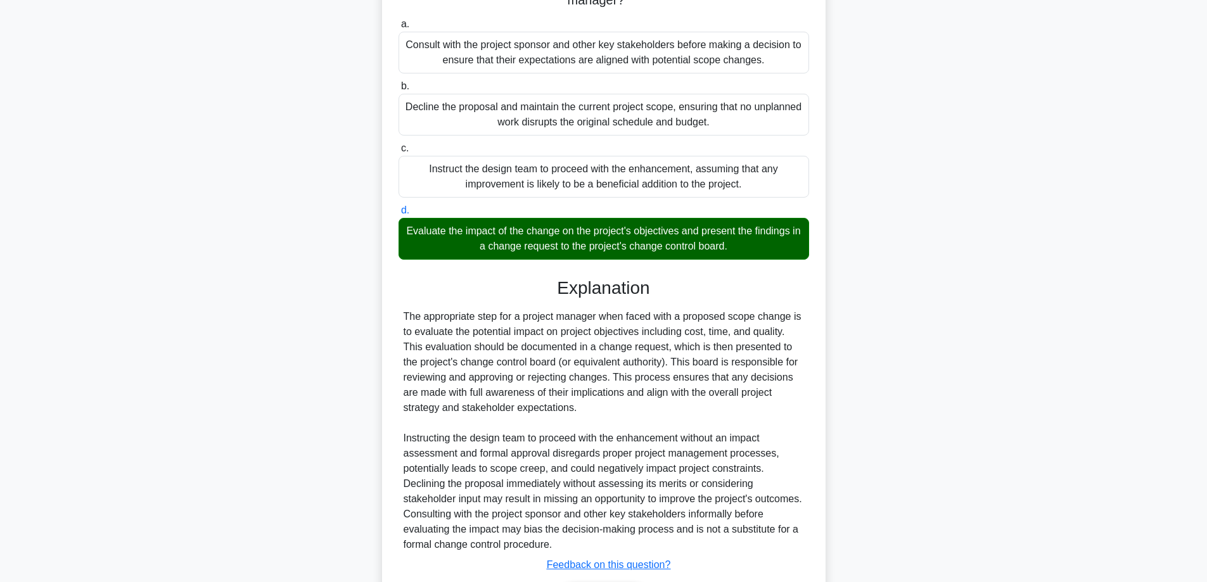
scroll to position [276, 0]
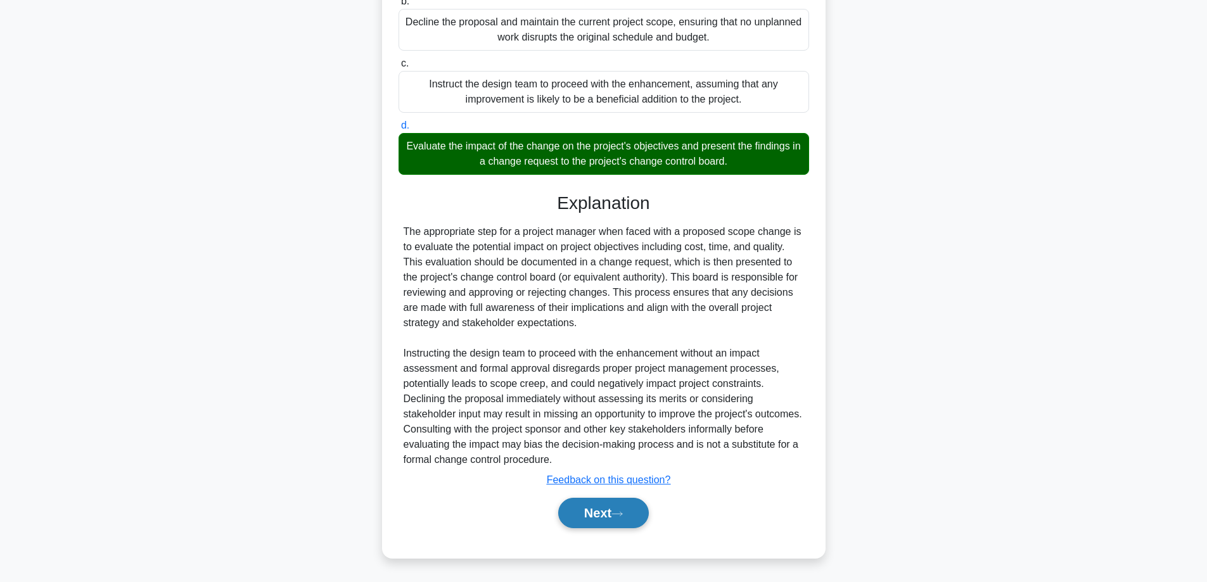
click at [578, 523] on button "Next" at bounding box center [603, 513] width 91 height 30
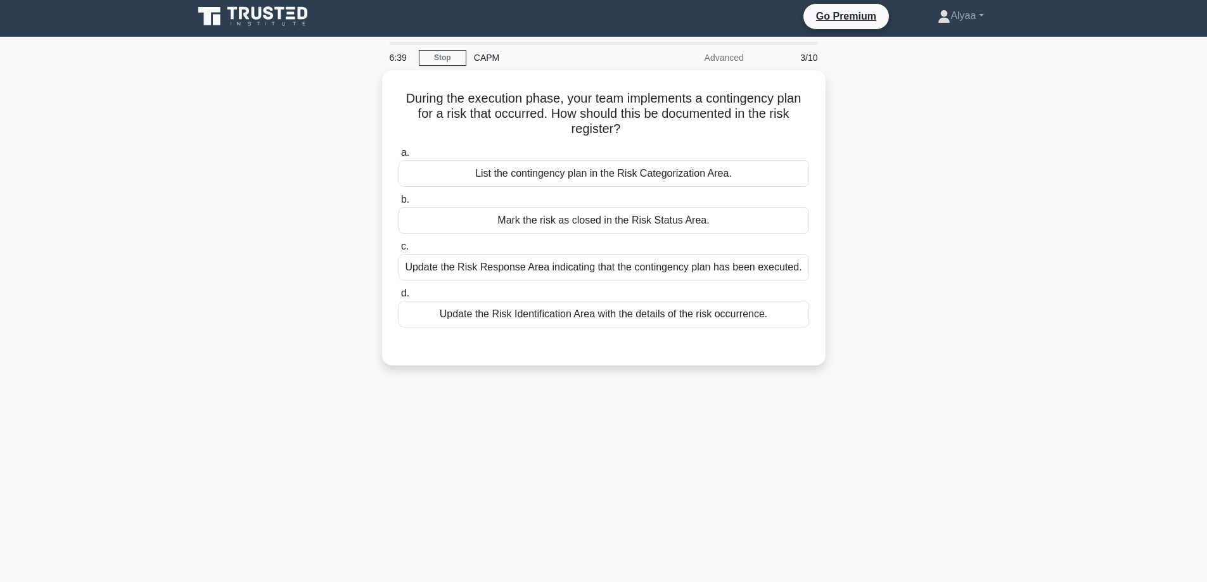
scroll to position [0, 0]
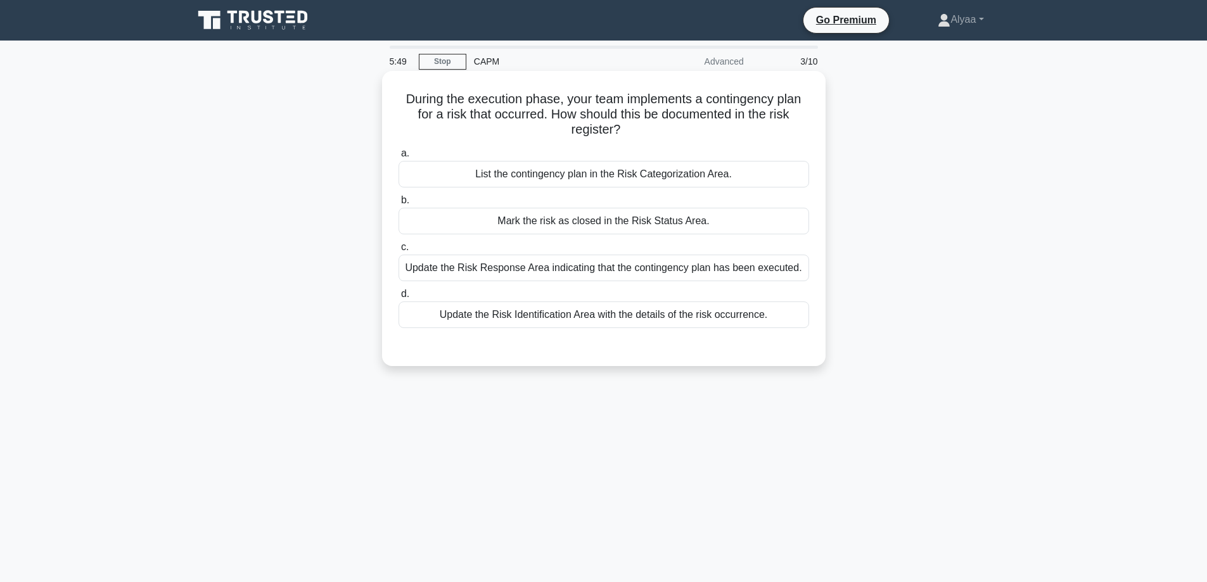
click at [793, 274] on div "Update the Risk Response Area indicating that the contingency plan has been exe…" at bounding box center [604, 268] width 411 height 27
click at [399, 252] on input "c. Update the Risk Response Area indicating that the contingency plan has been …" at bounding box center [399, 247] width 0 height 8
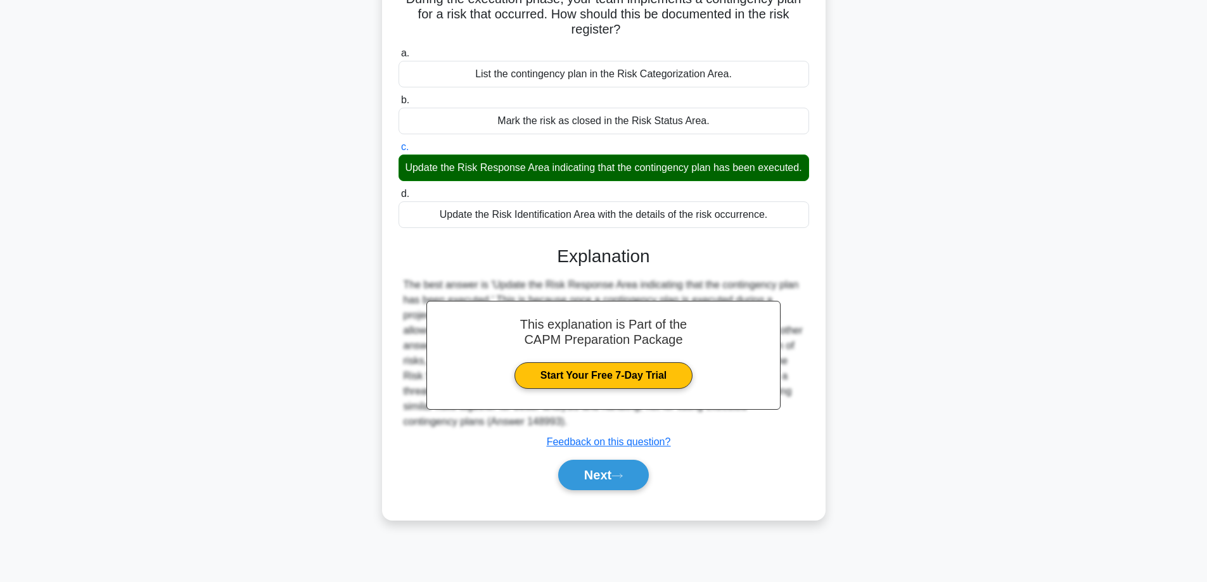
scroll to position [102, 0]
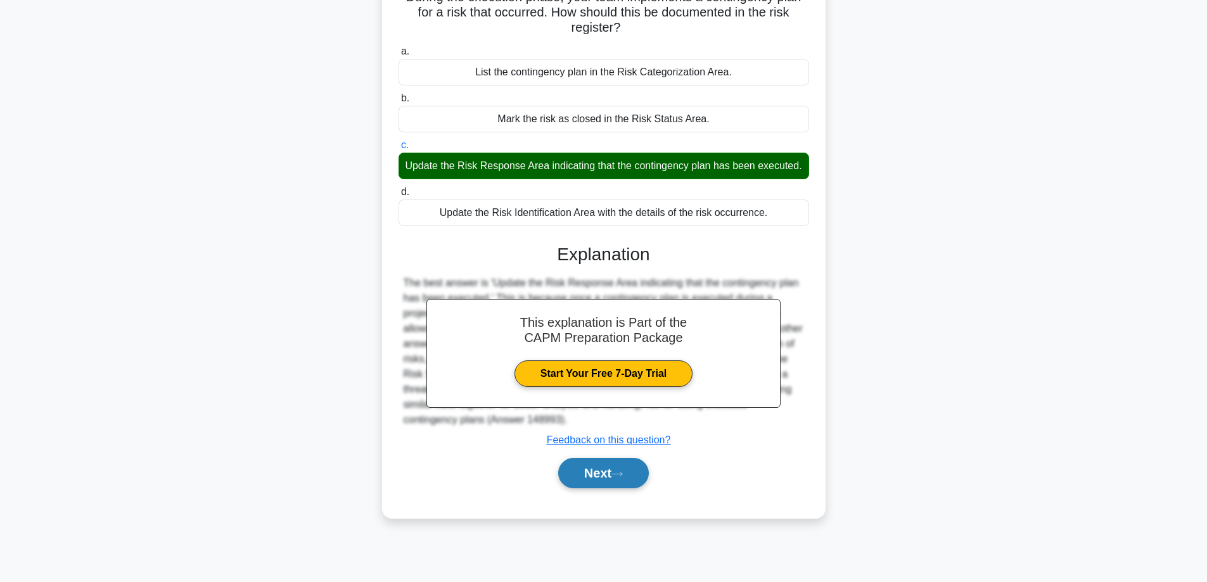
click at [612, 487] on button "Next" at bounding box center [603, 473] width 91 height 30
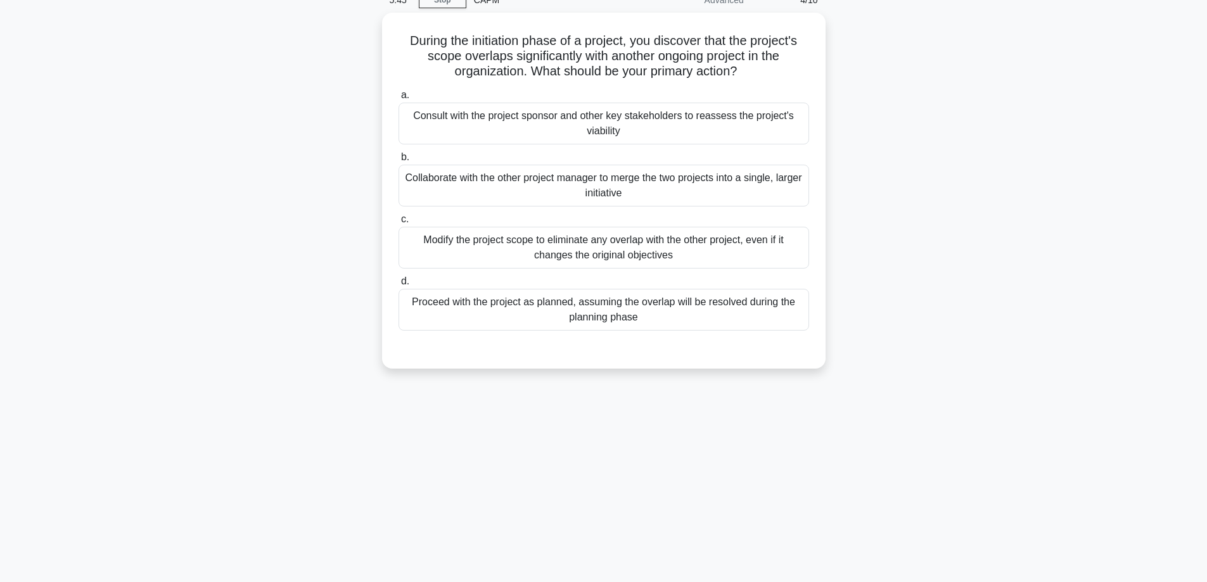
scroll to position [39, 0]
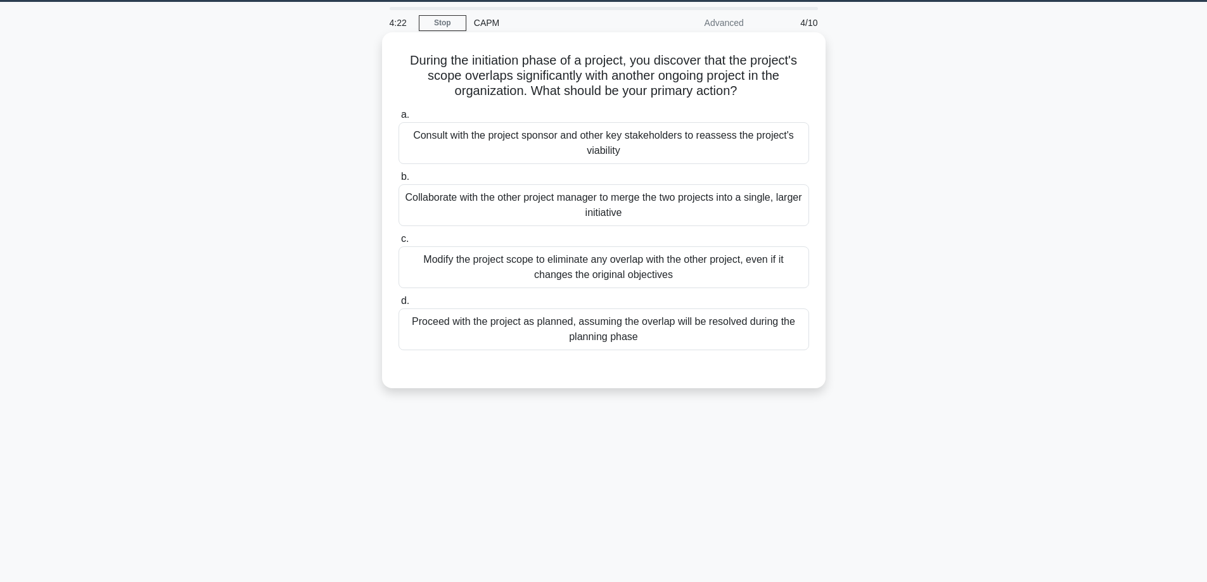
click at [768, 214] on div "Collaborate with the other project manager to merge the two projects into a sin…" at bounding box center [604, 205] width 411 height 42
click at [399, 181] on input "b. Collaborate with the other project manager to merge the two projects into a …" at bounding box center [399, 177] width 0 height 8
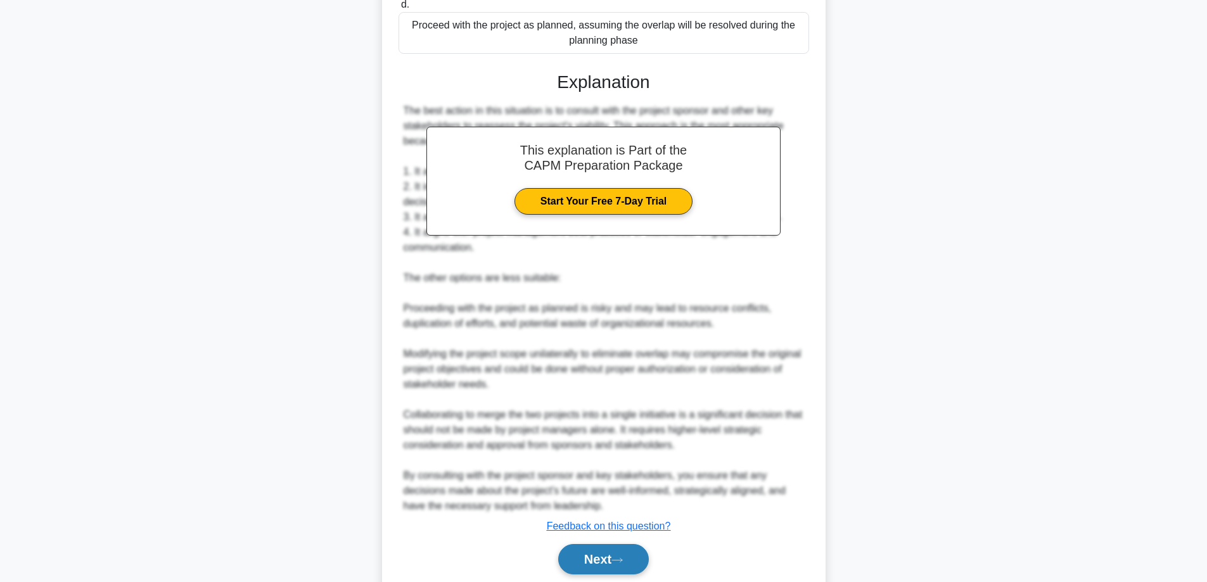
scroll to position [356, 0]
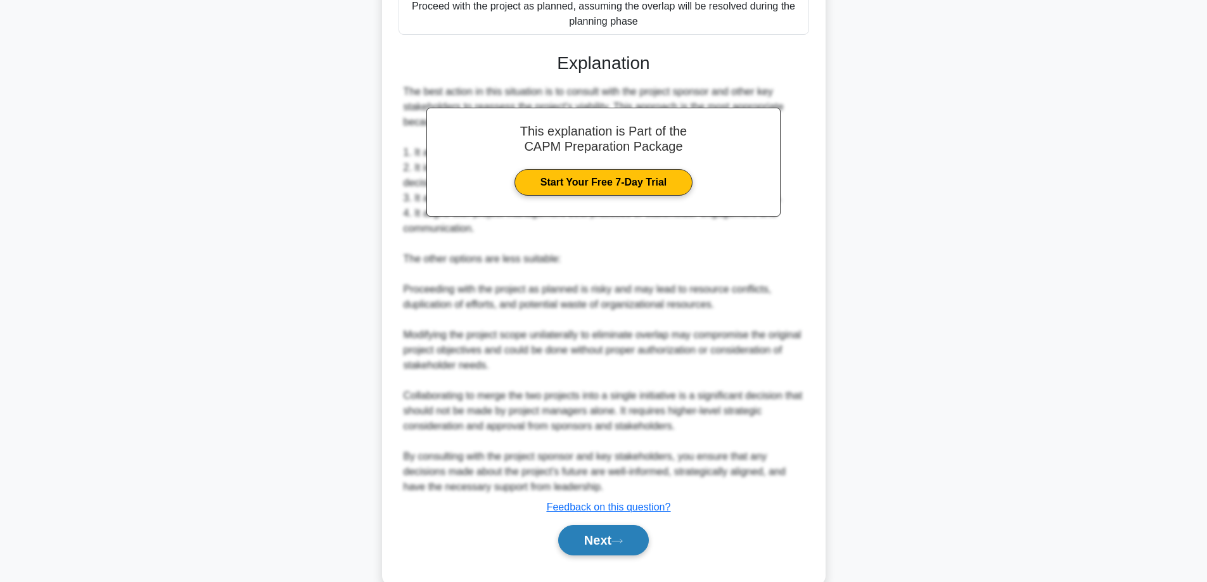
click at [598, 531] on button "Next" at bounding box center [603, 540] width 91 height 30
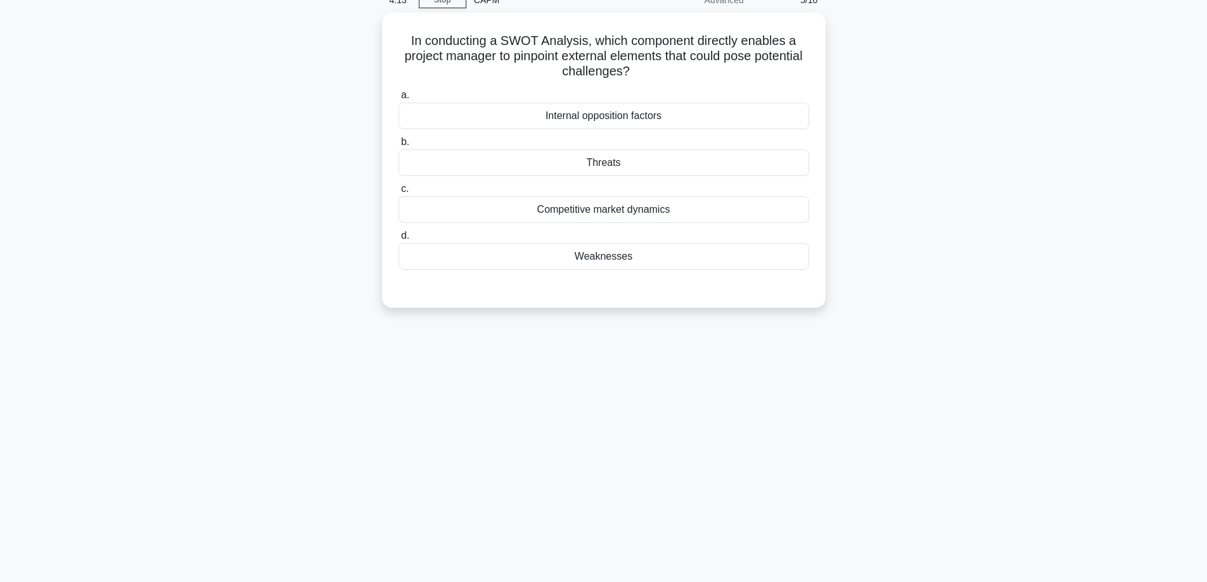
scroll to position [0, 0]
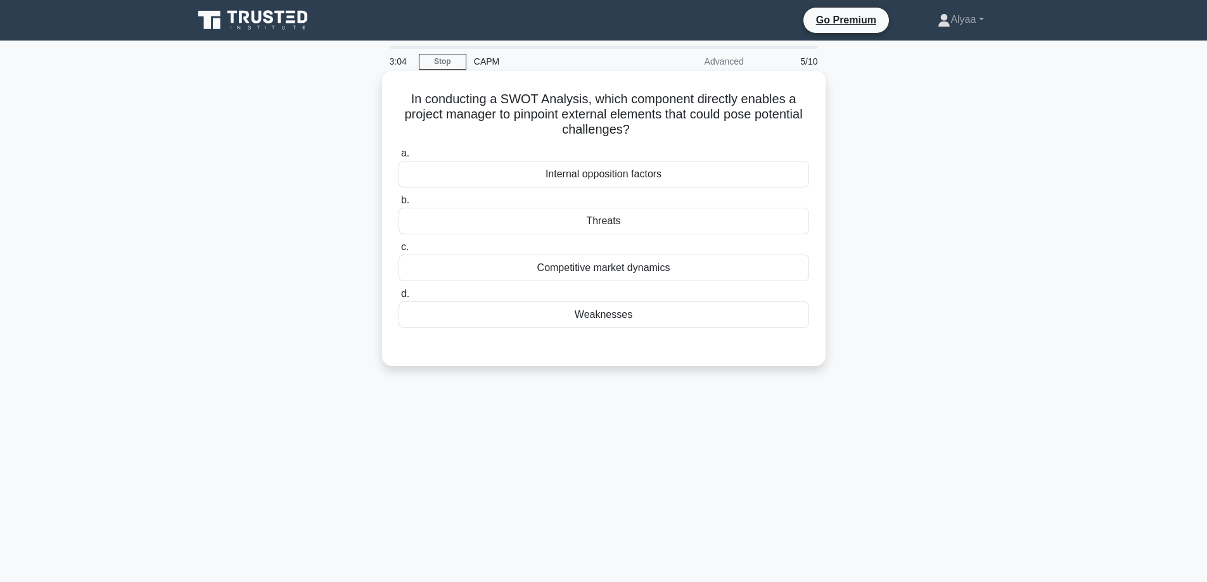
click at [666, 224] on div "Threats" at bounding box center [604, 221] width 411 height 27
click at [399, 205] on input "b. Threats" at bounding box center [399, 200] width 0 height 8
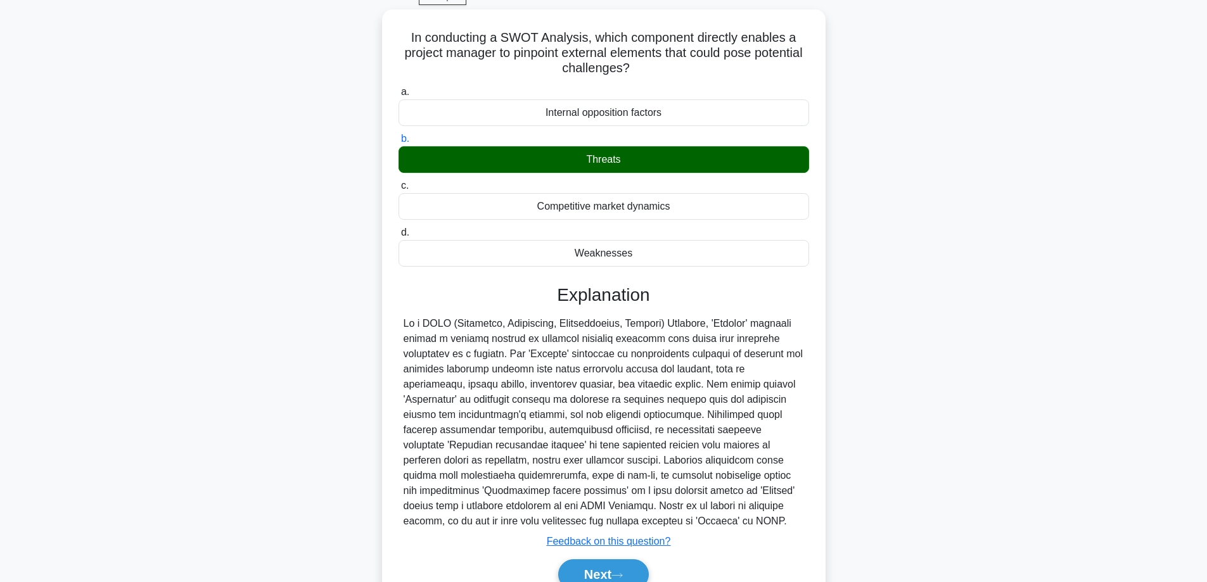
scroll to position [124, 0]
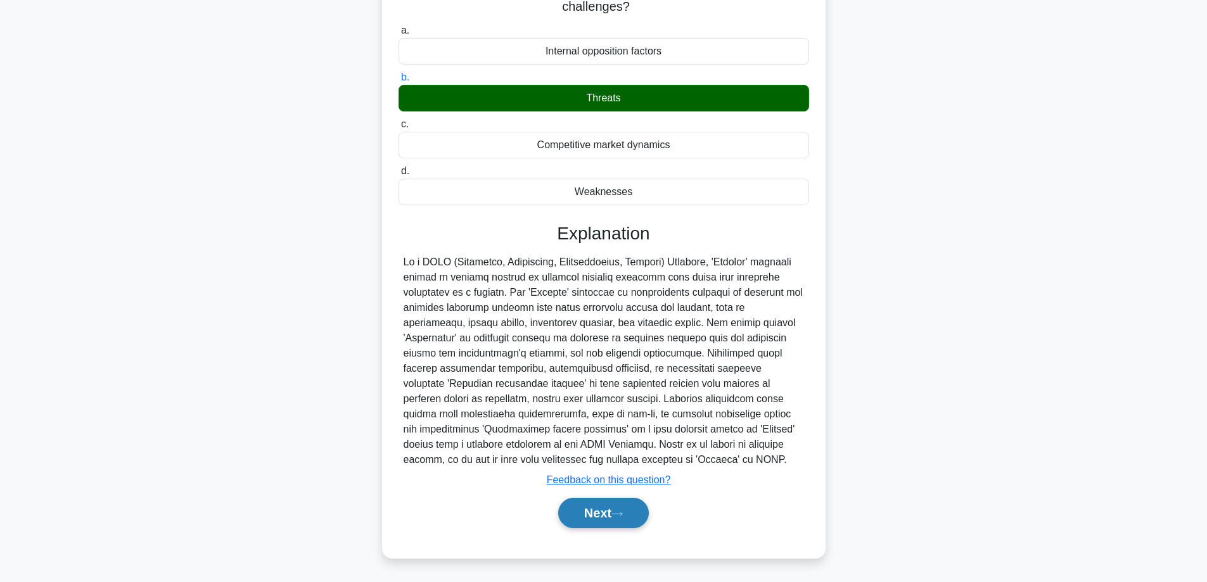
click at [603, 516] on button "Next" at bounding box center [603, 513] width 91 height 30
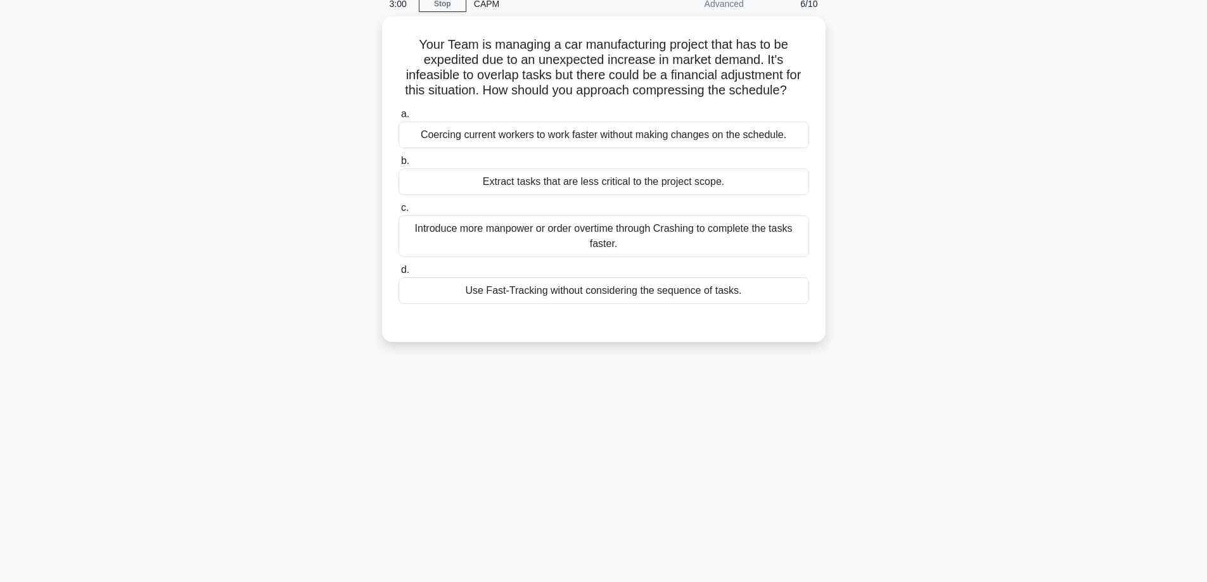
scroll to position [0, 0]
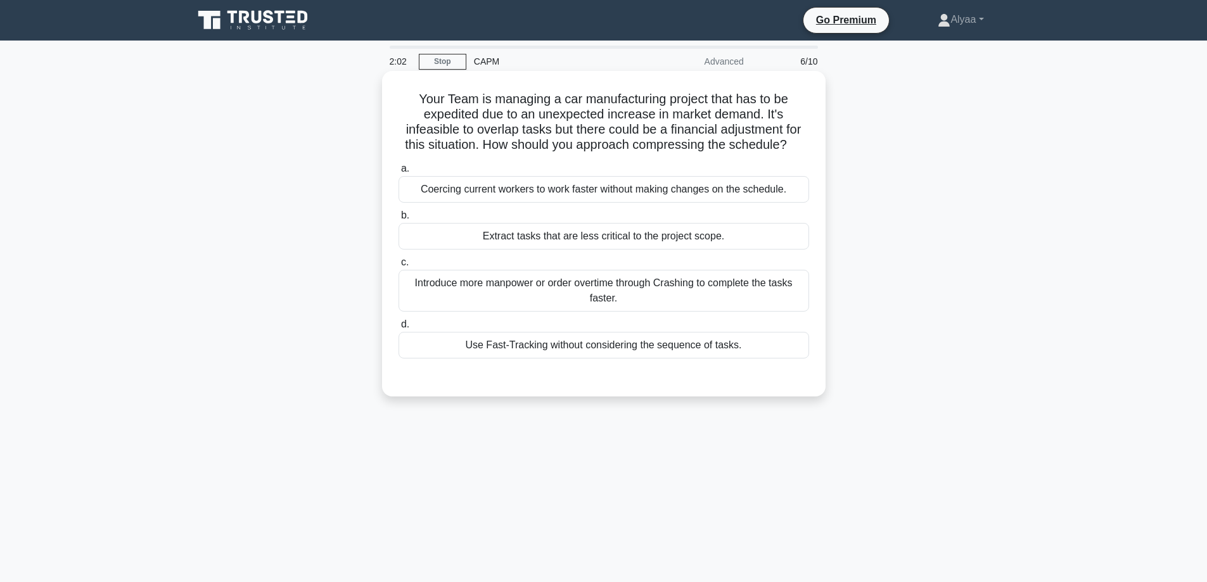
click at [555, 343] on div "Use Fast-Tracking without considering the sequence of tasks." at bounding box center [604, 345] width 411 height 27
click at [399, 329] on input "d. Use Fast-Tracking without considering the sequence of tasks." at bounding box center [399, 325] width 0 height 8
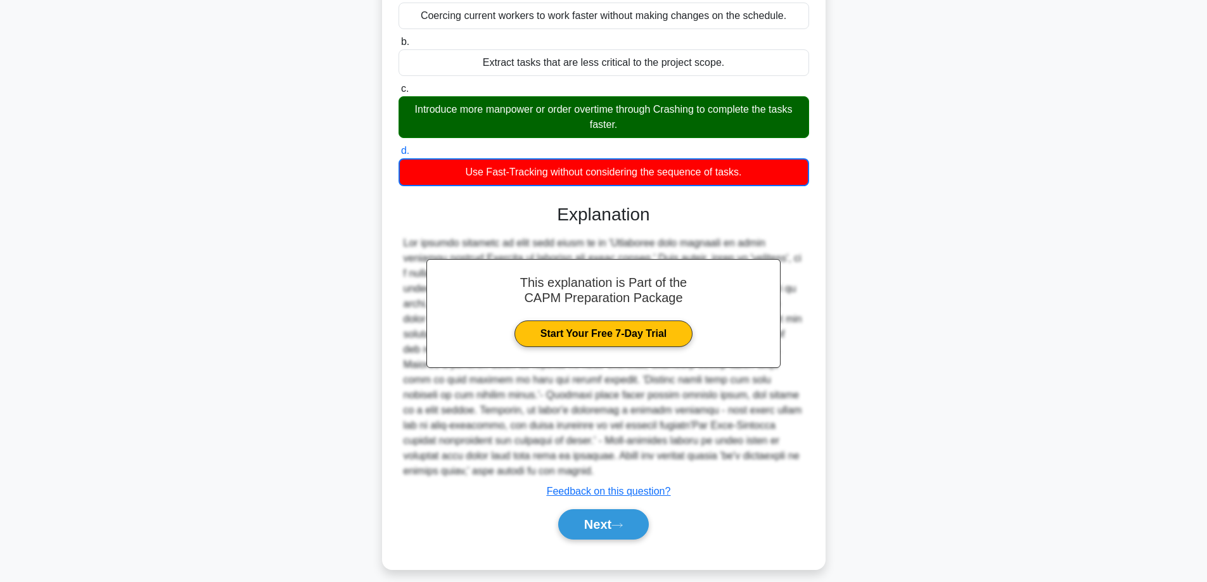
scroll to position [186, 0]
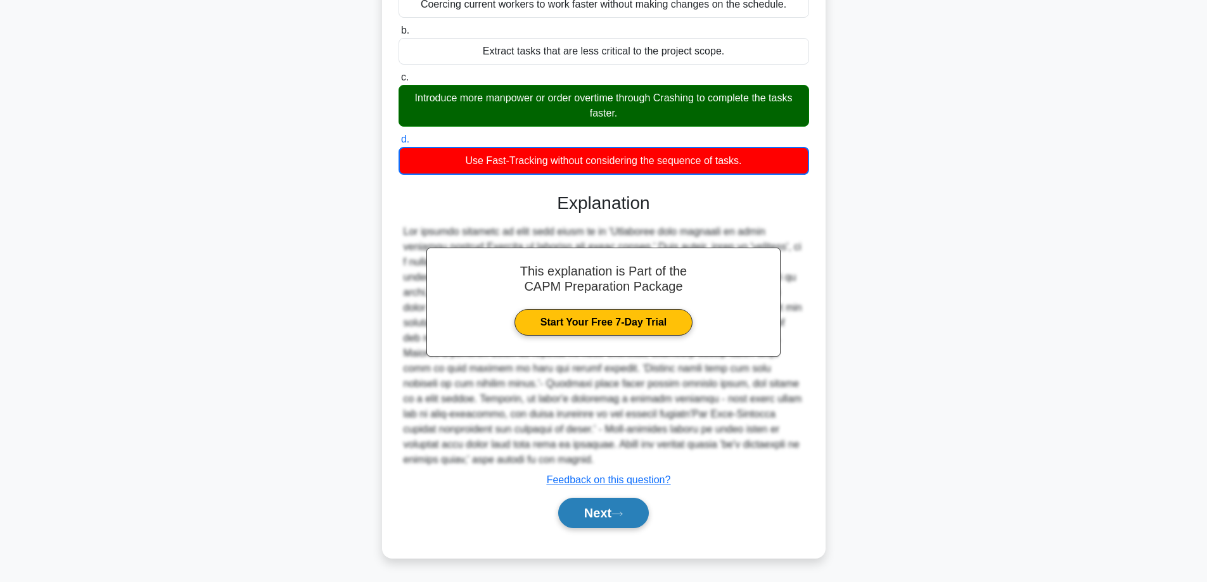
click at [600, 515] on button "Next" at bounding box center [603, 513] width 91 height 30
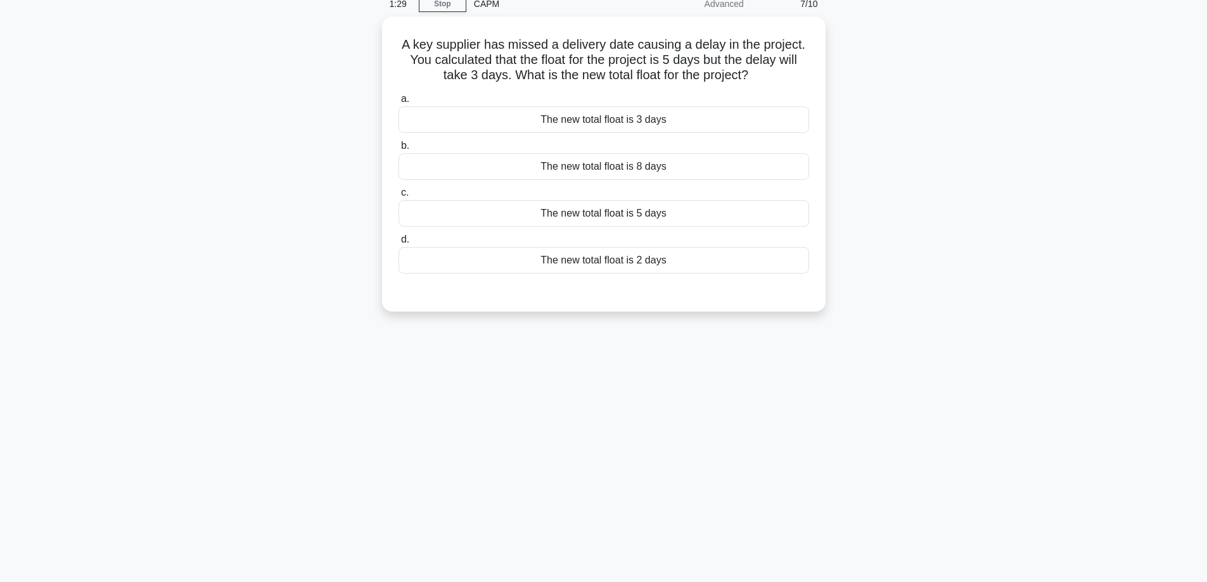
scroll to position [0, 0]
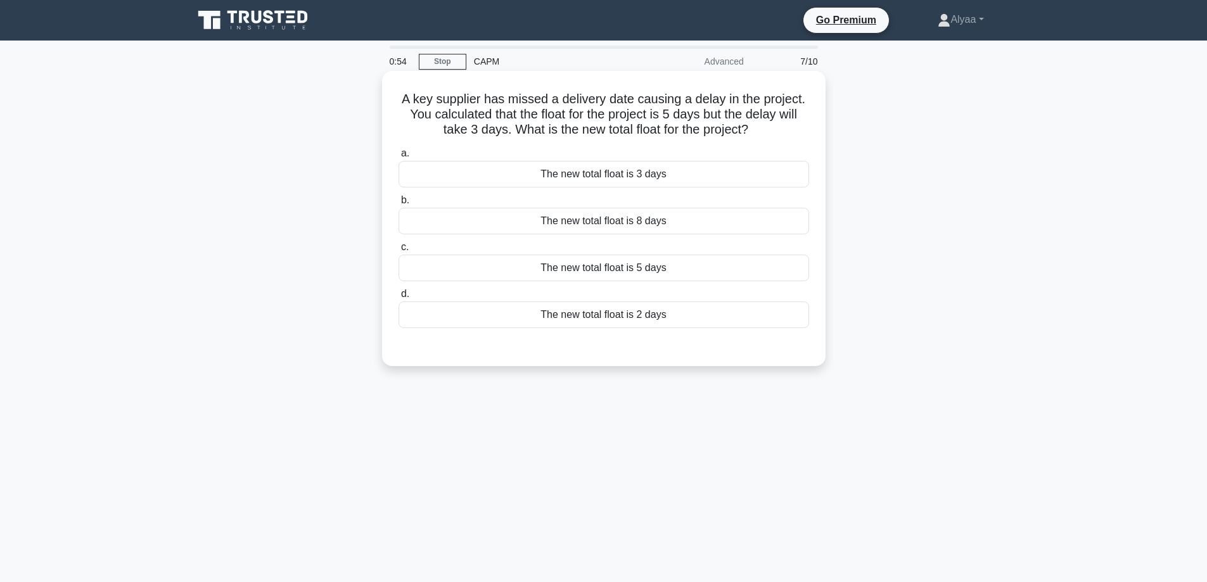
click at [651, 224] on div "The new total float is 8 days" at bounding box center [604, 221] width 411 height 27
click at [399, 205] on input "b. The new total float is 8 days" at bounding box center [399, 200] width 0 height 8
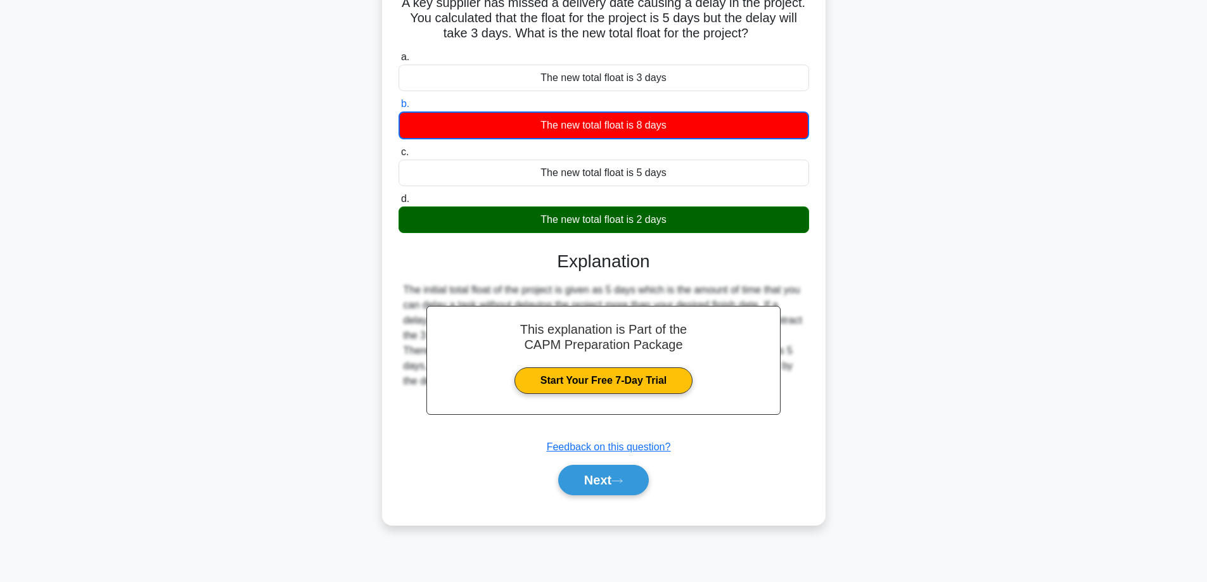
scroll to position [102, 0]
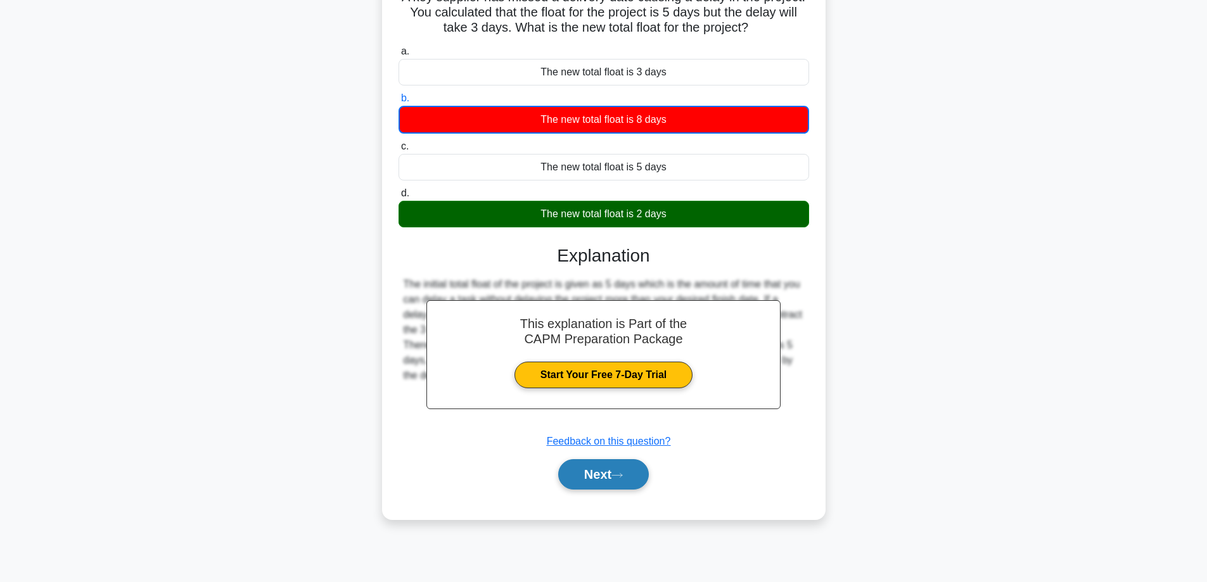
click at [620, 468] on button "Next" at bounding box center [603, 475] width 91 height 30
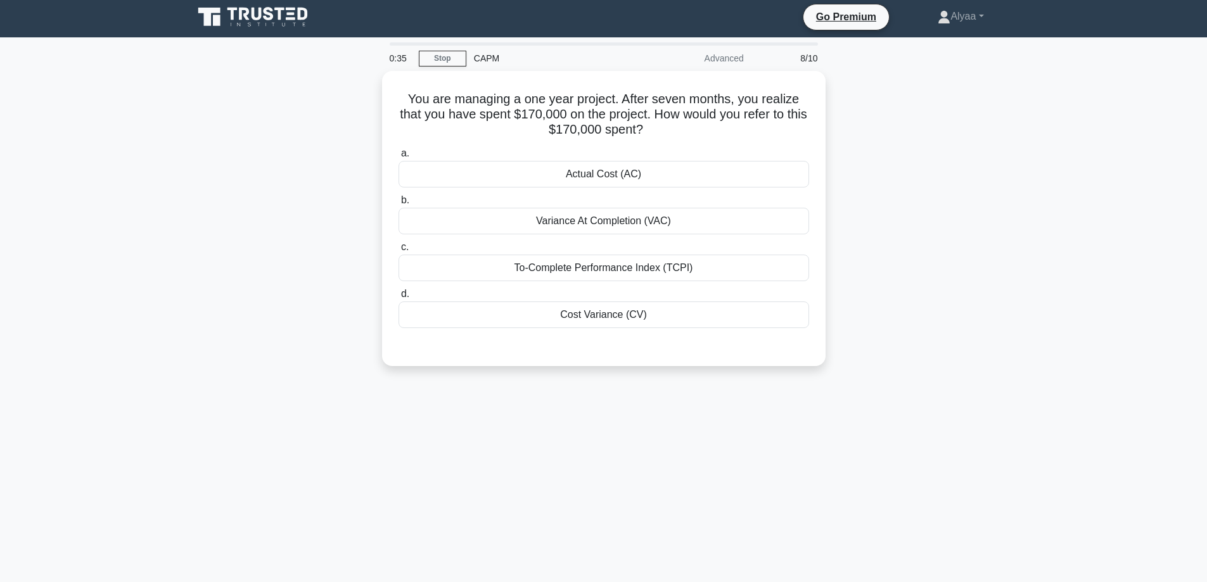
scroll to position [0, 0]
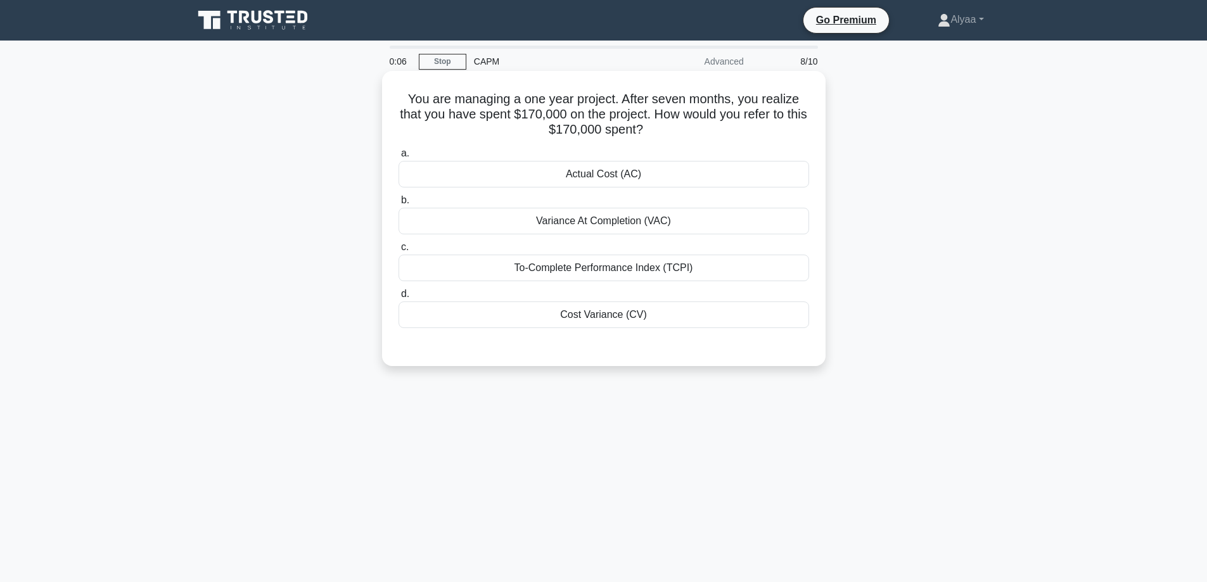
click at [667, 183] on div "Actual Cost (AC)" at bounding box center [604, 174] width 411 height 27
click at [399, 158] on input "a. Actual Cost (AC)" at bounding box center [399, 154] width 0 height 8
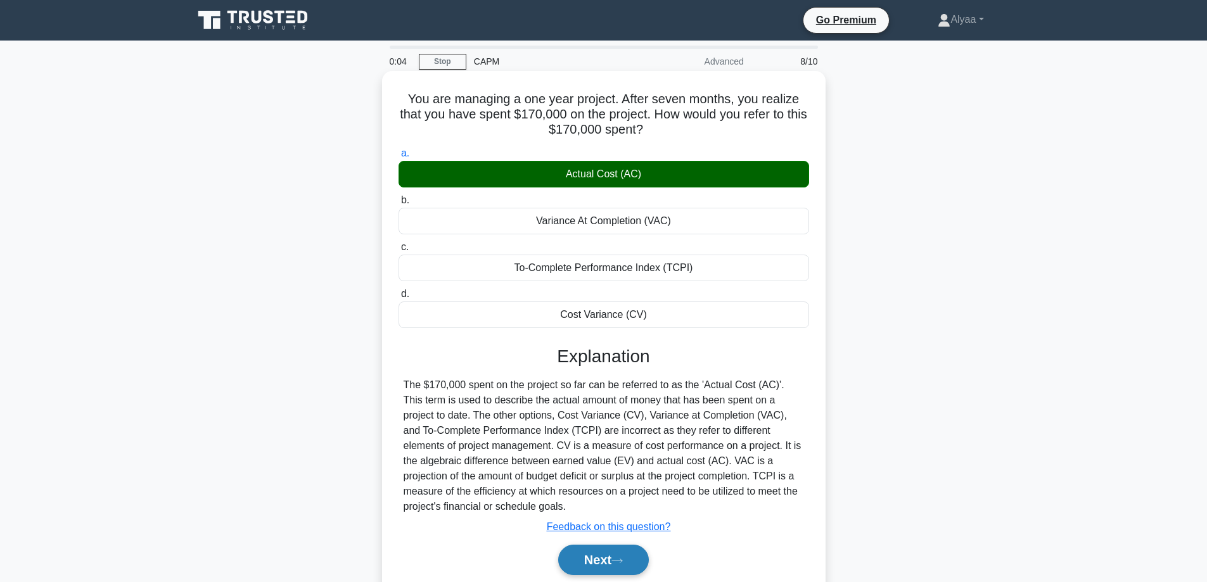
click at [581, 562] on button "Next" at bounding box center [603, 560] width 91 height 30
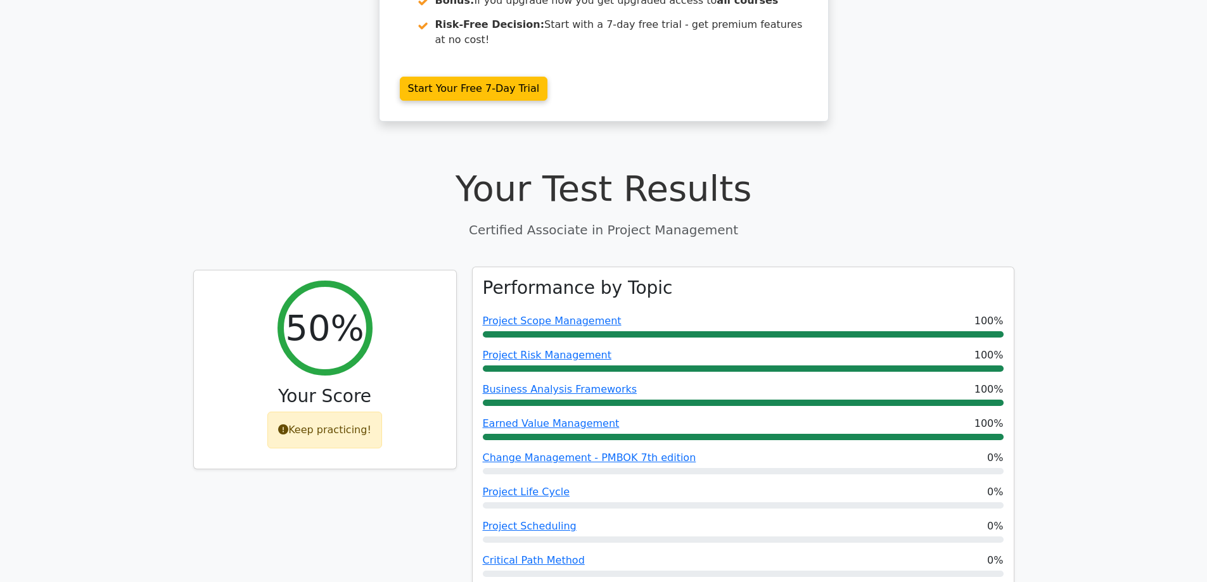
scroll to position [380, 0]
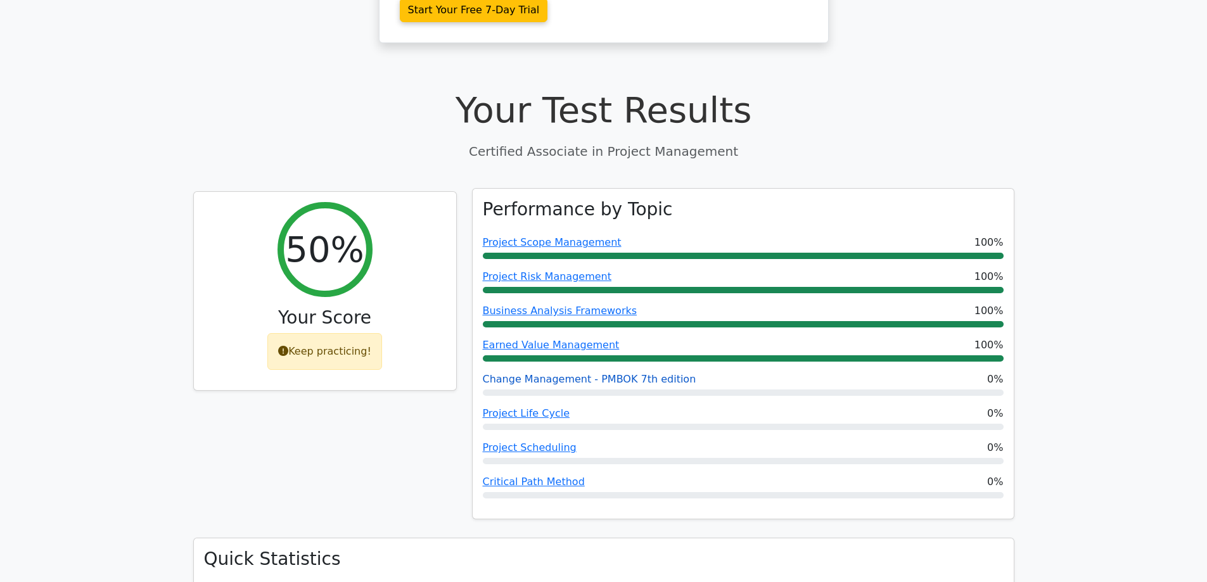
click at [549, 373] on link "Change Management - PMBOK 7th edition" at bounding box center [590, 379] width 214 height 12
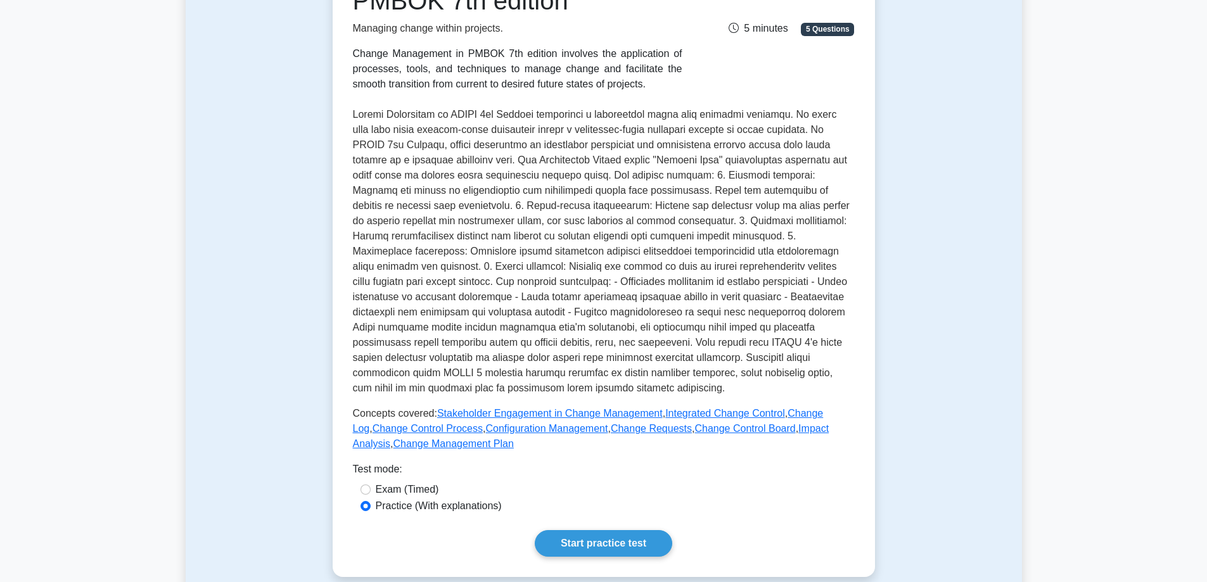
scroll to position [254, 0]
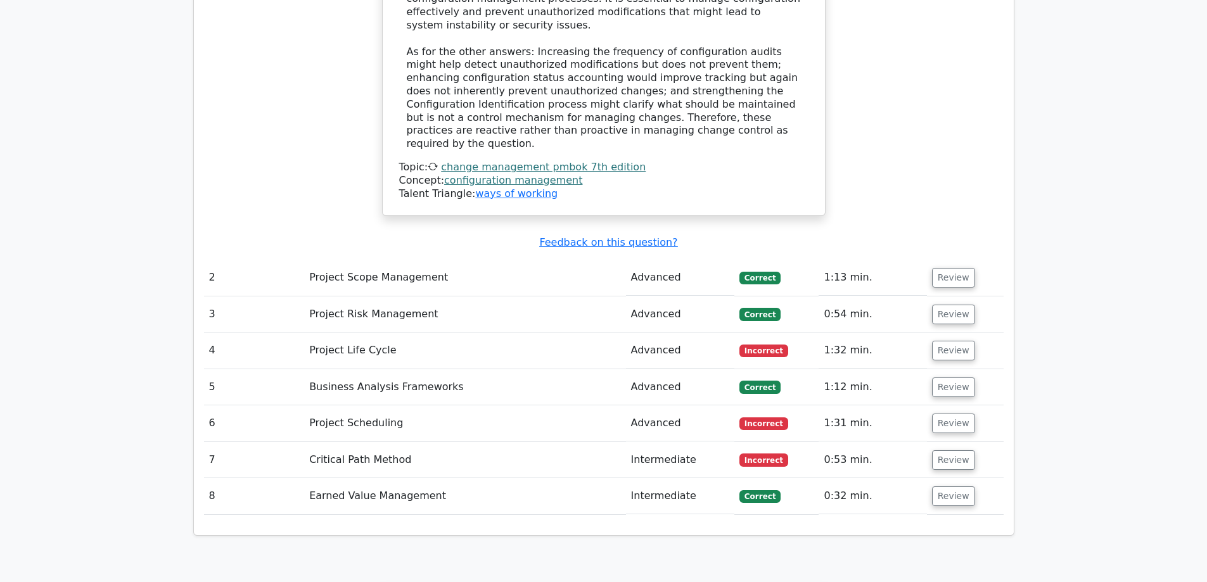
scroll to position [1775, 0]
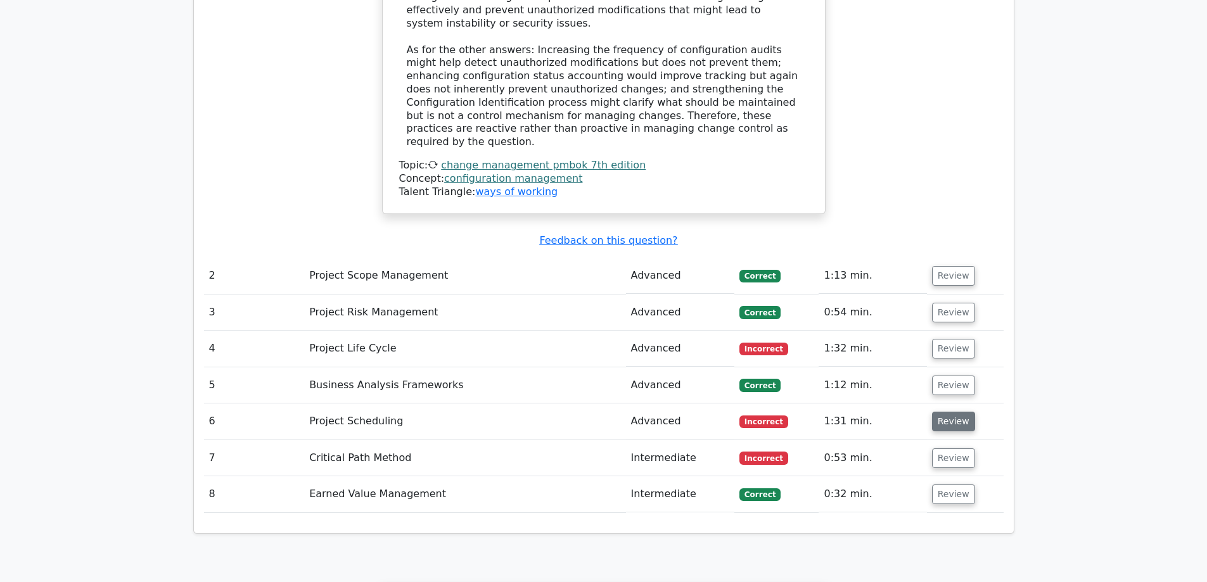
click at [961, 412] on button "Review" at bounding box center [953, 422] width 43 height 20
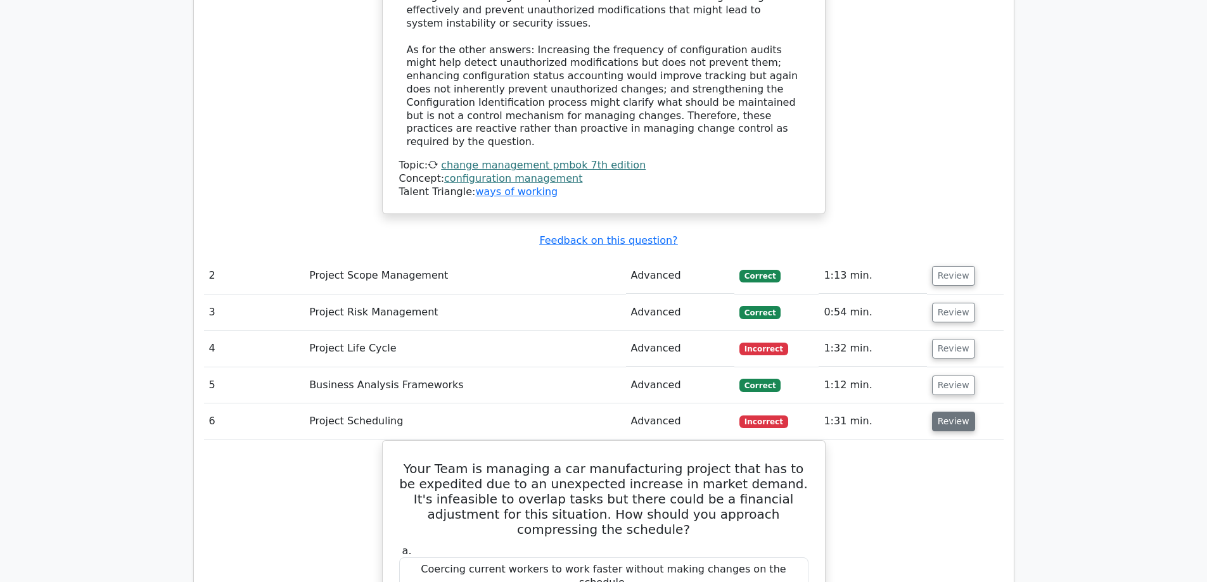
click at [961, 412] on button "Review" at bounding box center [953, 422] width 43 height 20
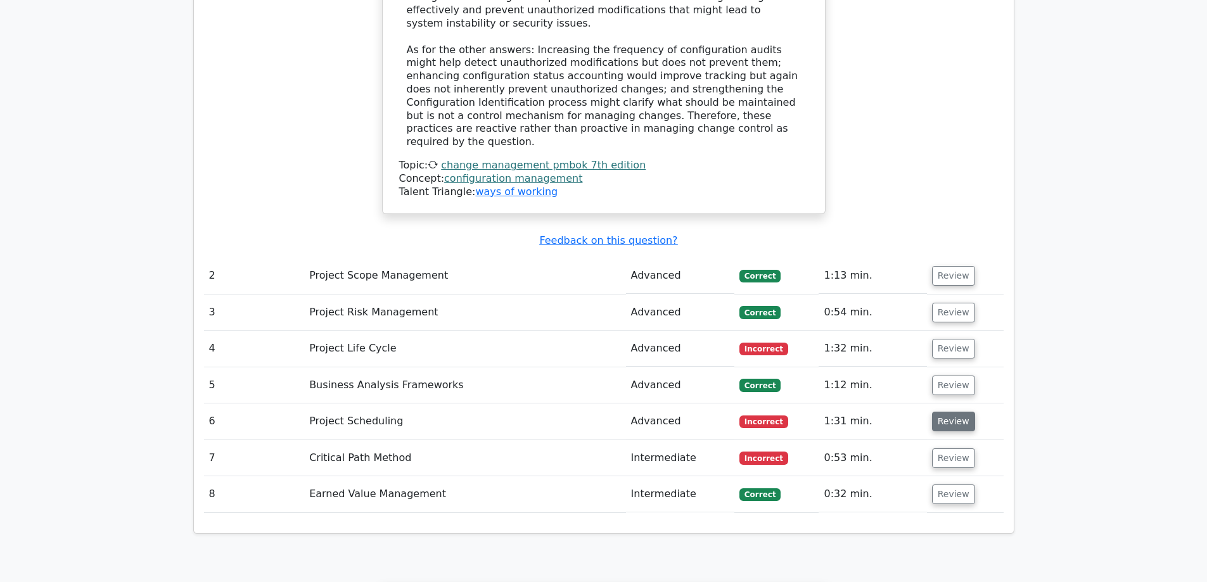
click at [961, 412] on button "Review" at bounding box center [953, 422] width 43 height 20
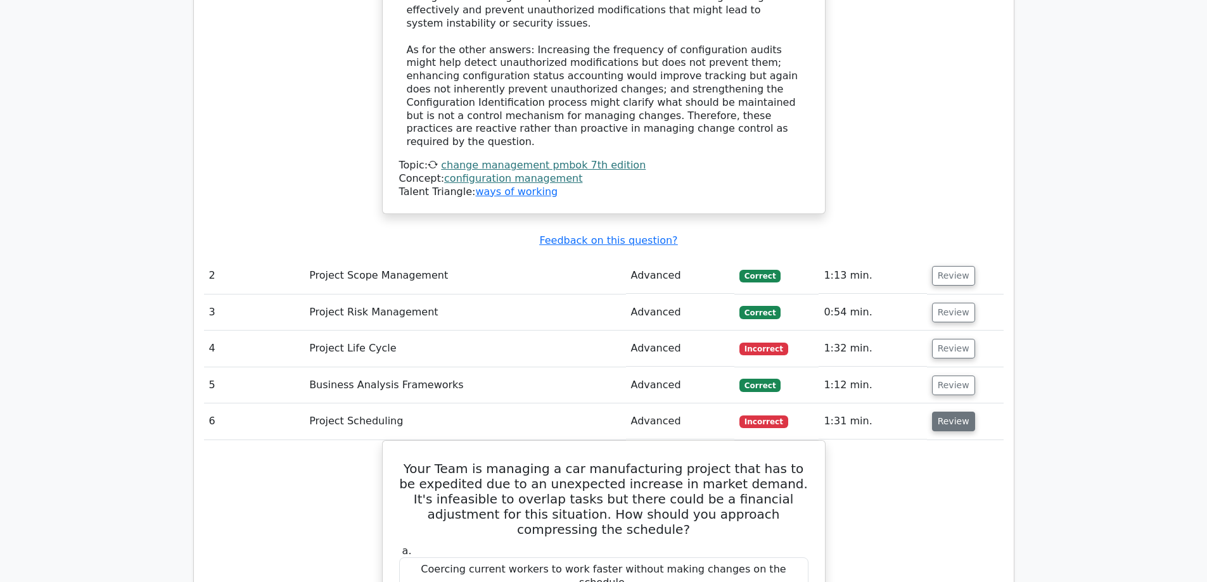
click at [961, 412] on button "Review" at bounding box center [953, 422] width 43 height 20
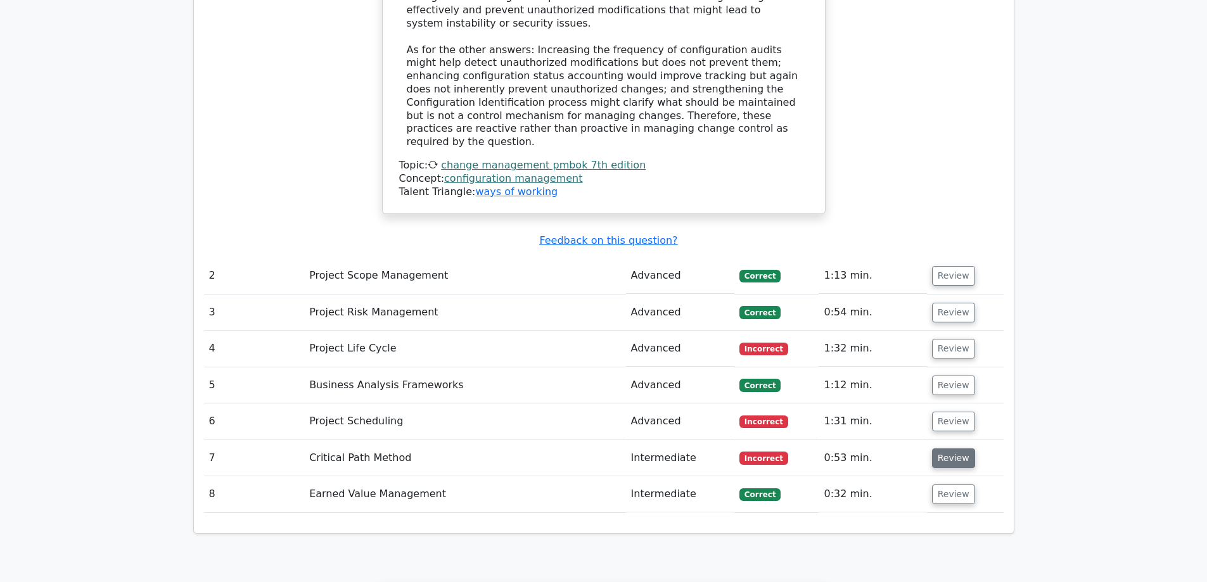
click at [951, 449] on button "Review" at bounding box center [953, 459] width 43 height 20
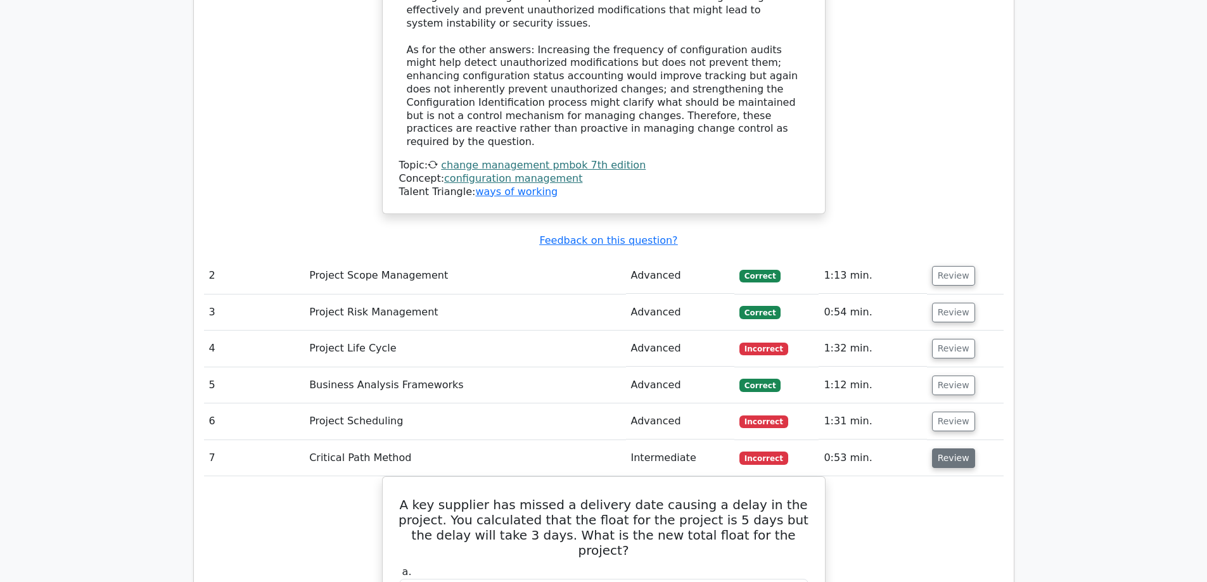
click at [955, 449] on button "Review" at bounding box center [953, 459] width 43 height 20
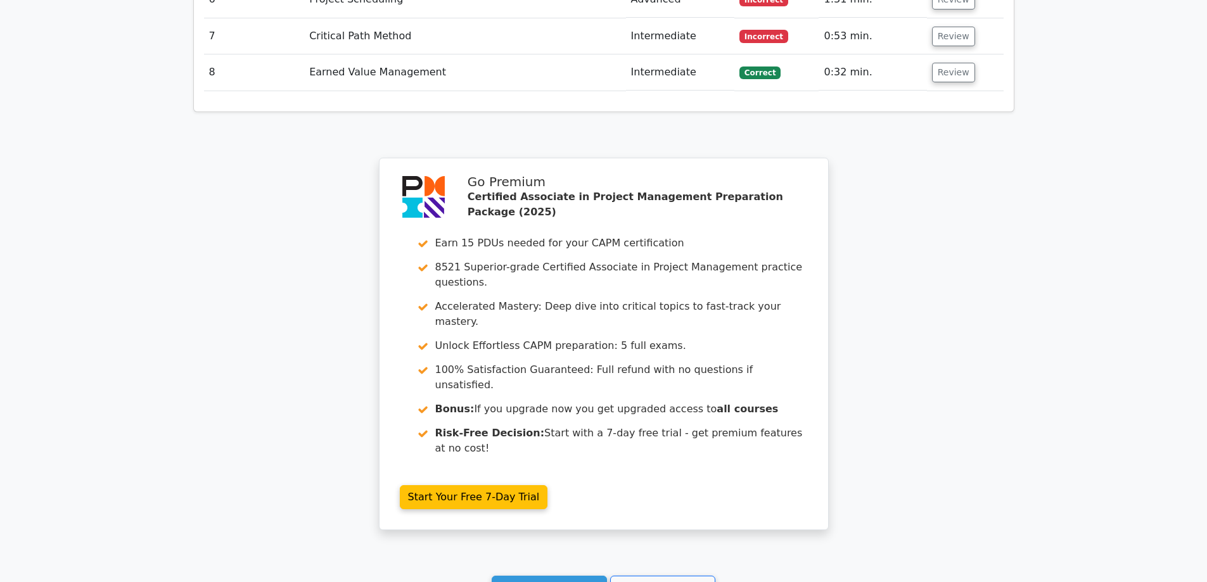
scroll to position [2207, 0]
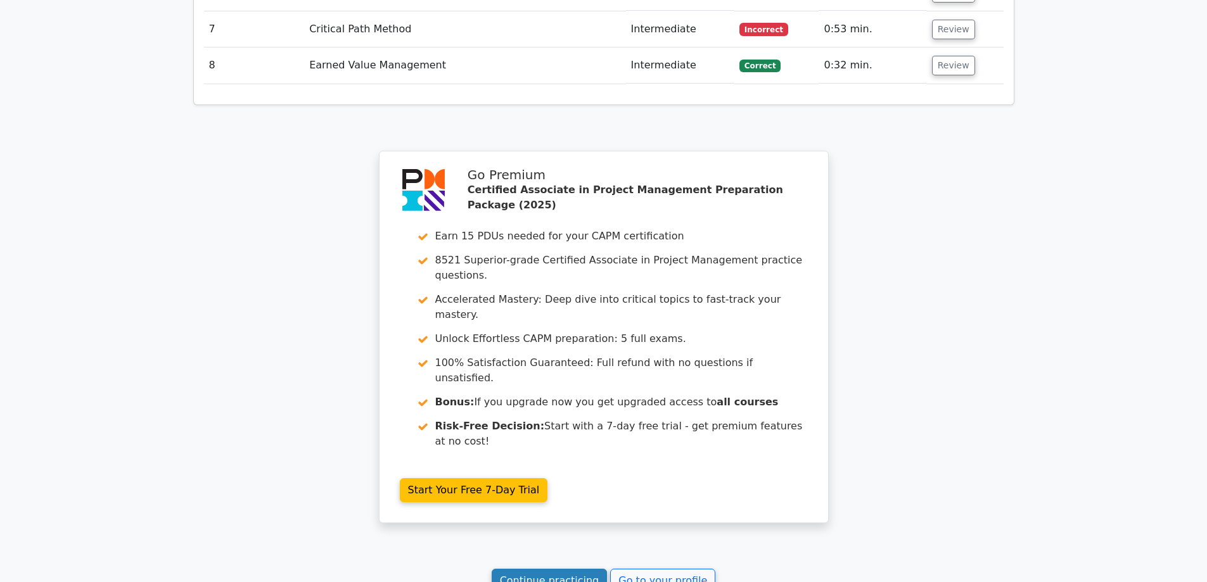
click at [521, 569] on link "Continue practicing" at bounding box center [550, 581] width 116 height 24
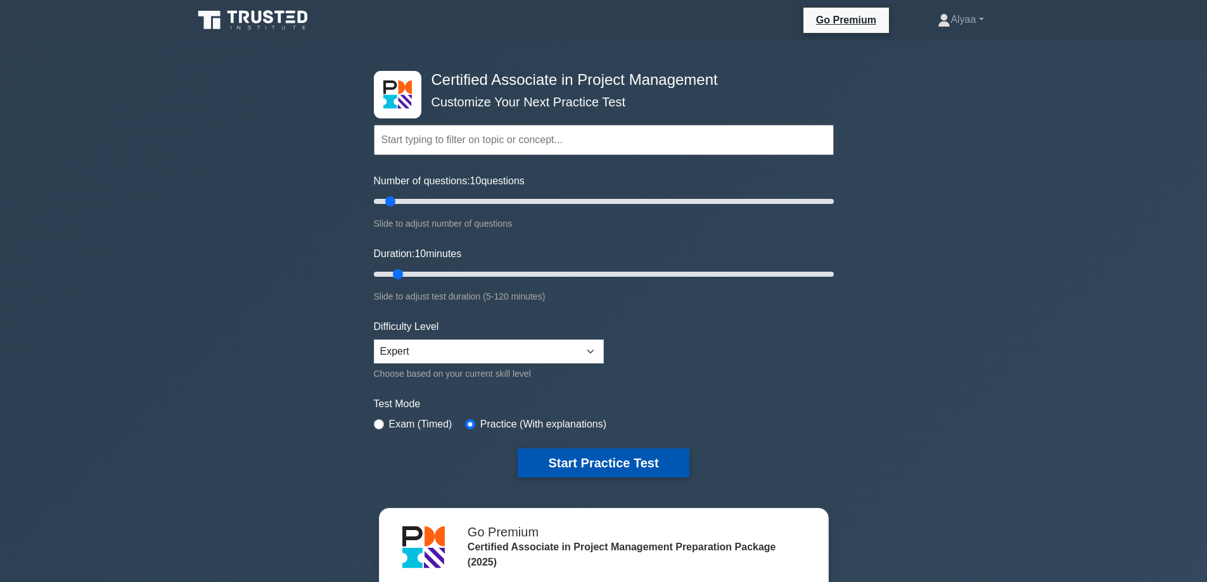
click at [567, 462] on button "Start Practice Test" at bounding box center [603, 463] width 171 height 29
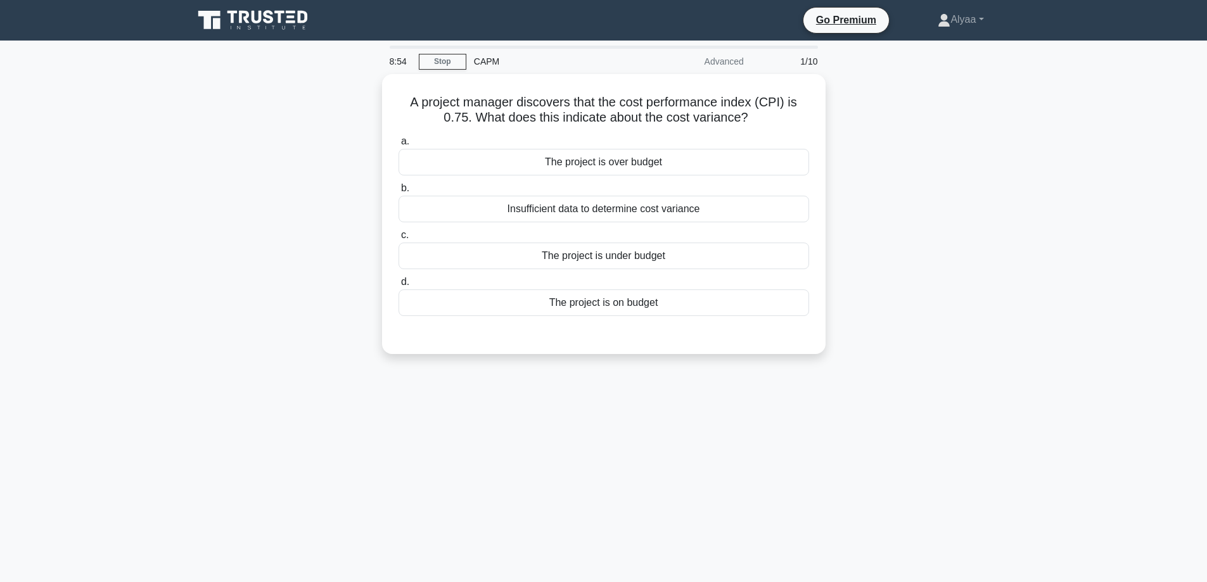
click at [376, 494] on div "8:54 Stop CAPM Advanced 1/10 A project manager discovers that the cost performa…" at bounding box center [604, 363] width 837 height 634
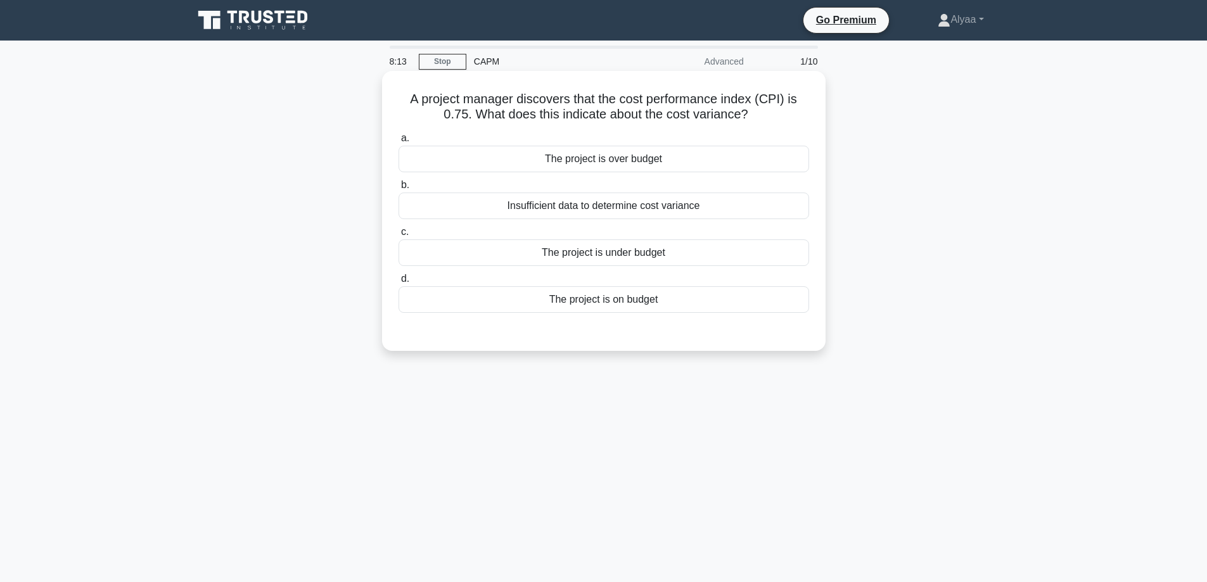
click at [671, 161] on div "The project is over budget" at bounding box center [604, 159] width 411 height 27
click at [399, 143] on input "a. The project is over budget" at bounding box center [399, 138] width 0 height 8
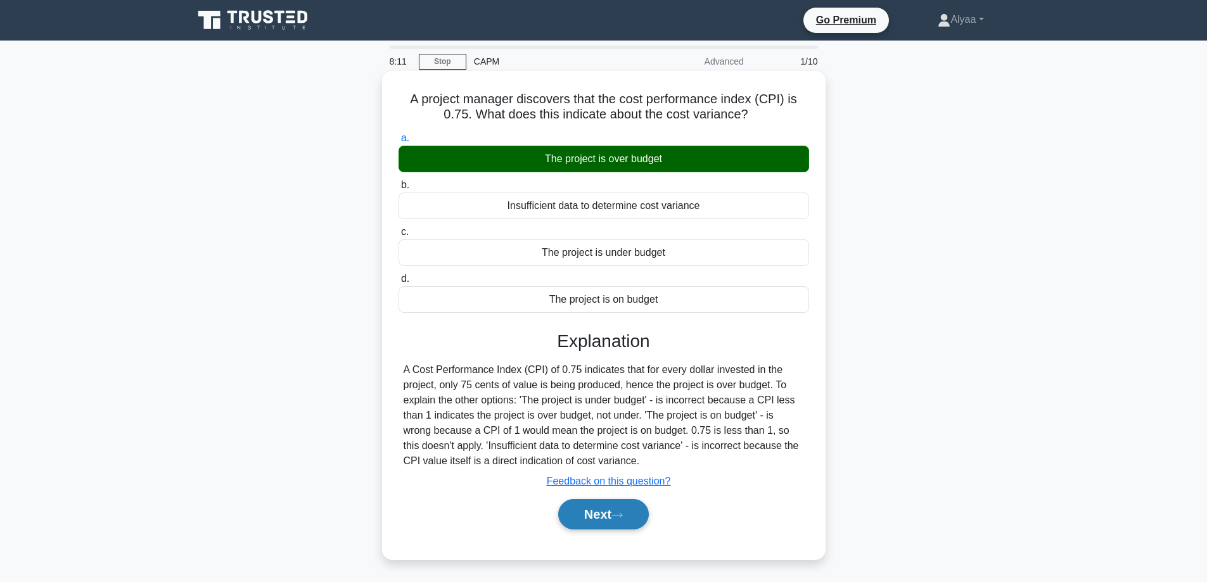
click at [601, 513] on button "Next" at bounding box center [603, 514] width 91 height 30
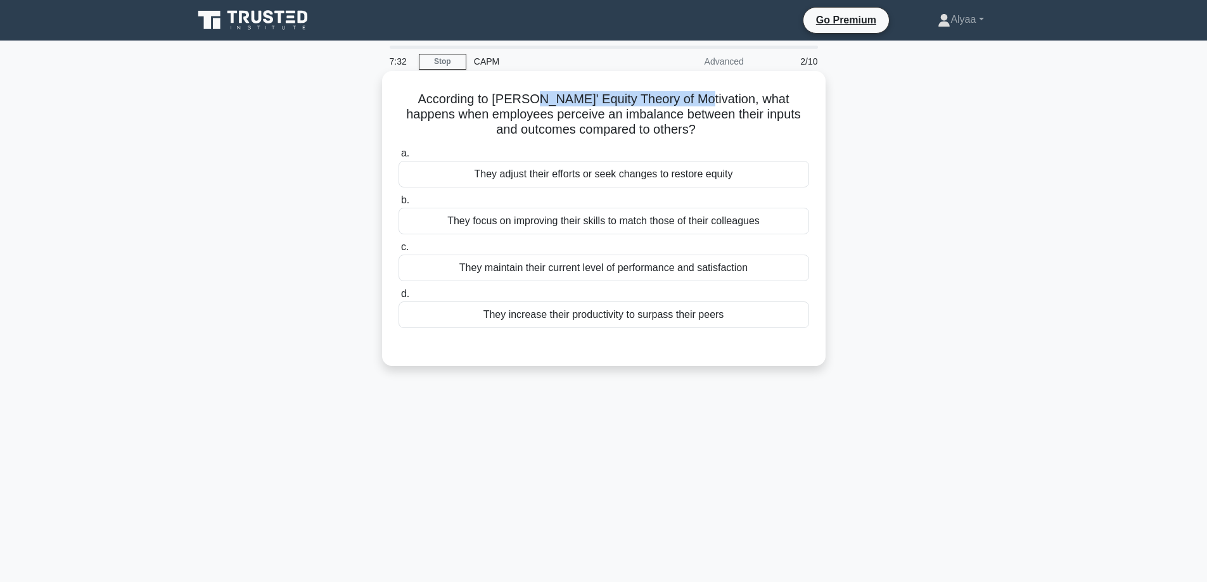
drag, startPoint x: 522, startPoint y: 96, endPoint x: 684, endPoint y: 95, distance: 161.6
click at [684, 95] on h5 "According to [PERSON_NAME]' Equity Theory of Motivation, what happens when empl…" at bounding box center [603, 114] width 413 height 47
copy h5 "Equity Theory of Motivation"
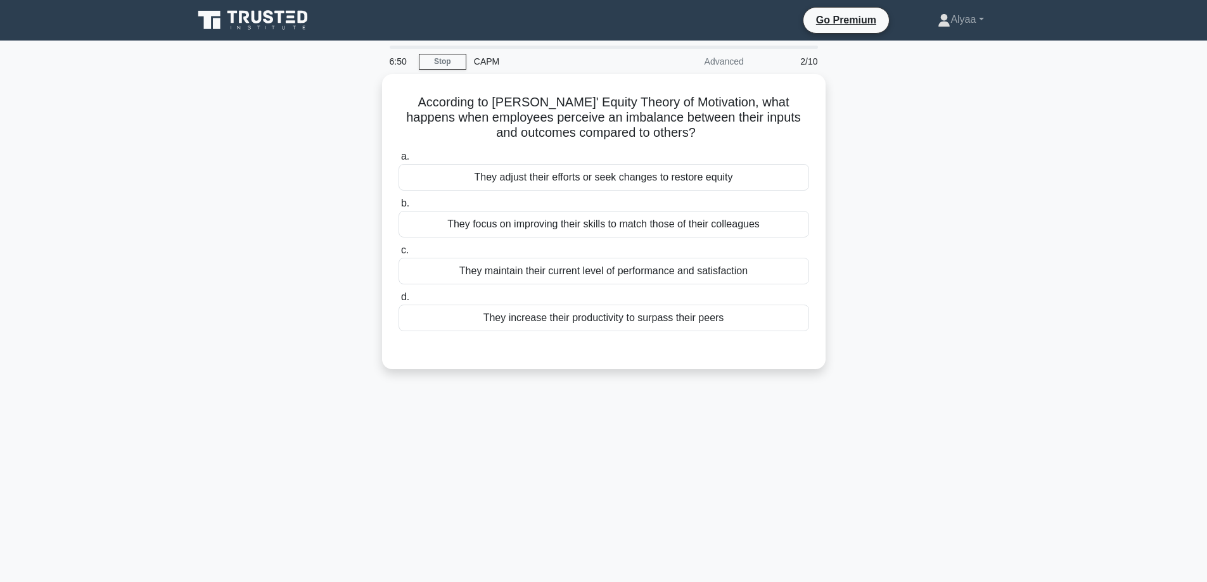
click at [991, 292] on div "According to Adams' Equity Theory of Motivation, what happens when employees pe…" at bounding box center [604, 229] width 837 height 311
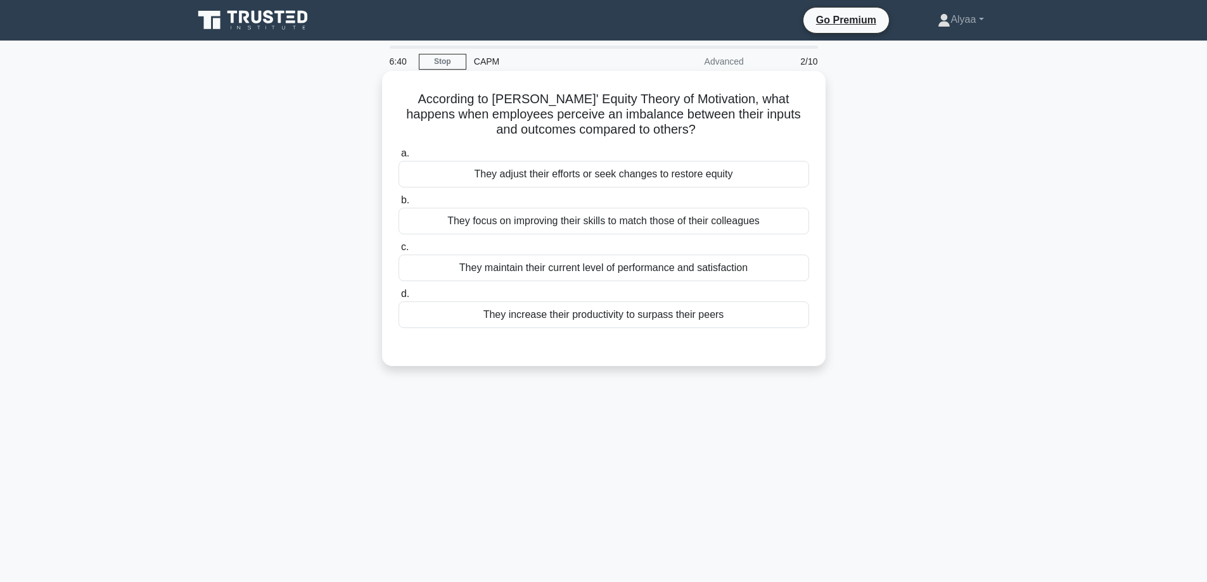
click at [749, 267] on div "They maintain their current level of performance and satisfaction" at bounding box center [604, 268] width 411 height 27
click at [399, 252] on input "c. They maintain their current level of performance and satisfaction" at bounding box center [399, 247] width 0 height 8
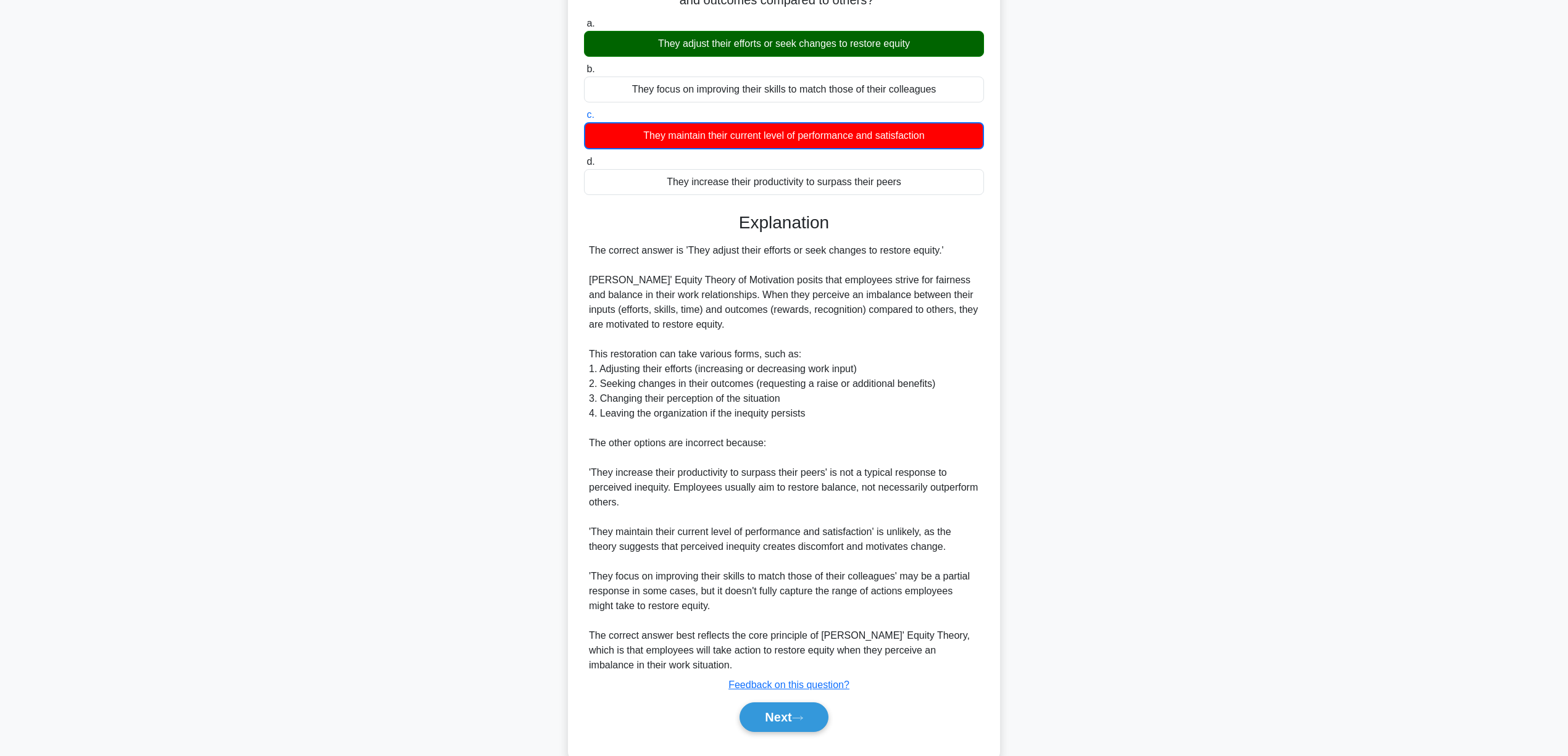
scroll to position [156, 0]
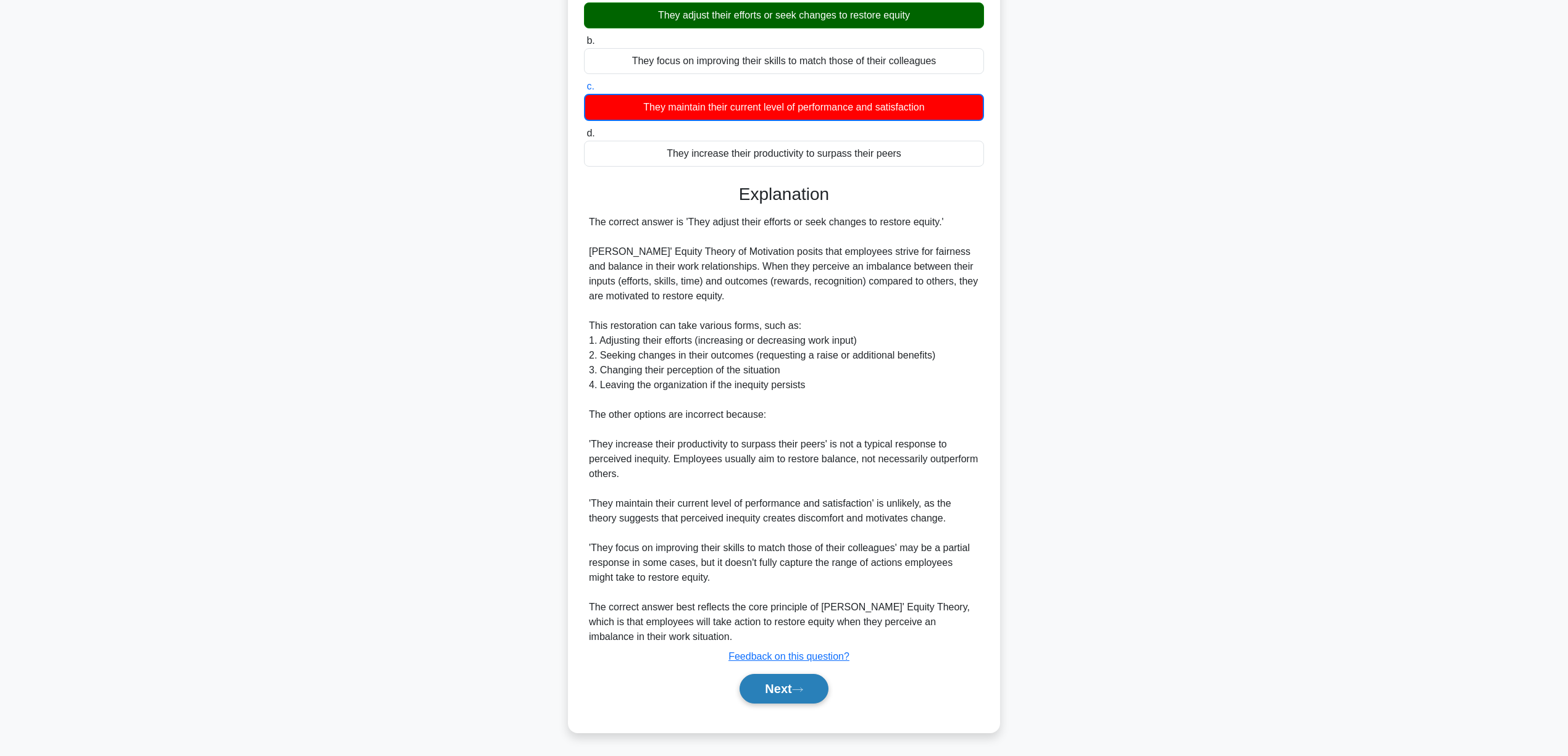
click at [753, 567] on button "Next" at bounding box center [783, 689] width 89 height 29
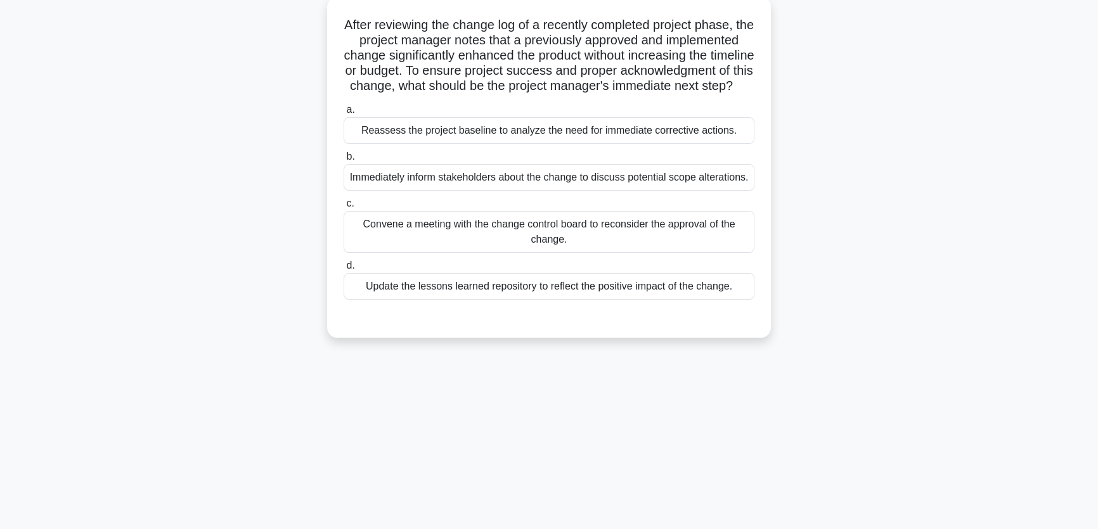
scroll to position [57, 0]
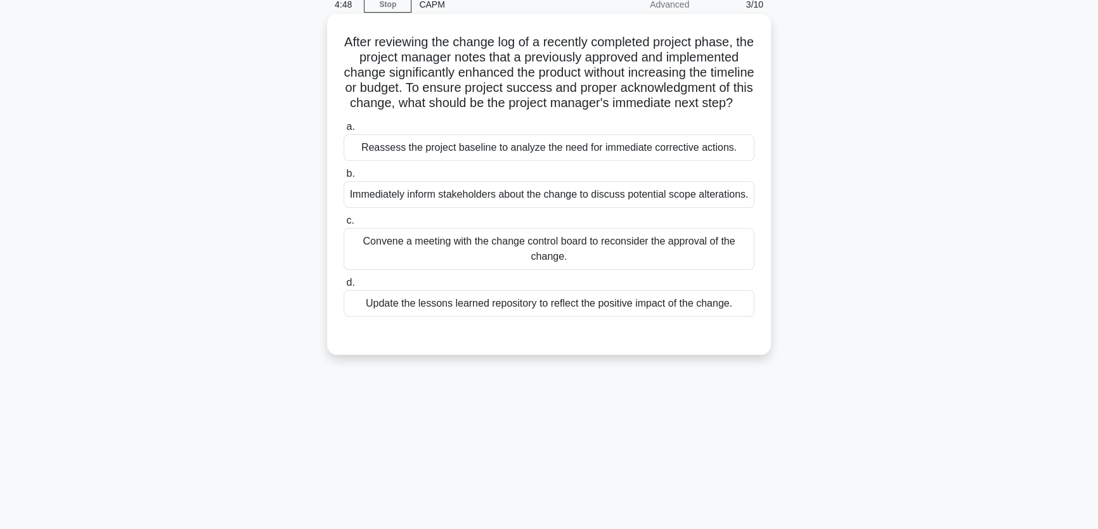
click at [692, 317] on div "Update the lessons learned repository to reflect the positive impact of the cha…" at bounding box center [549, 303] width 411 height 27
click at [344, 287] on input "d. Update the lessons learned repository to reflect the positive impact of the …" at bounding box center [344, 283] width 0 height 8
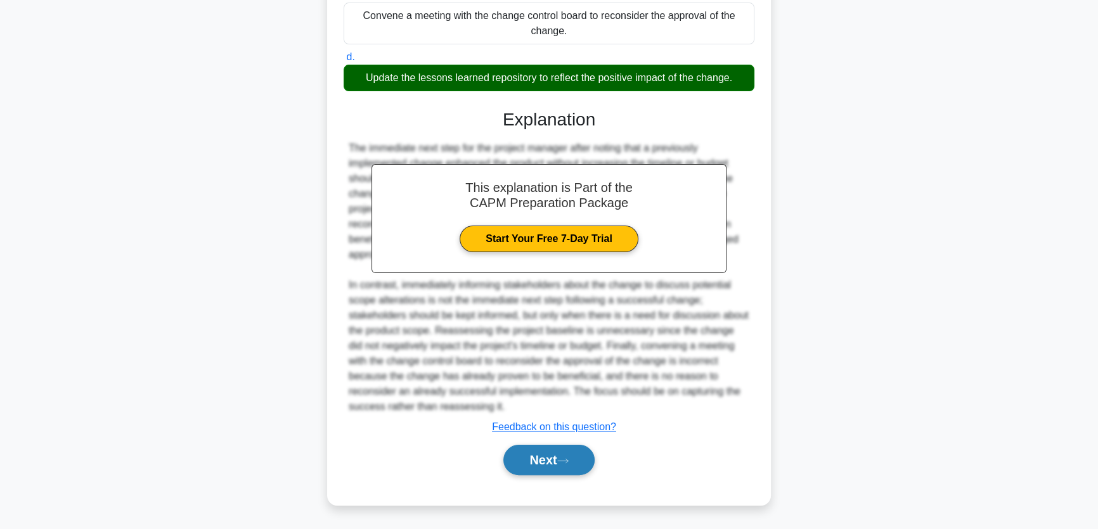
click at [566, 463] on icon at bounding box center [562, 461] width 11 height 7
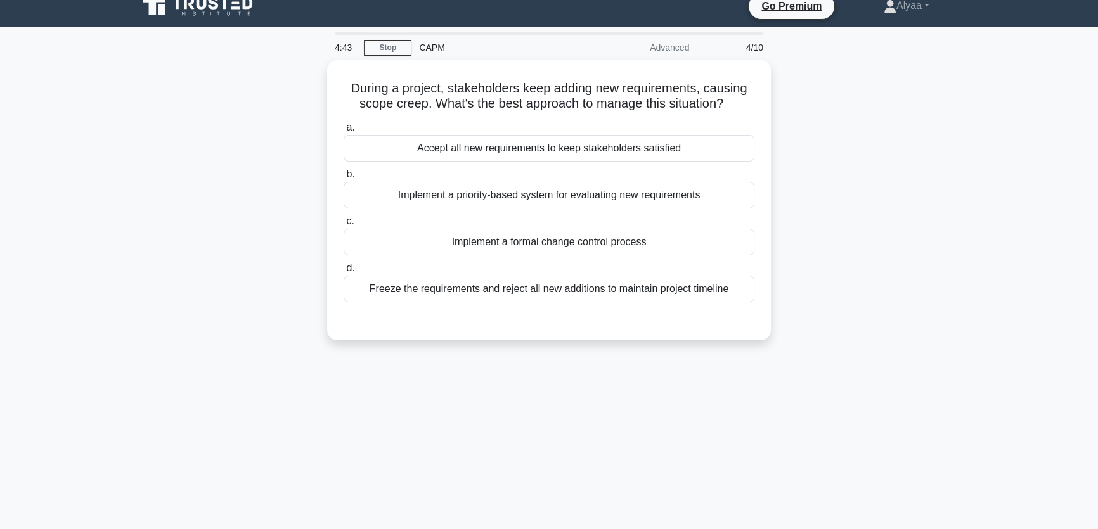
scroll to position [0, 0]
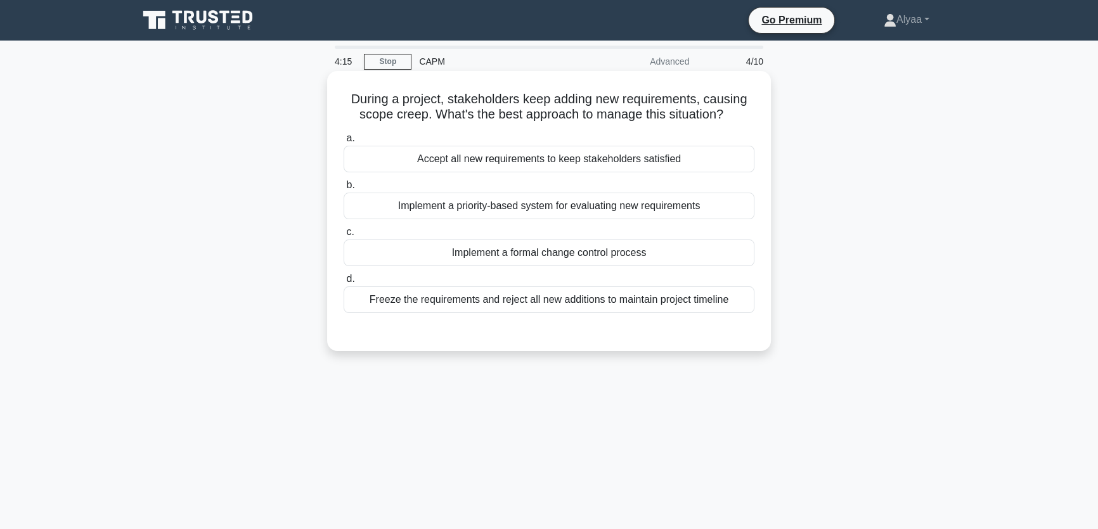
click at [704, 256] on div "Implement a formal change control process" at bounding box center [549, 253] width 411 height 27
click at [344, 236] on input "c. Implement a formal change control process" at bounding box center [344, 232] width 0 height 8
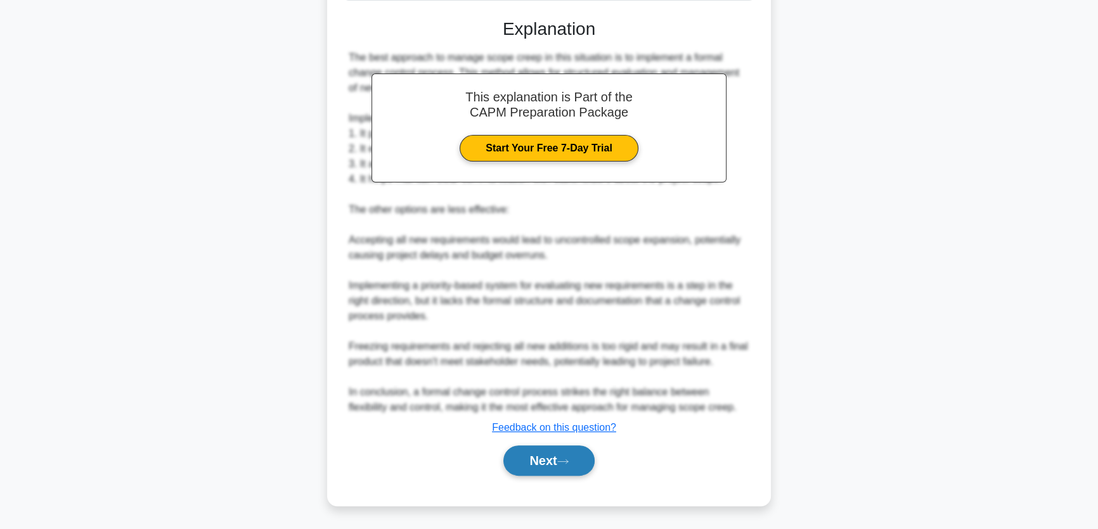
click at [551, 456] on button "Next" at bounding box center [548, 461] width 91 height 30
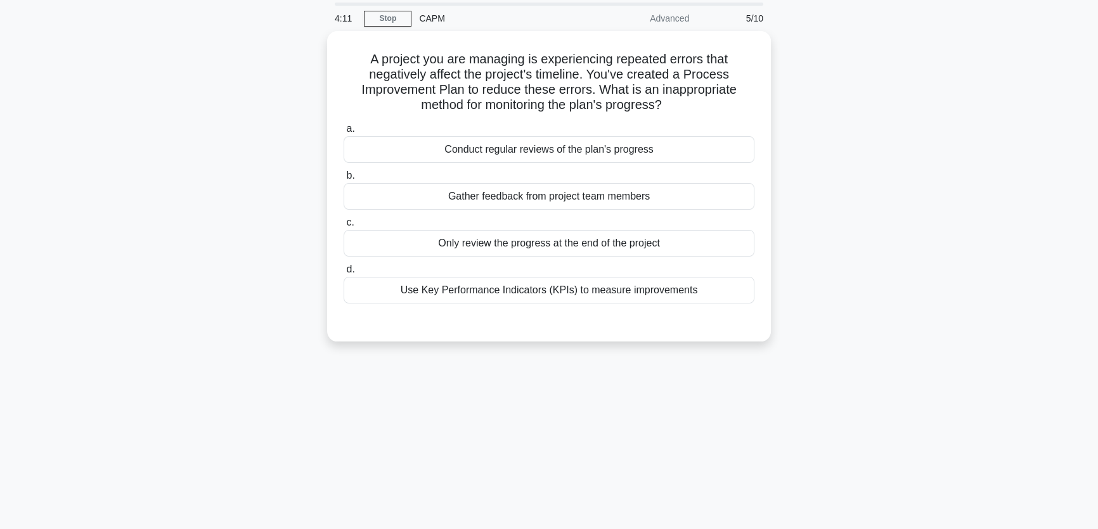
scroll to position [39, 0]
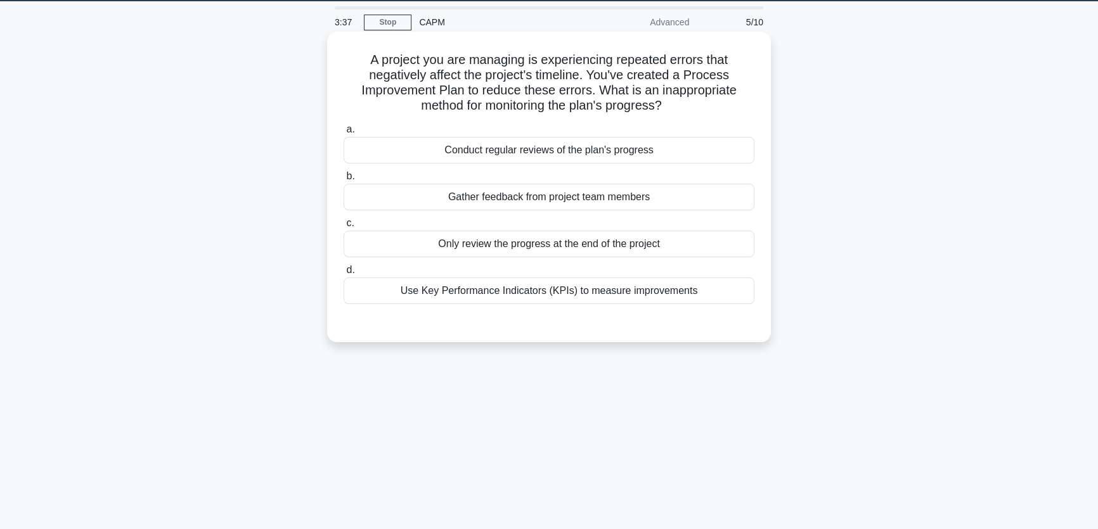
click at [614, 250] on div "Only review the progress at the end of the project" at bounding box center [549, 244] width 411 height 27
click at [344, 228] on input "c. Only review the progress at the end of the project" at bounding box center [344, 223] width 0 height 8
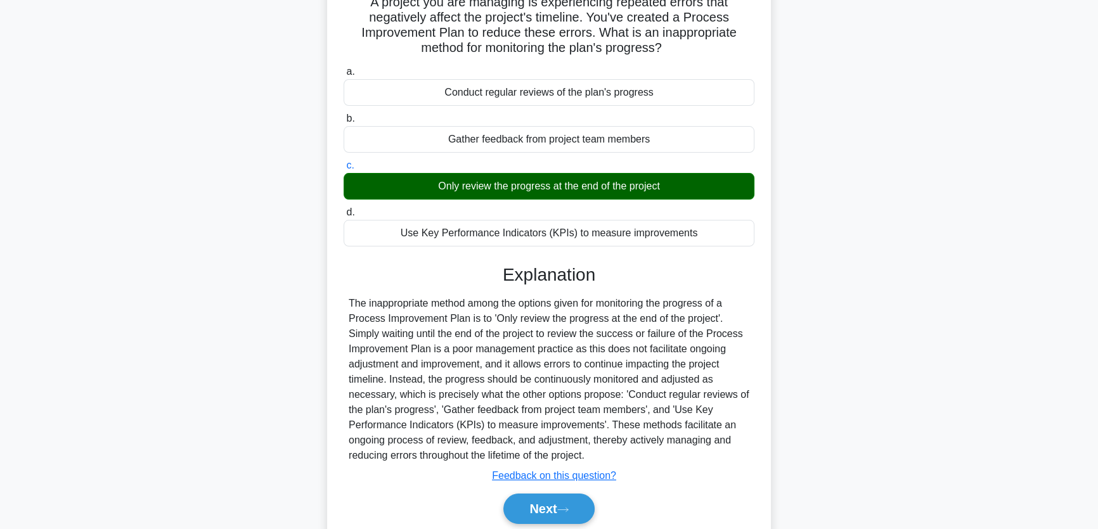
scroll to position [155, 0]
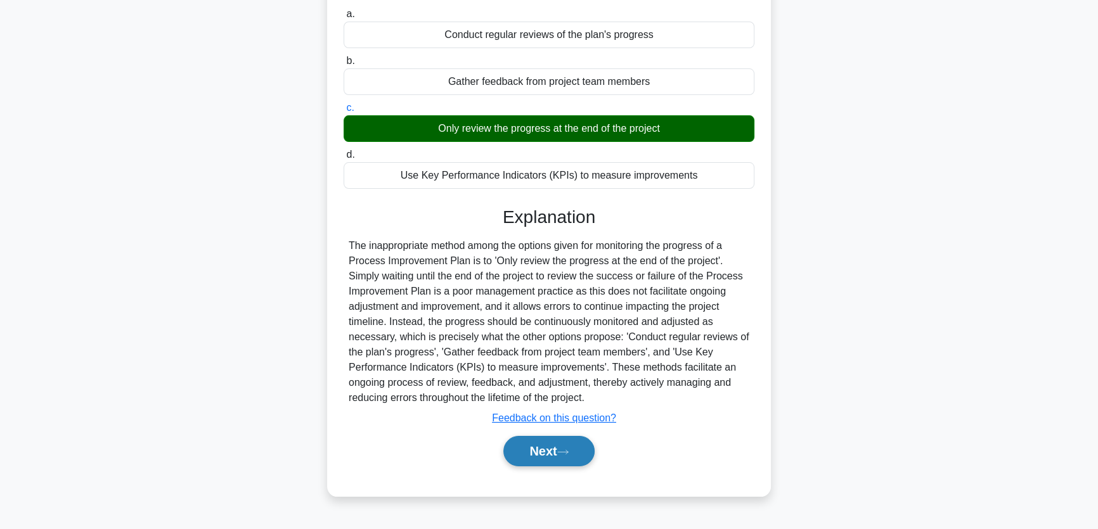
click at [555, 446] on button "Next" at bounding box center [548, 451] width 91 height 30
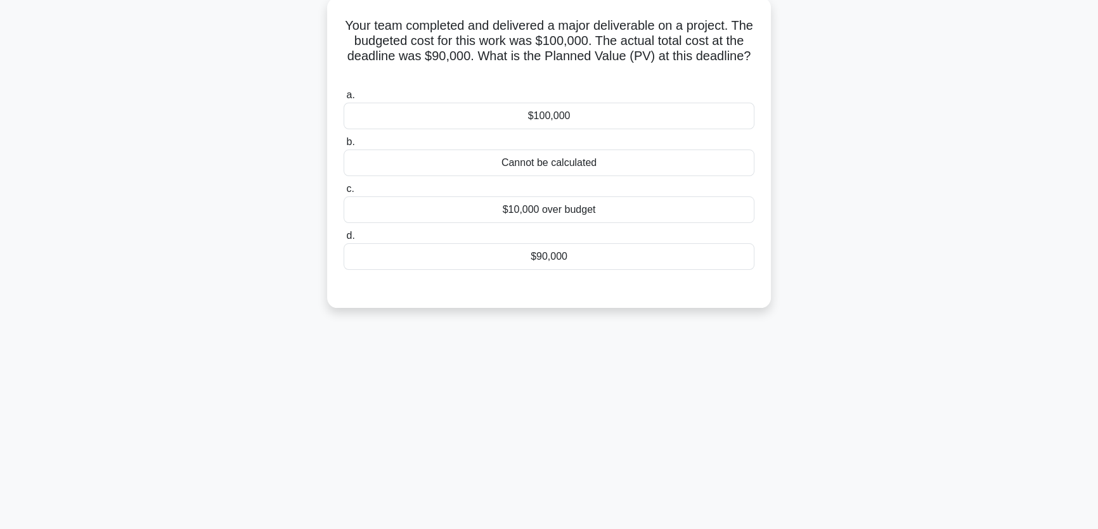
scroll to position [0, 0]
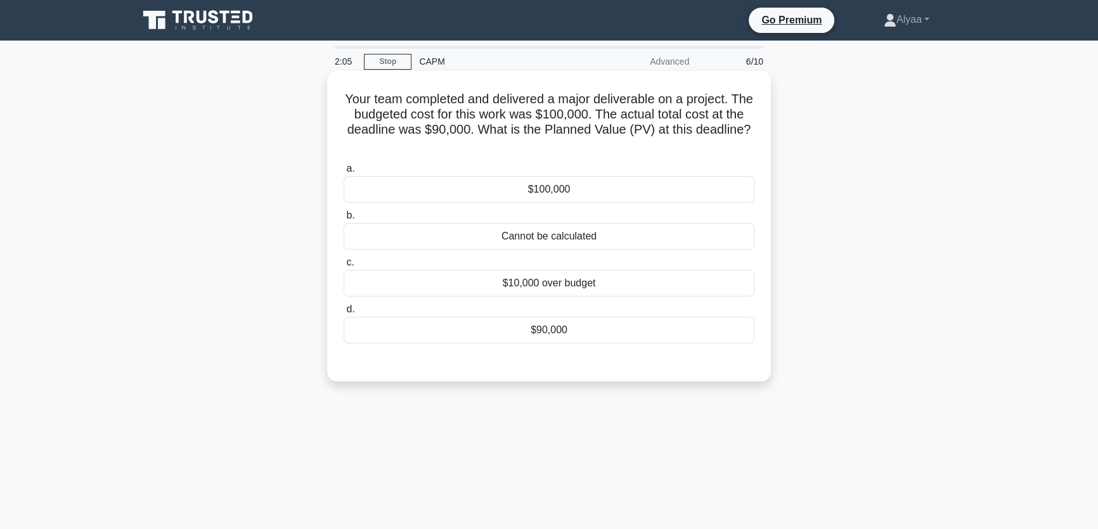
click at [589, 197] on div "$100,000" at bounding box center [549, 189] width 411 height 27
click at [344, 173] on input "a. $100,000" at bounding box center [344, 169] width 0 height 8
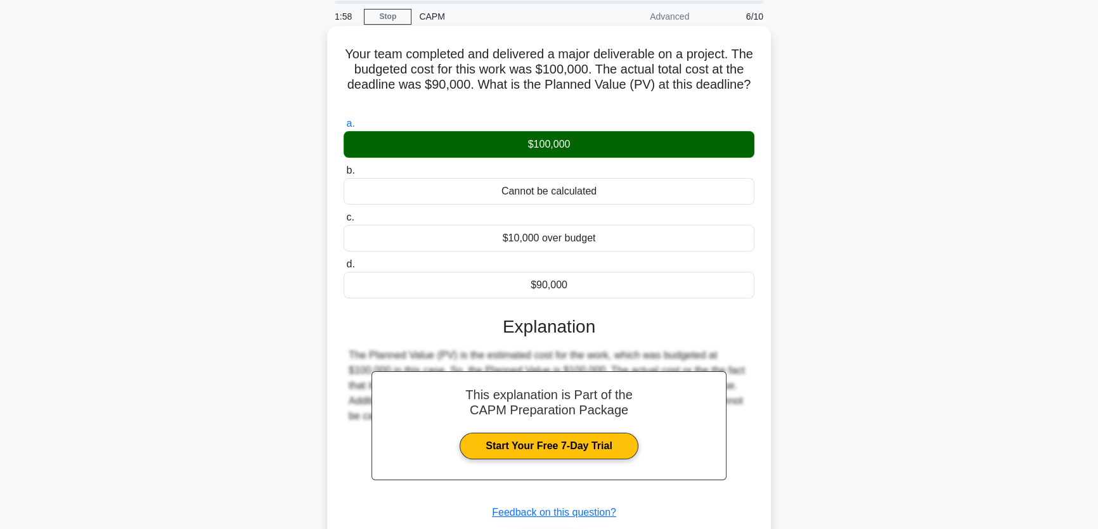
scroll to position [115, 0]
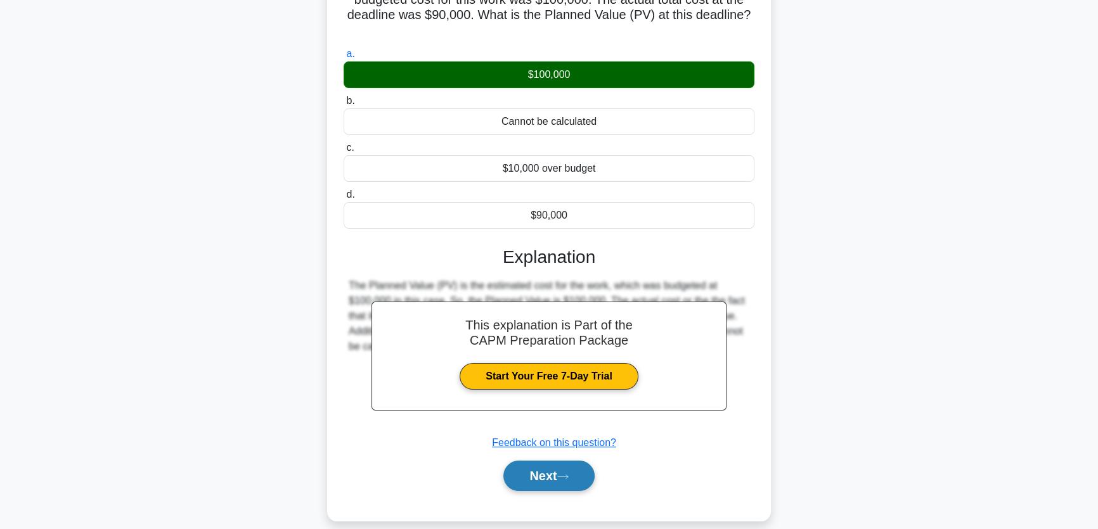
click at [562, 470] on button "Next" at bounding box center [548, 476] width 91 height 30
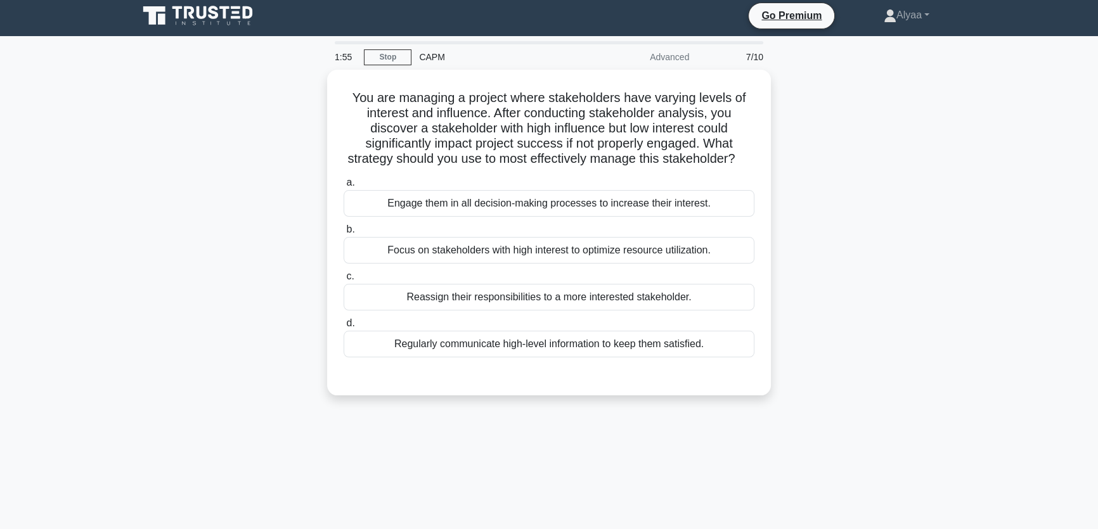
scroll to position [0, 0]
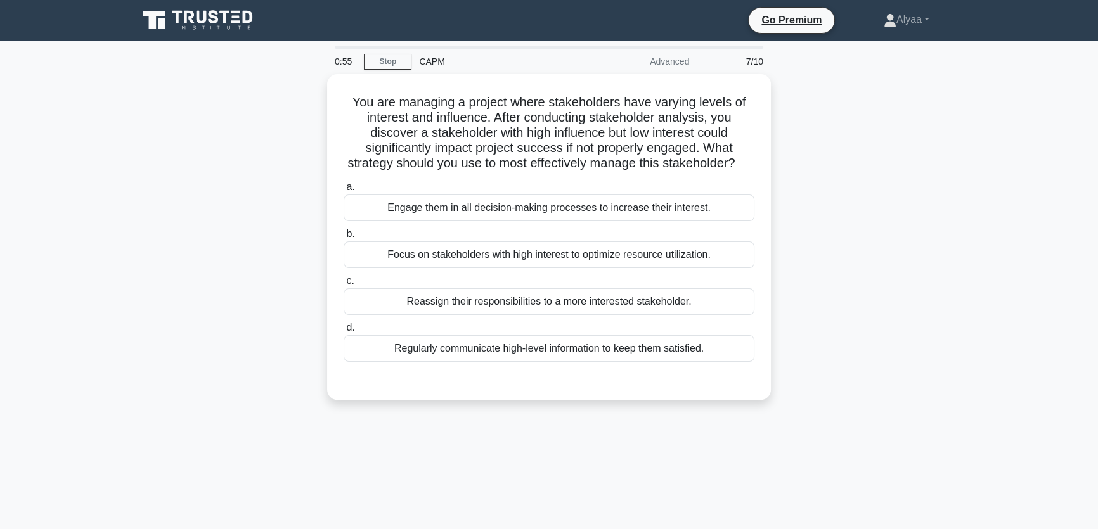
click at [595, 493] on div "0:55 Stop CAPM Advanced 7/10 You are managing a project where stakeholders have…" at bounding box center [549, 363] width 837 height 634
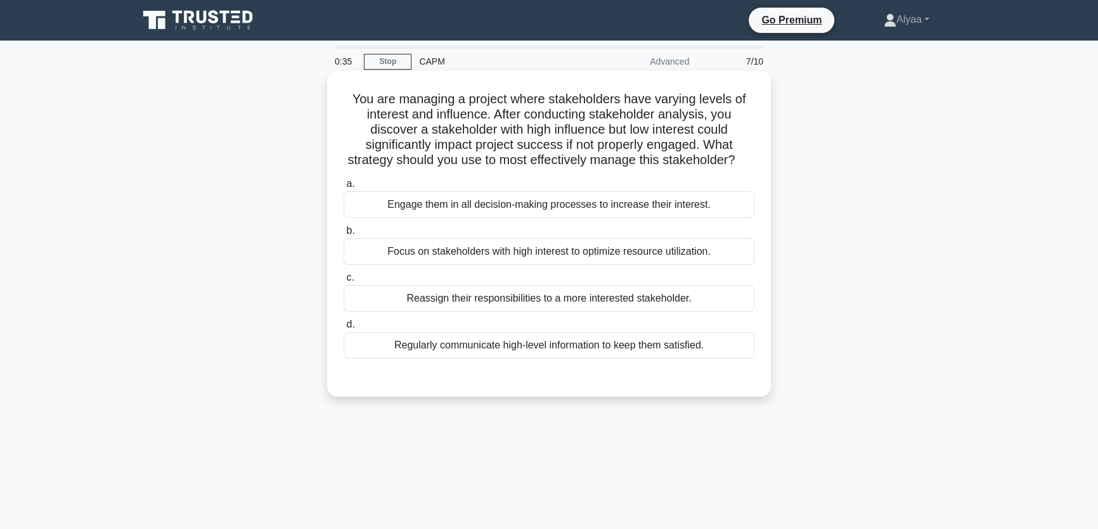
click at [569, 359] on div "Regularly communicate high-level information to keep them satisfied." at bounding box center [549, 345] width 411 height 27
click at [344, 329] on input "d. Regularly communicate high-level information to keep them satisfied." at bounding box center [344, 325] width 0 height 8
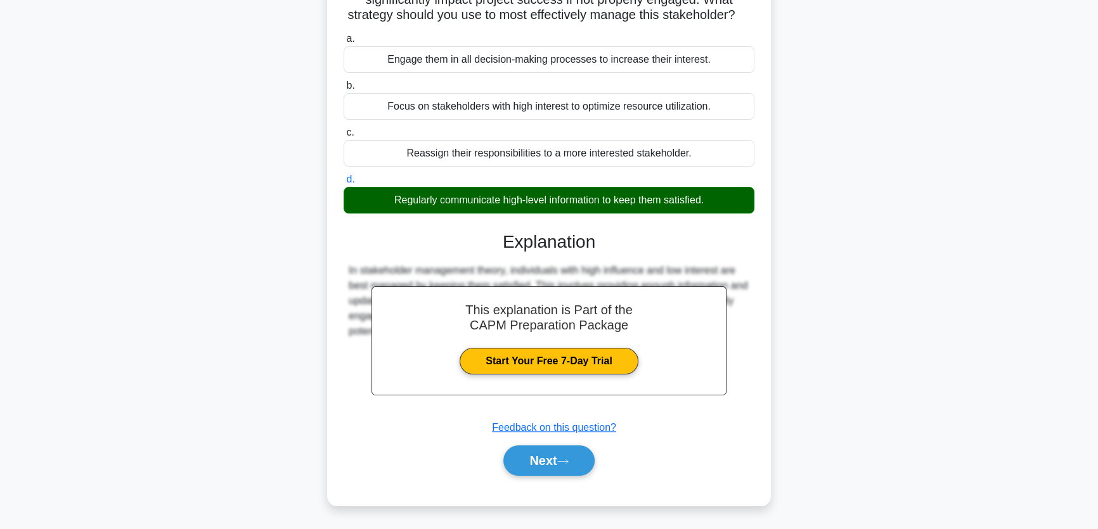
scroll to position [160, 0]
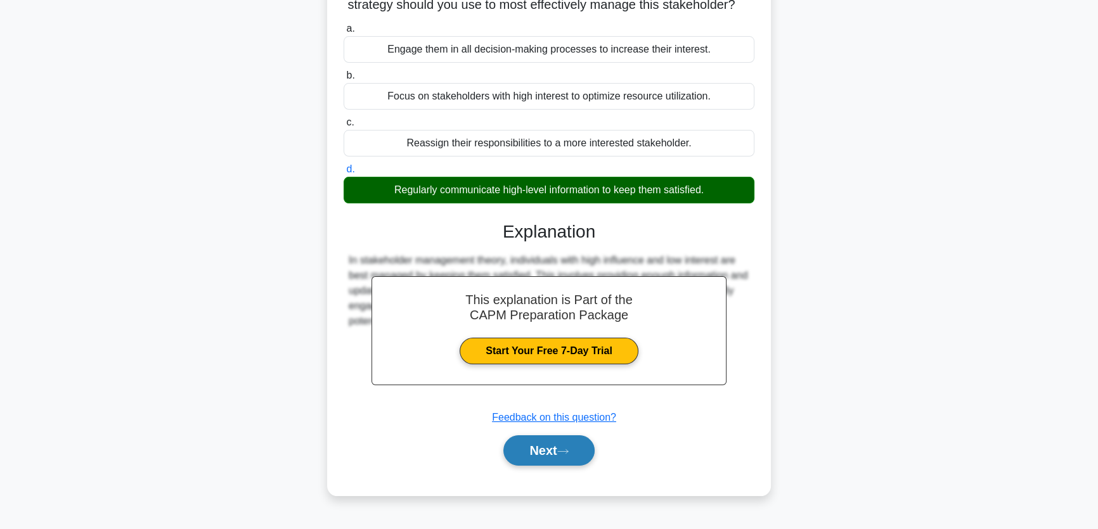
click at [531, 461] on button "Next" at bounding box center [548, 450] width 91 height 30
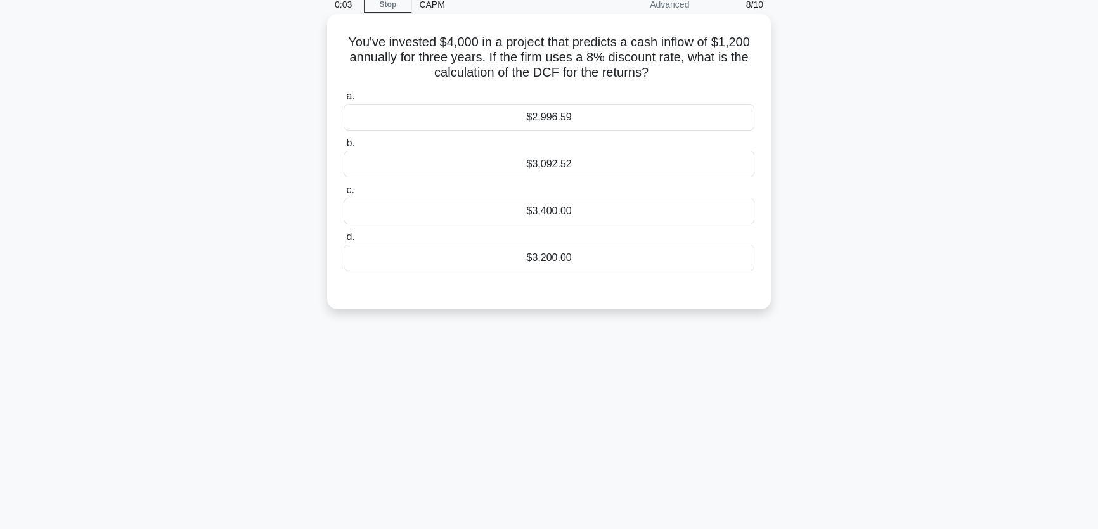
scroll to position [57, 0]
click at [570, 211] on div "$3,400.00" at bounding box center [549, 211] width 411 height 27
click at [344, 195] on input "c. $3,400.00" at bounding box center [344, 190] width 0 height 8
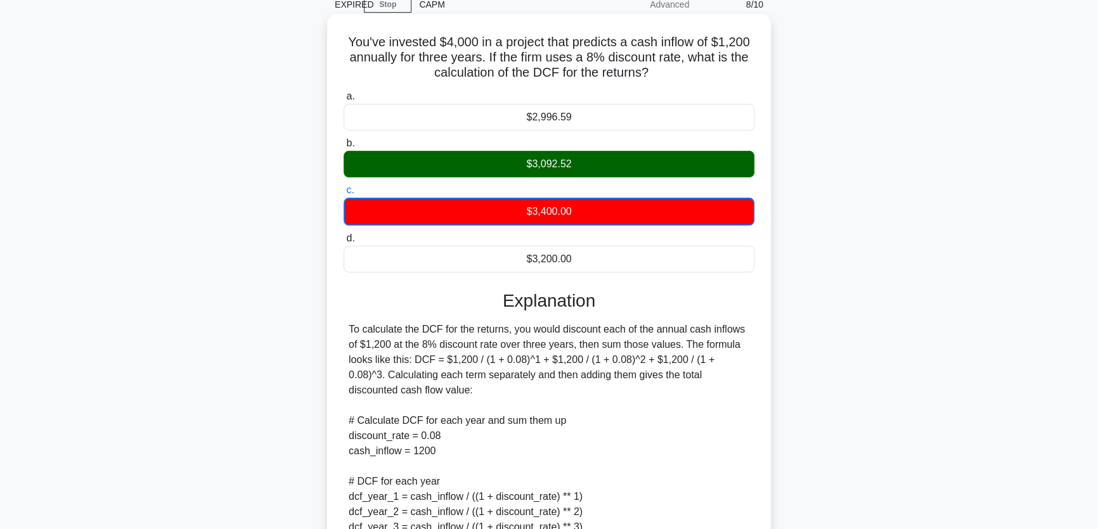
scroll to position [101, 0]
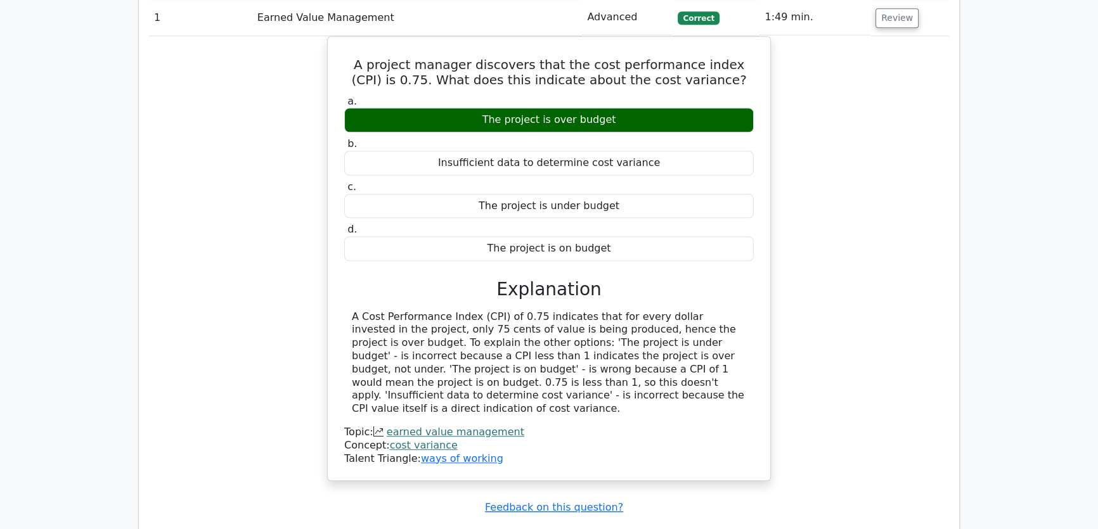
scroll to position [1210, 0]
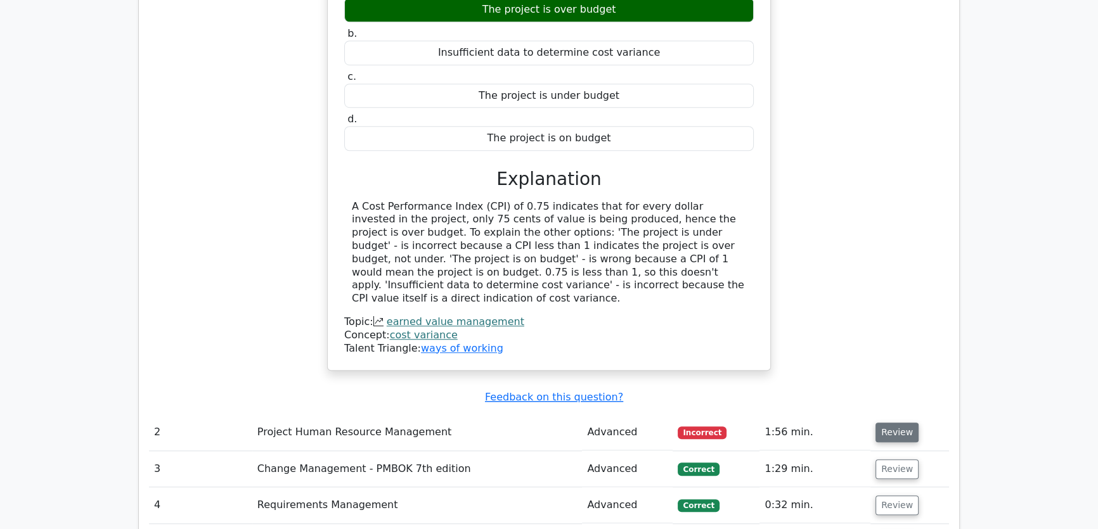
click at [887, 423] on button "Review" at bounding box center [896, 433] width 43 height 20
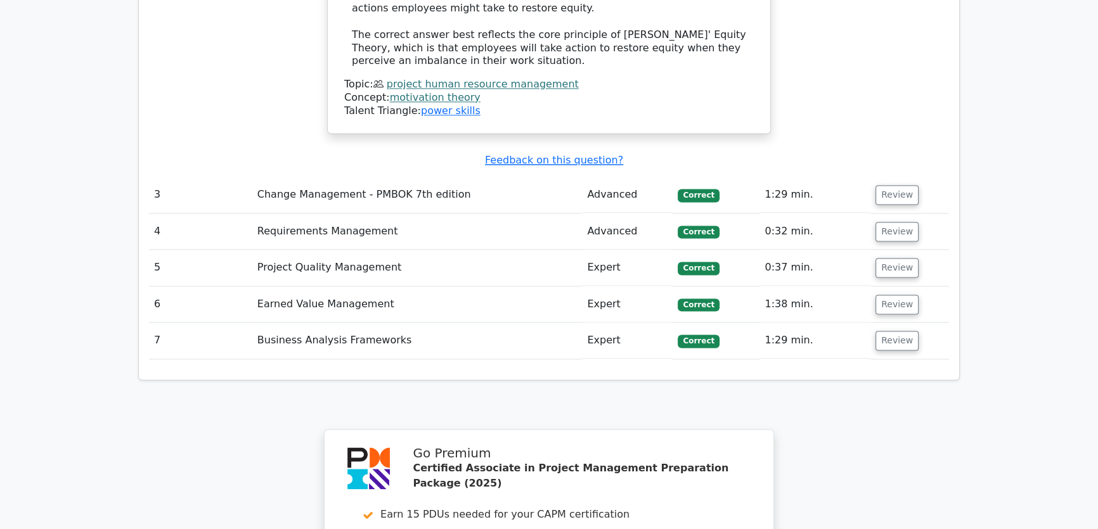
scroll to position [2592, 0]
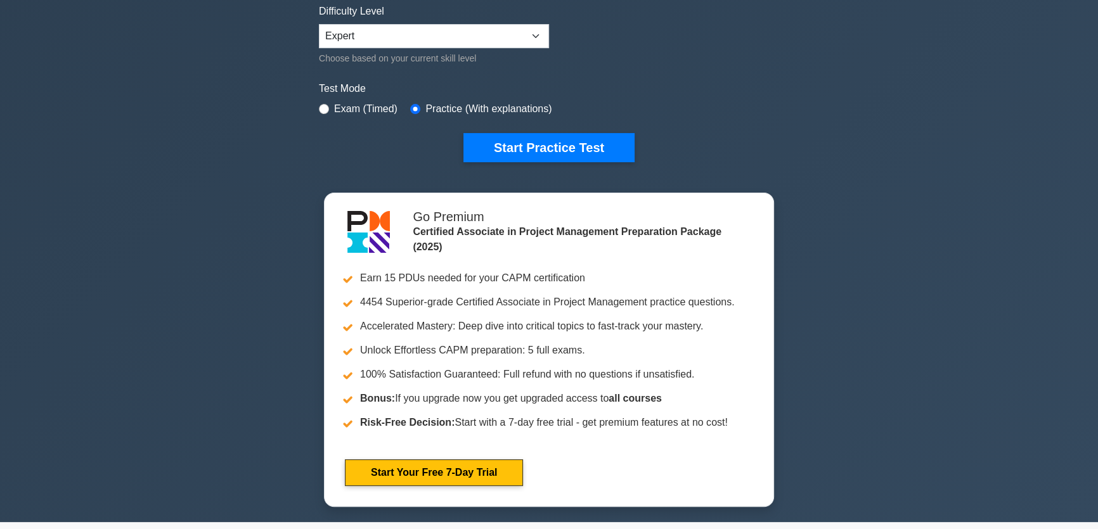
scroll to position [345, 0]
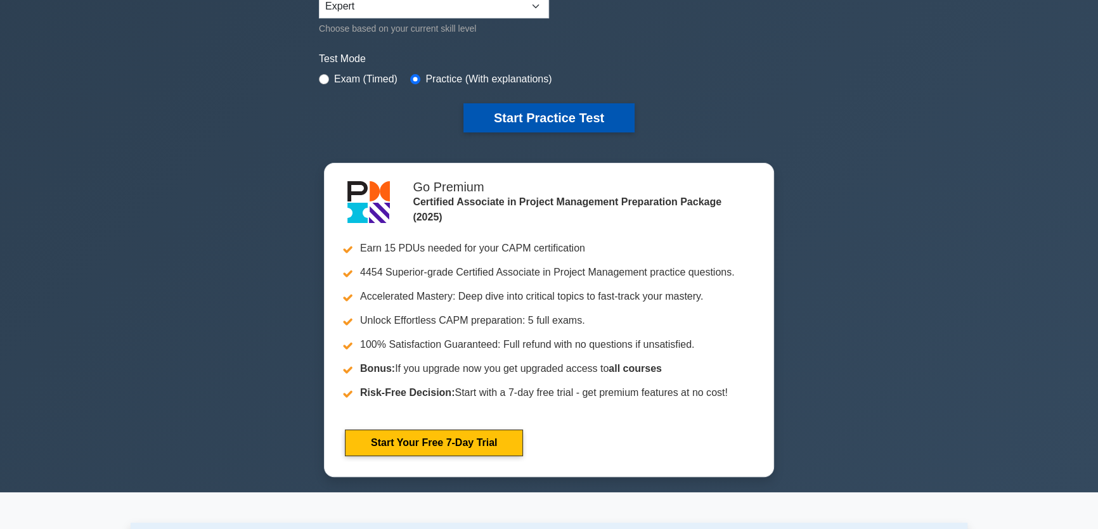
click at [532, 115] on button "Start Practice Test" at bounding box center [548, 117] width 171 height 29
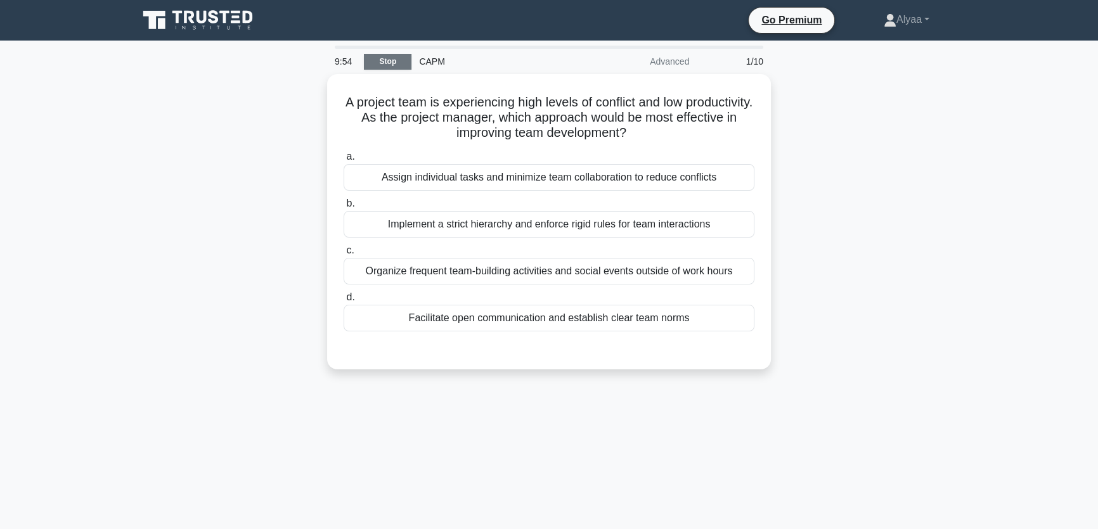
click at [384, 55] on link "Stop" at bounding box center [388, 62] width 48 height 16
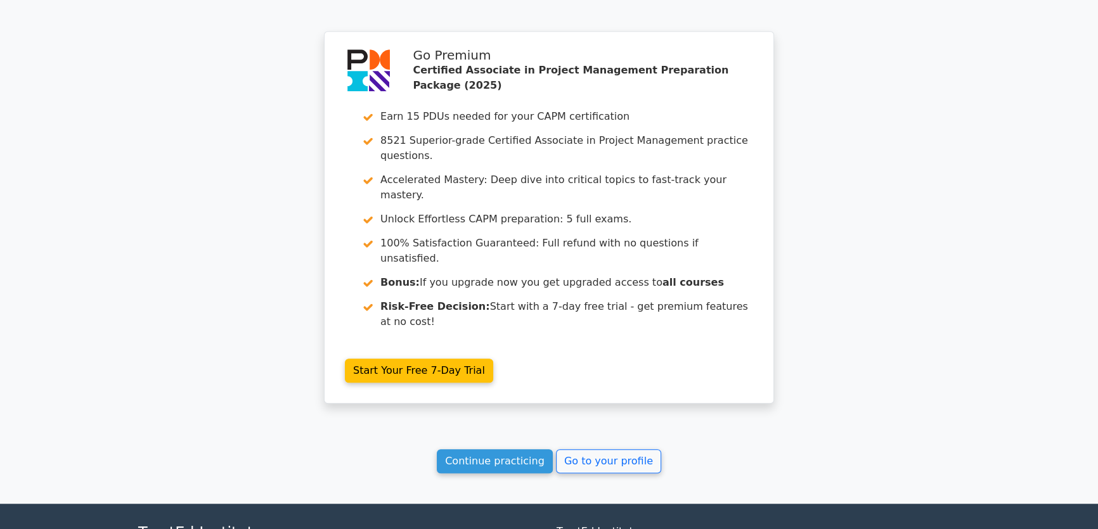
scroll to position [1076, 0]
